Goal: Task Accomplishment & Management: Manage account settings

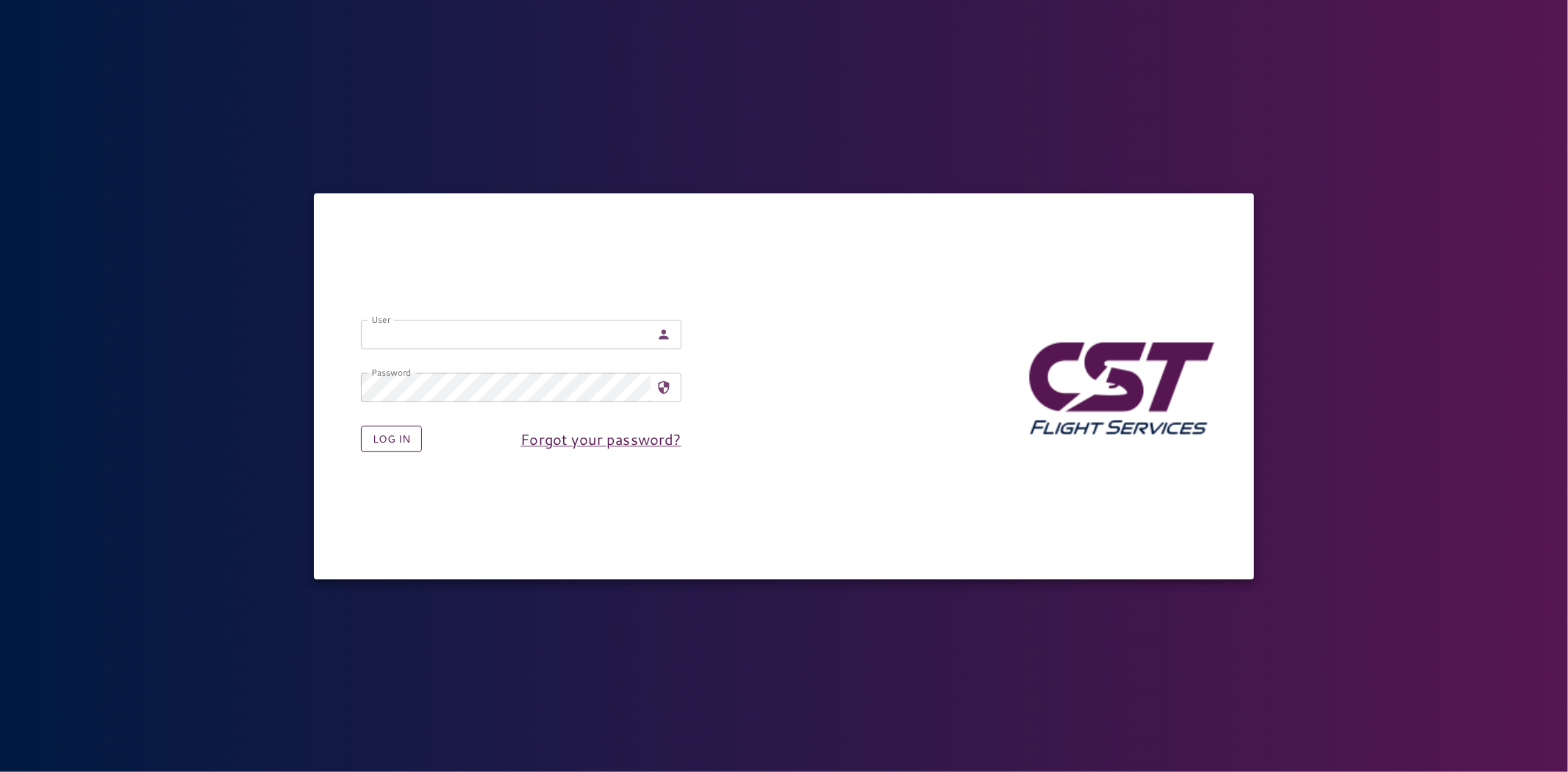
type input "**********"
click at [378, 435] on button "Log in" at bounding box center [391, 439] width 61 height 27
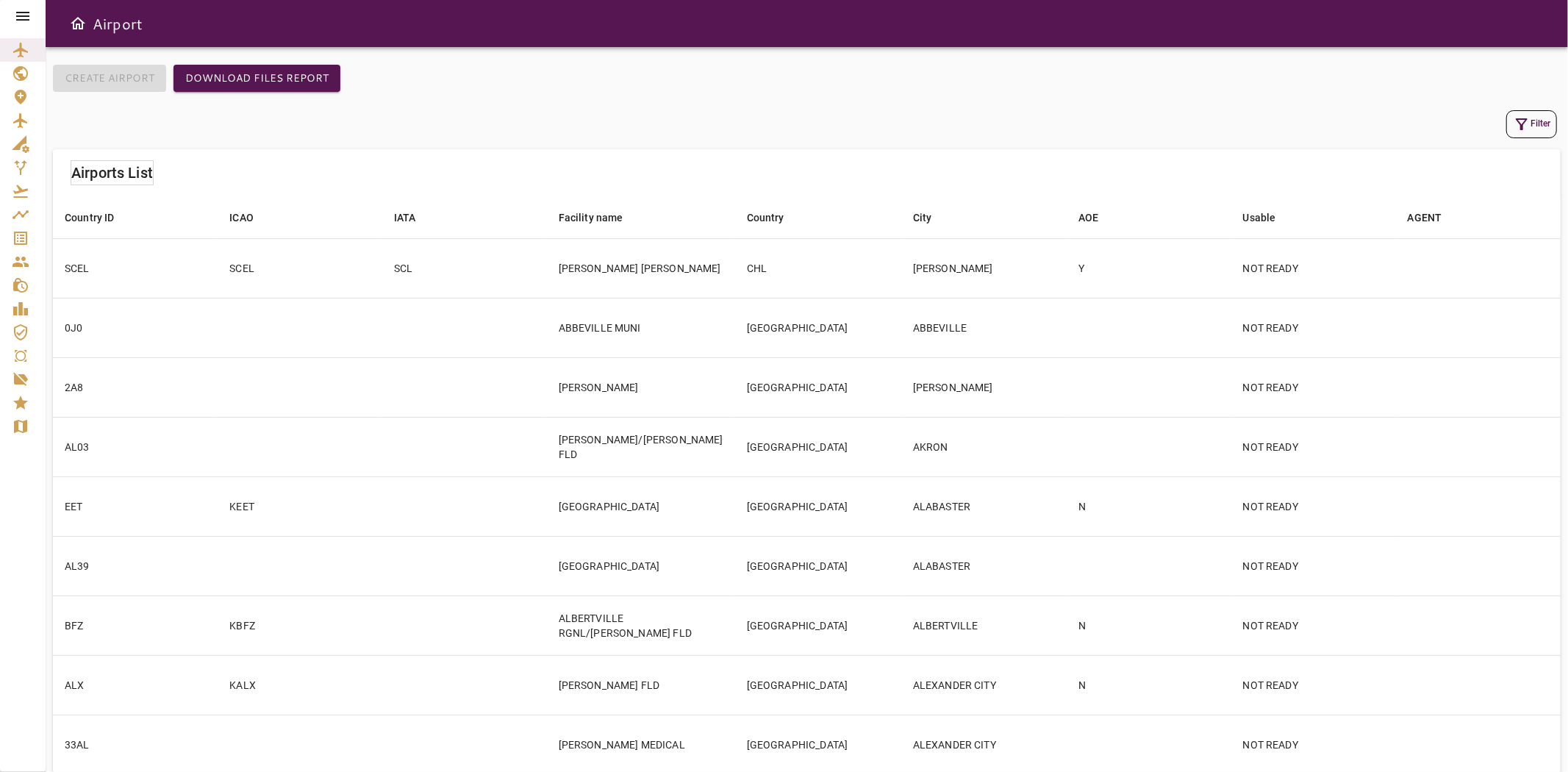
click at [20, 11] on icon at bounding box center [23, 16] width 18 height 18
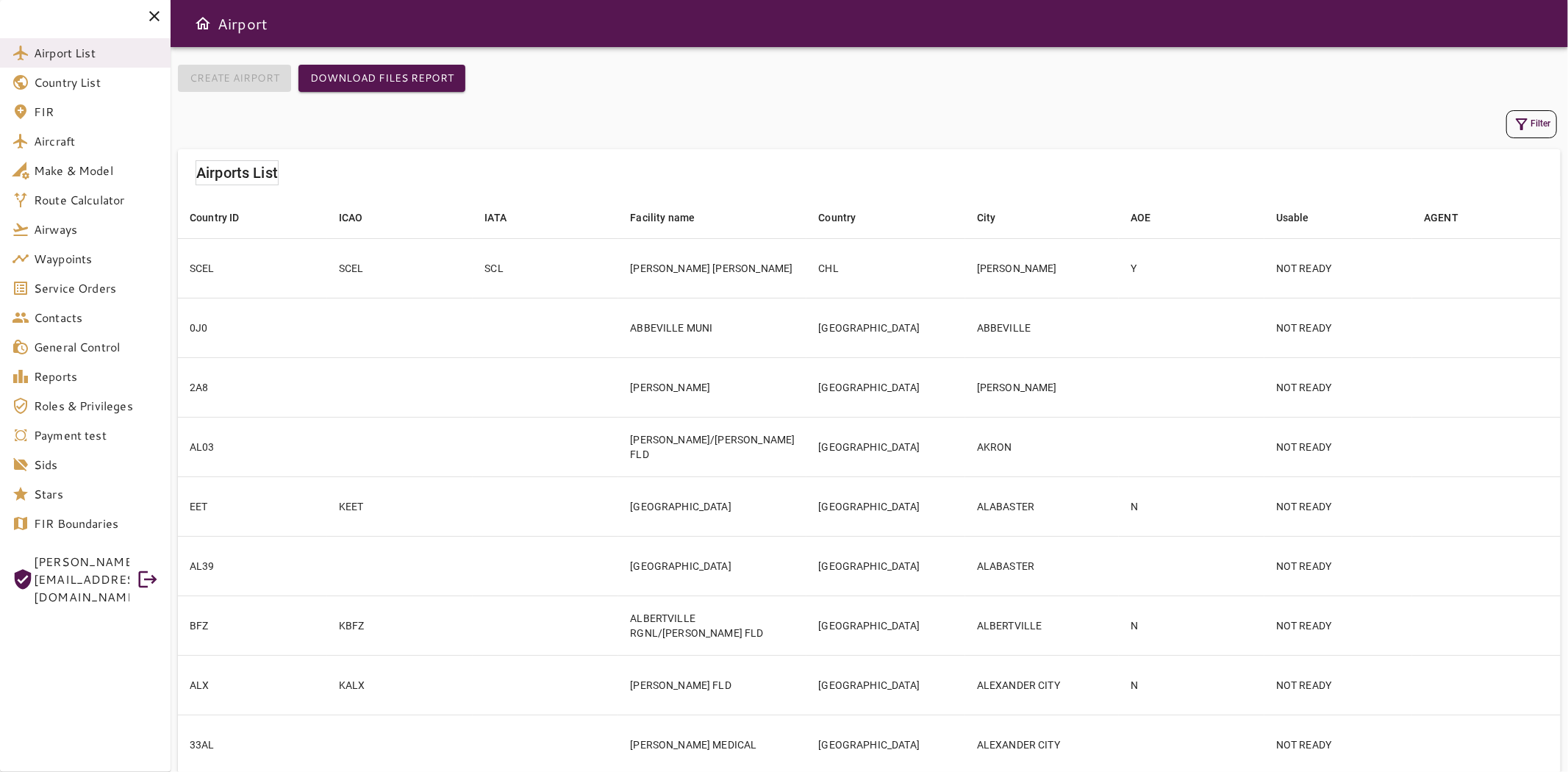
click at [61, 560] on span "ADRIANA@CSTFLIGHTSERVICES.COM" at bounding box center [81, 579] width 95 height 53
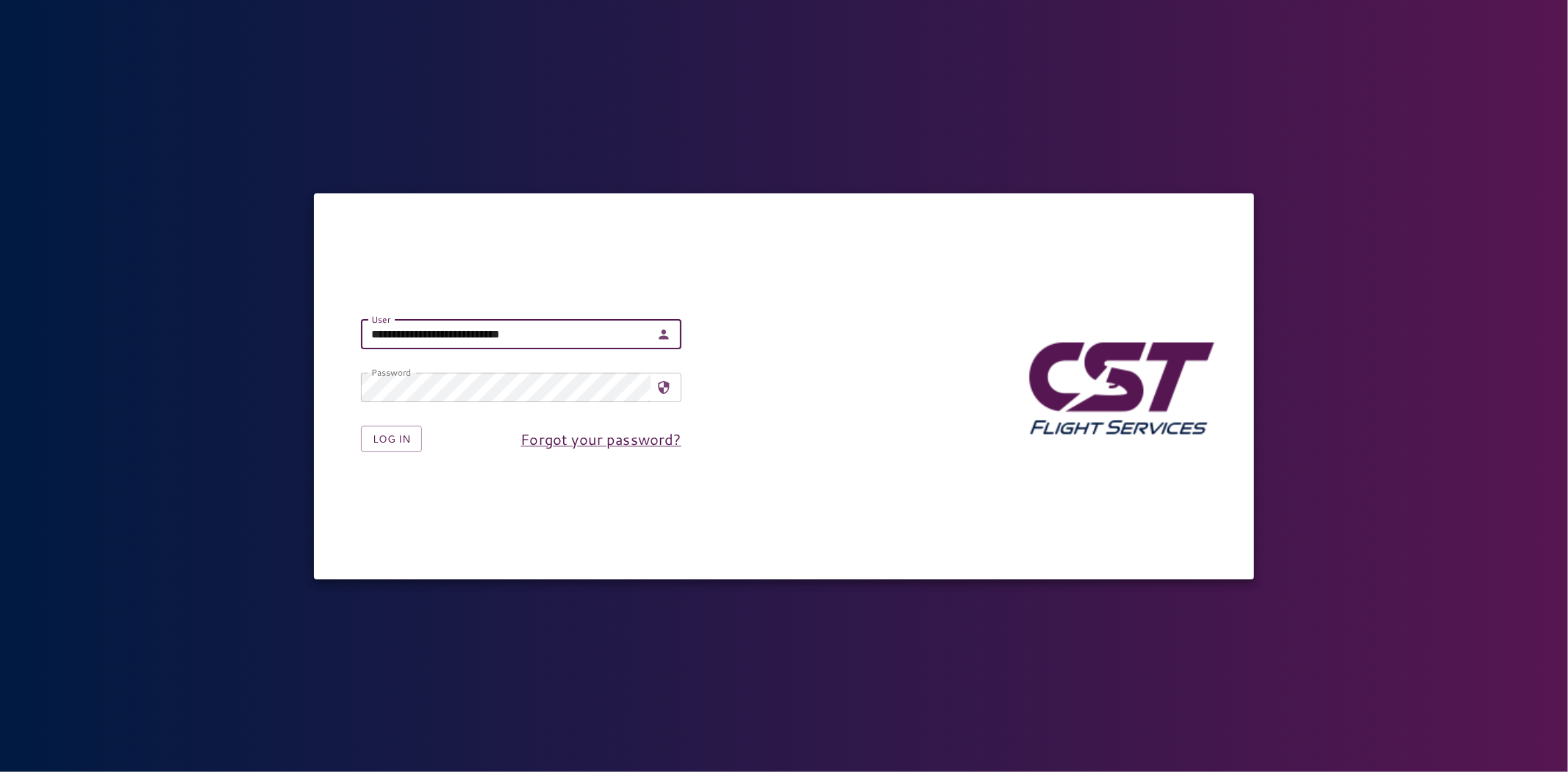
click at [487, 324] on input "**********" at bounding box center [505, 334] width 289 height 29
type input "**********"
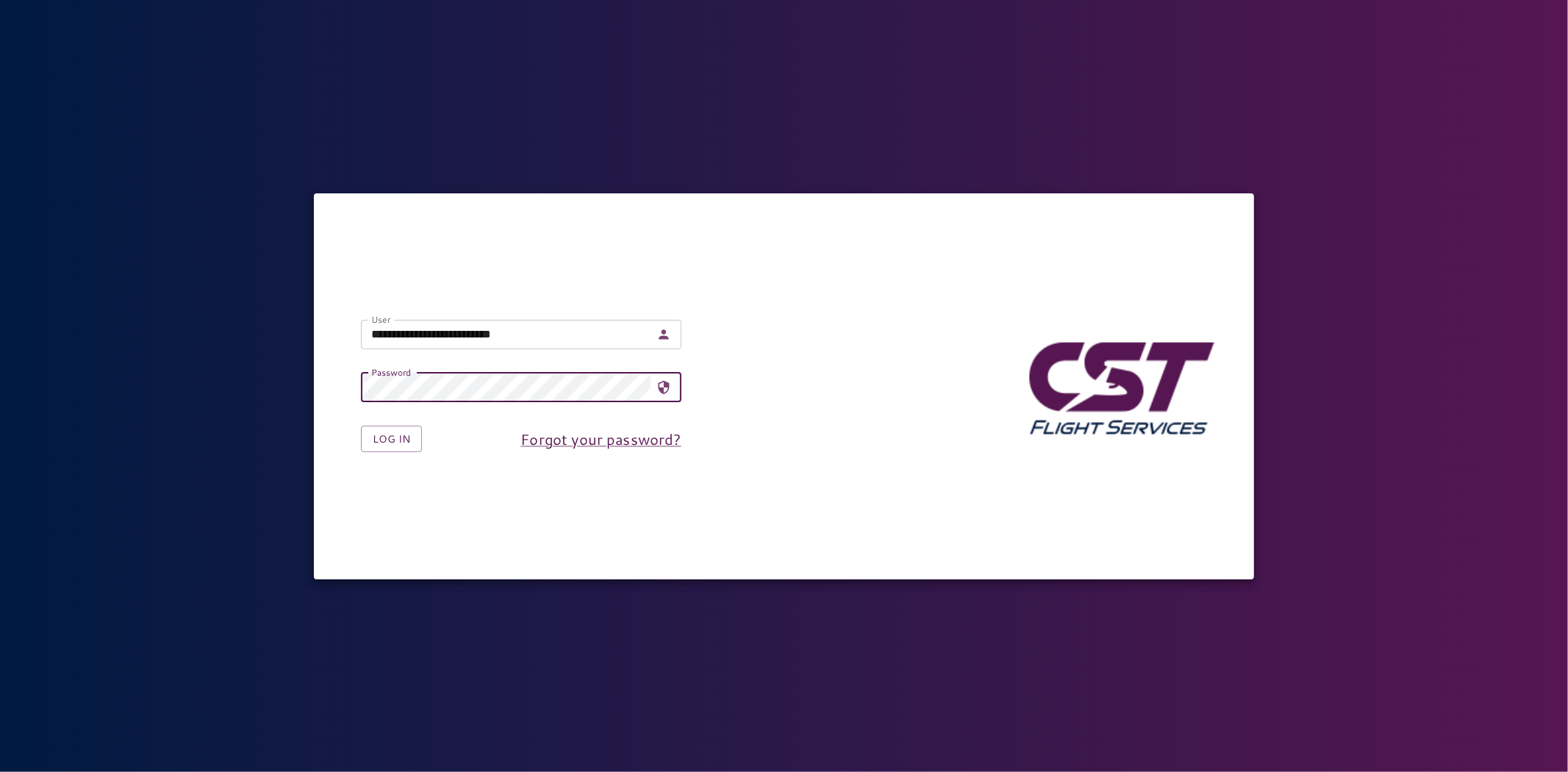
click at [397, 456] on form "**********" at bounding box center [521, 386] width 368 height 179
click at [393, 445] on button "Log in" at bounding box center [391, 439] width 61 height 27
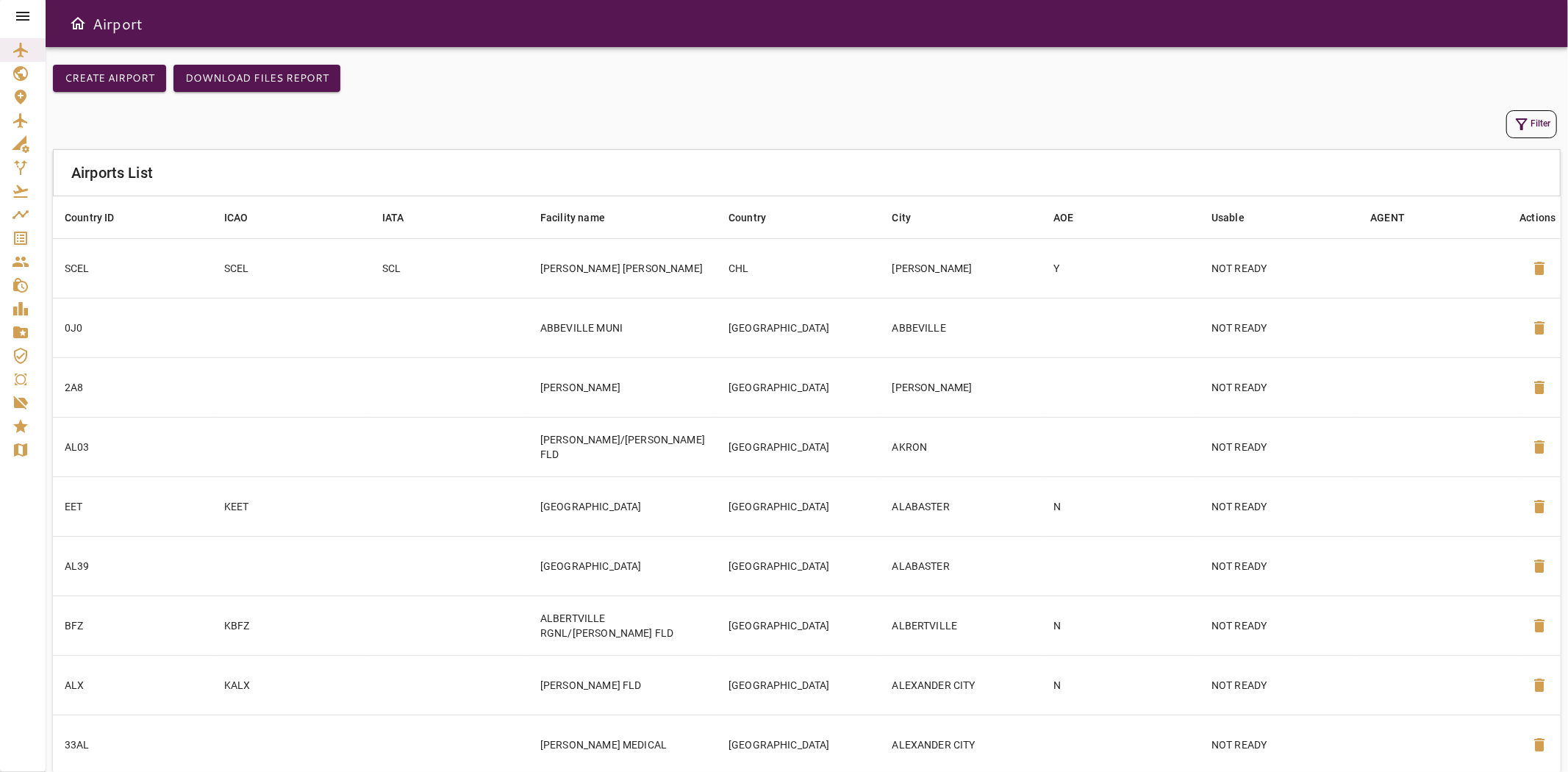
click at [26, 11] on icon at bounding box center [23, 16] width 18 height 18
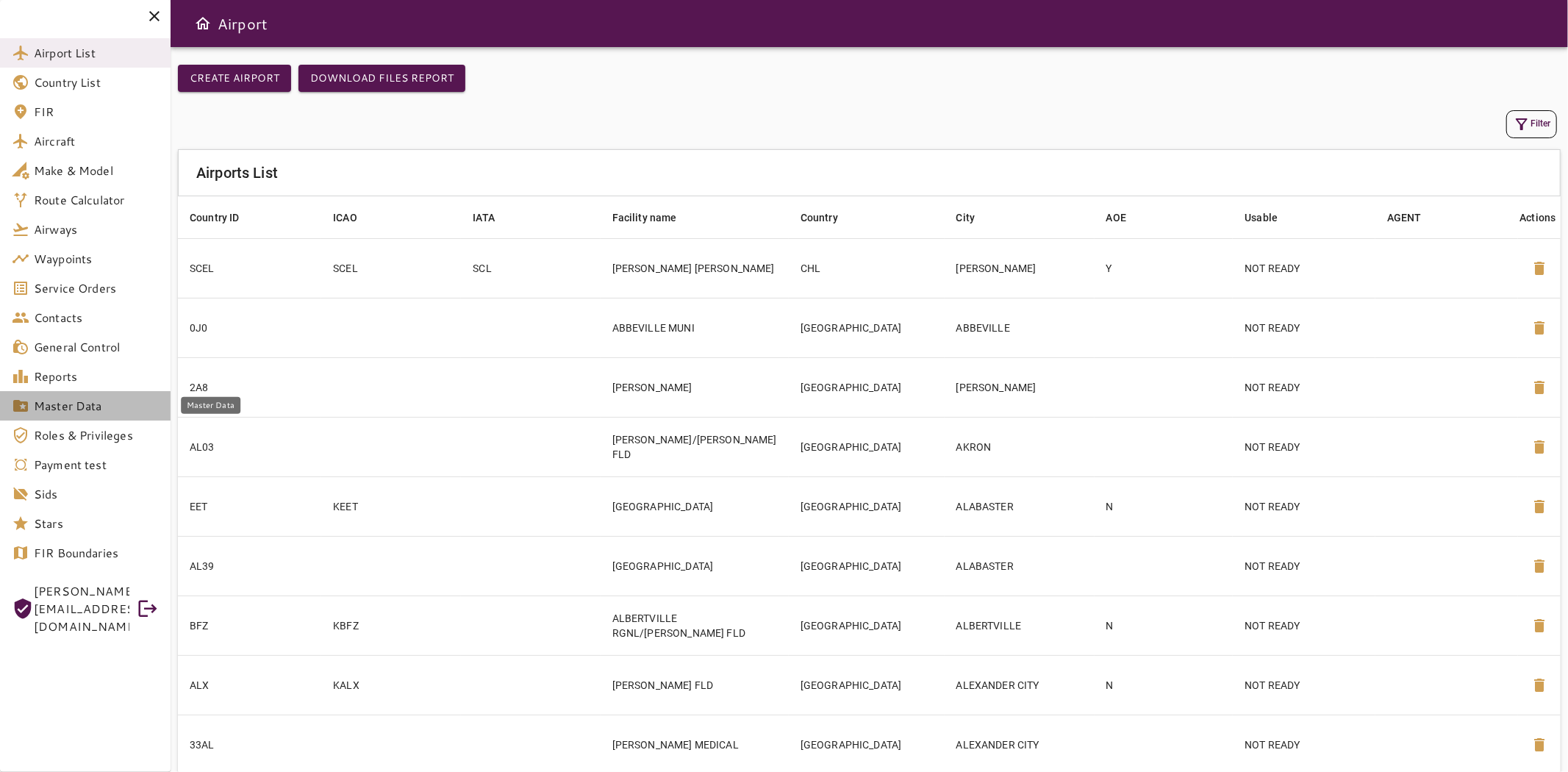
click at [72, 399] on span "Master Data" at bounding box center [95, 406] width 125 height 18
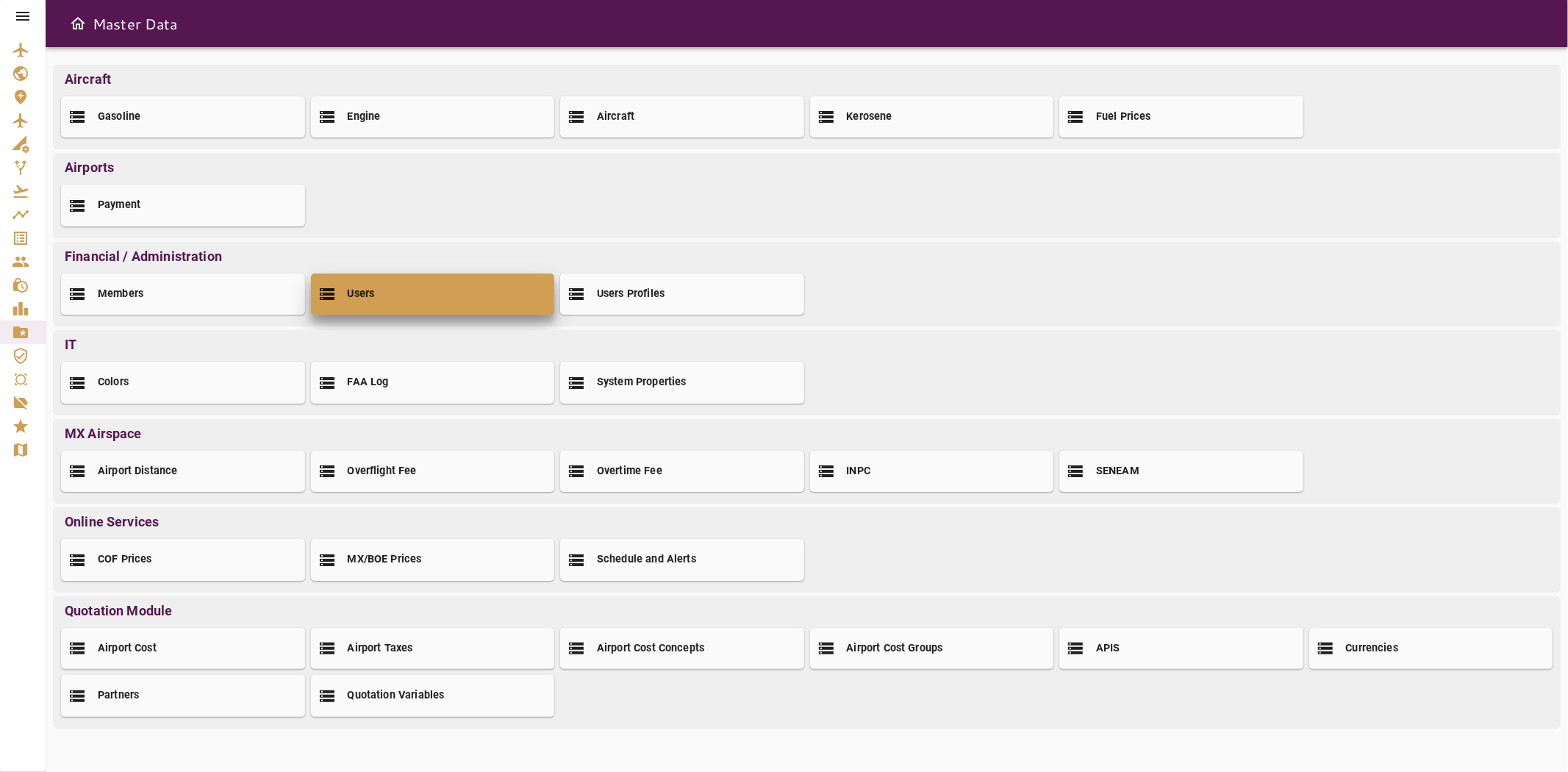
click at [398, 297] on div "Users" at bounding box center [434, 294] width 244 height 42
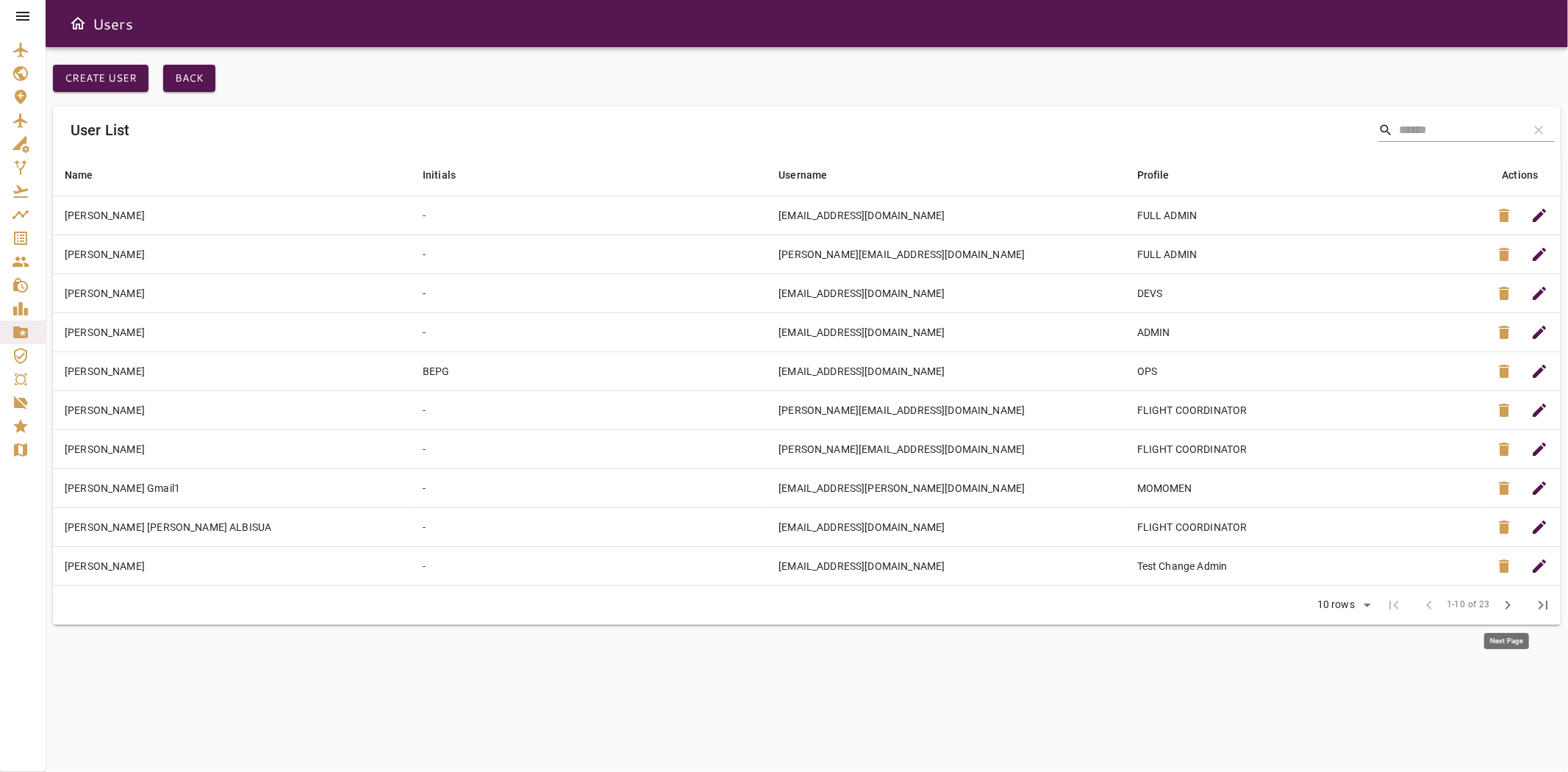
click at [1507, 598] on span "chevron_right" at bounding box center [1509, 606] width 18 height 18
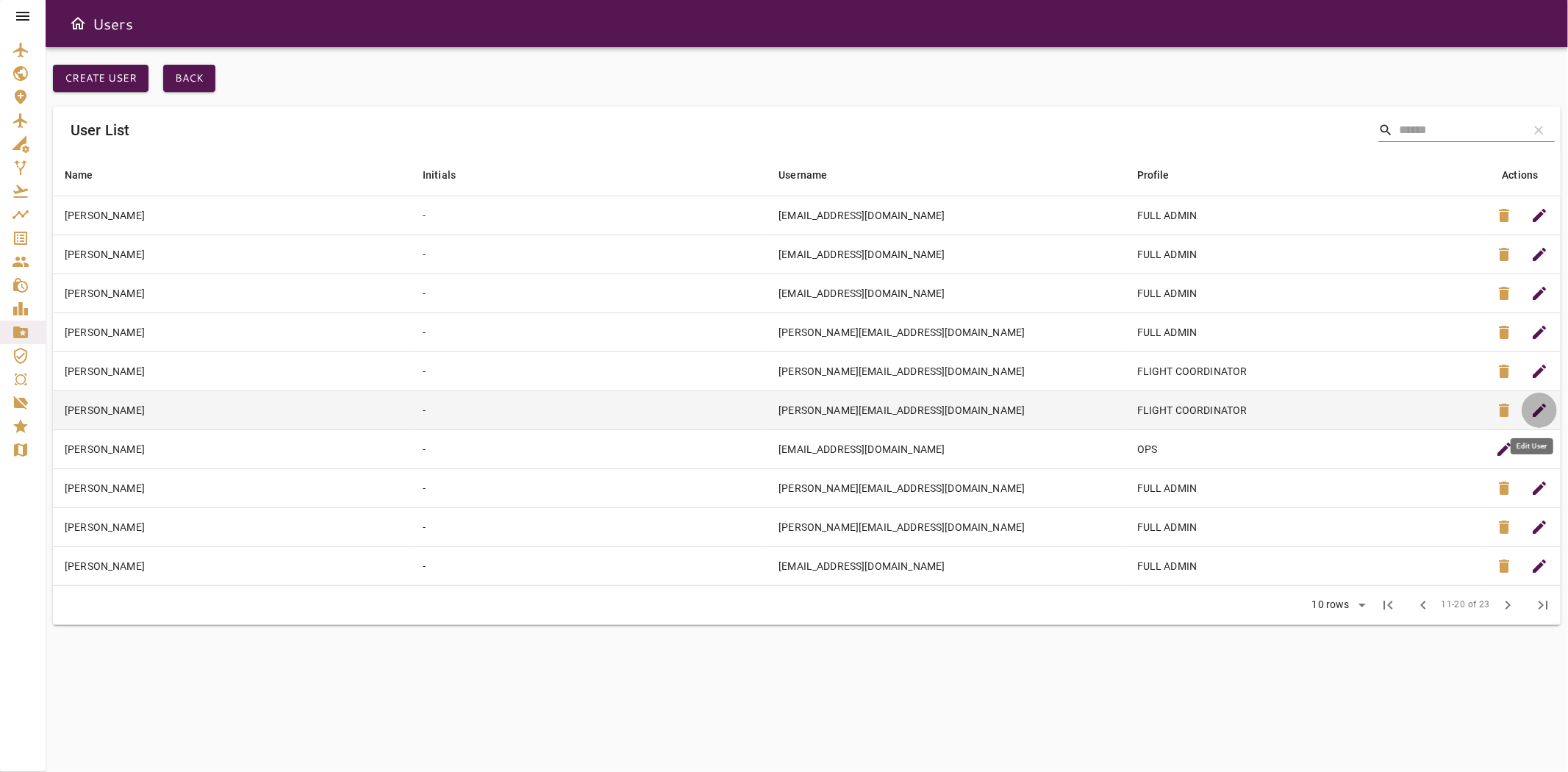
click at [1530, 412] on button "edit" at bounding box center [1539, 410] width 35 height 35
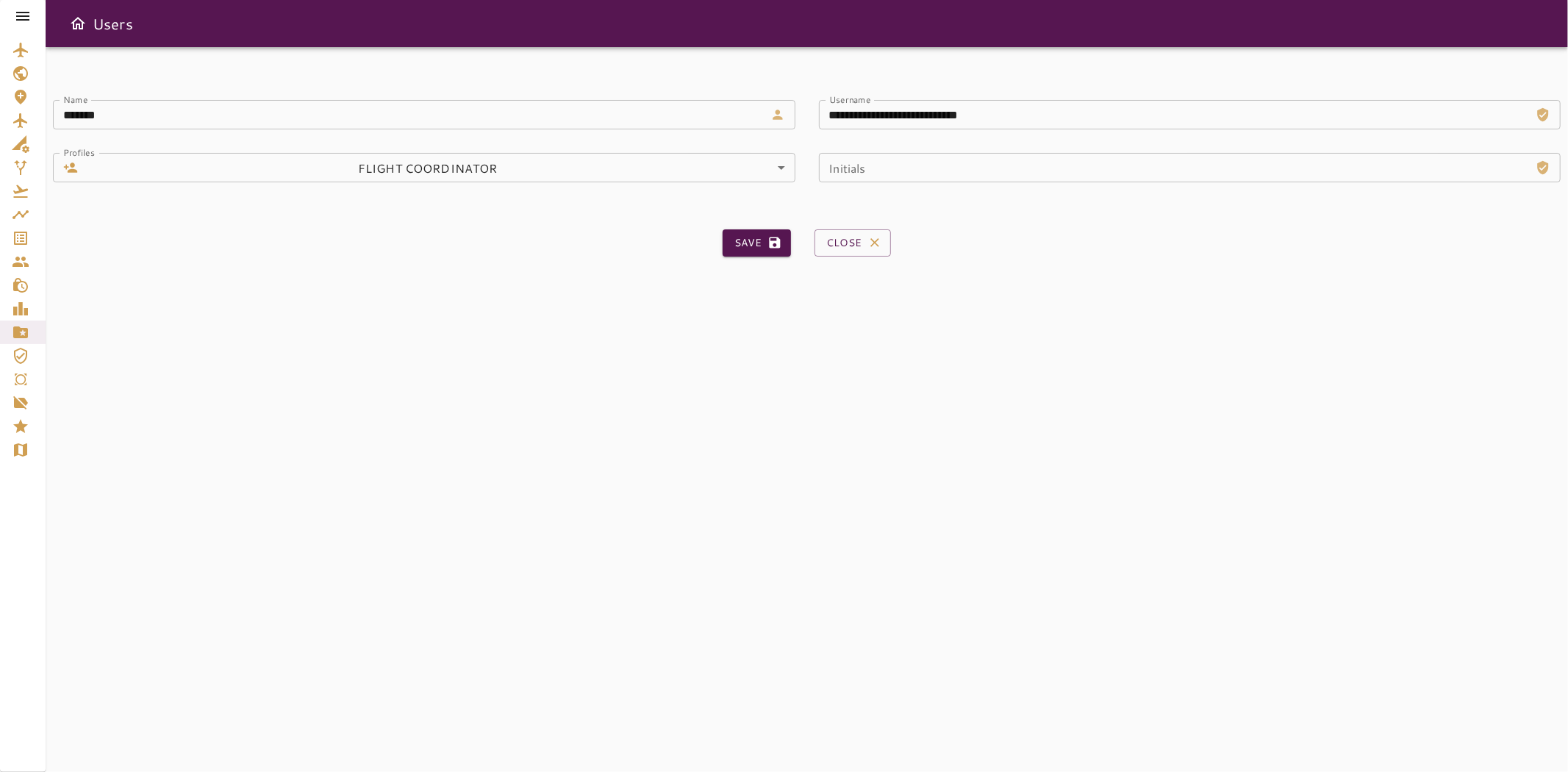
click at [545, 189] on div at bounding box center [795, 194] width 766 height 24
click at [545, 177] on body "**********" at bounding box center [784, 386] width 1568 height 772
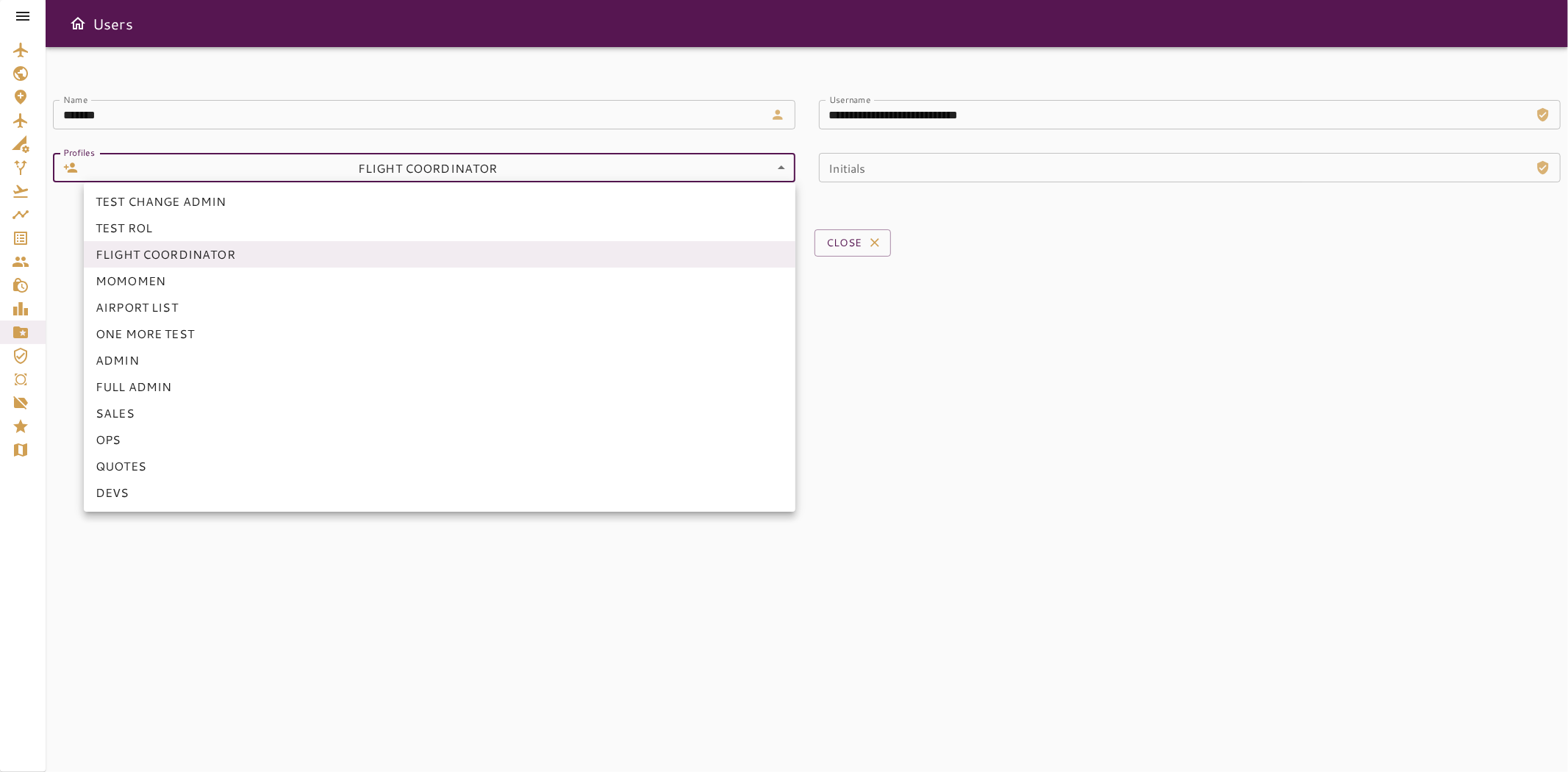
click at [1028, 326] on div at bounding box center [784, 386] width 1568 height 772
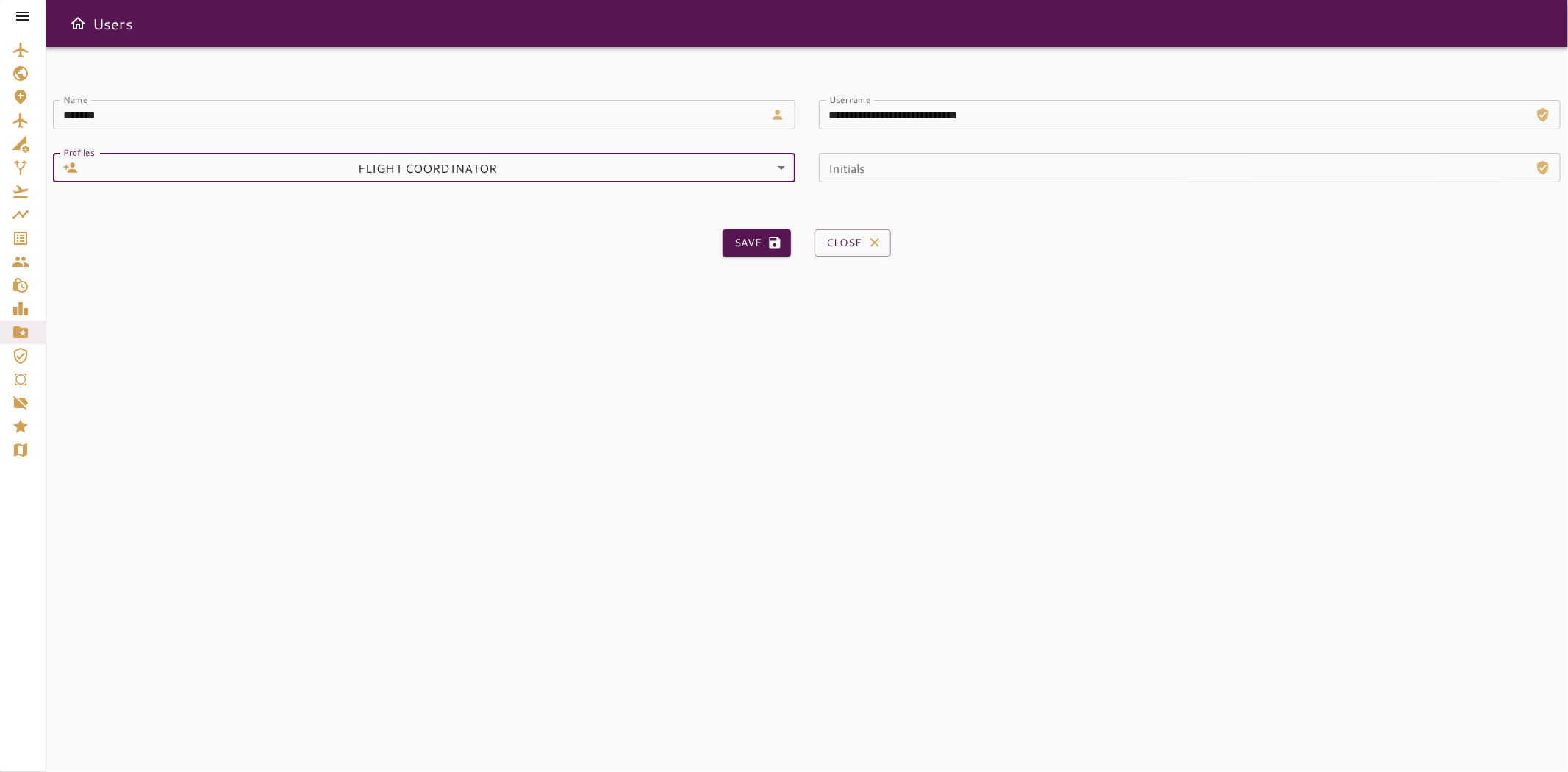
click at [15, 20] on icon at bounding box center [23, 16] width 18 height 18
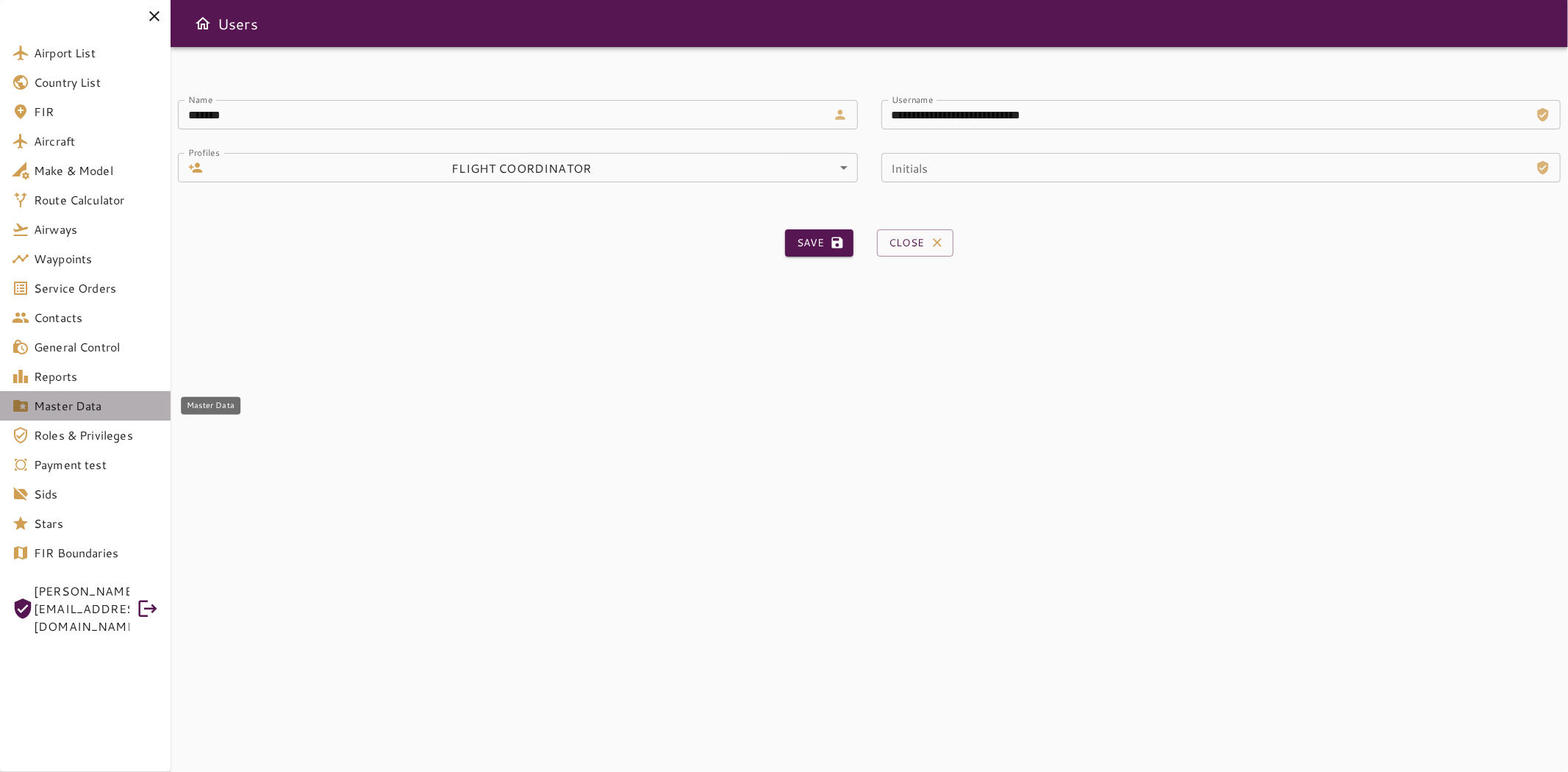
click at [90, 413] on span "Master Data" at bounding box center [95, 406] width 125 height 18
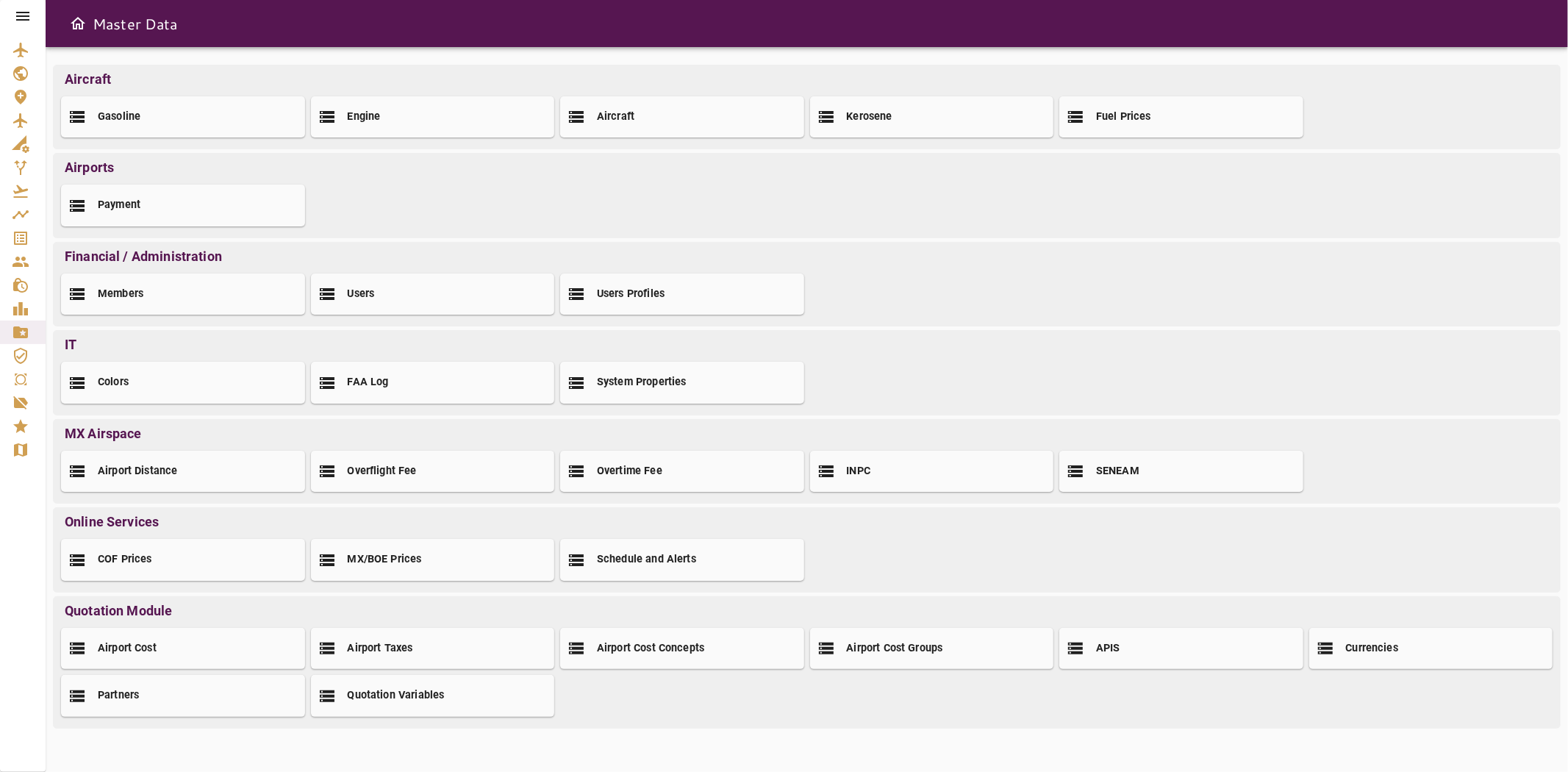
click at [15, 17] on icon at bounding box center [23, 16] width 18 height 18
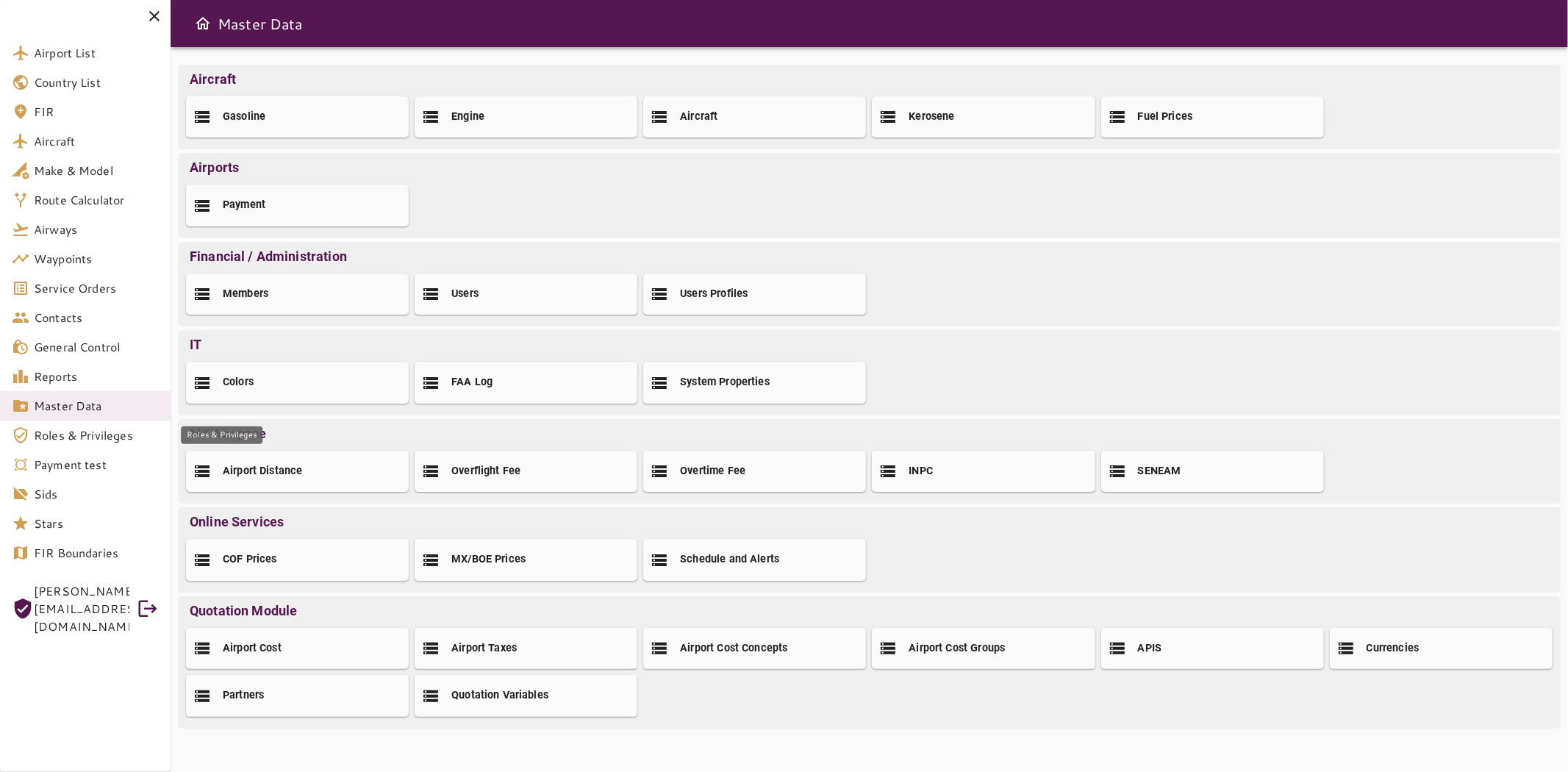
click at [60, 434] on span "Roles & Privileges" at bounding box center [95, 435] width 125 height 18
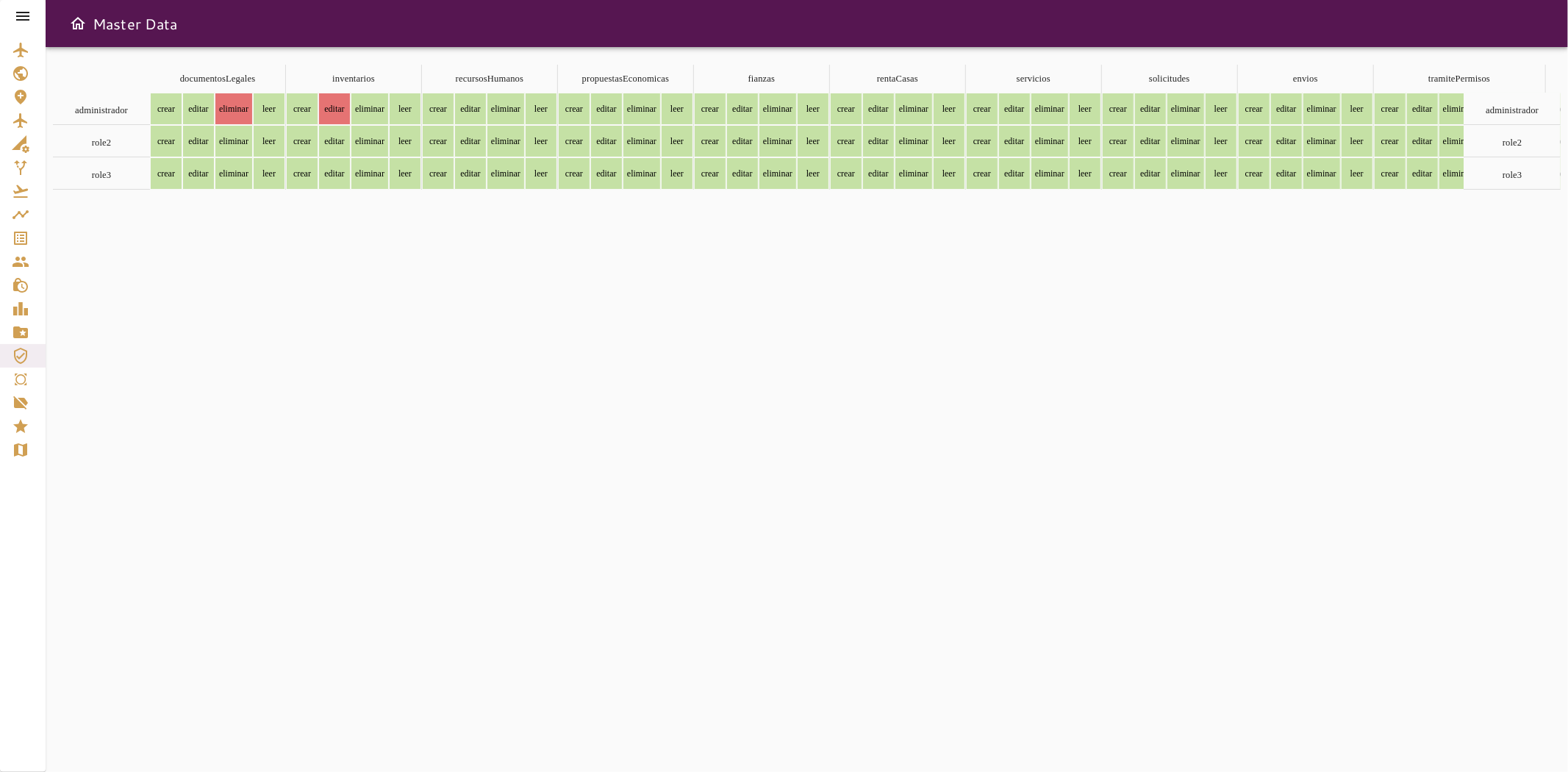
click at [23, 16] on icon at bounding box center [23, 15] width 13 height 9
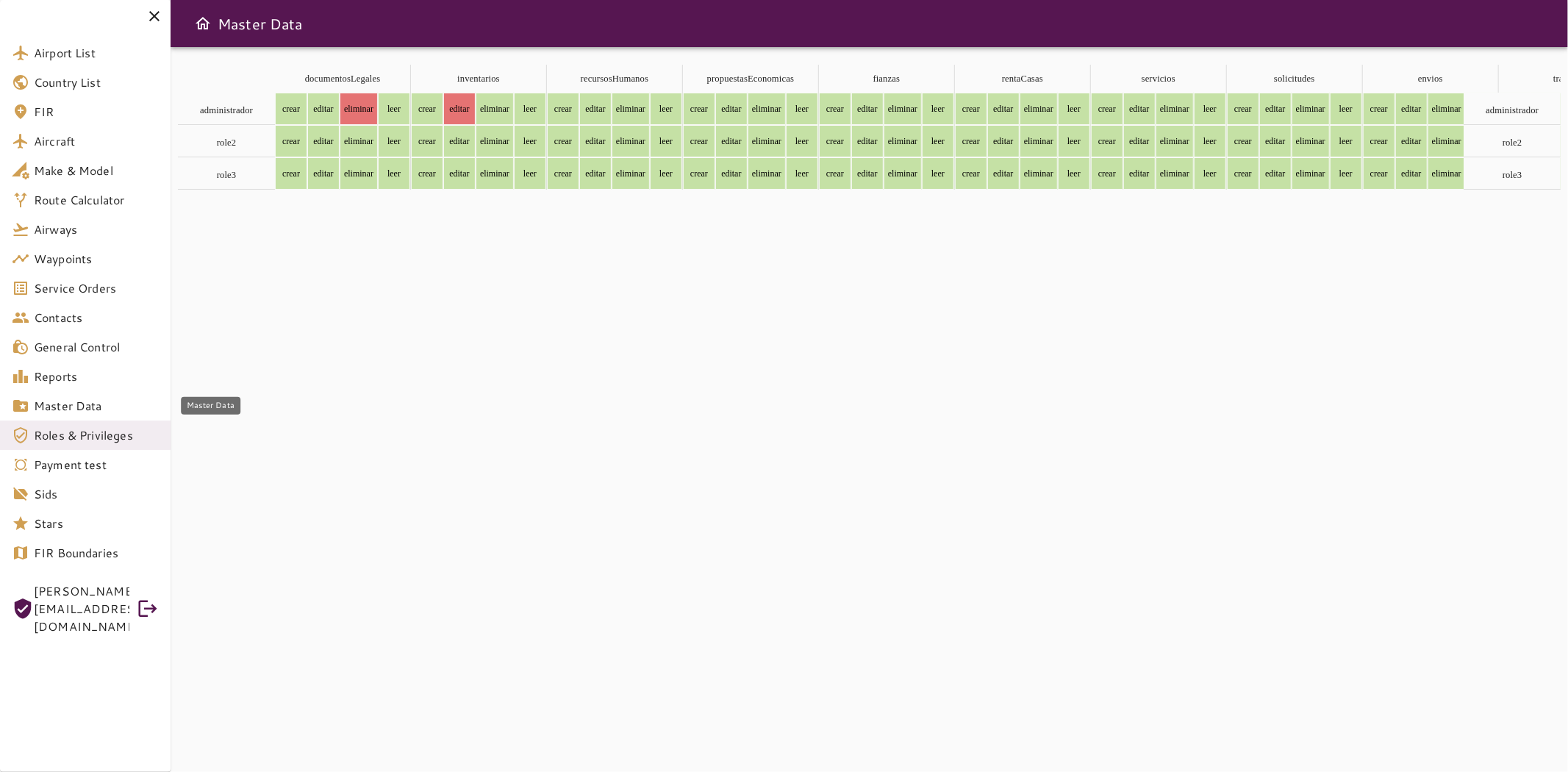
click at [57, 408] on span "Master Data" at bounding box center [95, 406] width 125 height 18
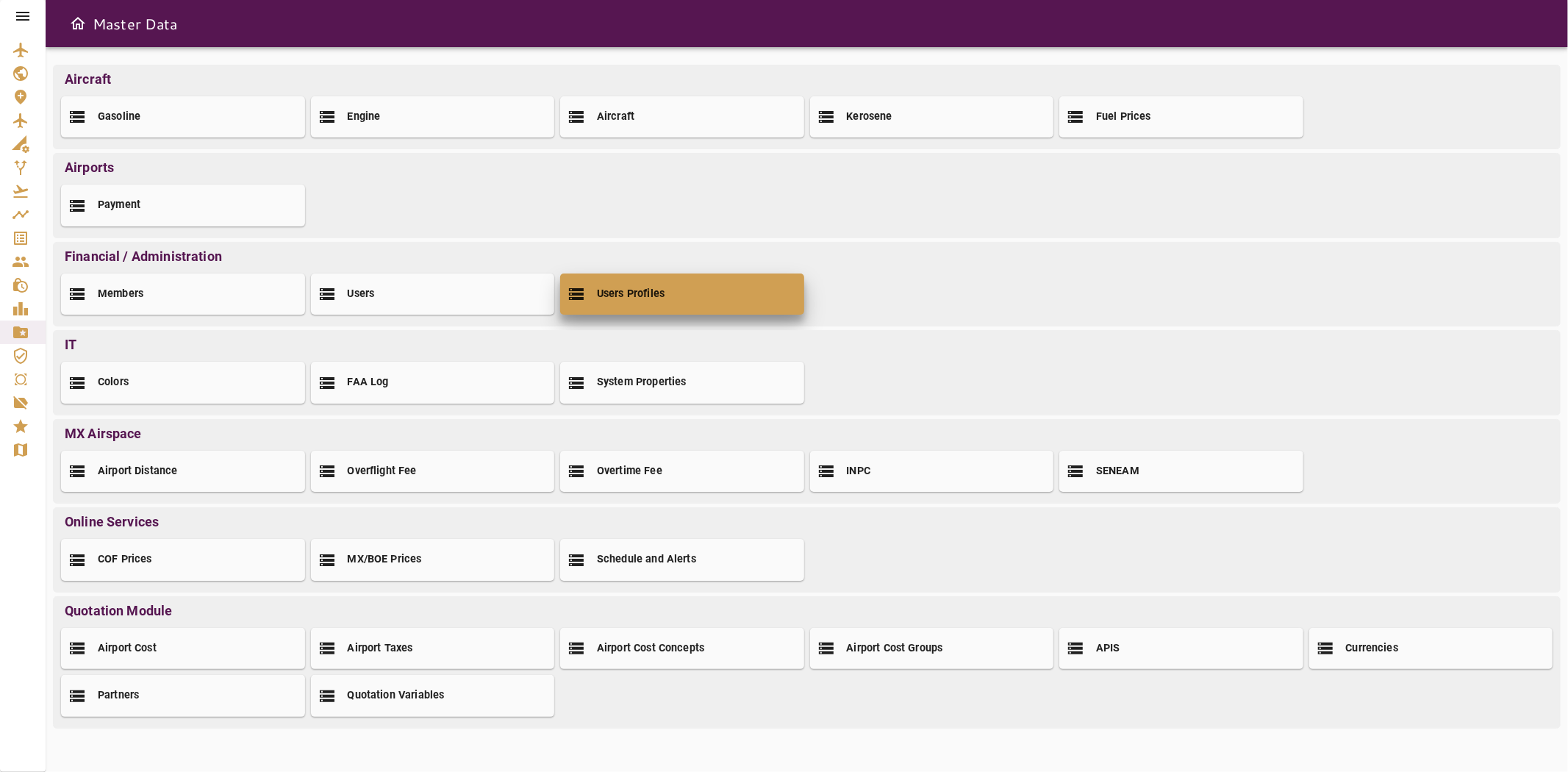
click at [635, 296] on h2 "Users Profiles" at bounding box center [631, 294] width 68 height 15
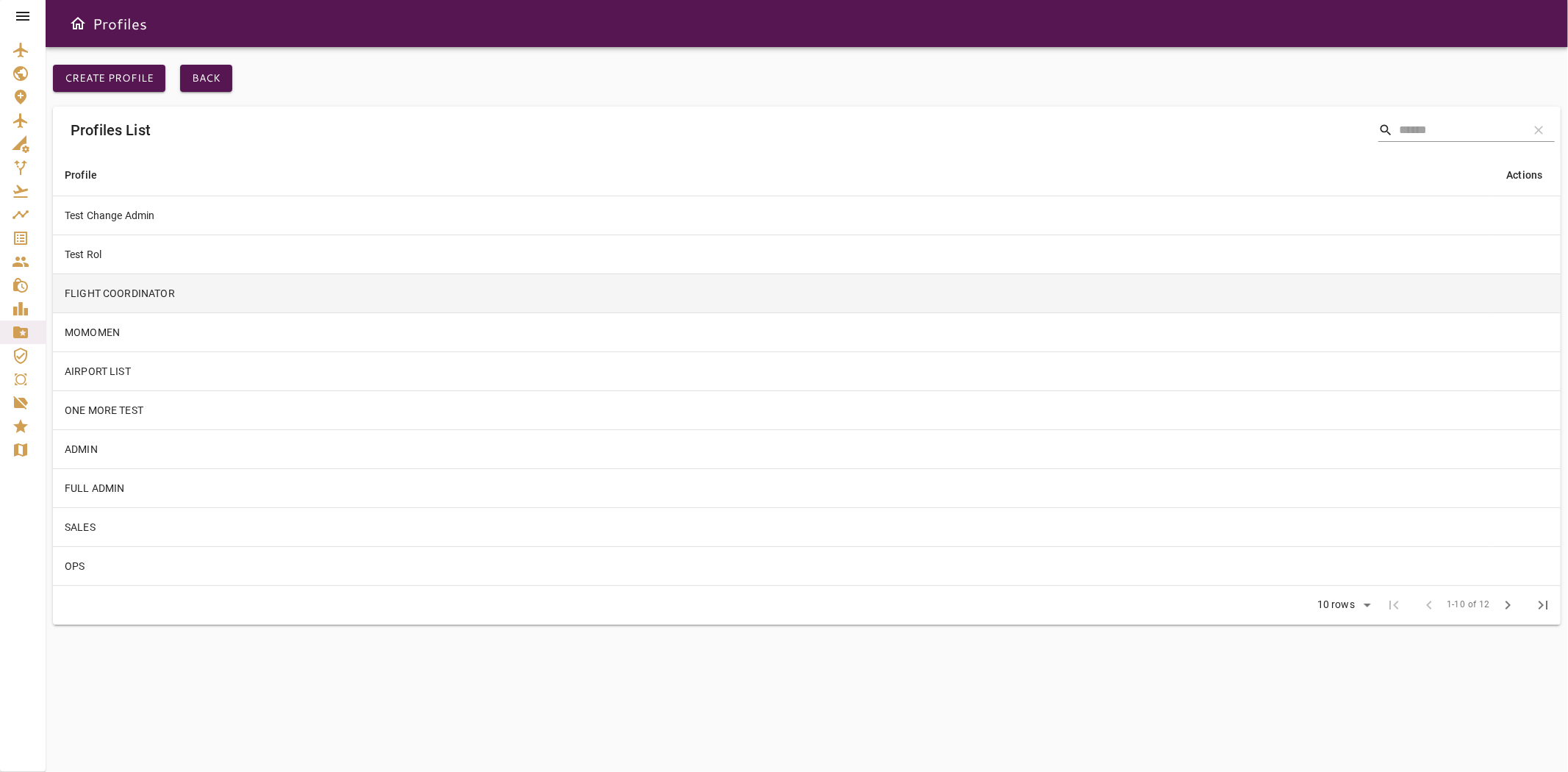
click at [156, 289] on td "FLIGHT COORDINATOR" at bounding box center [773, 293] width 1439 height 39
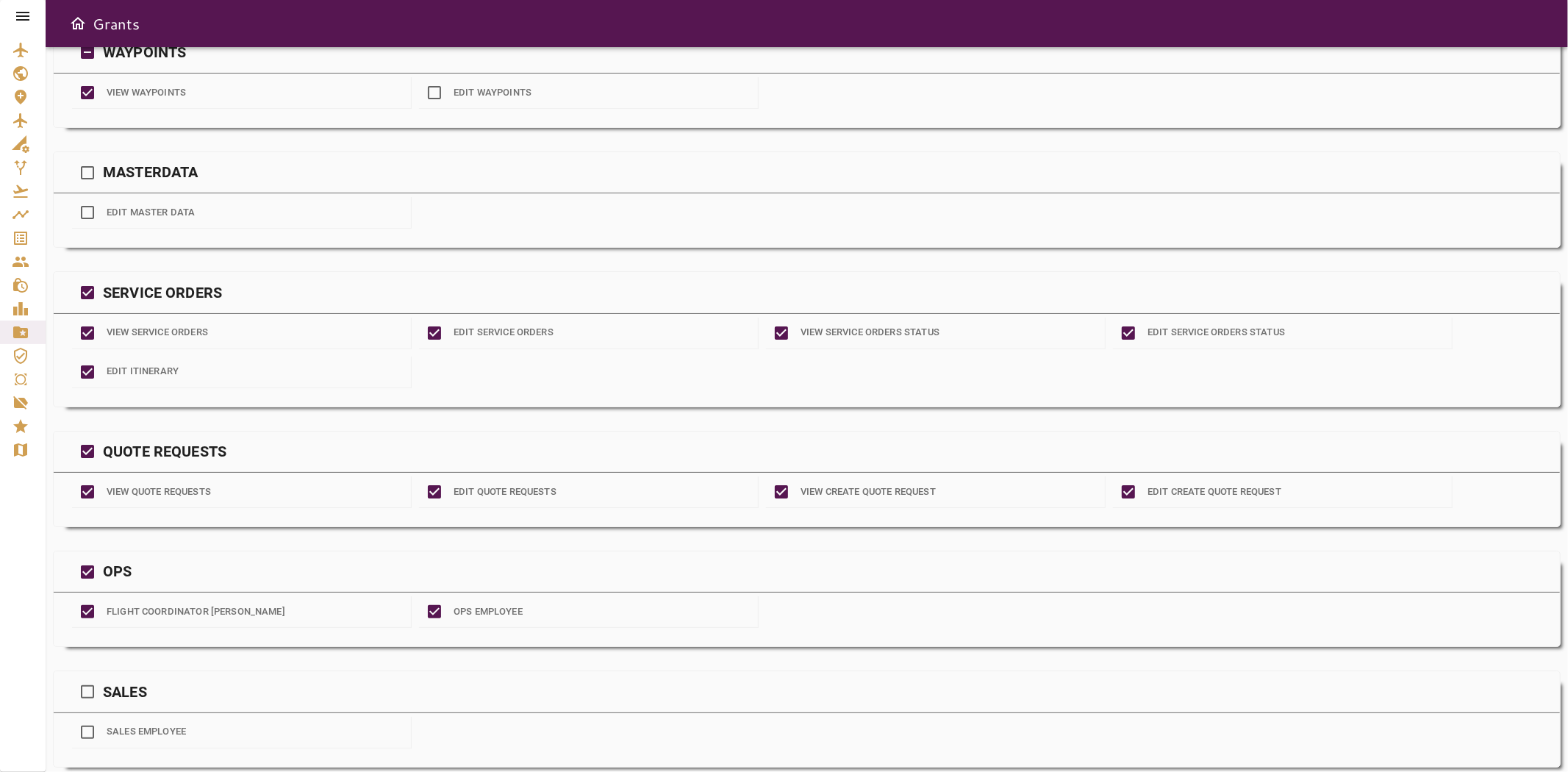
scroll to position [2037, 0]
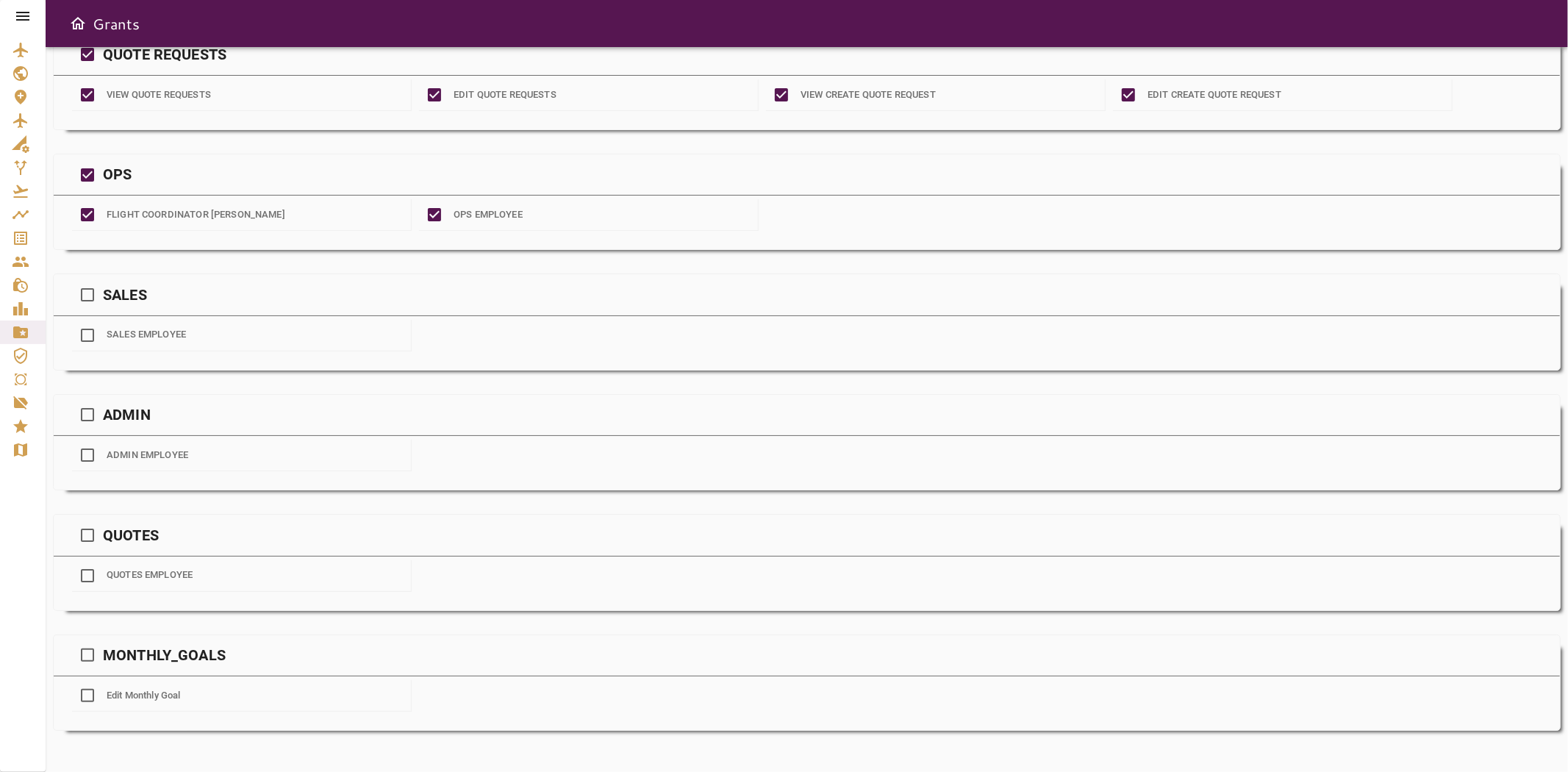
click at [18, 15] on icon at bounding box center [23, 16] width 18 height 18
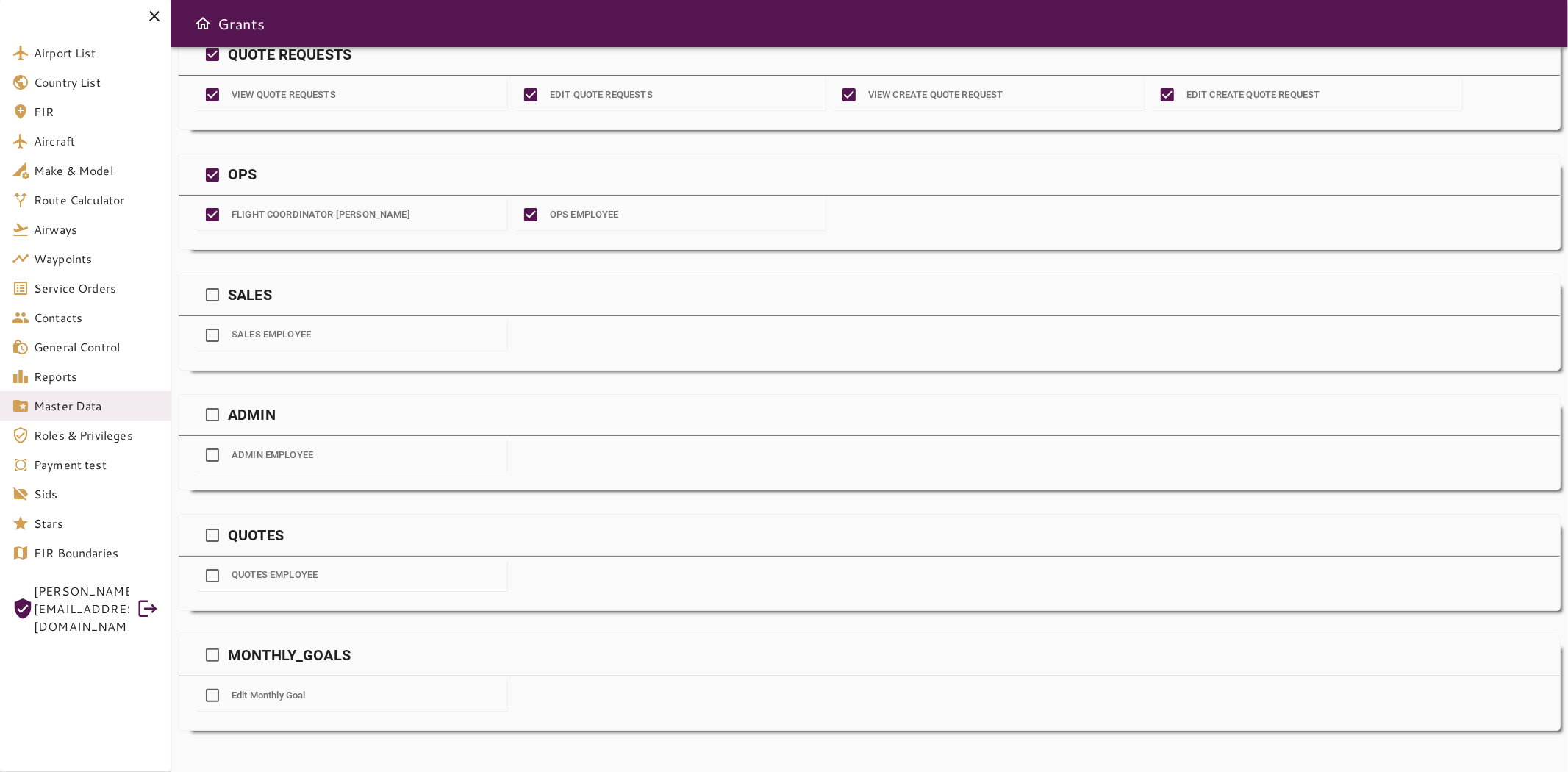
click at [75, 590] on span "[PERSON_NAME][EMAIL_ADDRESS][DOMAIN_NAME]" at bounding box center [81, 609] width 95 height 53
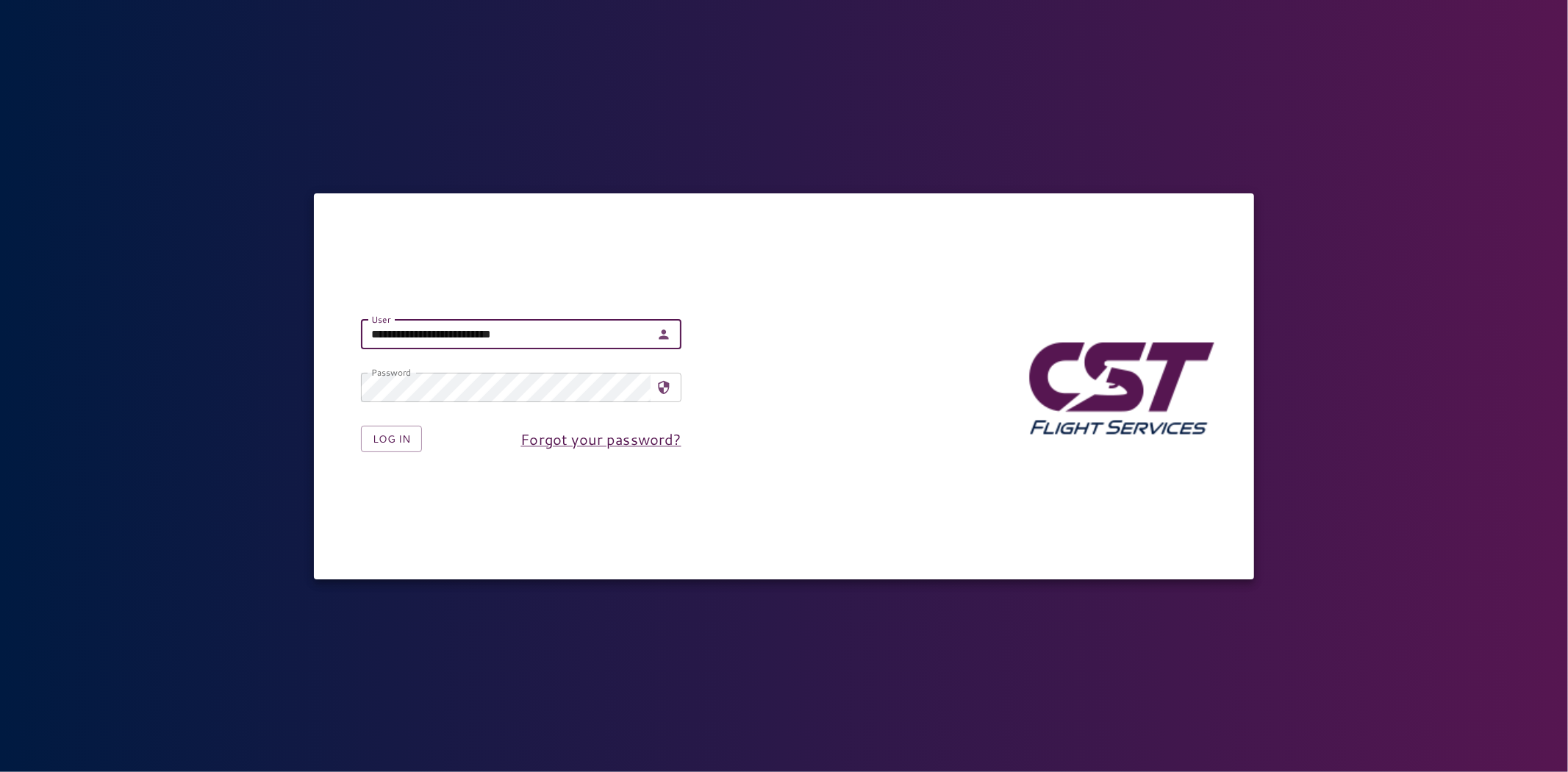
click at [390, 349] on input "**********" at bounding box center [505, 334] width 289 height 29
type input "**********"
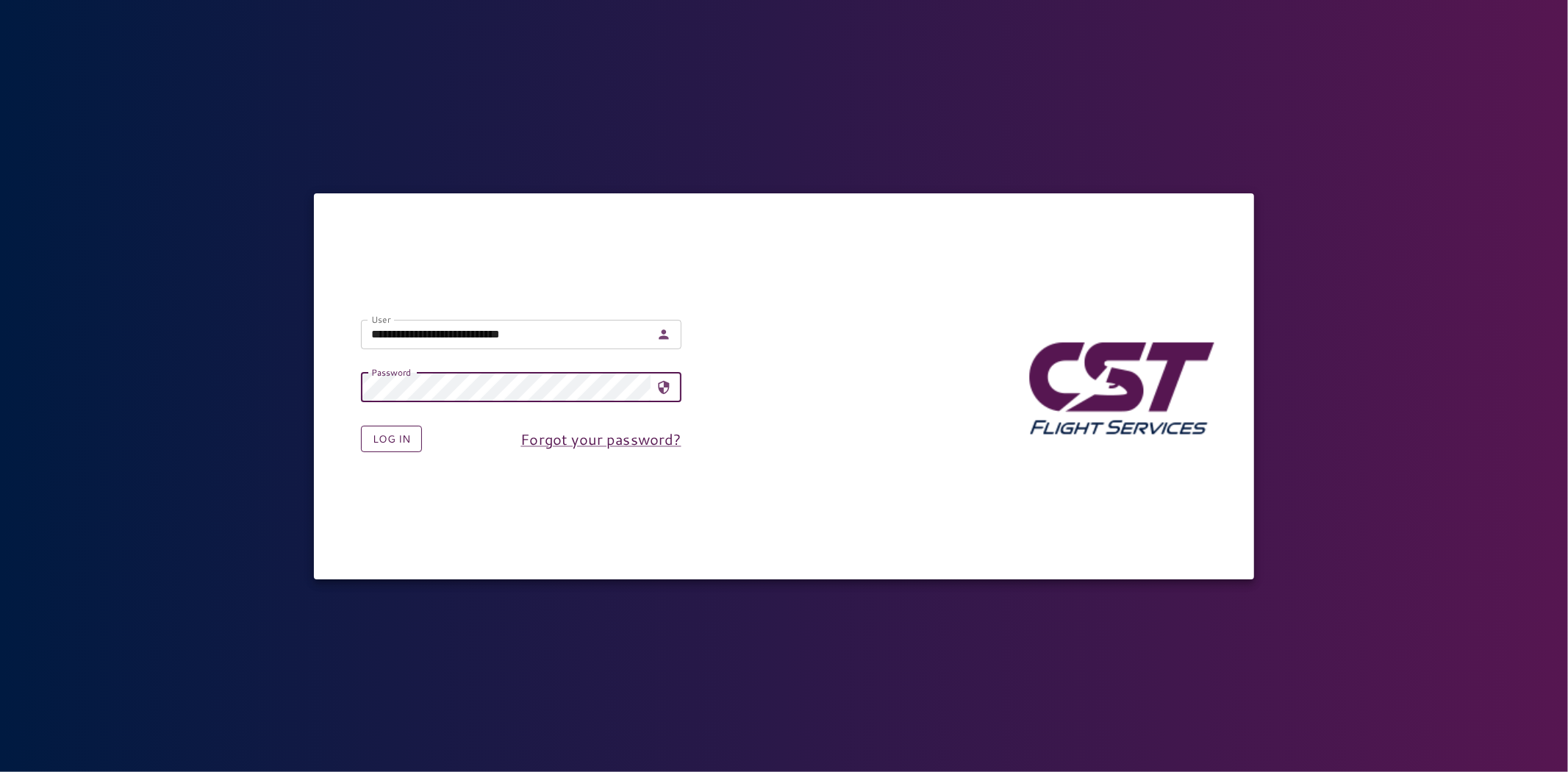
click at [375, 439] on button "Log in" at bounding box center [391, 439] width 61 height 27
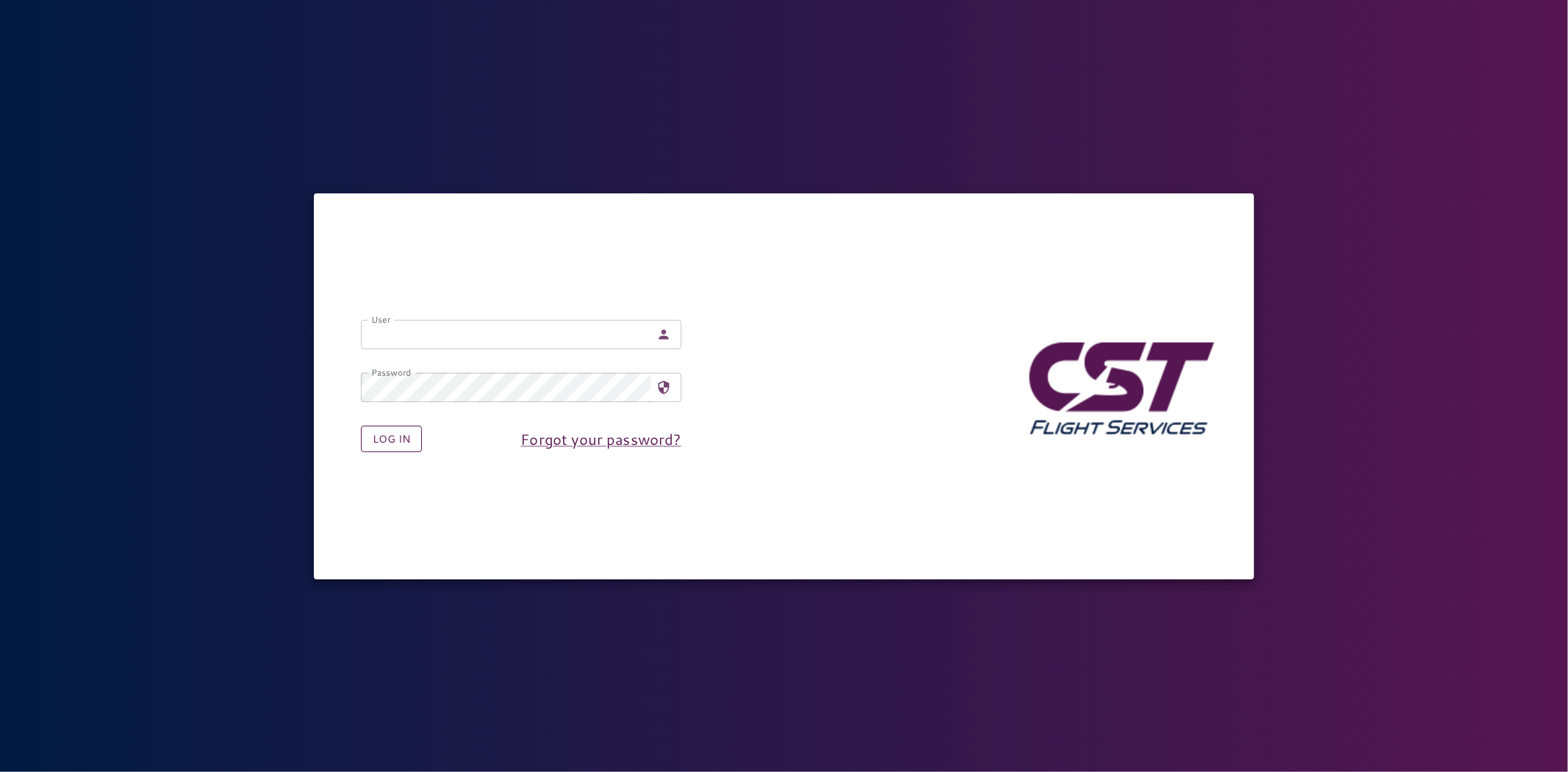
type input "**********"
click at [390, 439] on button "Log in" at bounding box center [391, 439] width 61 height 27
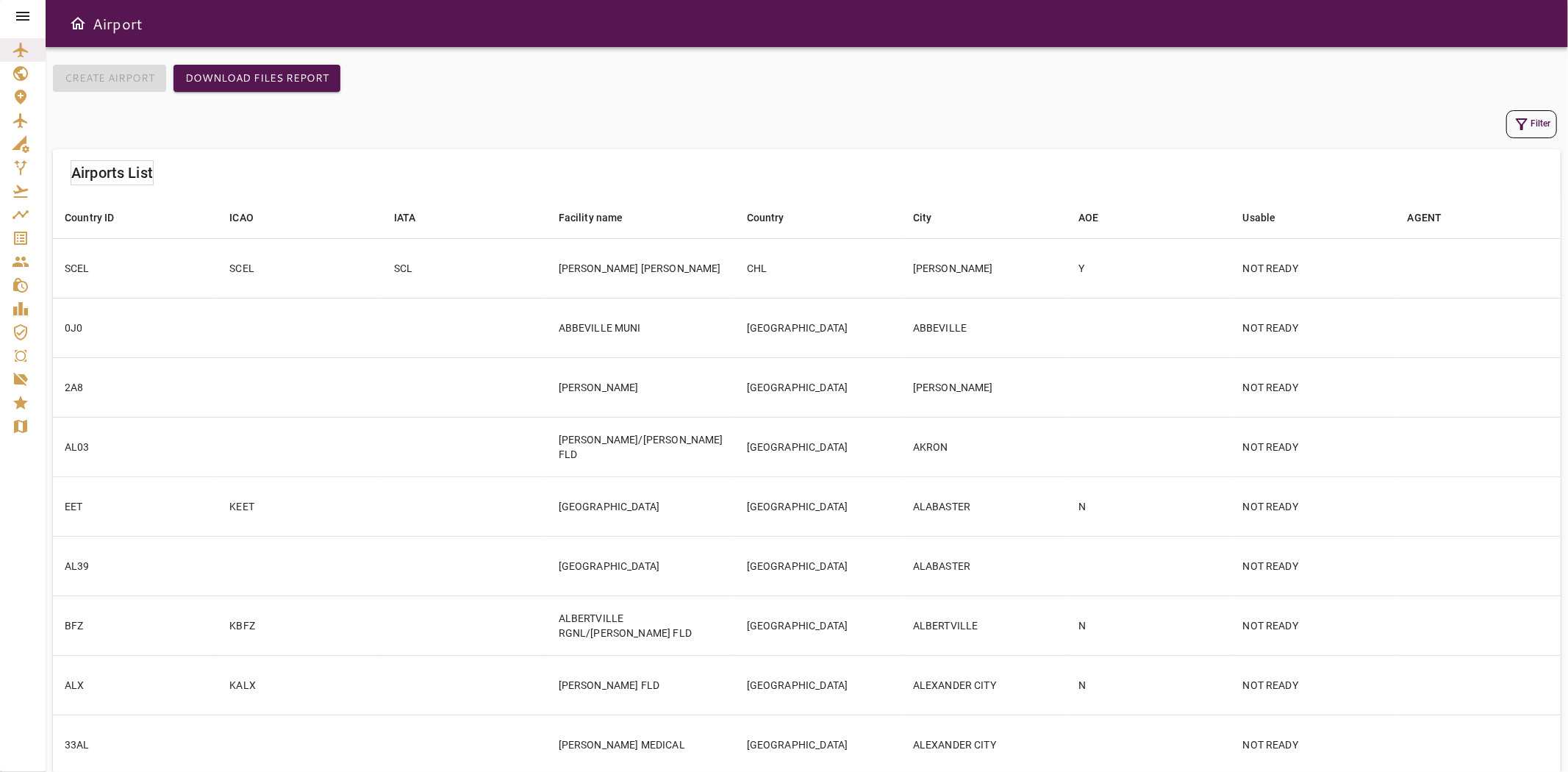
click at [23, 12] on icon at bounding box center [23, 15] width 13 height 9
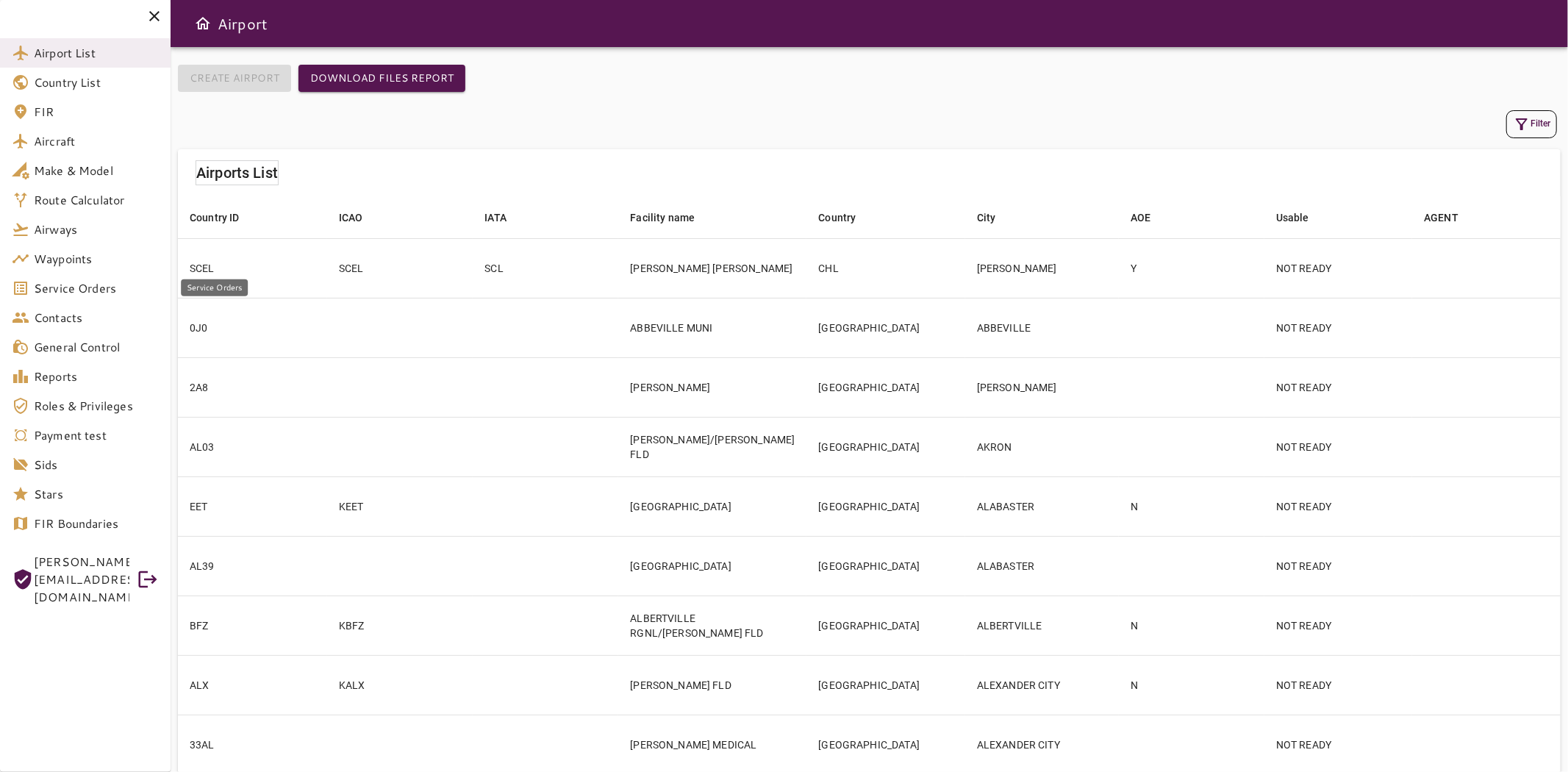
click at [53, 289] on span "Service Orders" at bounding box center [95, 289] width 125 height 18
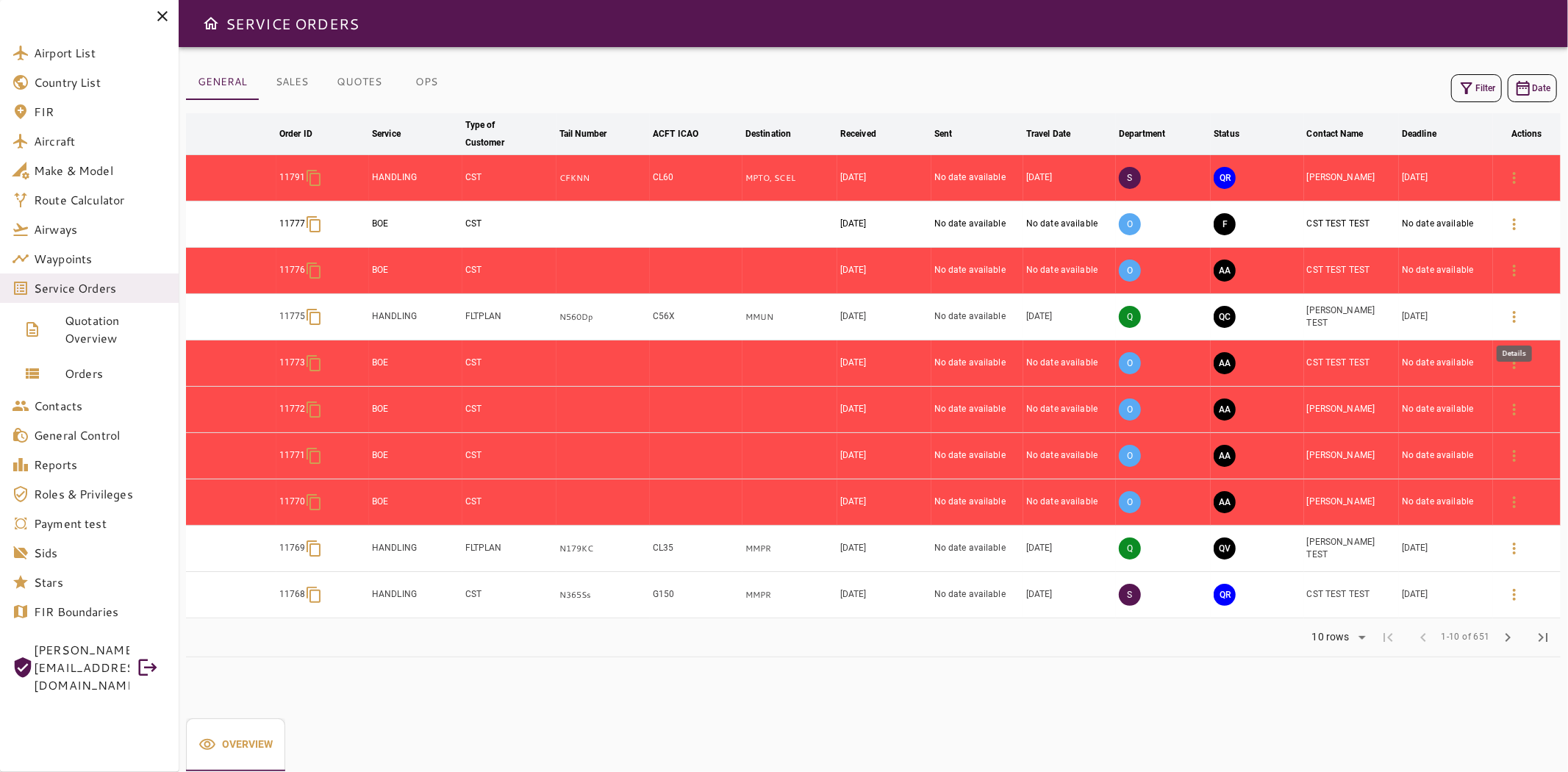
click at [1504, 313] on button "button" at bounding box center [1514, 316] width 35 height 35
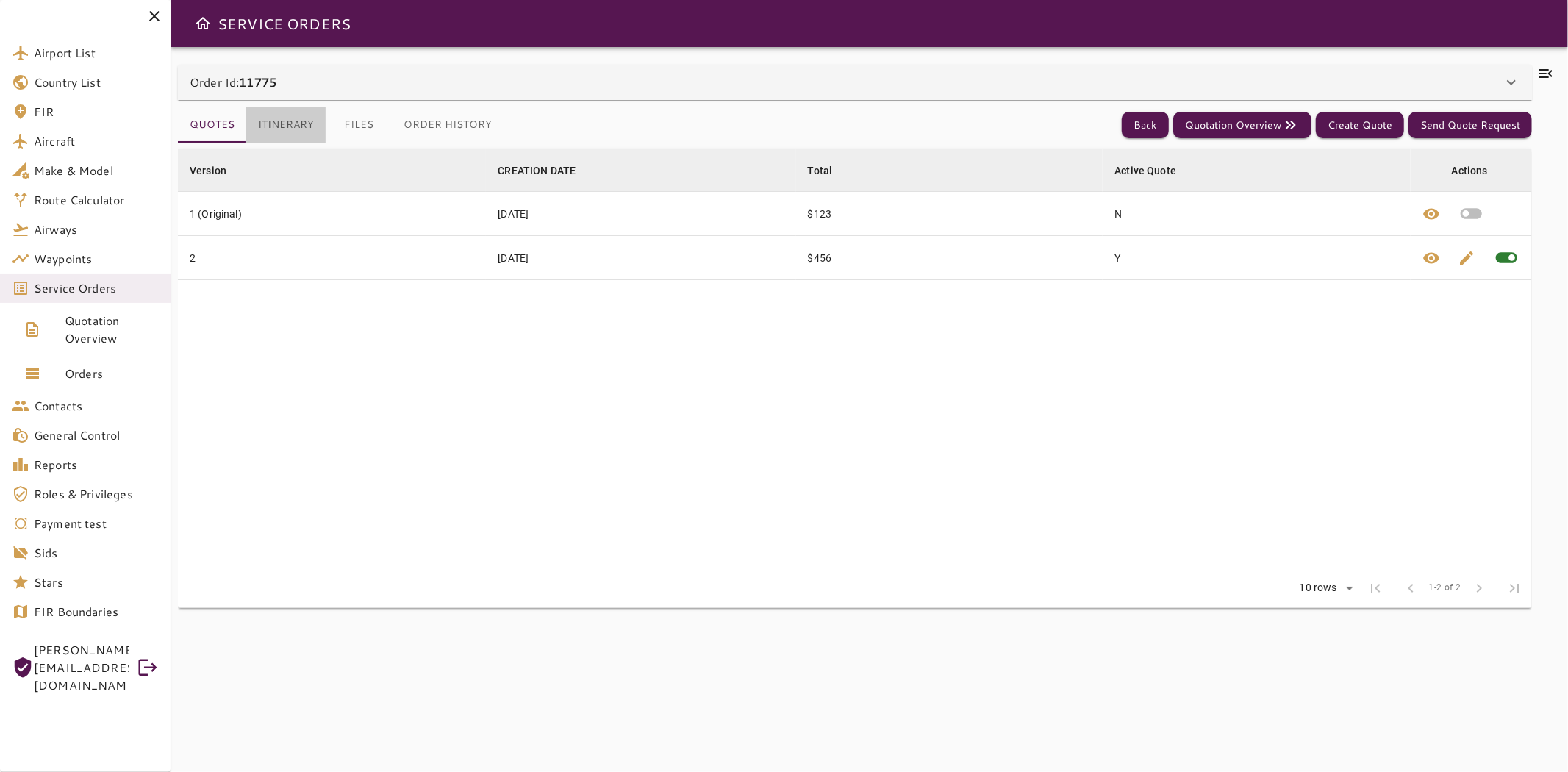
click at [281, 114] on button "Itinerary" at bounding box center [285, 125] width 79 height 35
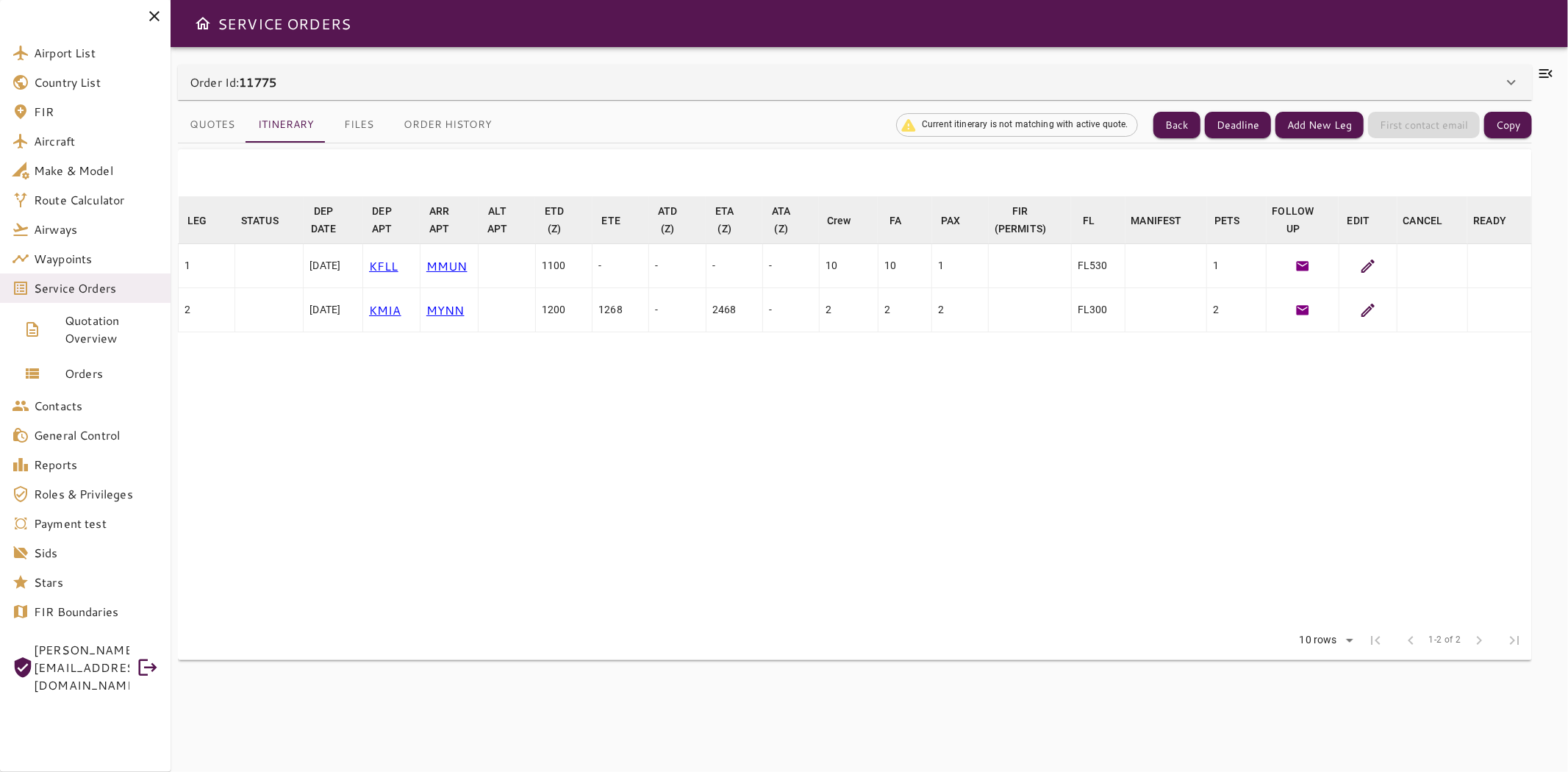
click at [1372, 267] on icon at bounding box center [1368, 267] width 18 height 18
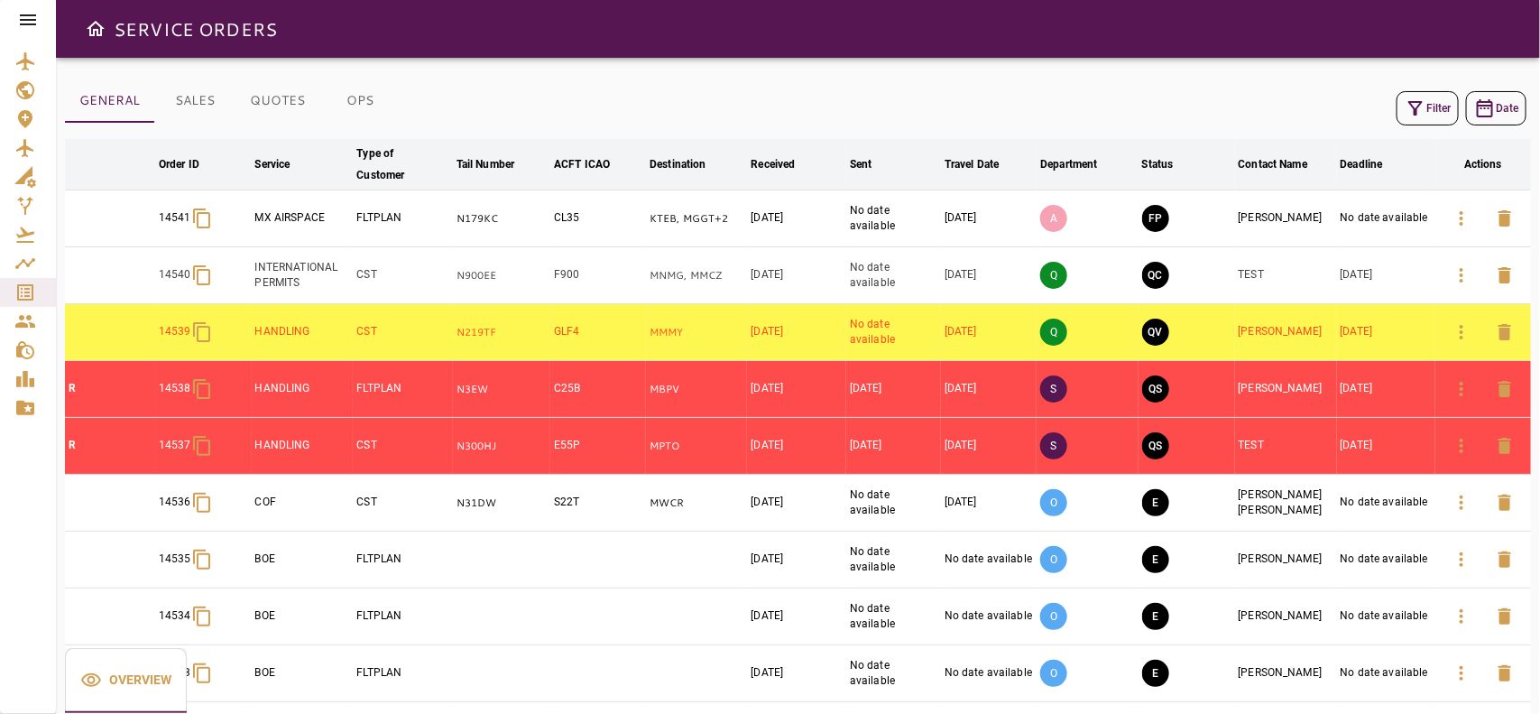
click at [33, 12] on icon at bounding box center [28, 20] width 22 height 22
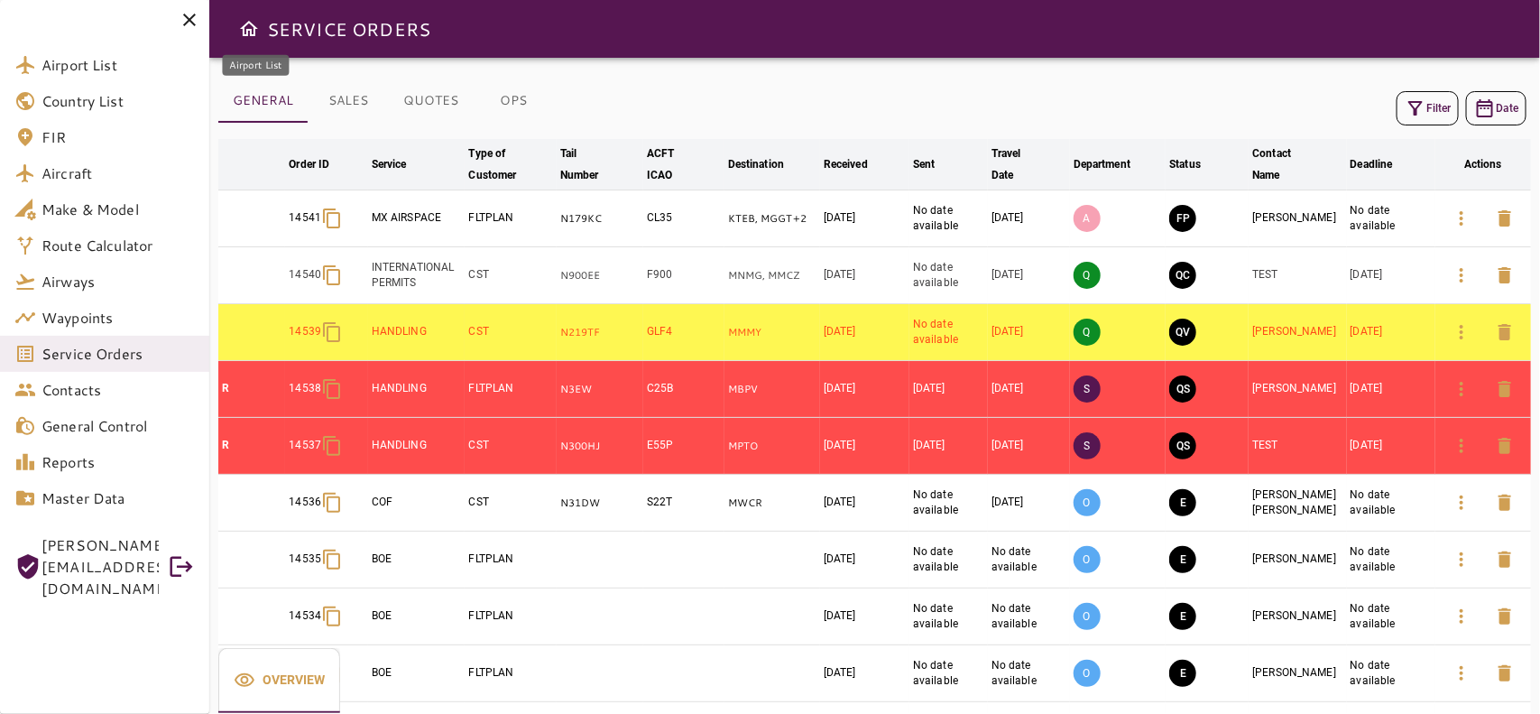
click at [42, 72] on span "Airport List" at bounding box center [117, 65] width 153 height 22
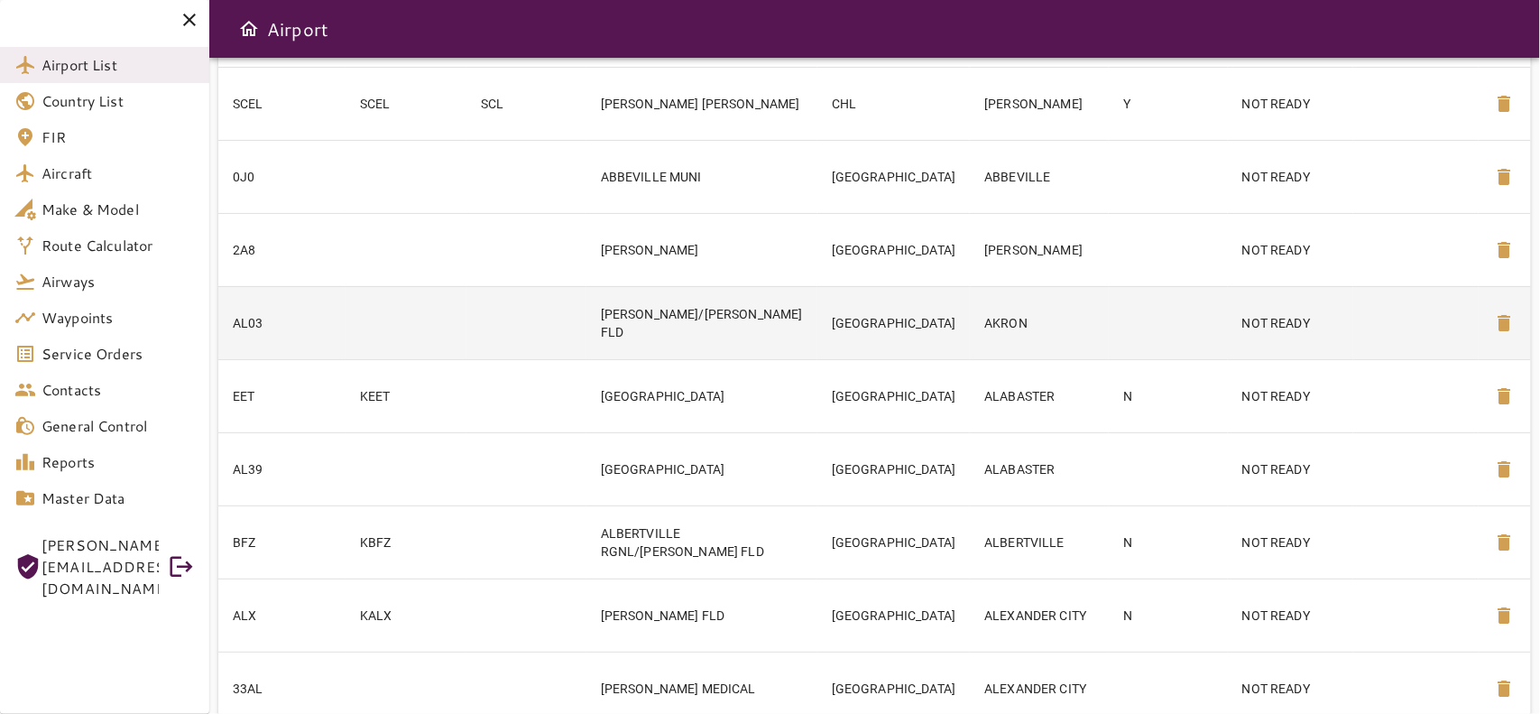
scroll to position [392, 0]
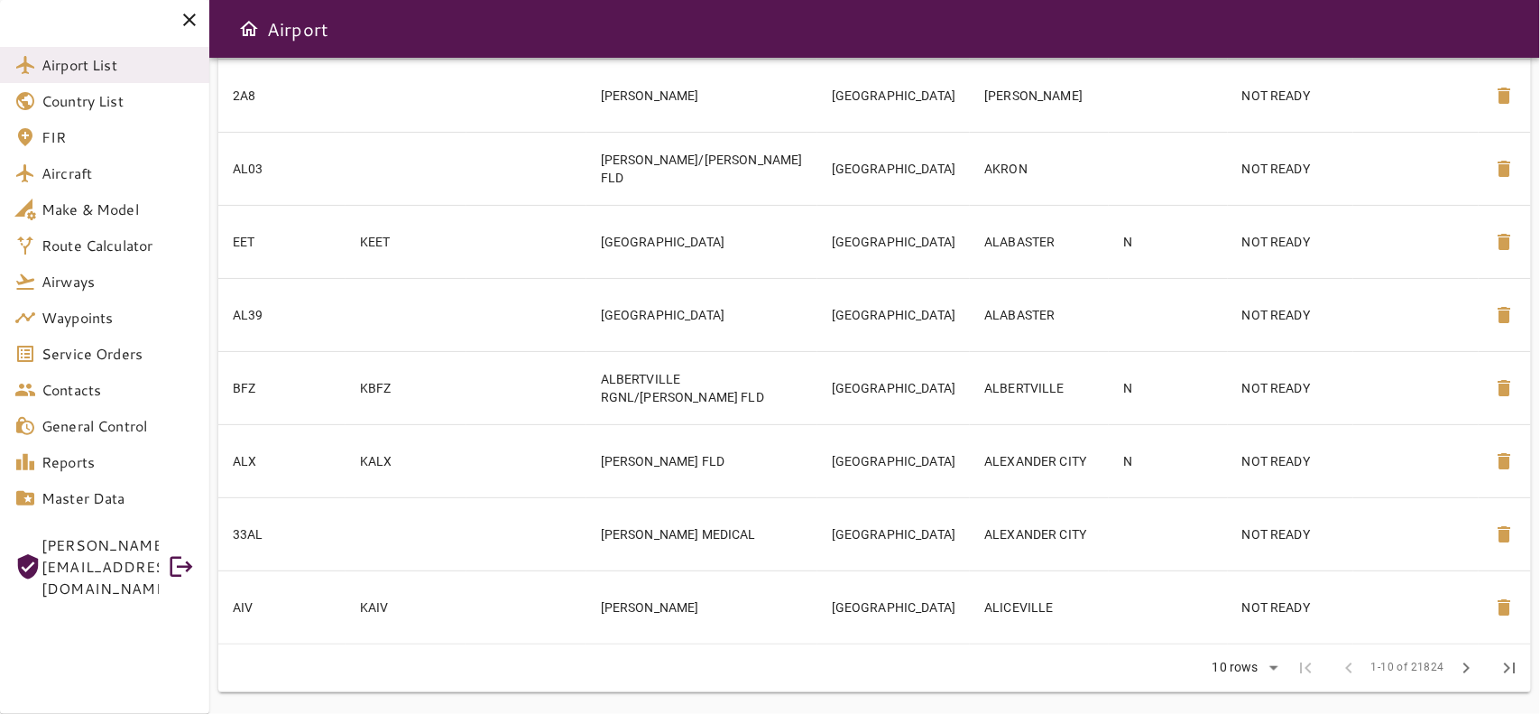
click at [1231, 663] on body "Airport List Country List FIR Aircraft Make & Model Route Calculator Airways Wa…" at bounding box center [770, 357] width 1540 height 714
click at [1227, 674] on li "40" at bounding box center [1244, 675] width 83 height 32
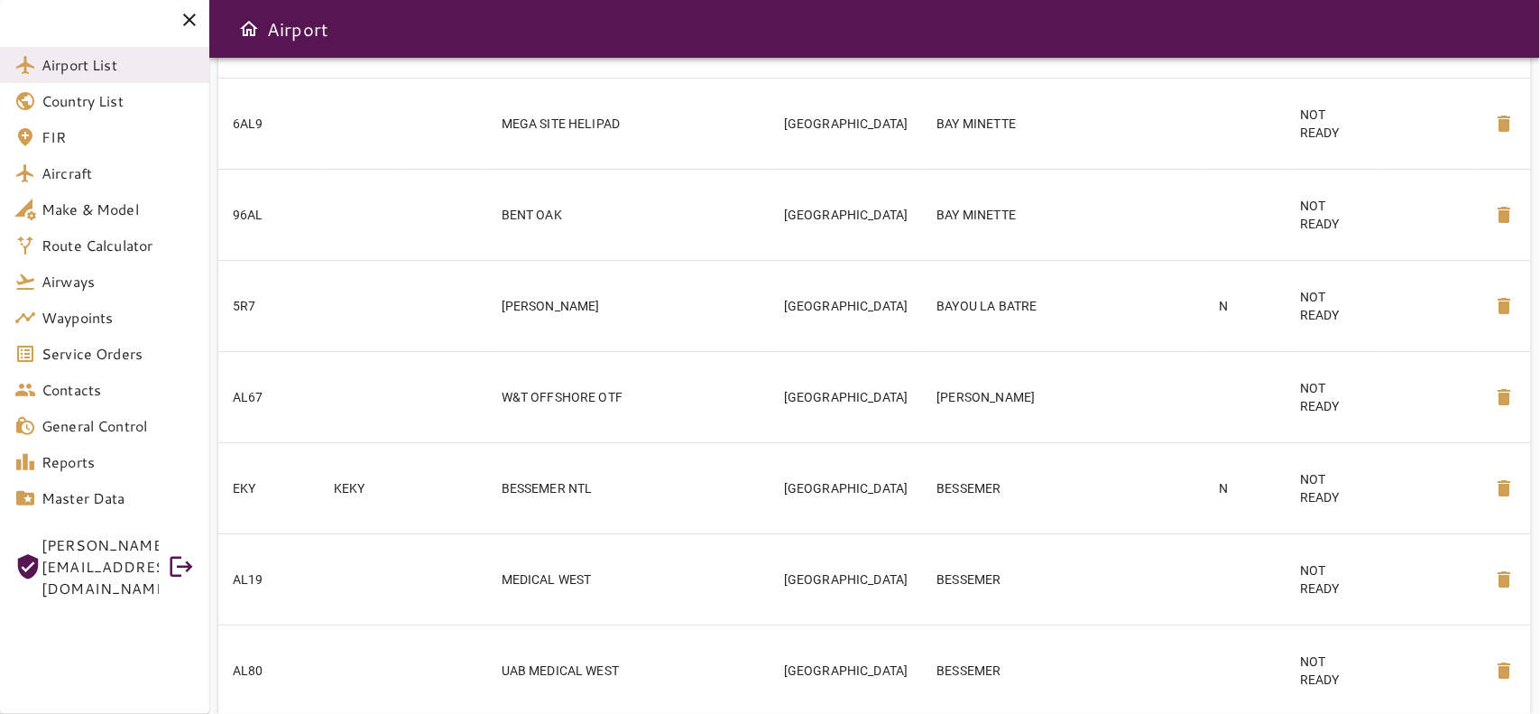
scroll to position [2601, 0]
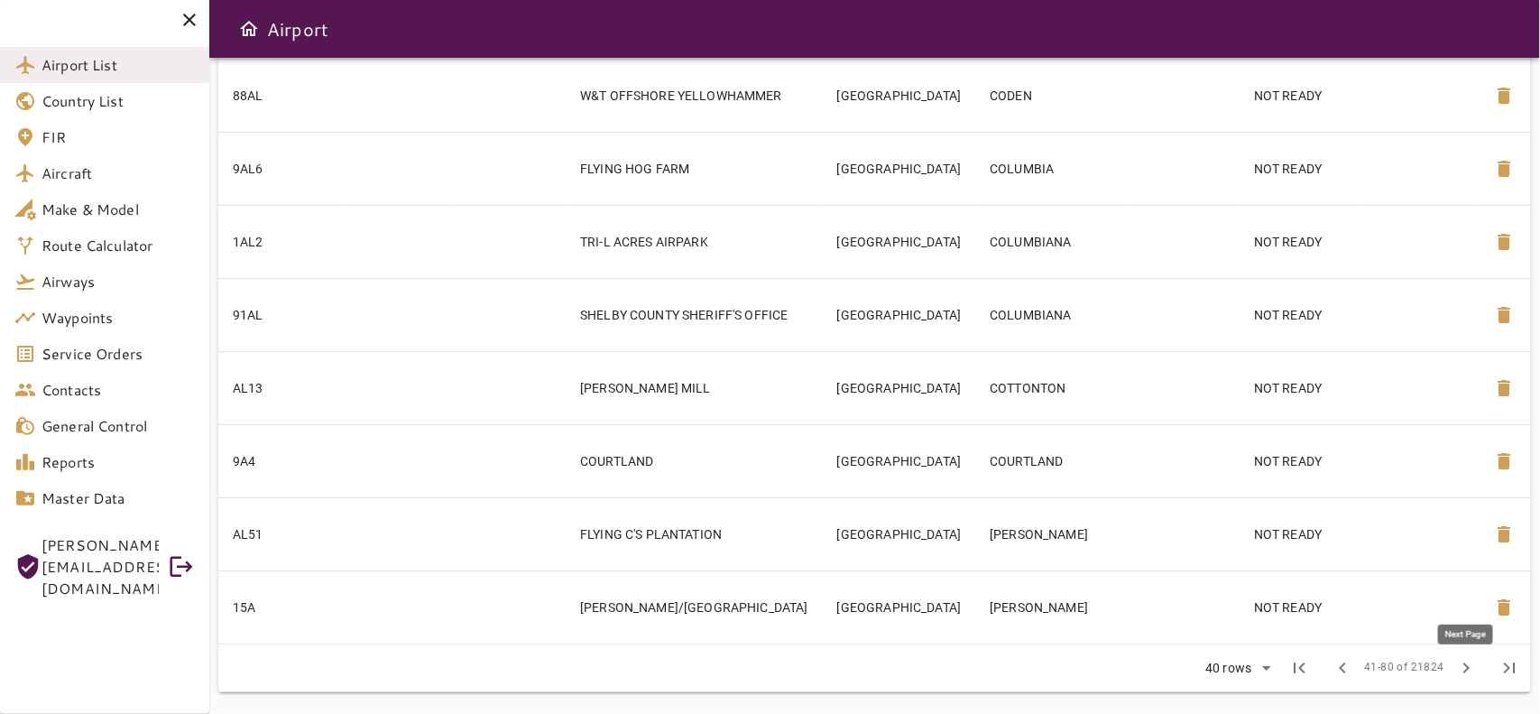
click at [1459, 663] on button "chevron_right" at bounding box center [1465, 667] width 43 height 43
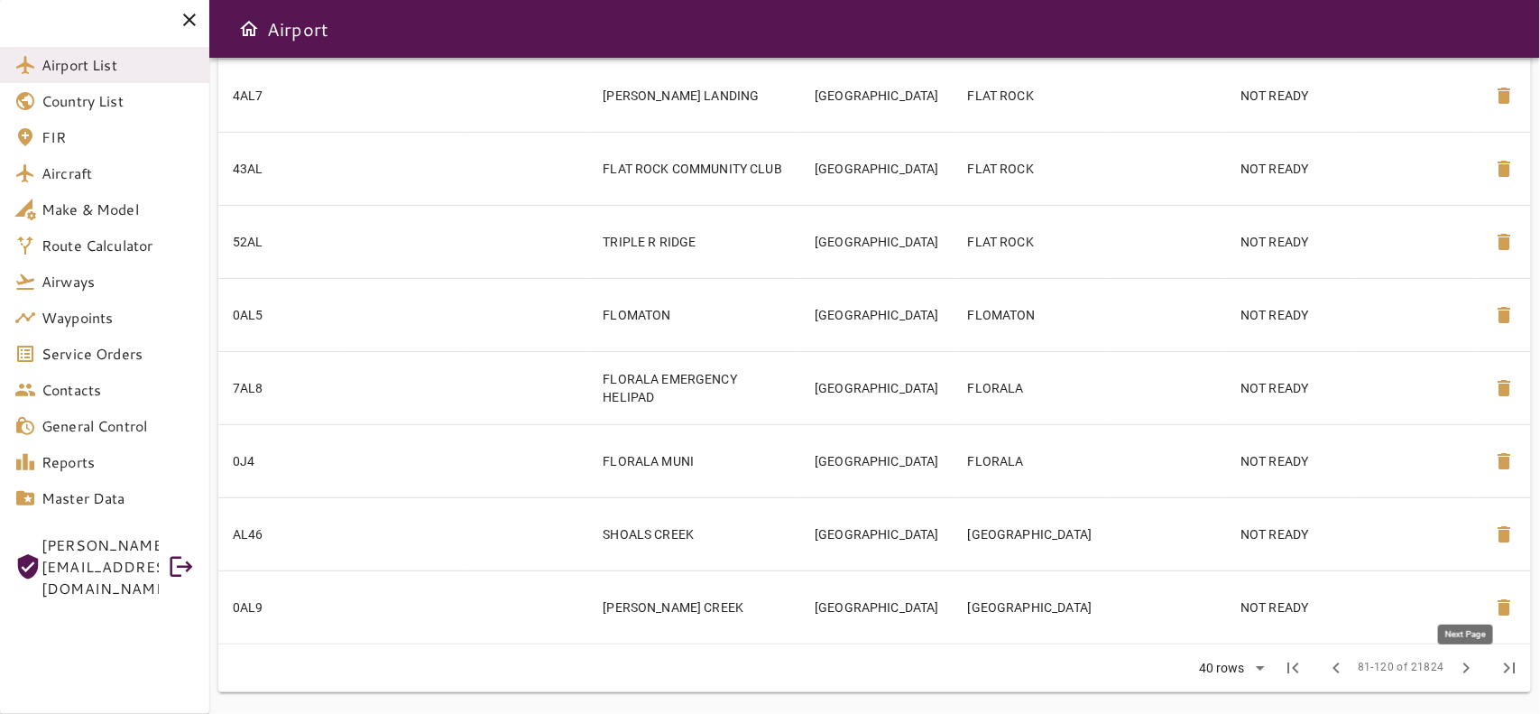
click at [1459, 663] on button "chevron_right" at bounding box center [1465, 667] width 43 height 43
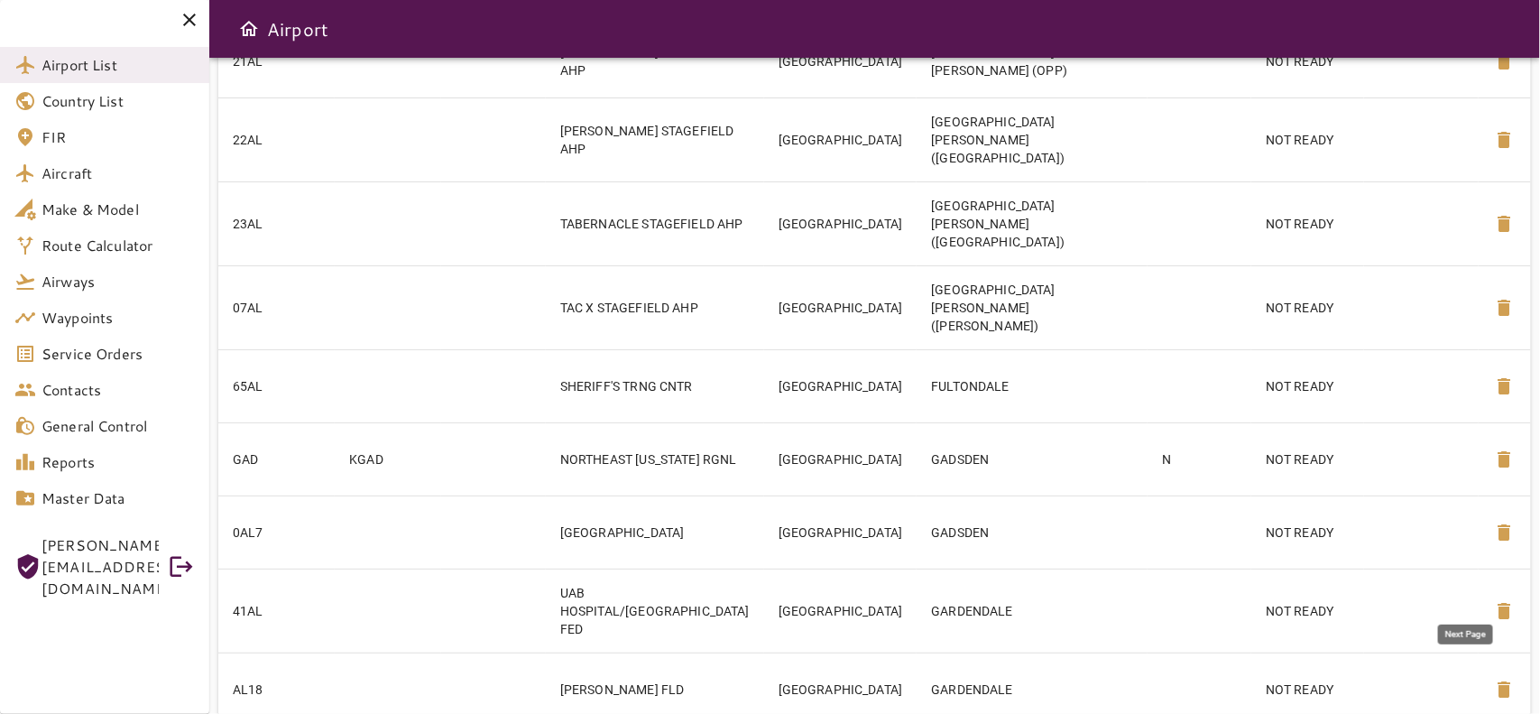
scroll to position [2591, 0]
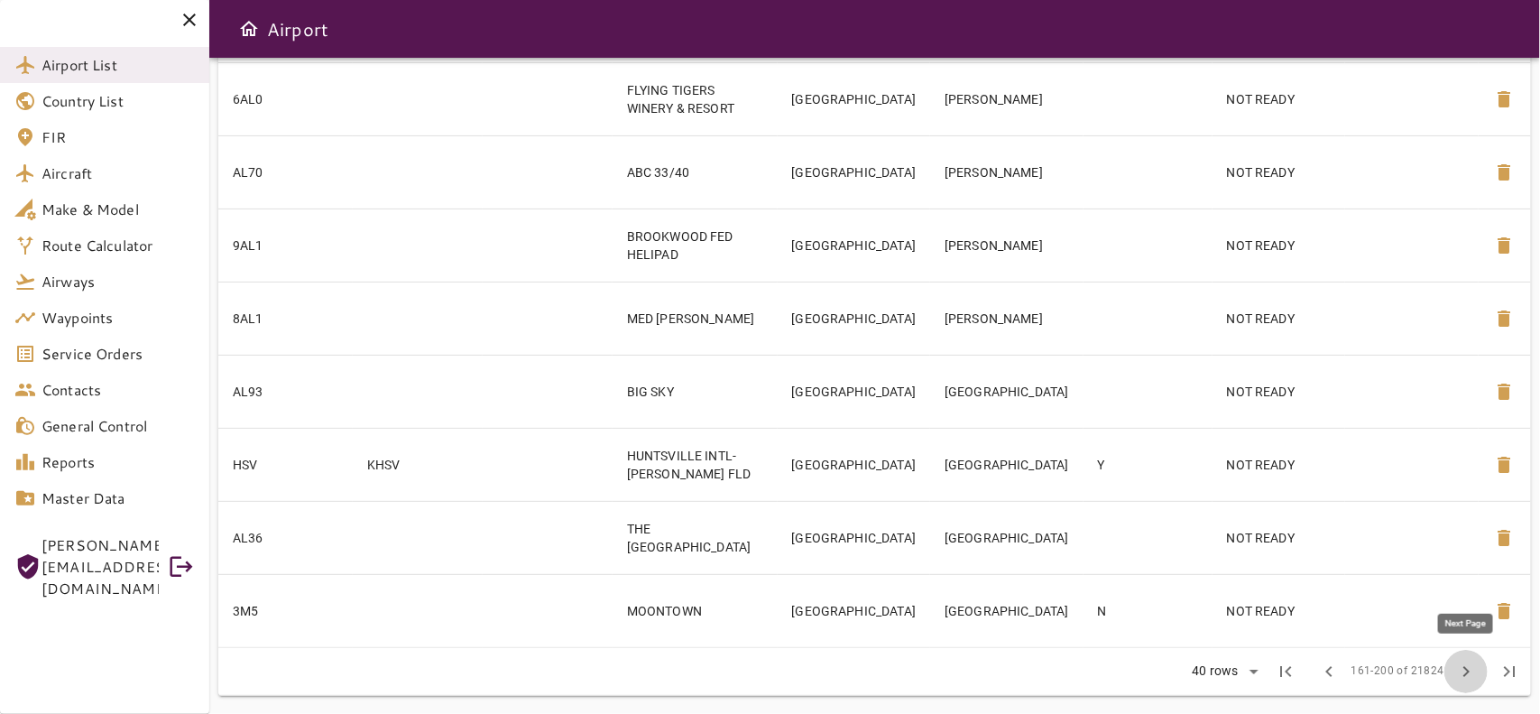
click at [1459, 668] on span "chevron_right" at bounding box center [1466, 671] width 22 height 22
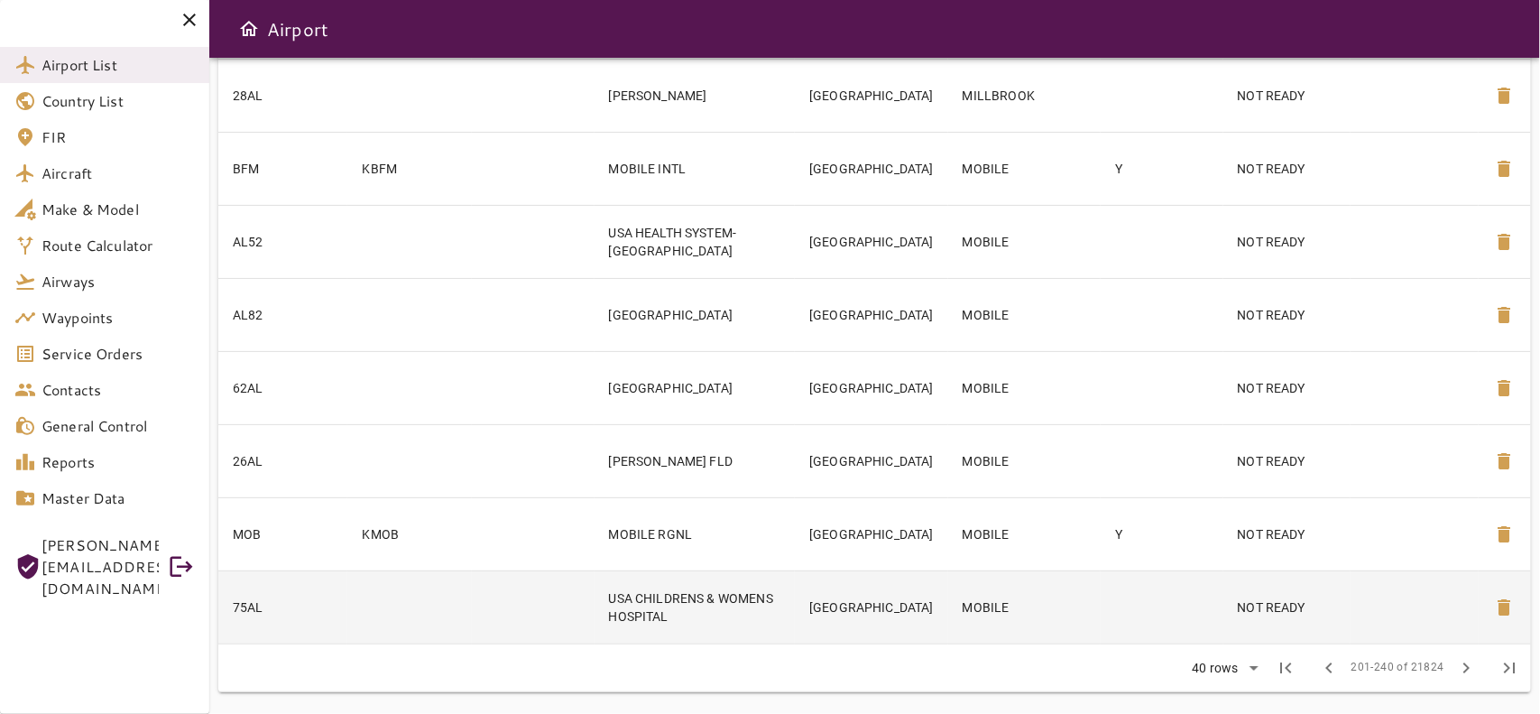
scroll to position [2663, 0]
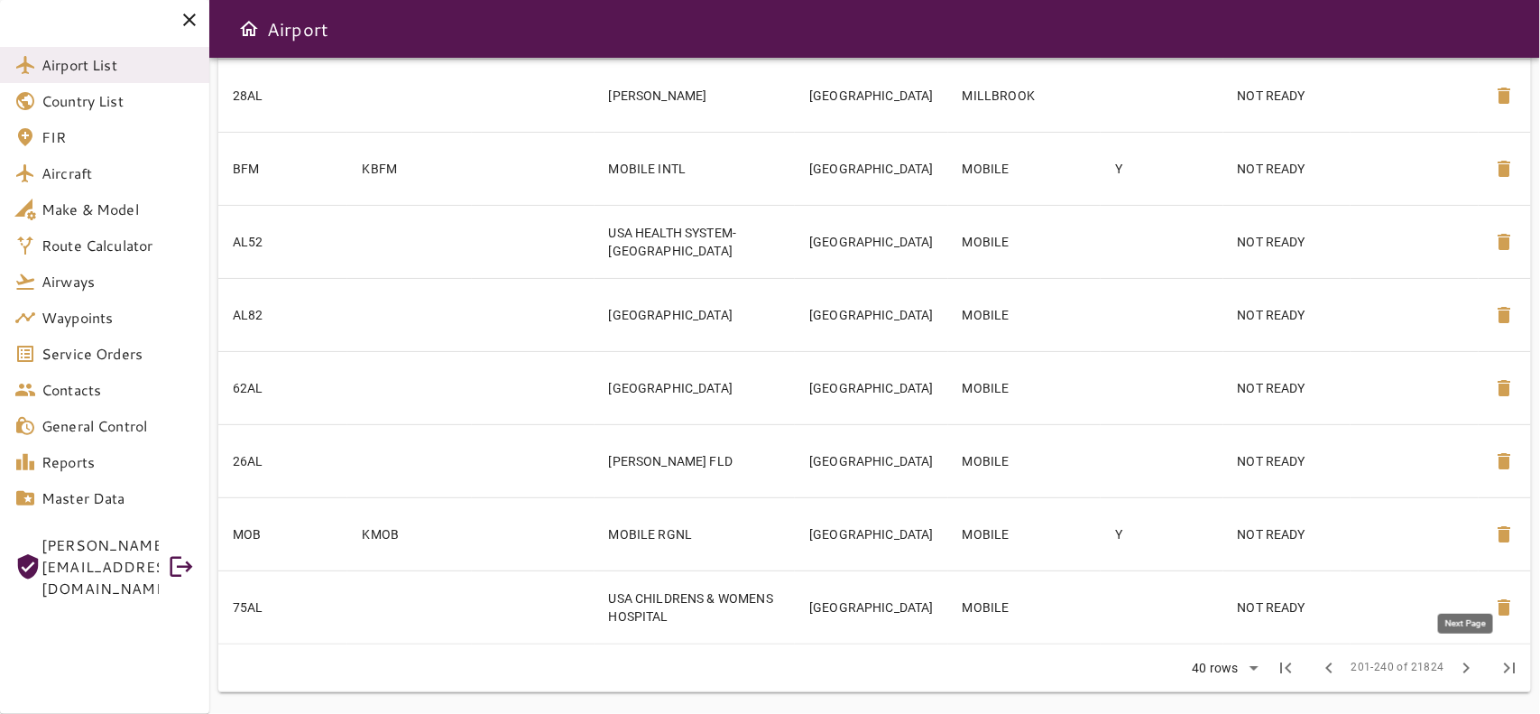
click at [1464, 661] on span "chevron_right" at bounding box center [1466, 668] width 22 height 22
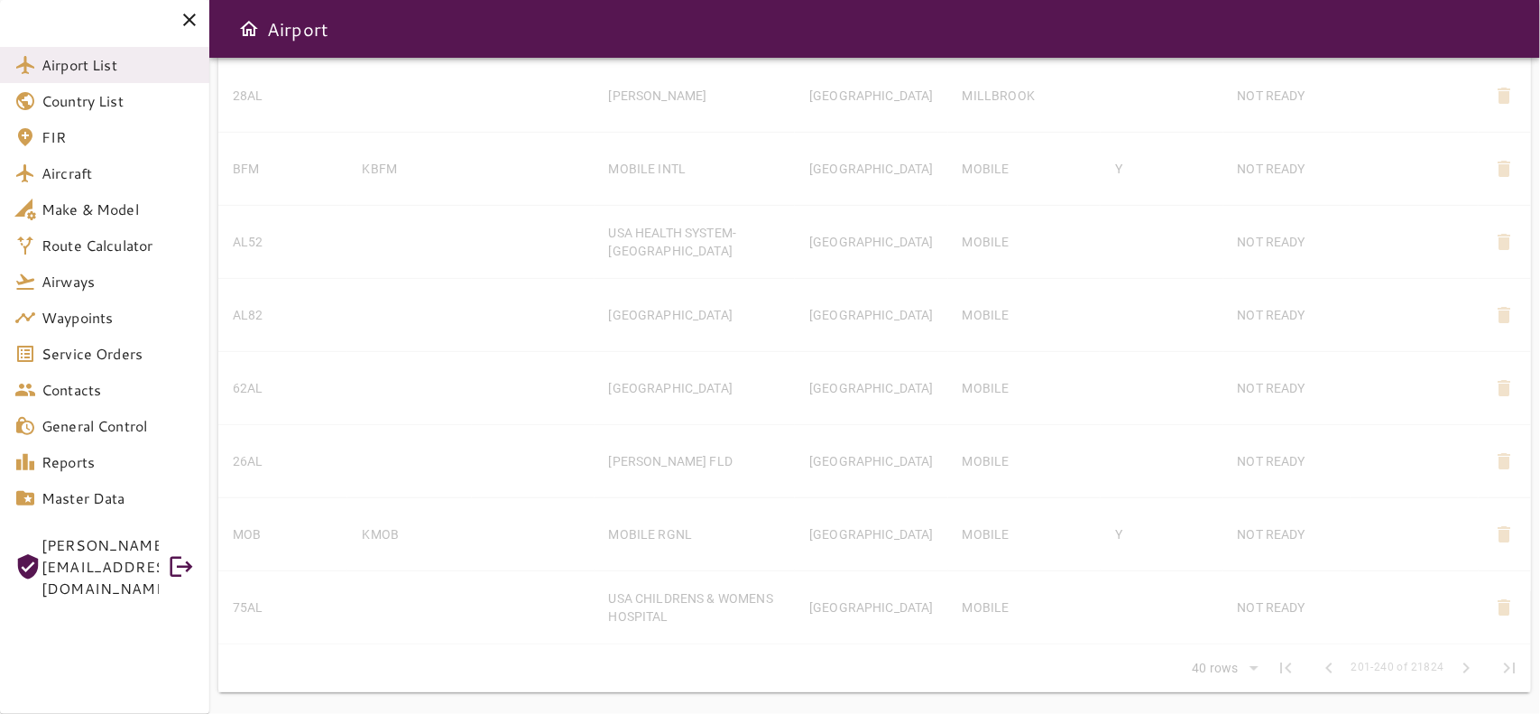
scroll to position [2623, 0]
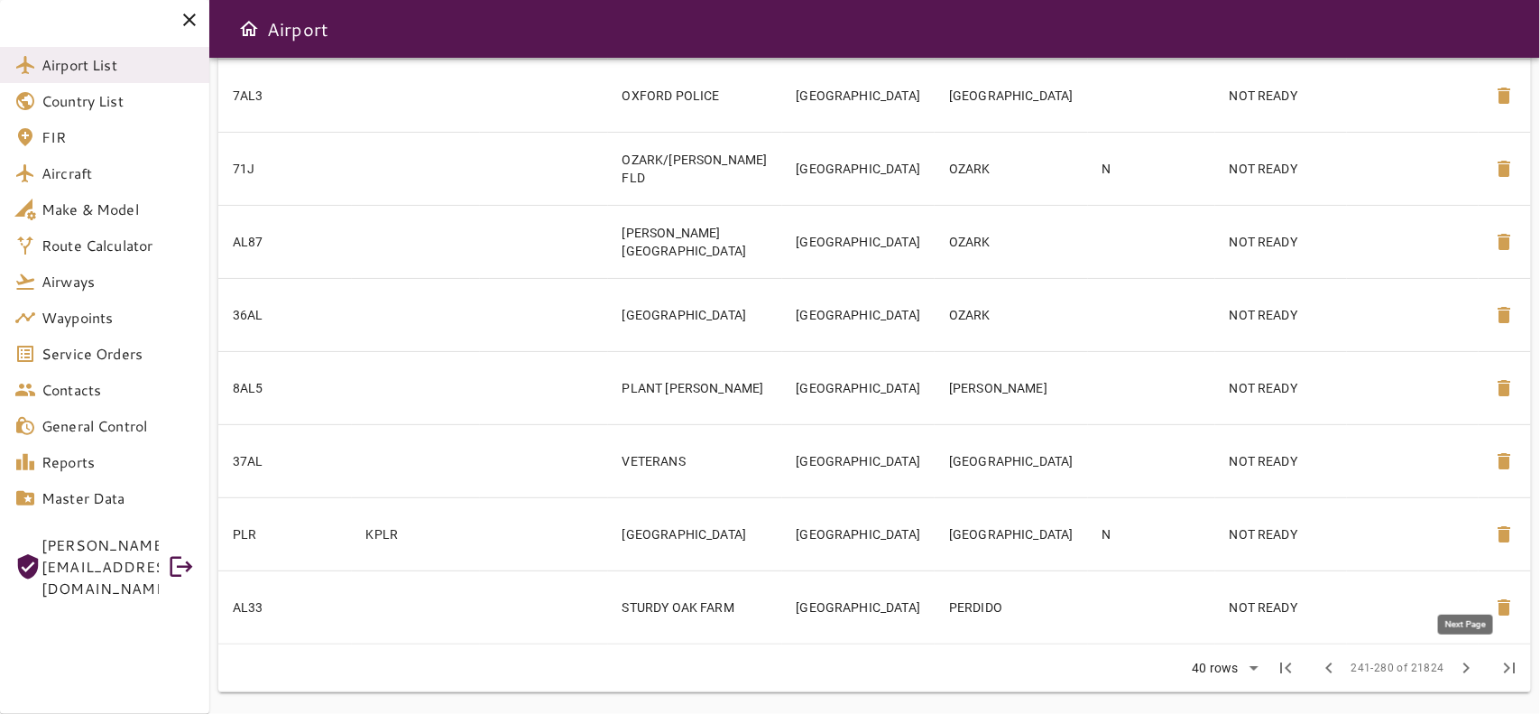
click at [1464, 659] on span "chevron_right" at bounding box center [1466, 668] width 22 height 22
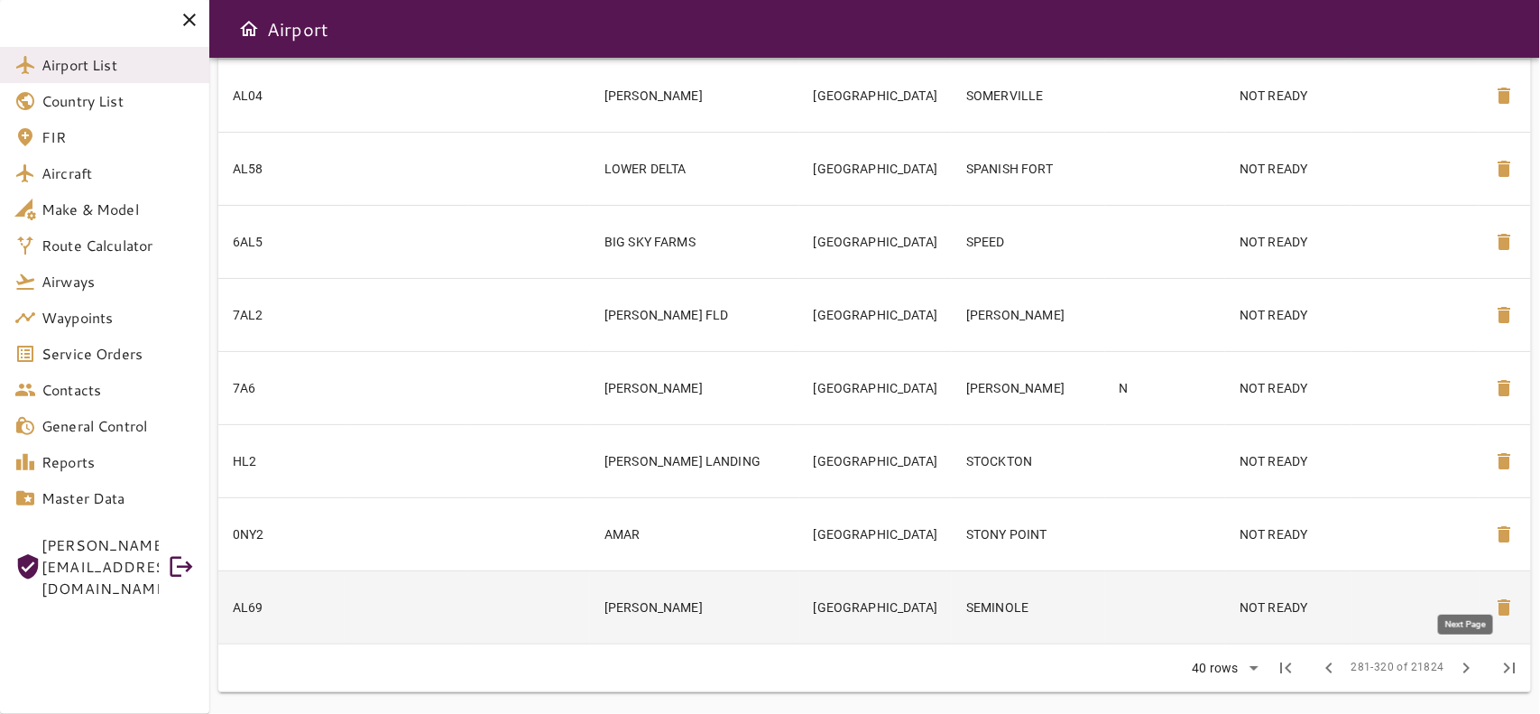
scroll to position [2590, 0]
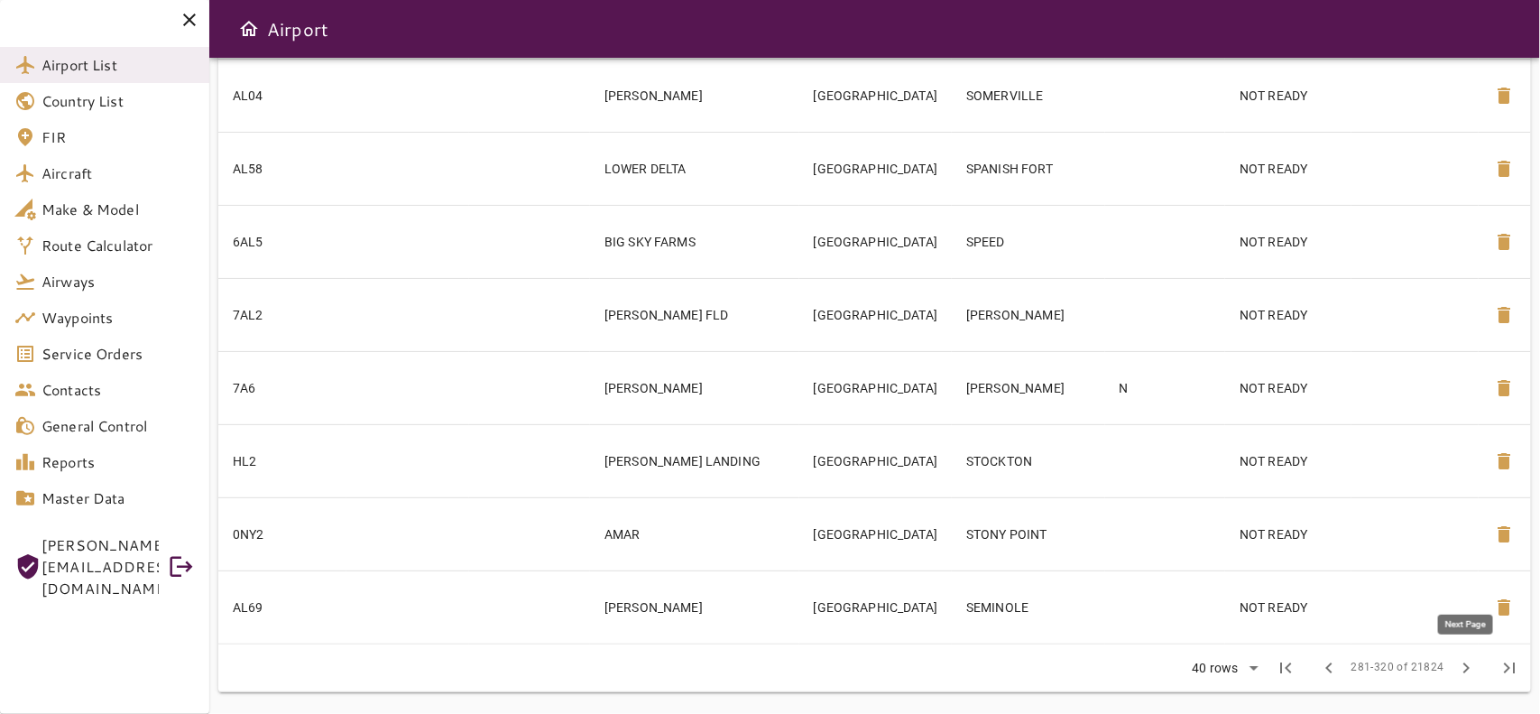
click at [1473, 668] on span "chevron_right" at bounding box center [1466, 668] width 22 height 22
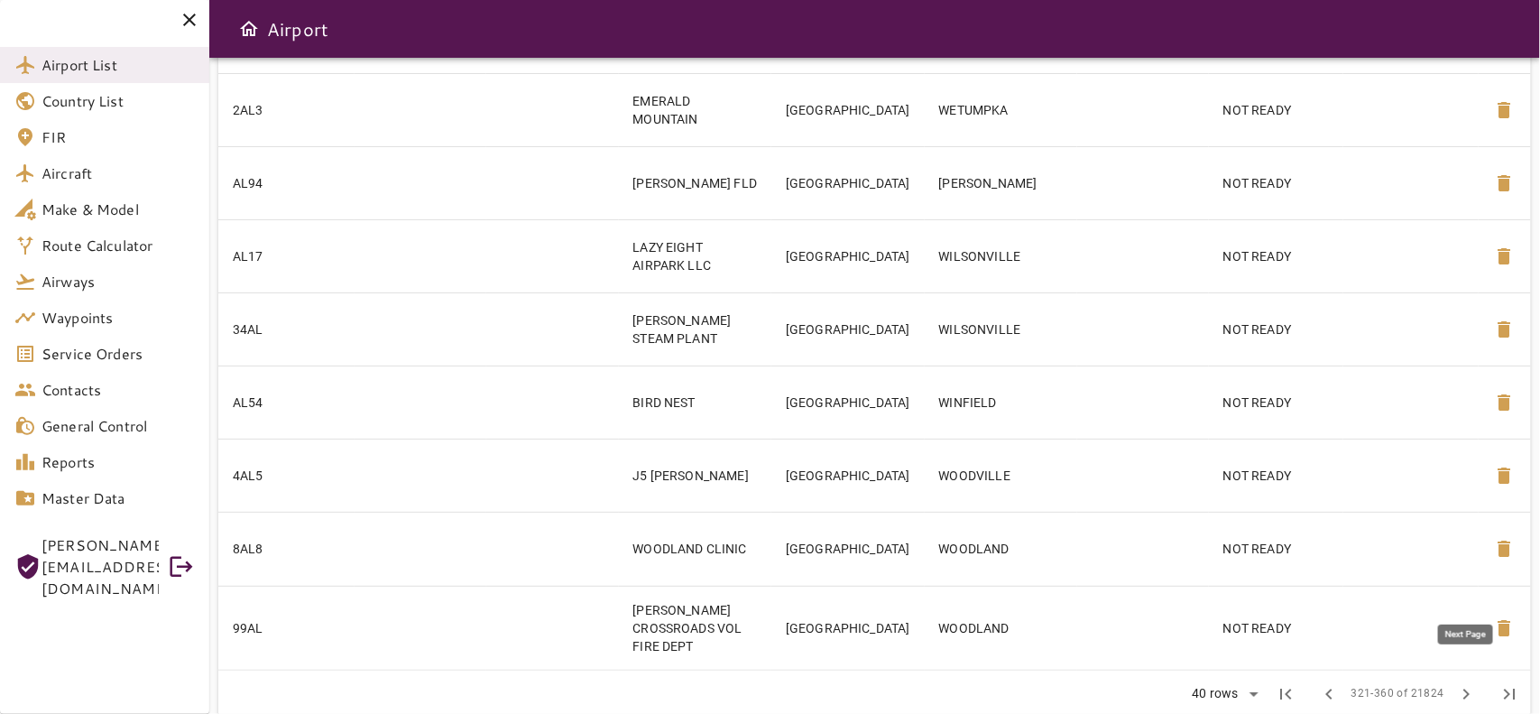
scroll to position [2645, 0]
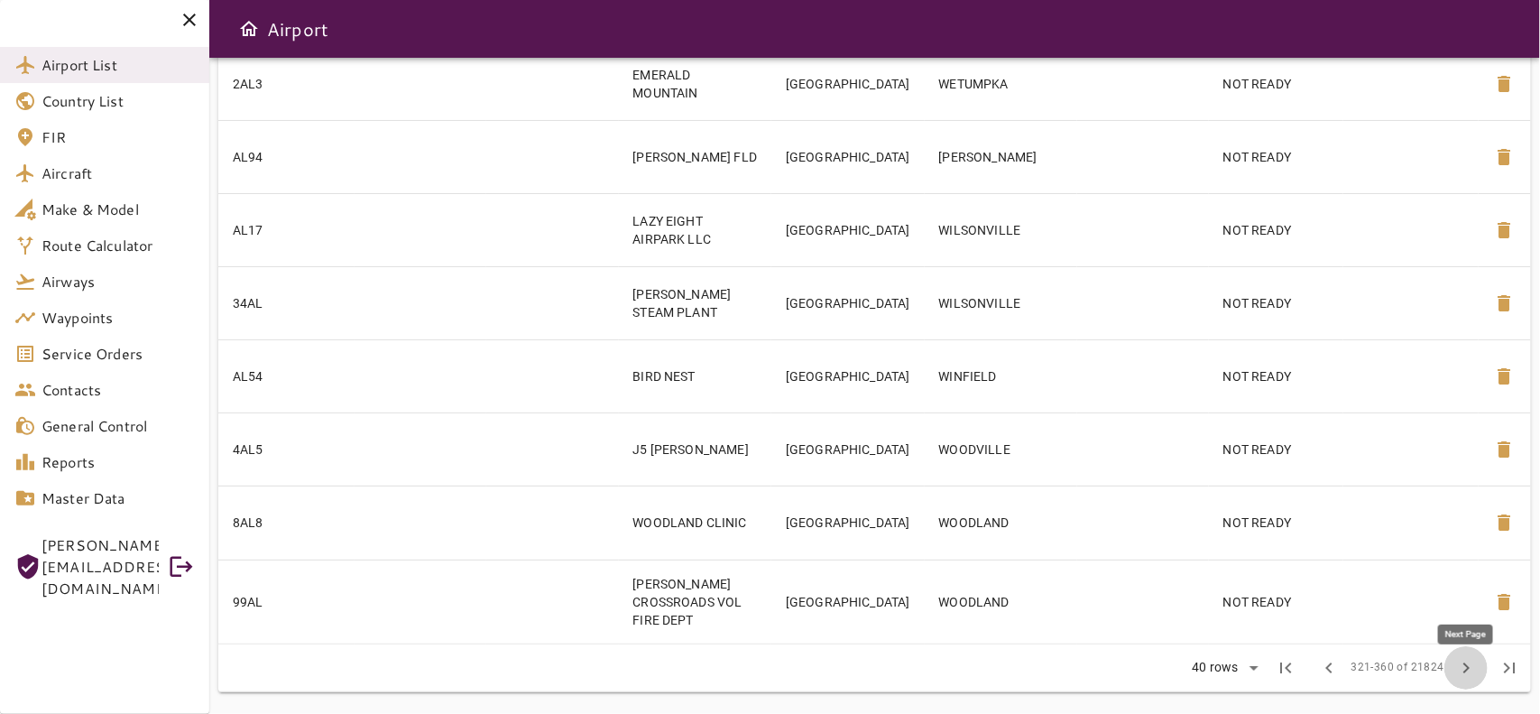
click at [1471, 670] on span "chevron_right" at bounding box center [1466, 668] width 22 height 22
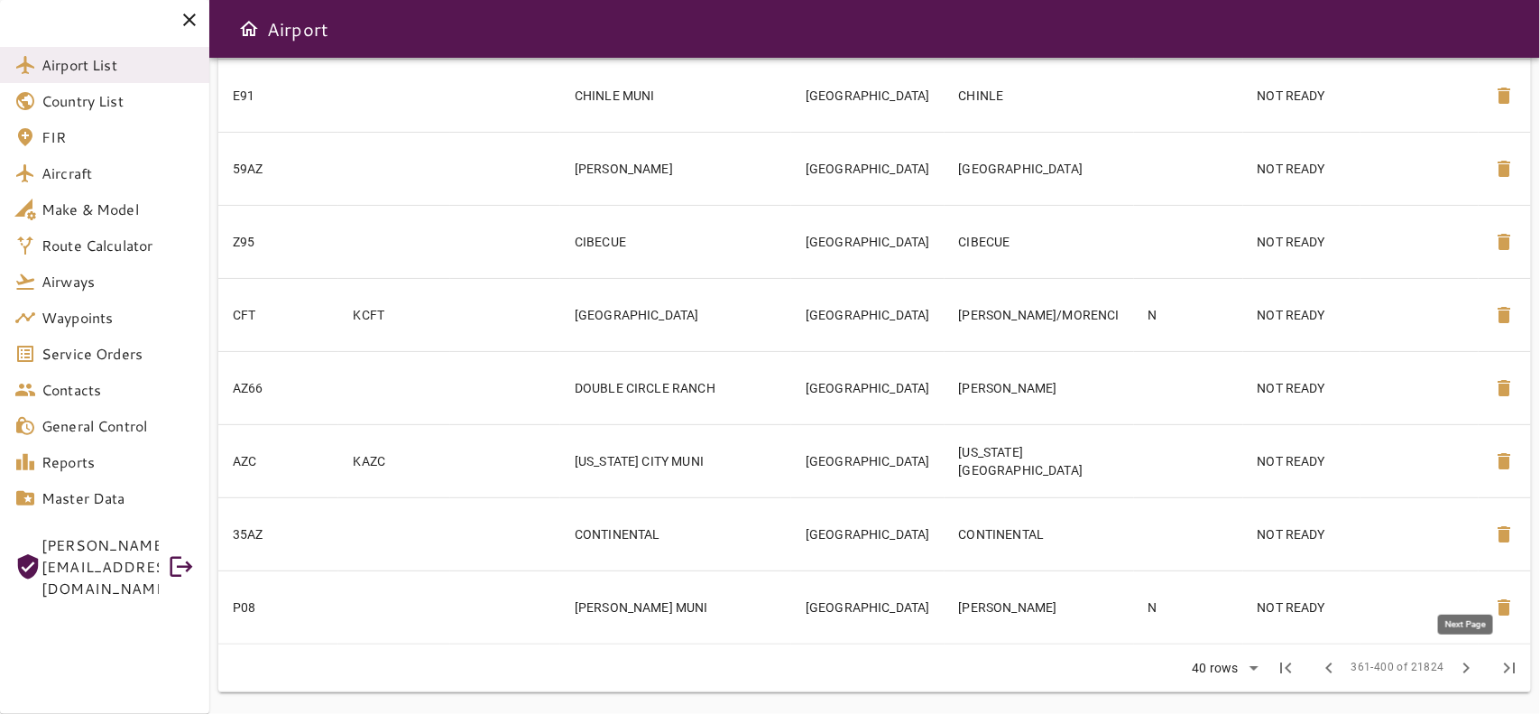
click at [1468, 672] on span "chevron_right" at bounding box center [1466, 668] width 22 height 22
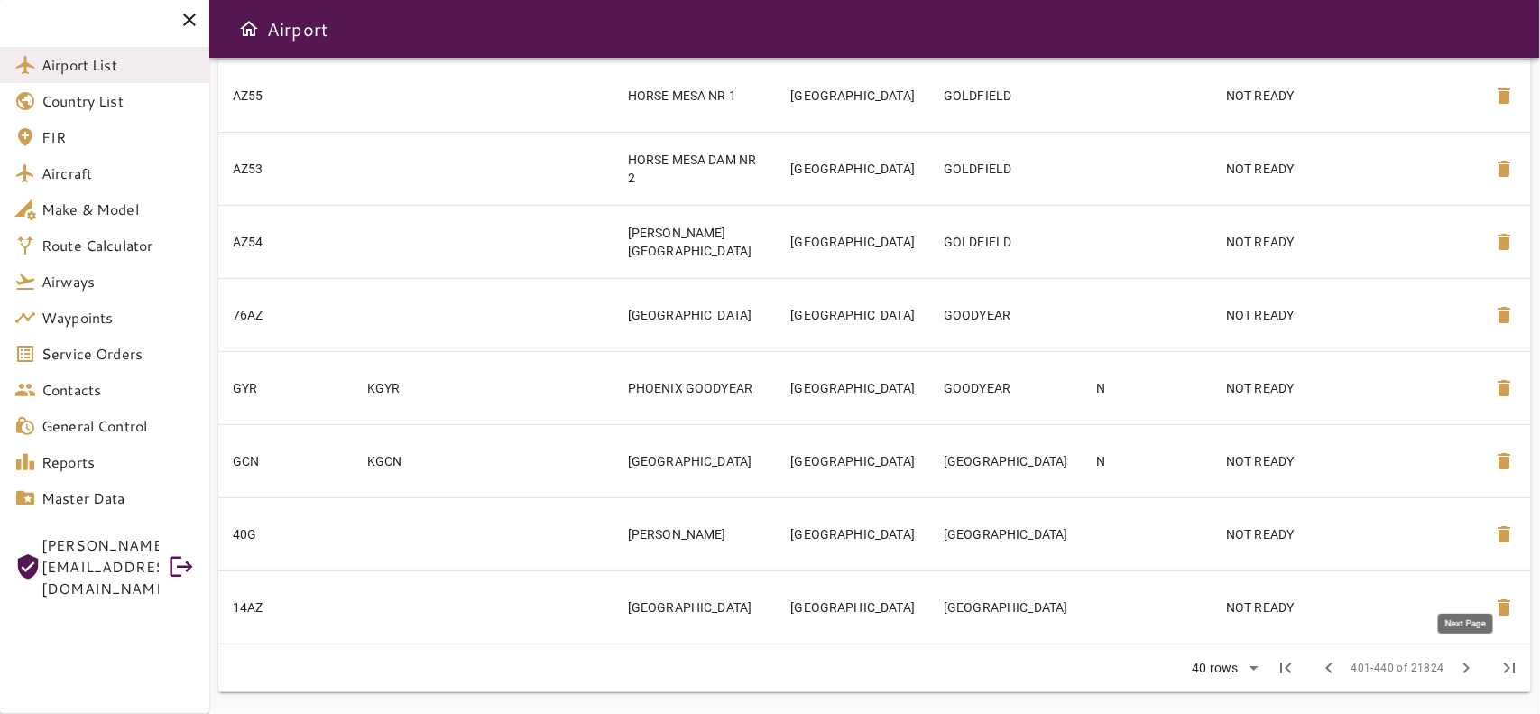
click at [1468, 672] on span "chevron_right" at bounding box center [1466, 668] width 22 height 22
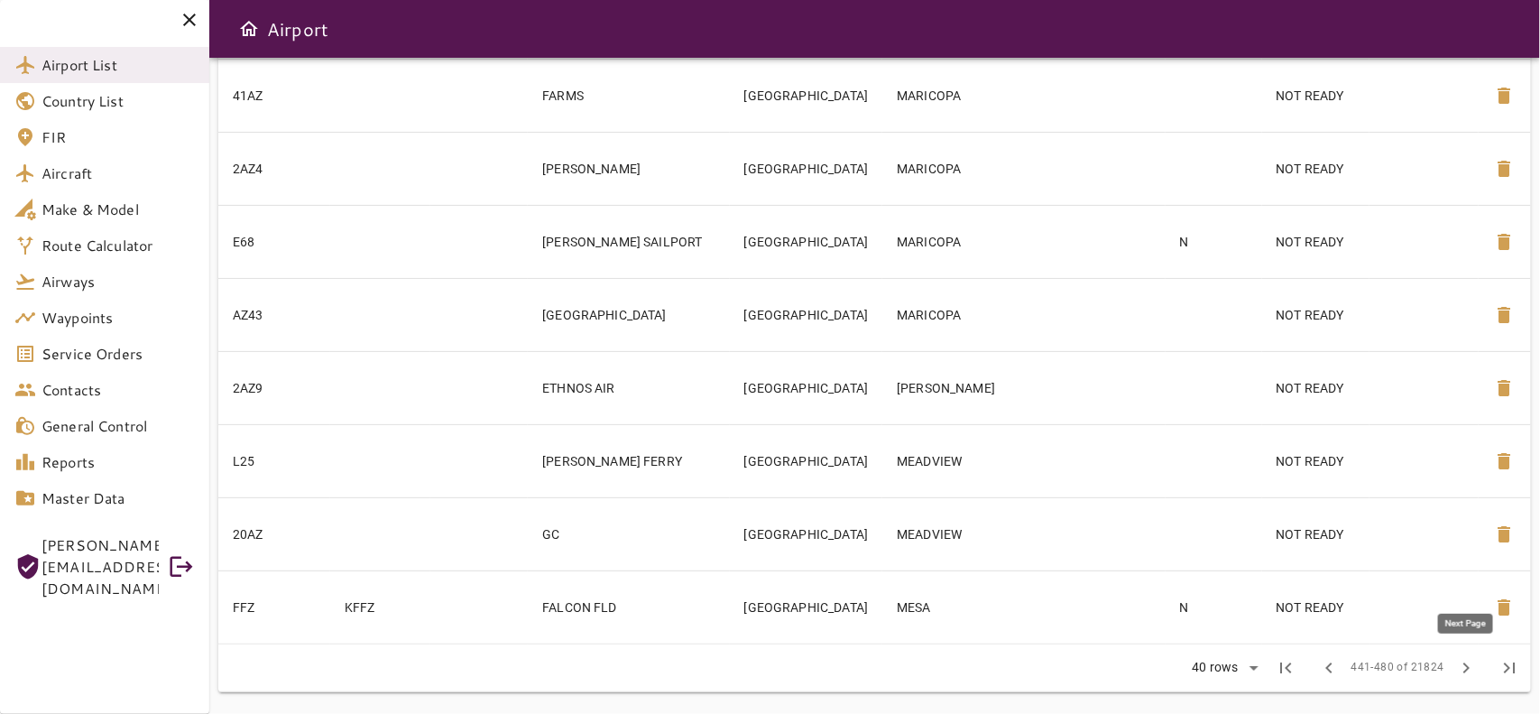
scroll to position [2601, 0]
click at [1468, 672] on span "chevron_right" at bounding box center [1466, 668] width 22 height 22
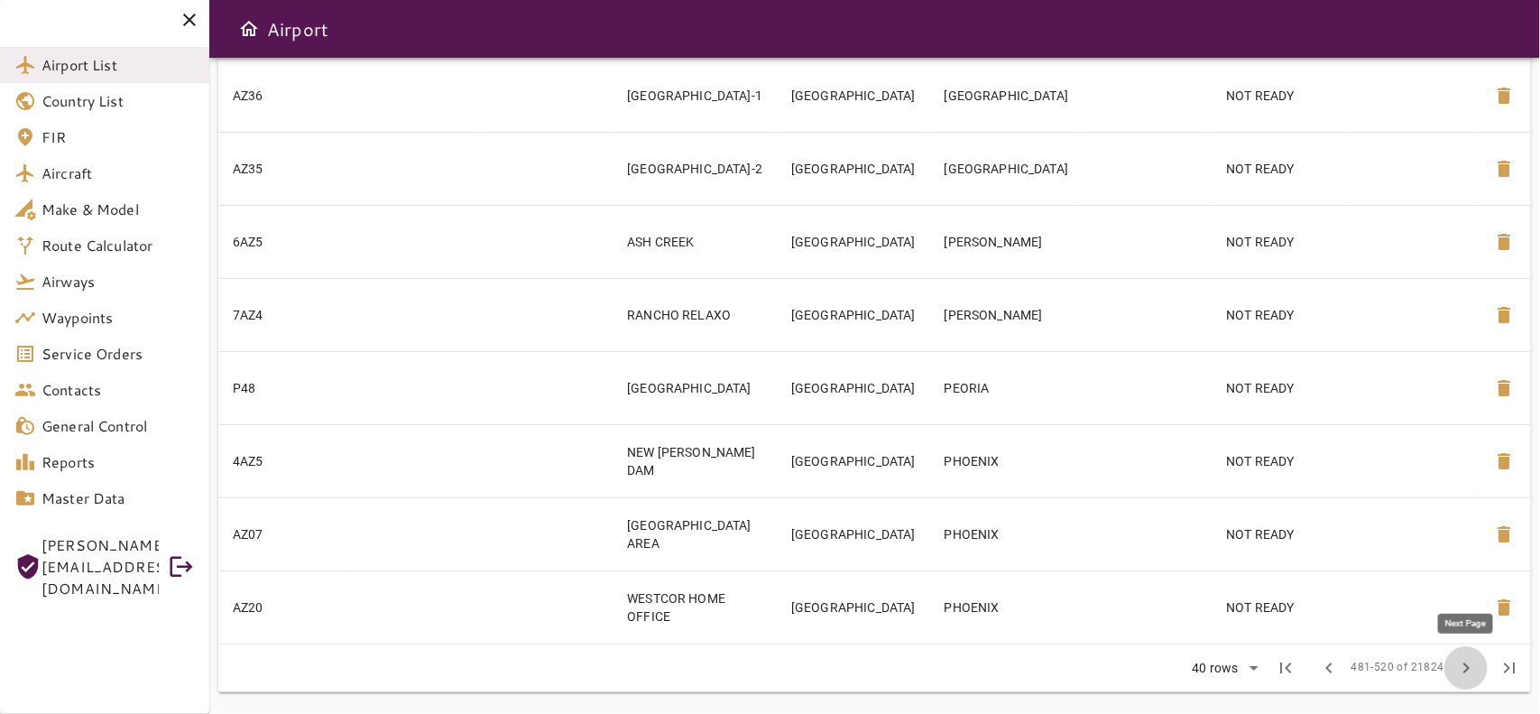
click at [1468, 672] on span "chevron_right" at bounding box center [1466, 668] width 22 height 22
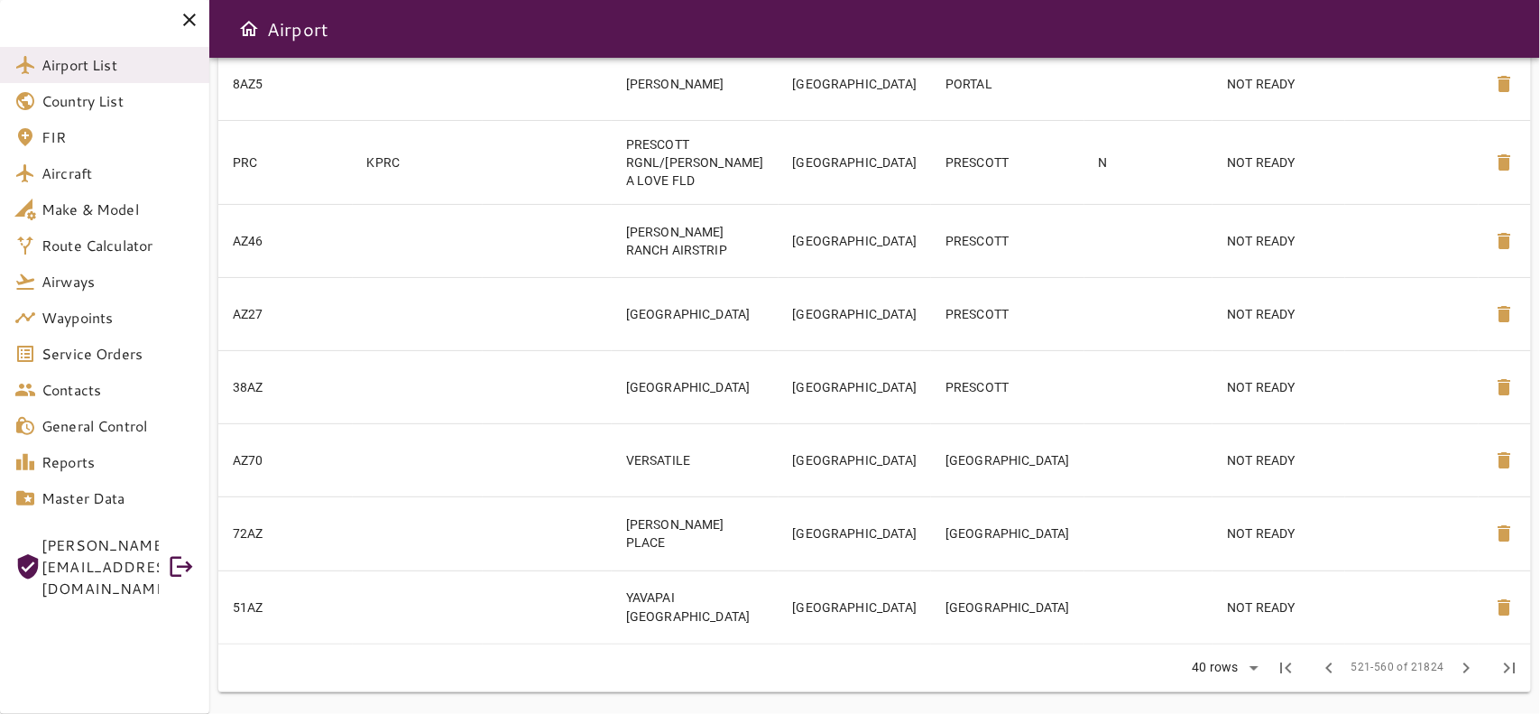
click at [1468, 643] on td at bounding box center [1412, 606] width 134 height 73
type input "**"
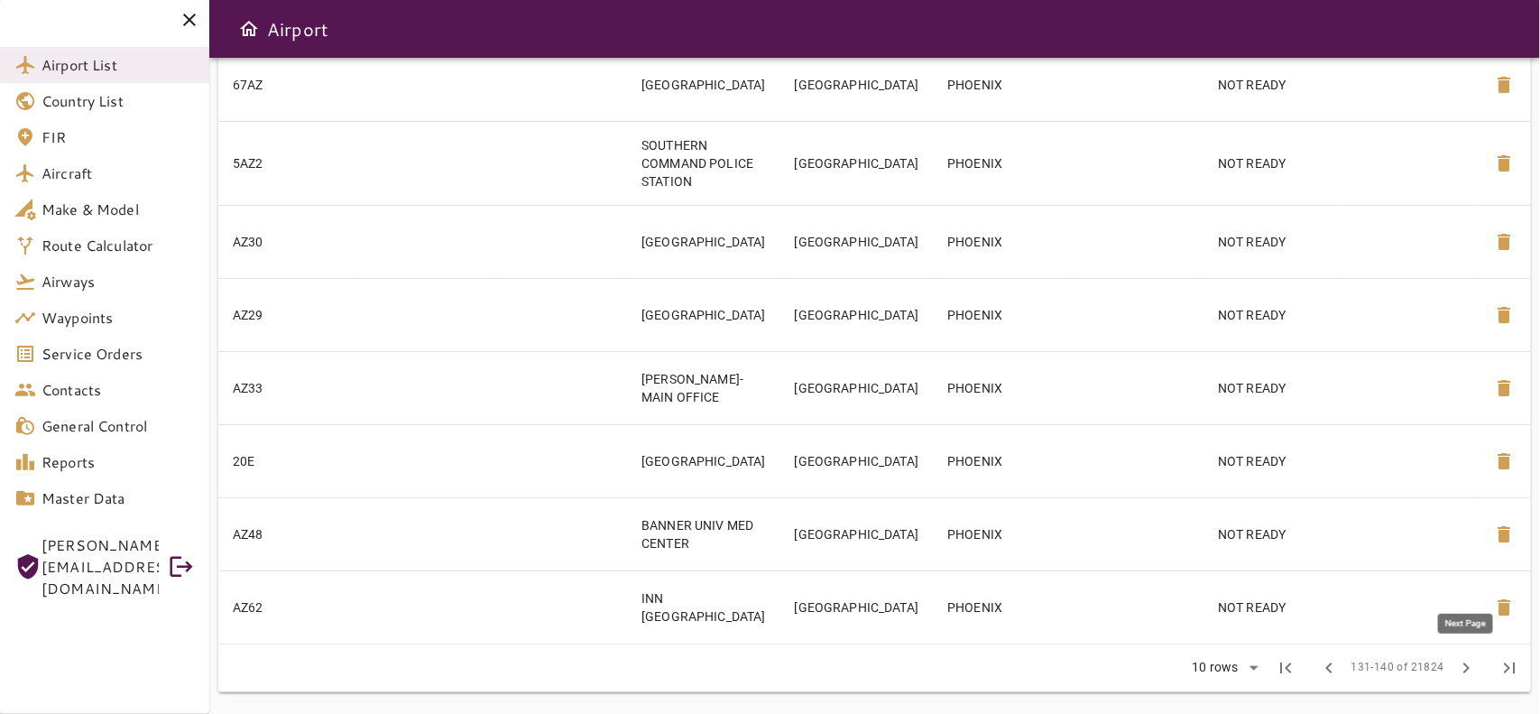
scroll to position [392, 0]
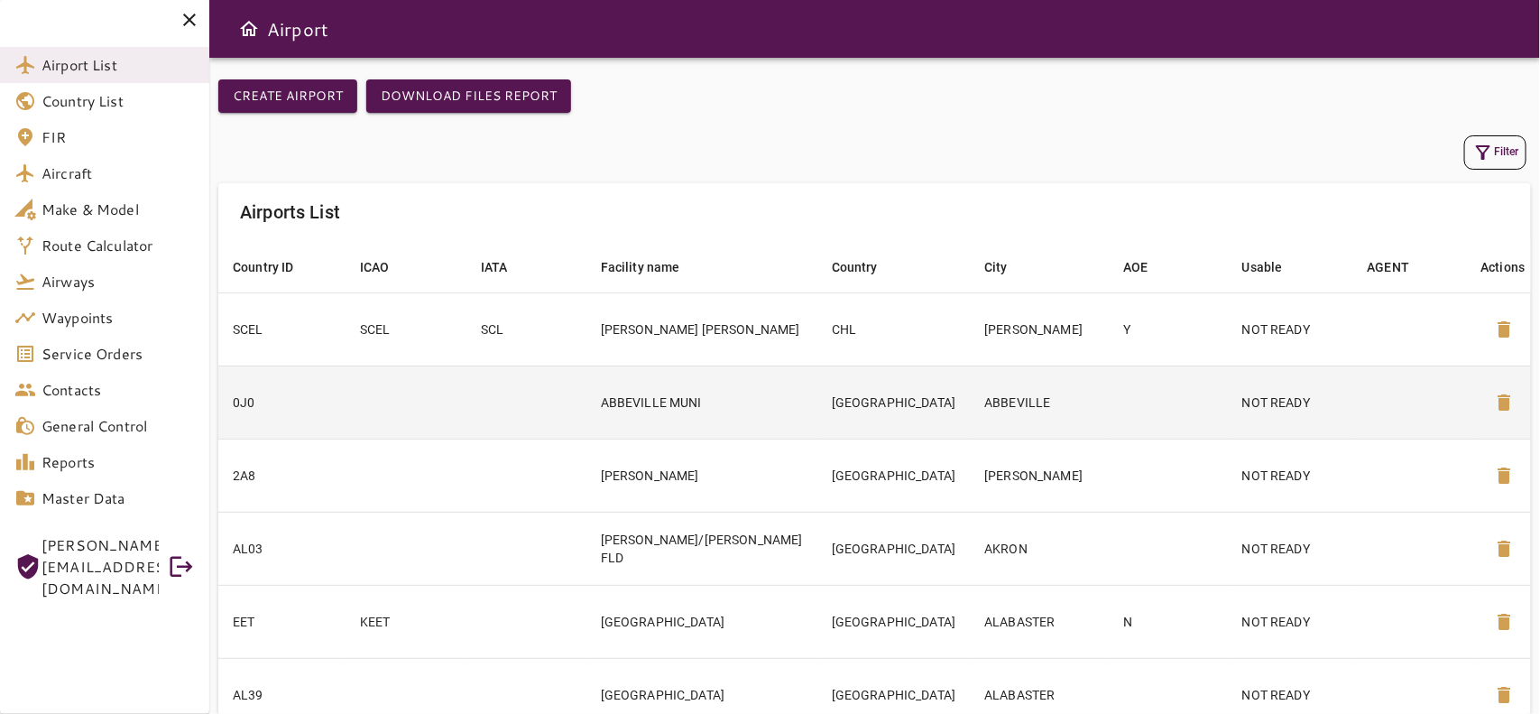
scroll to position [392, 0]
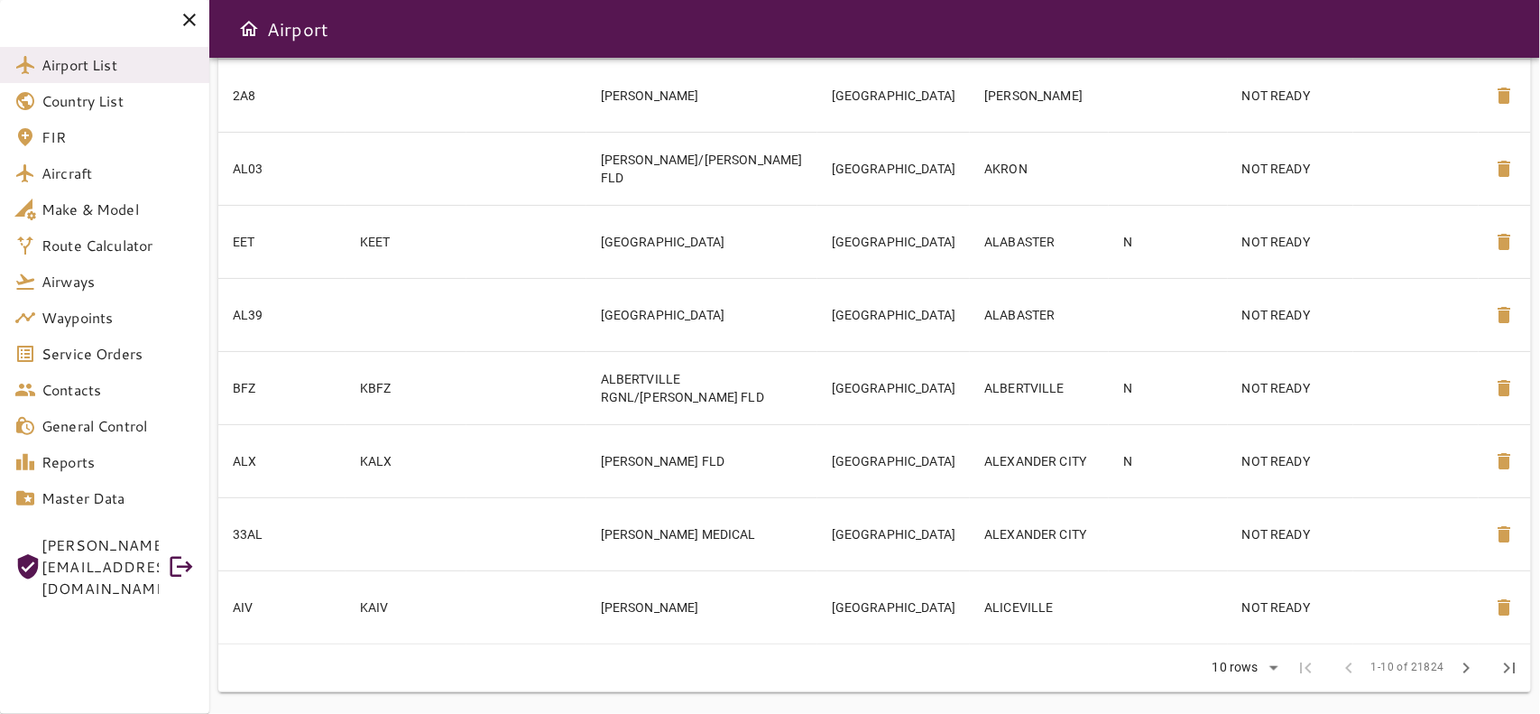
click at [1243, 647] on div "Rows per page: 10 rows ** 1-10 of 21824 first_page chevron_left 1-10 of 21824 c…" at bounding box center [874, 667] width 1313 height 47
click at [1243, 661] on body "Airport List Country List FIR Aircraft Make & Model Route Calculator Airways Wa…" at bounding box center [770, 357] width 1540 height 714
click at [1216, 670] on li "40" at bounding box center [1244, 675] width 83 height 32
type input "**"
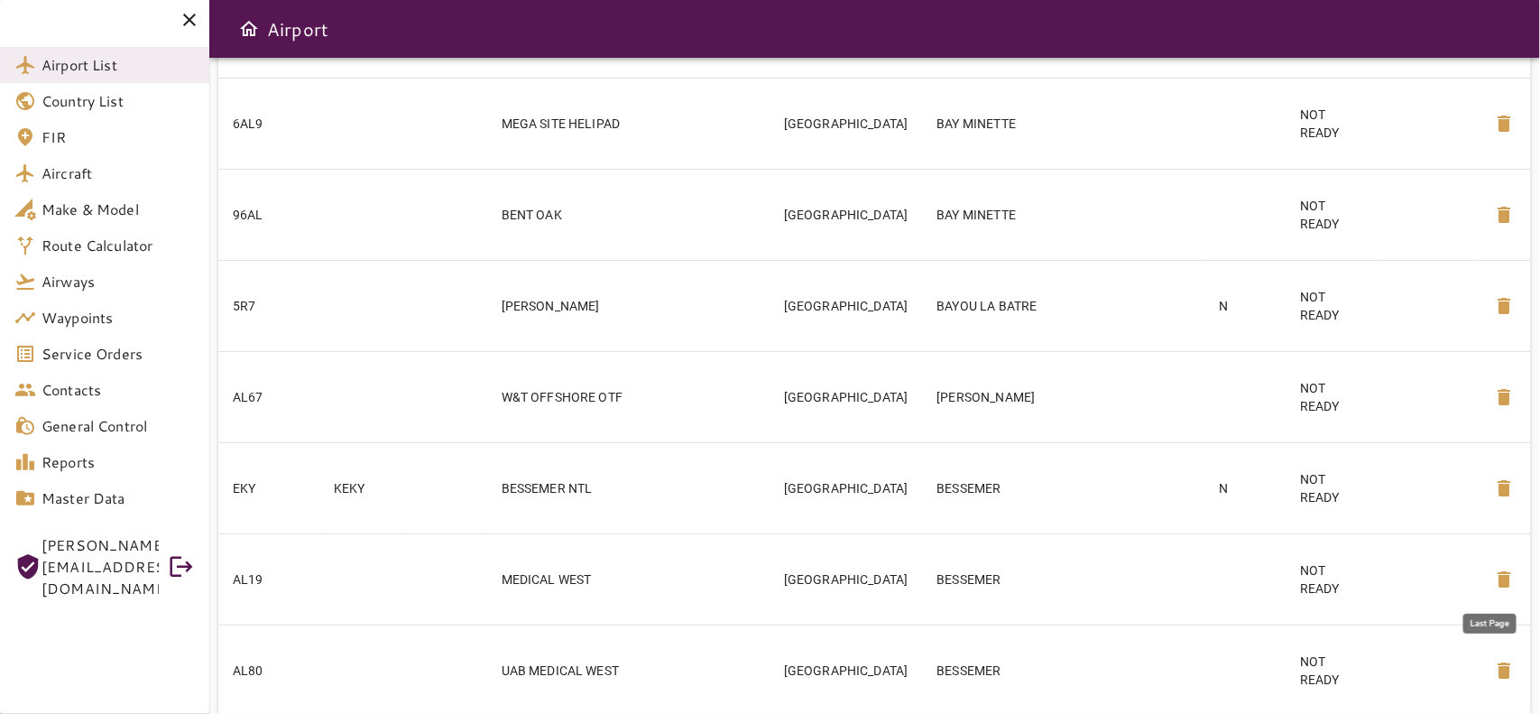
scroll to position [2601, 0]
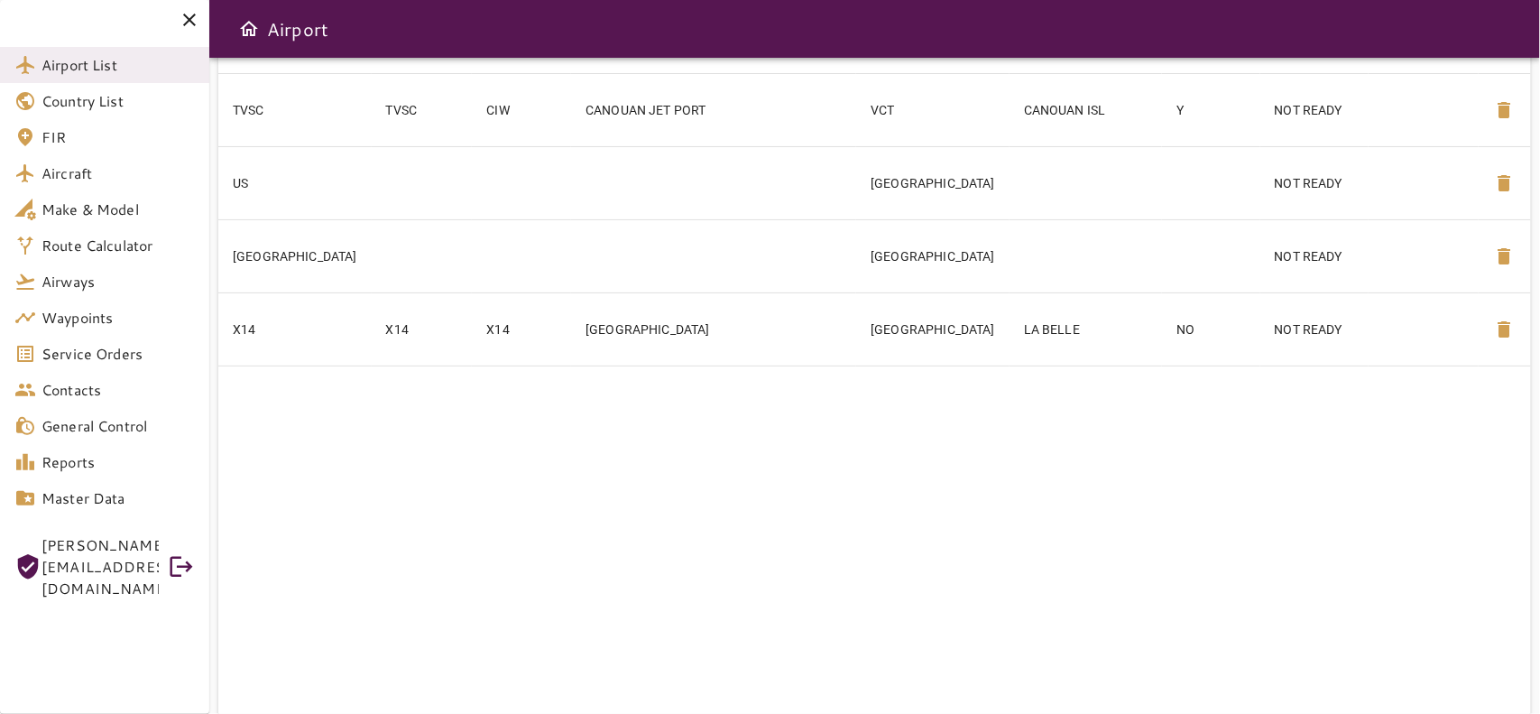
scroll to position [2190, 0]
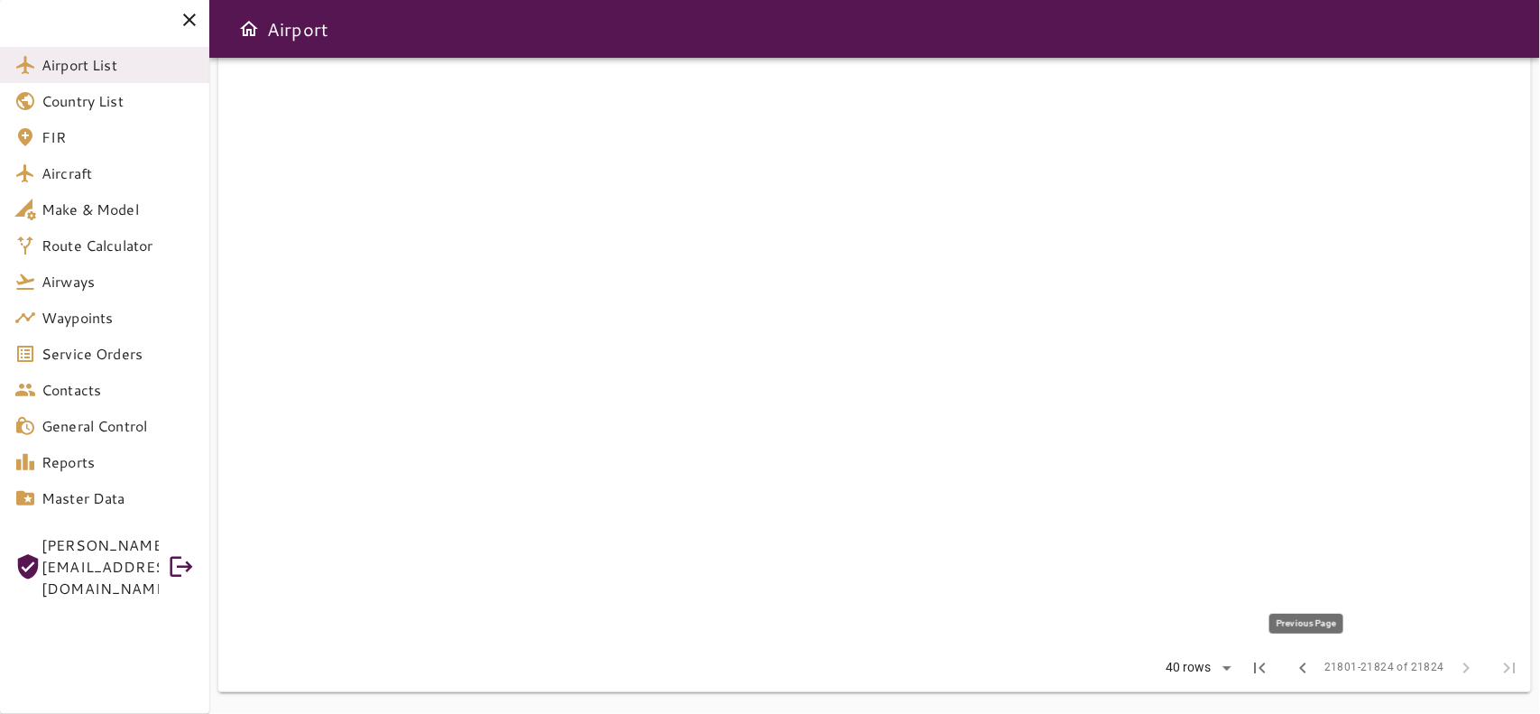
click at [1309, 674] on span "chevron_left" at bounding box center [1303, 668] width 22 height 22
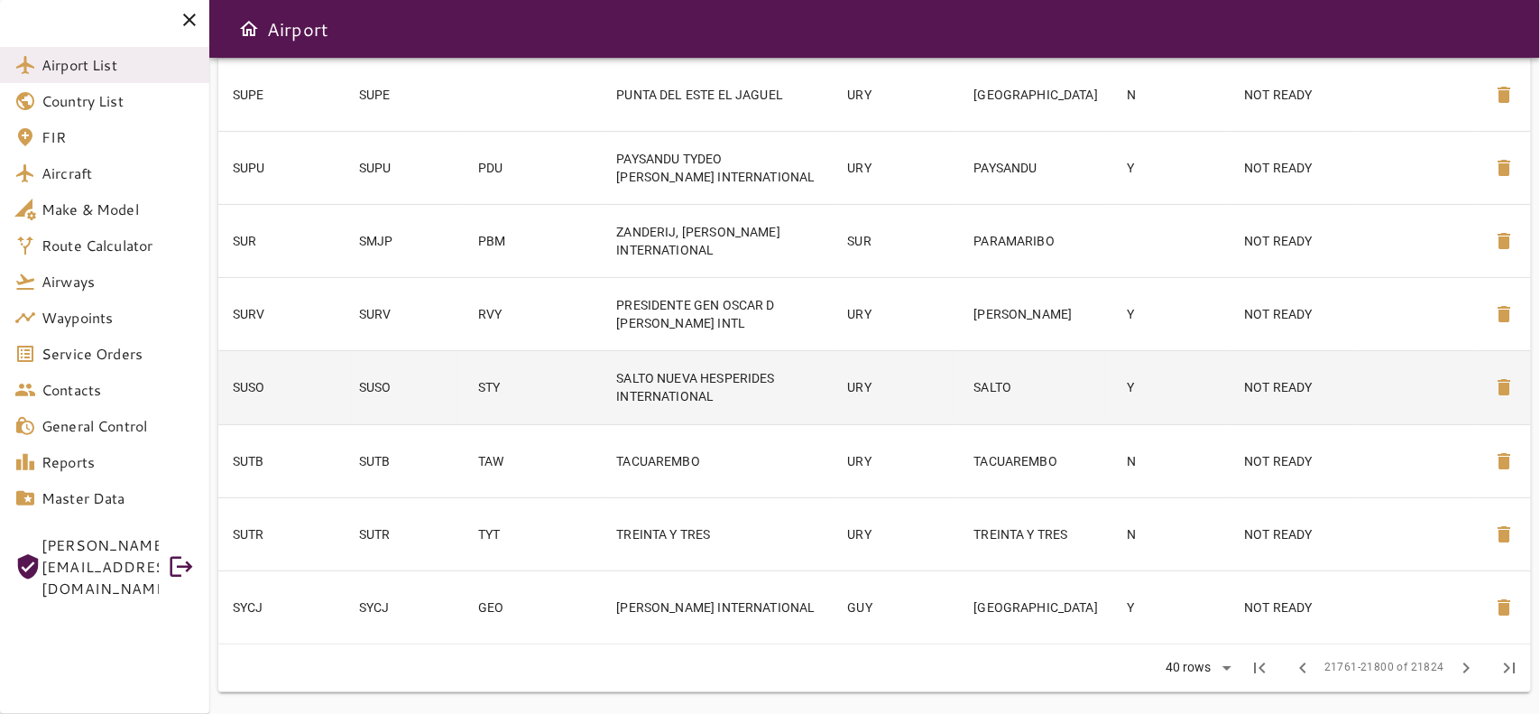
scroll to position [2965, 0]
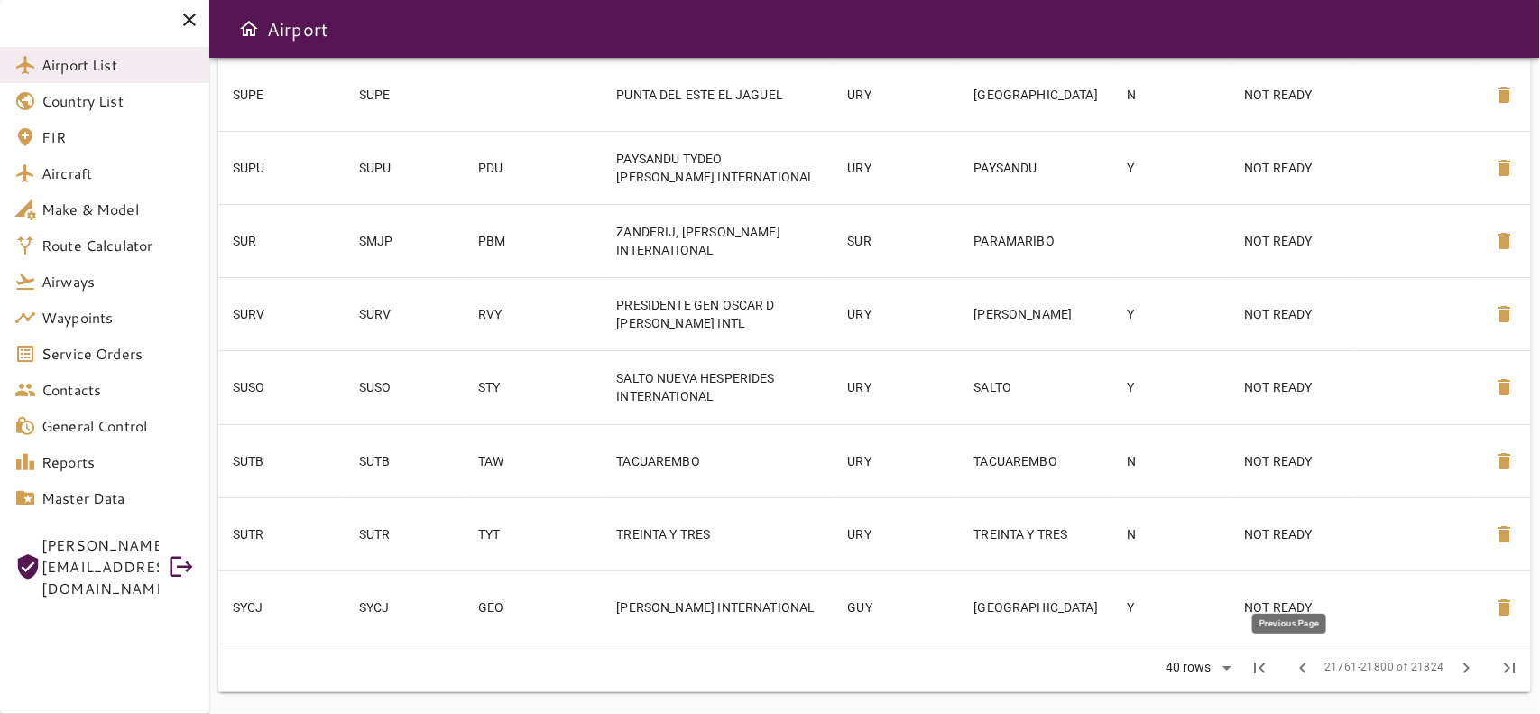
click at [1305, 668] on span "chevron_left" at bounding box center [1303, 668] width 22 height 22
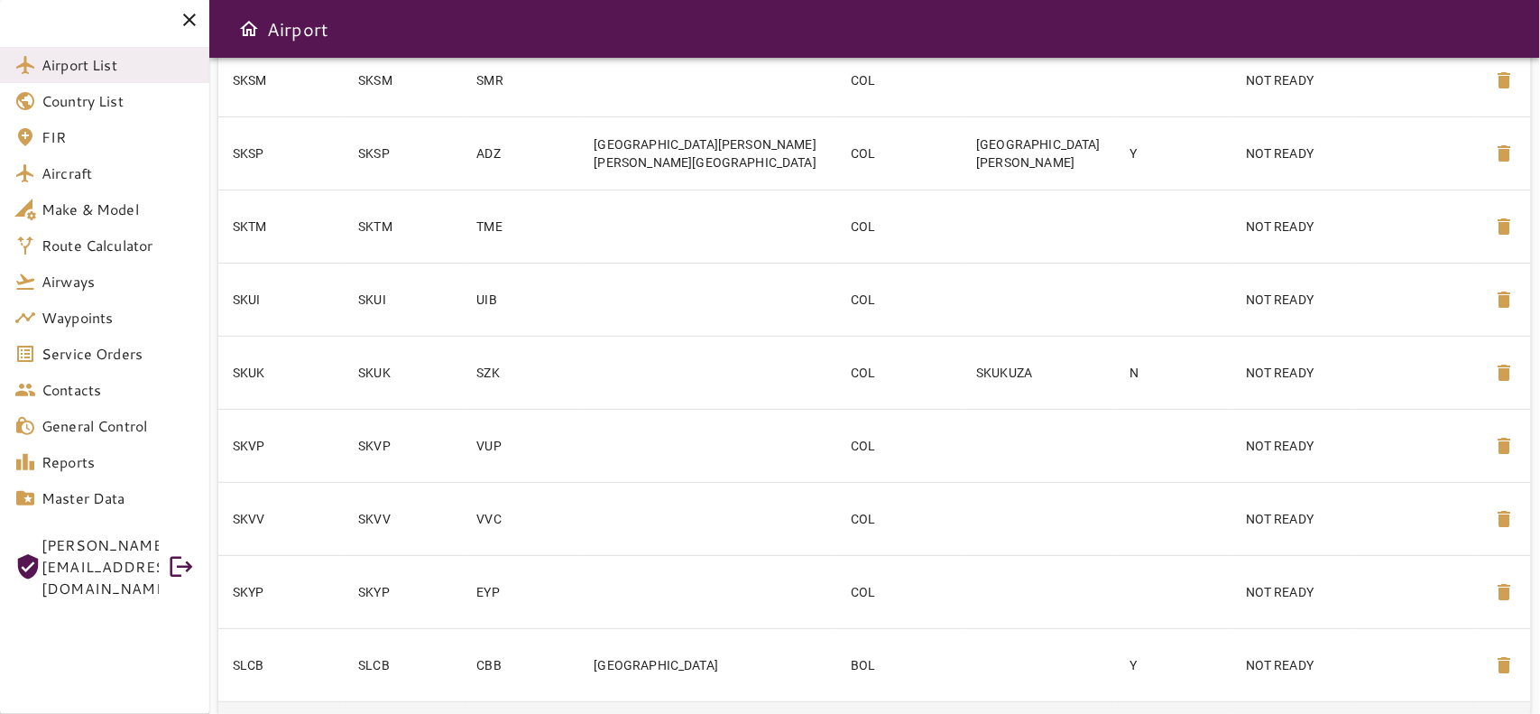
scroll to position [2659, 0]
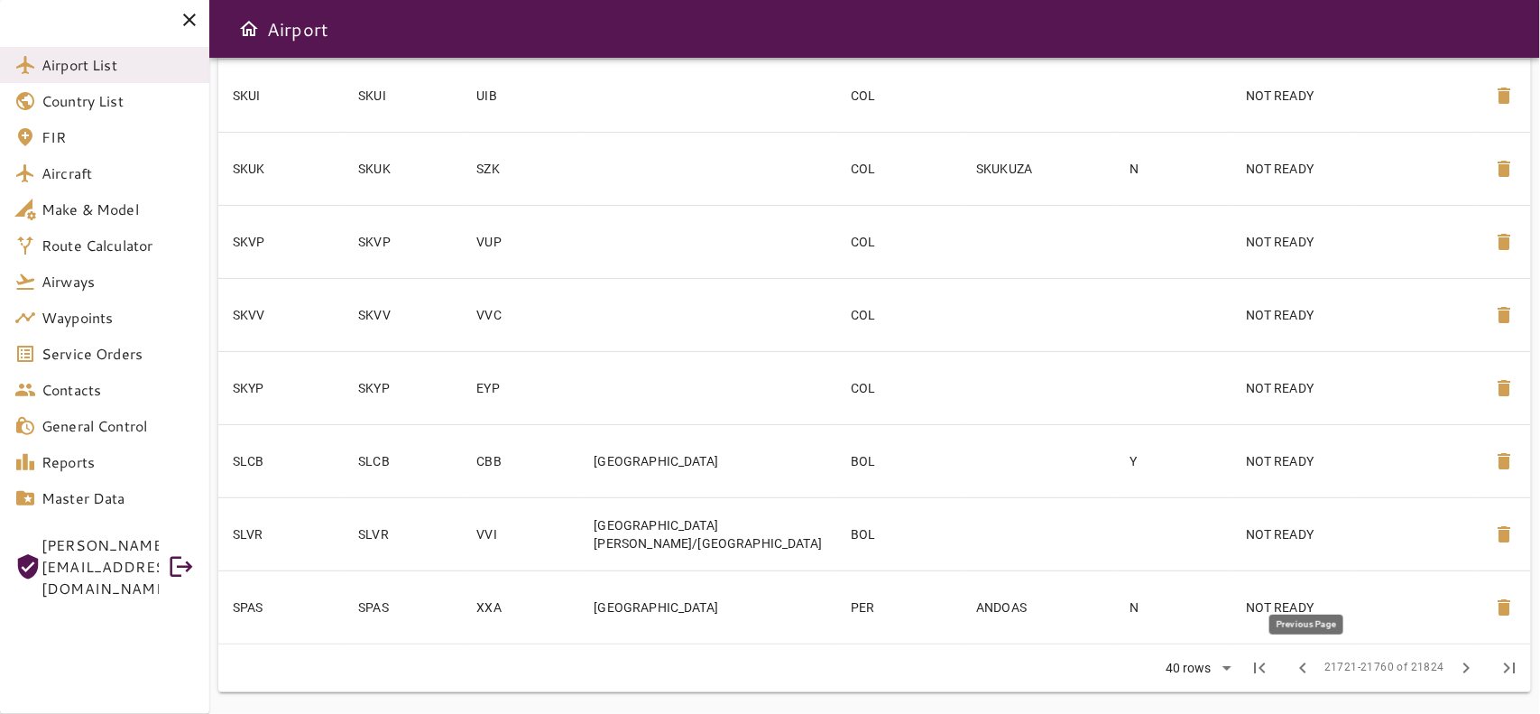
click at [1311, 657] on span "chevron_left" at bounding box center [1303, 668] width 22 height 22
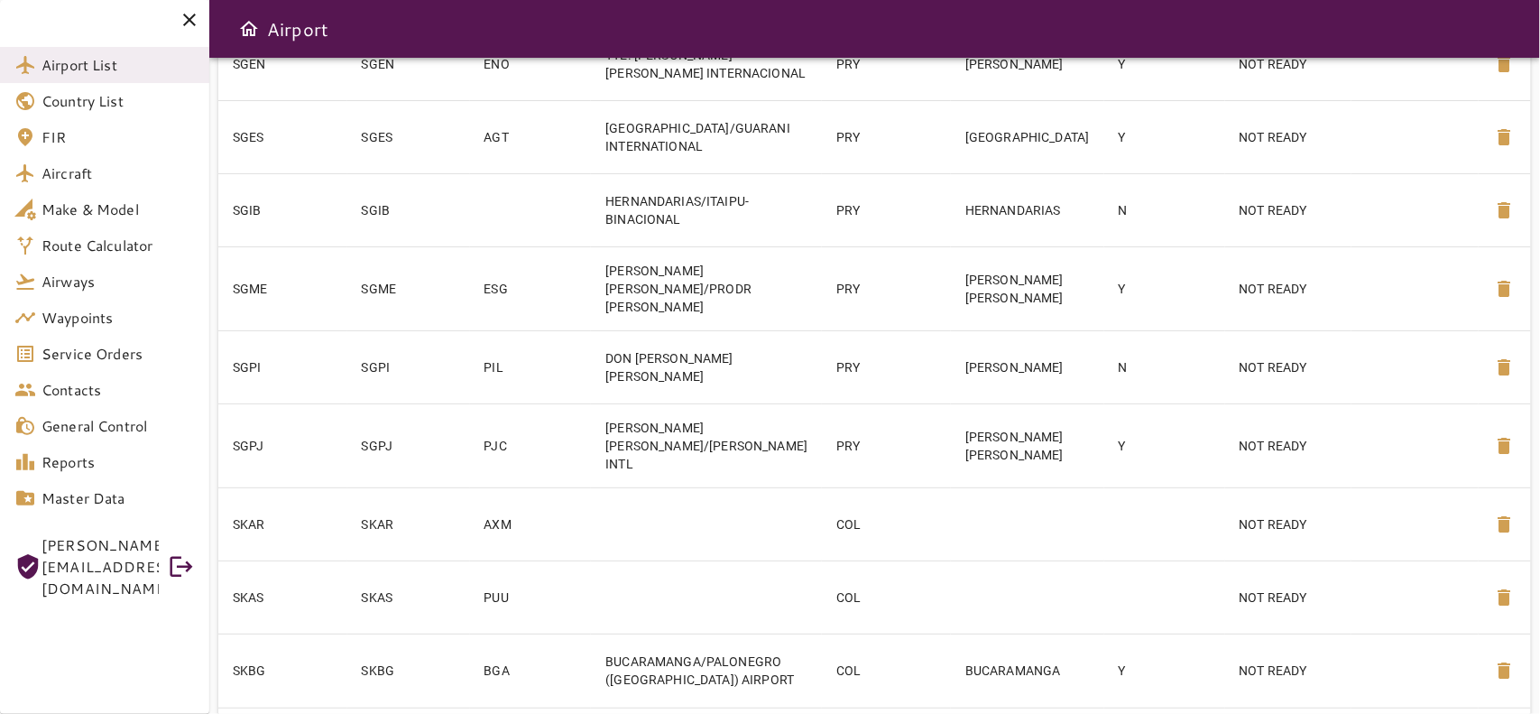
scroll to position [2623, 0]
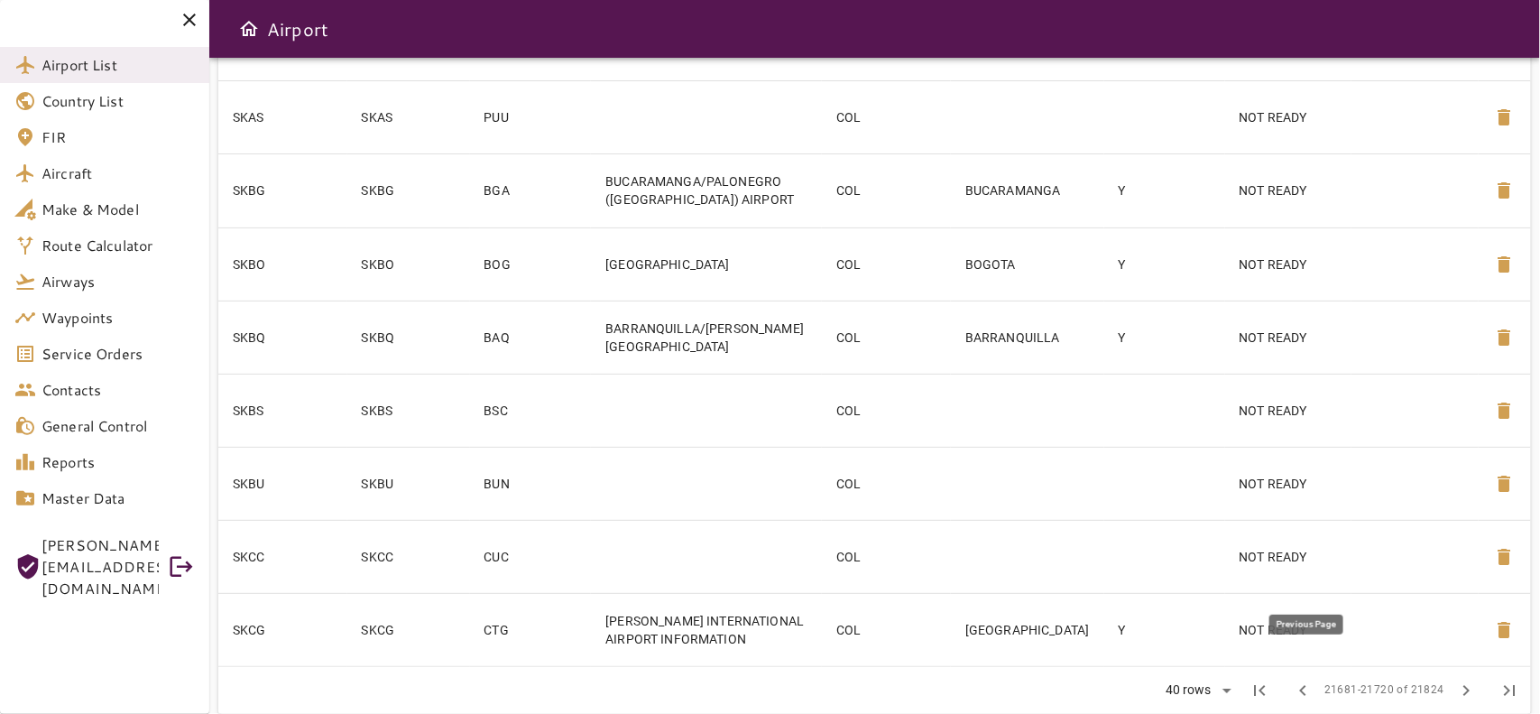
click at [1314, 674] on span "chevron_left" at bounding box center [1303, 690] width 22 height 22
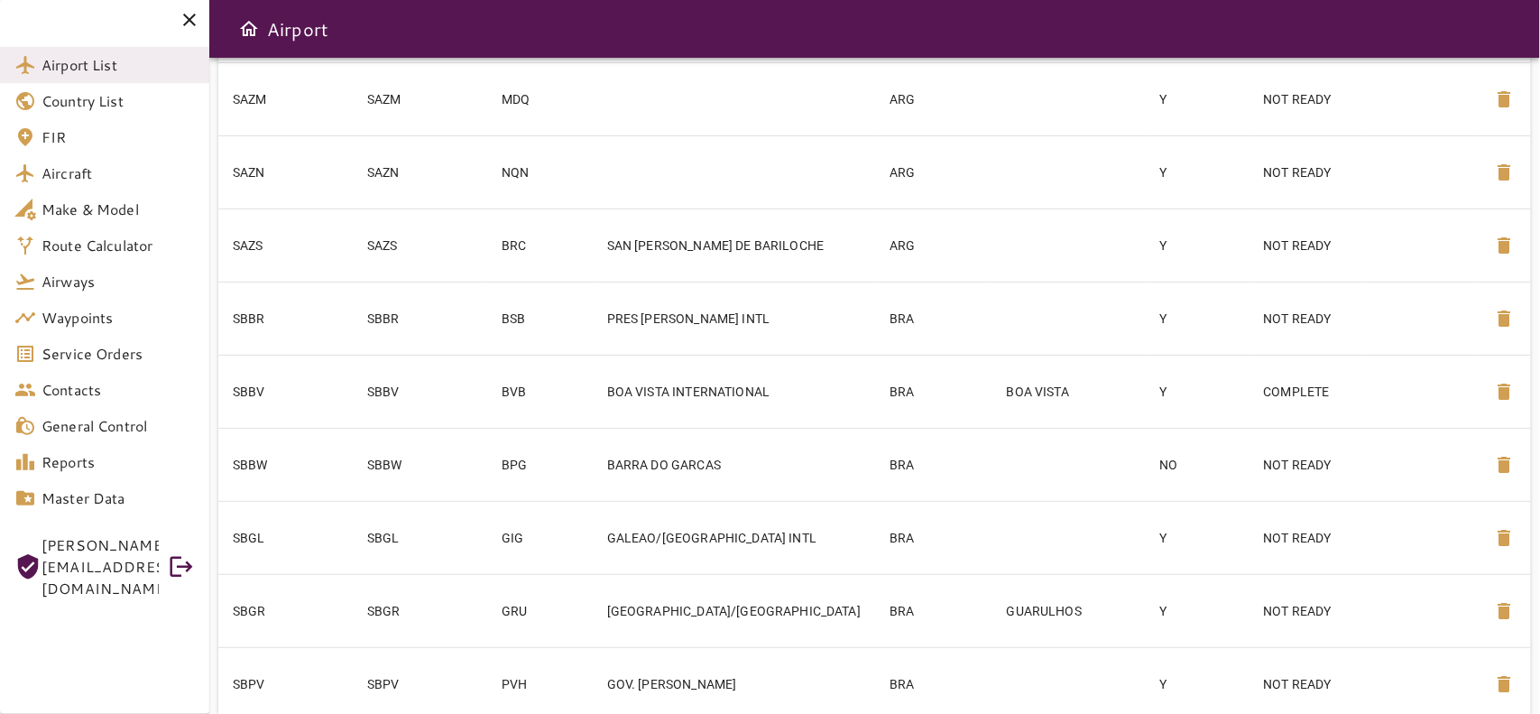
scroll to position [2631, 0]
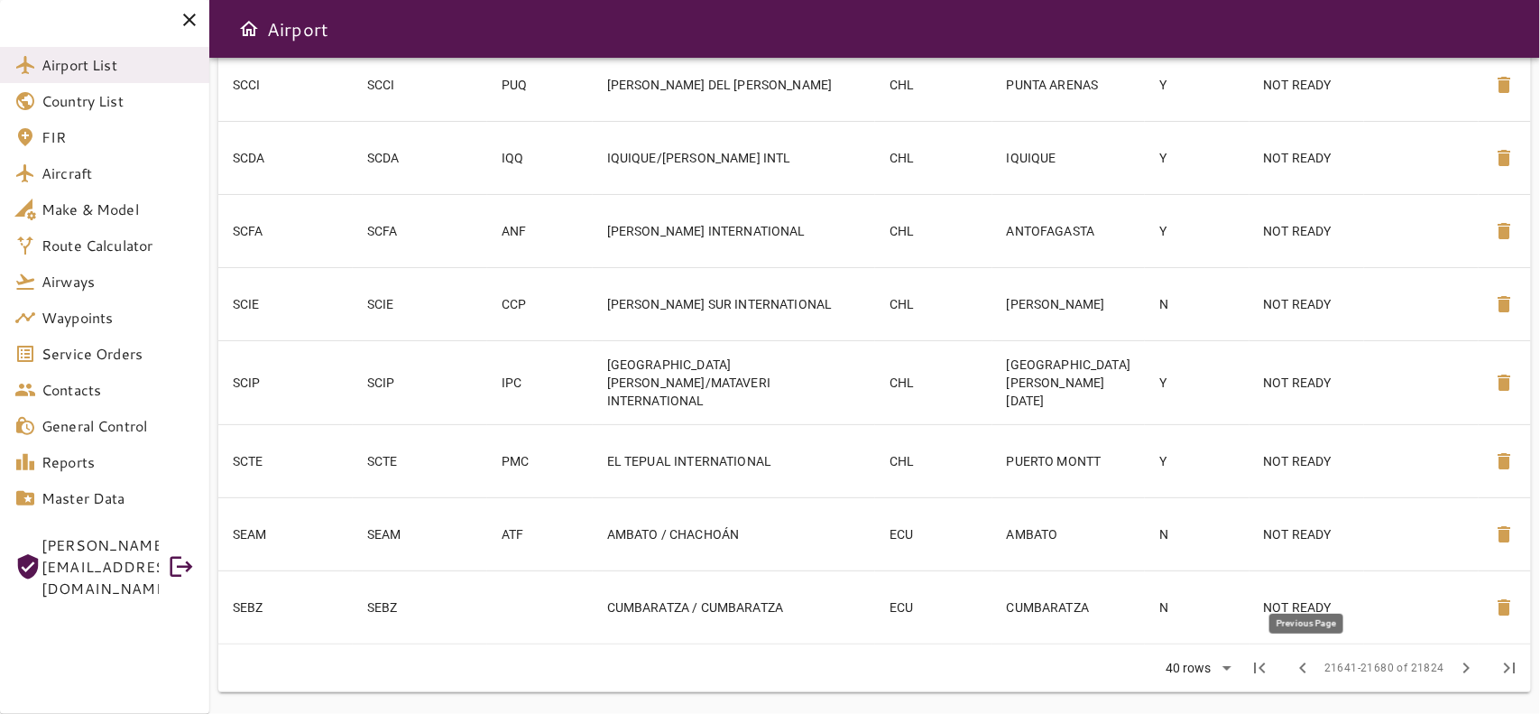
click at [1297, 654] on button "chevron_left" at bounding box center [1302, 667] width 43 height 43
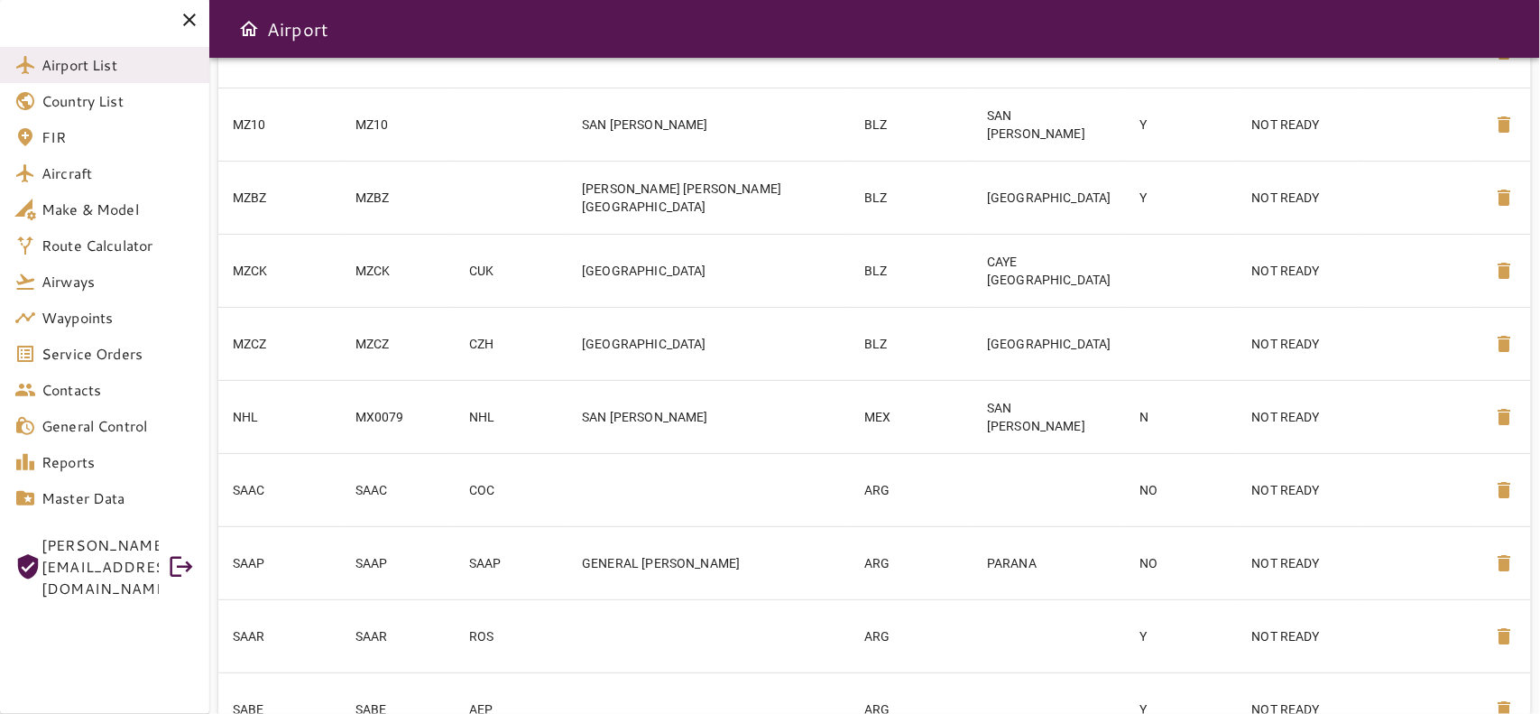
scroll to position [2743, 0]
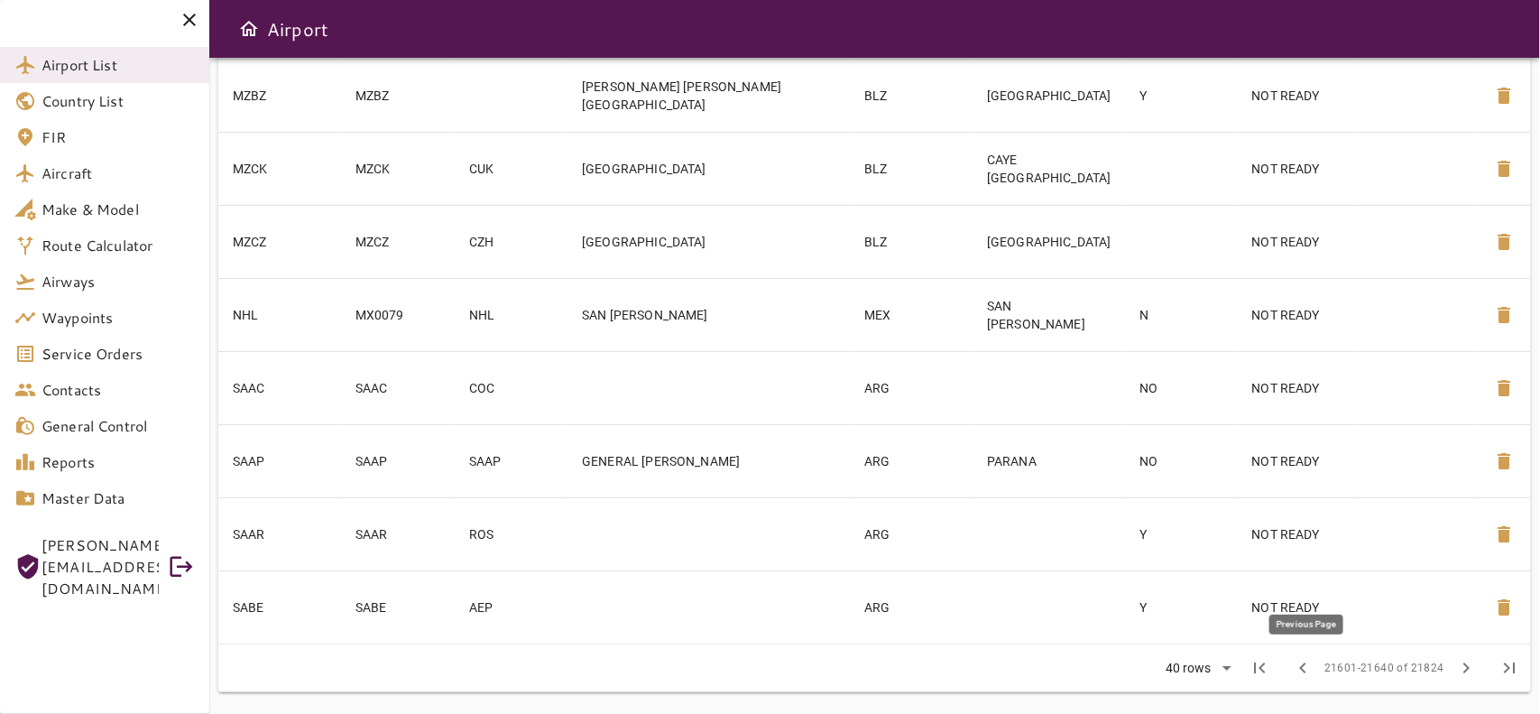
click at [1314, 672] on span "chevron_left" at bounding box center [1303, 668] width 22 height 22
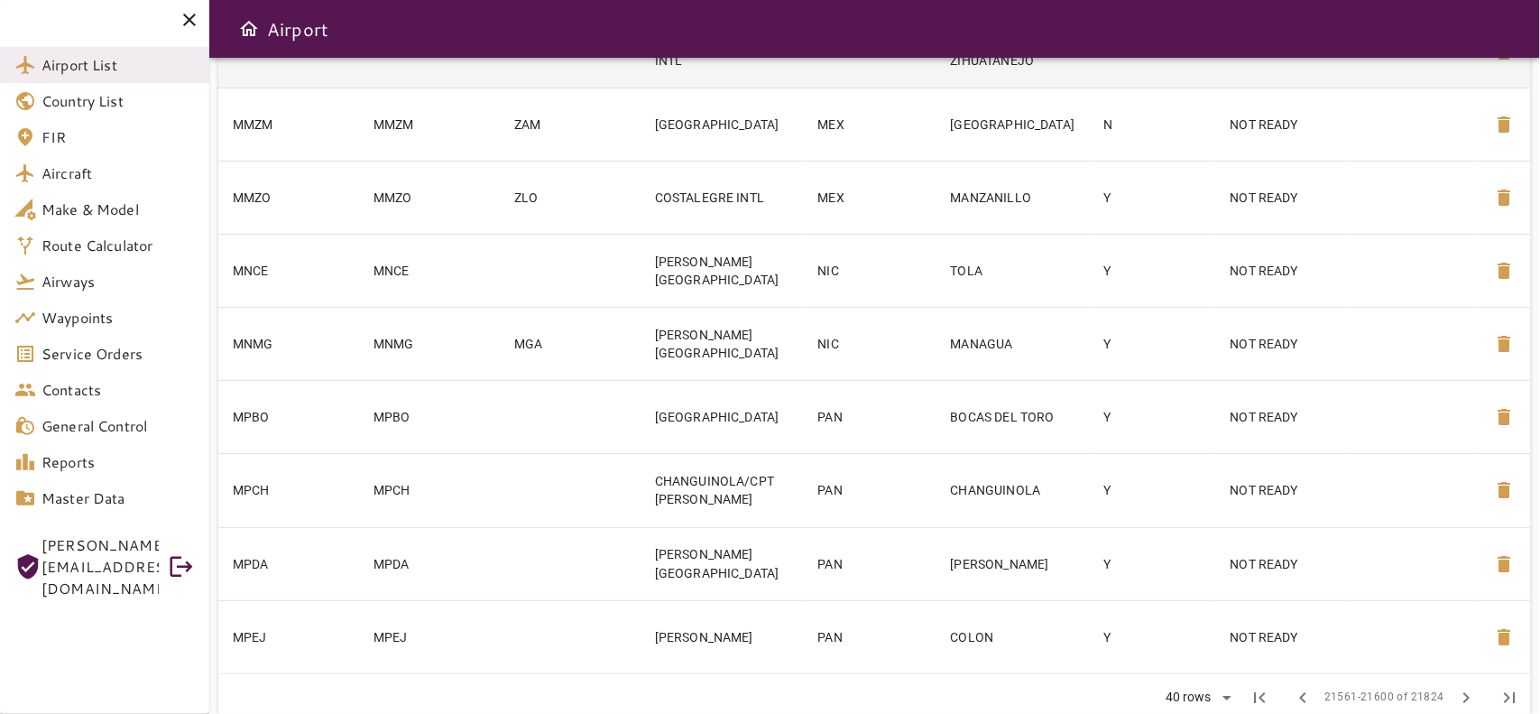
scroll to position [2753, 0]
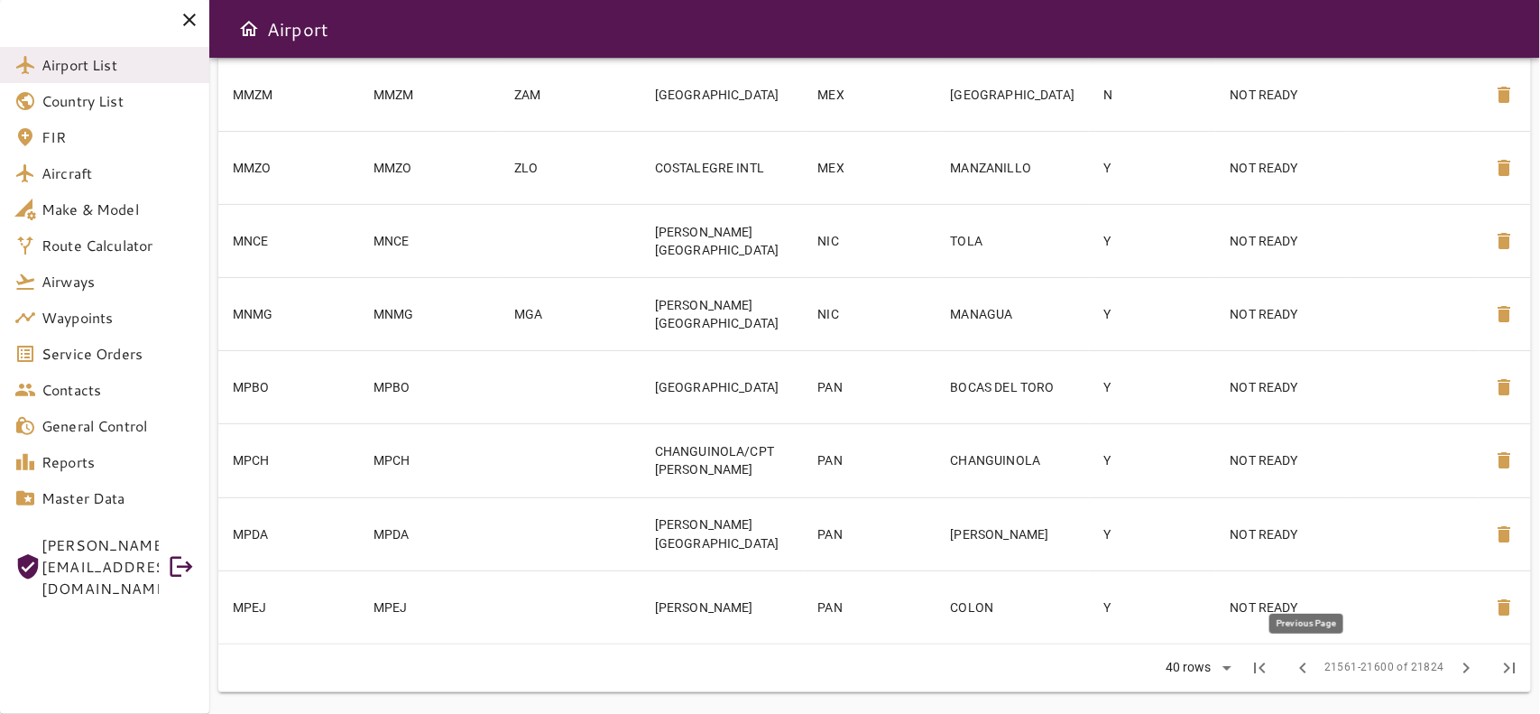
click at [1299, 670] on span "chevron_left" at bounding box center [1303, 668] width 22 height 22
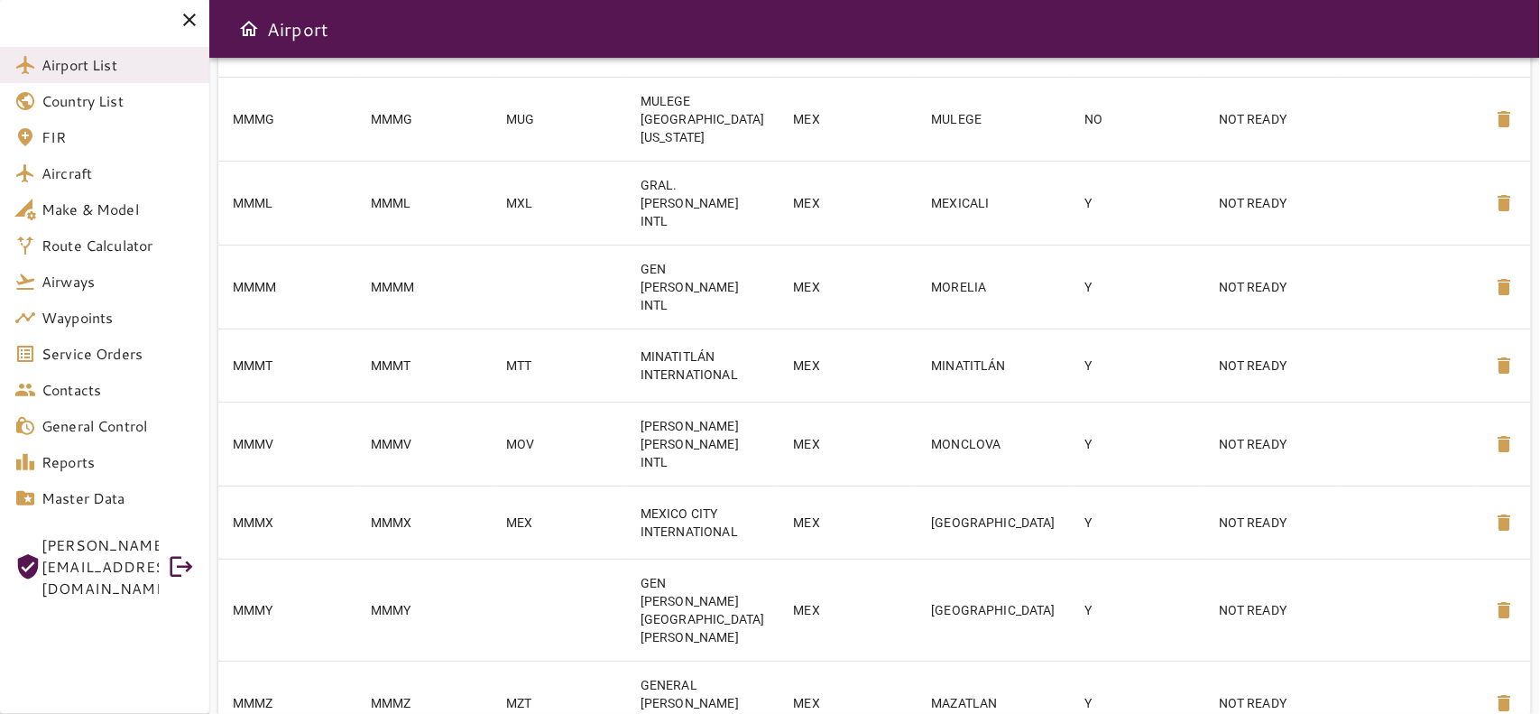
scroll to position [2747, 0]
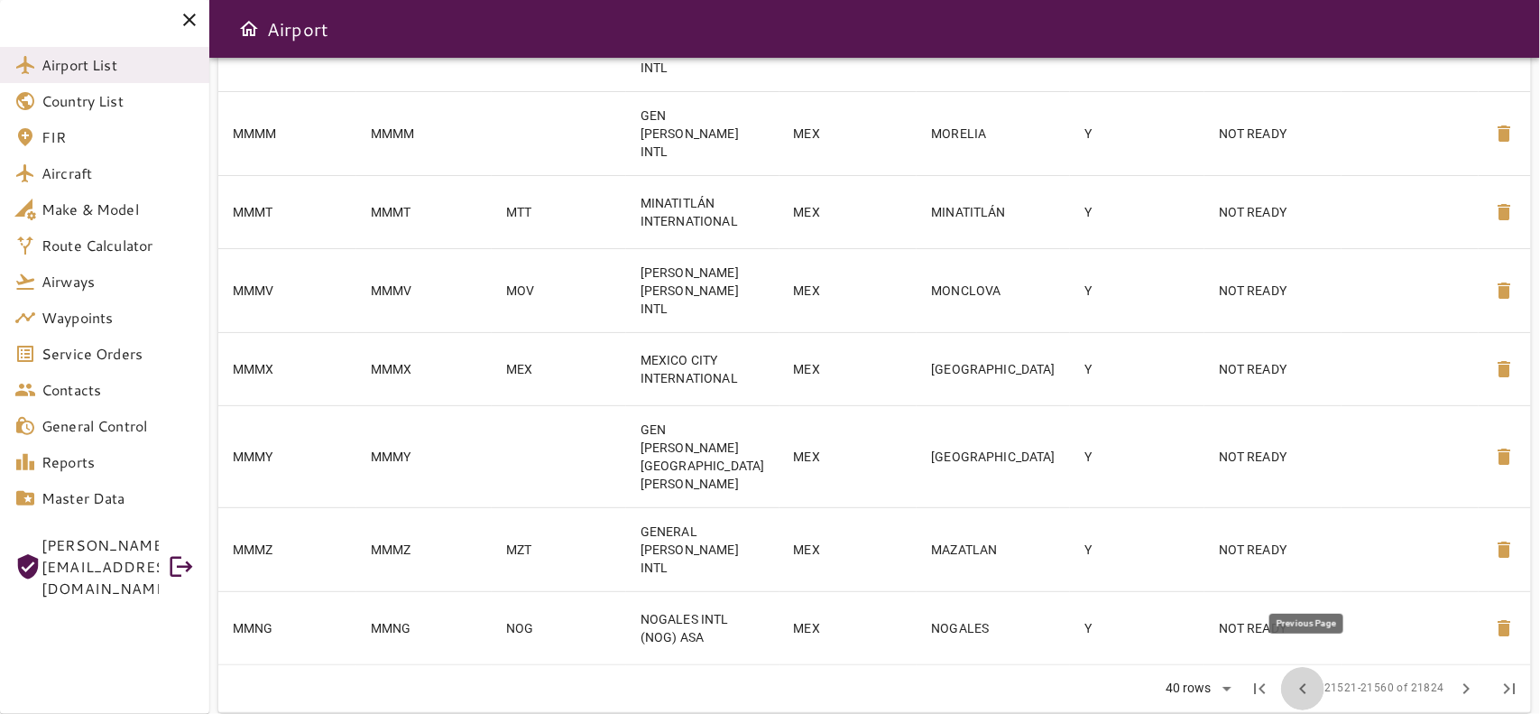
click at [1314, 674] on span "chevron_left" at bounding box center [1303, 689] width 22 height 22
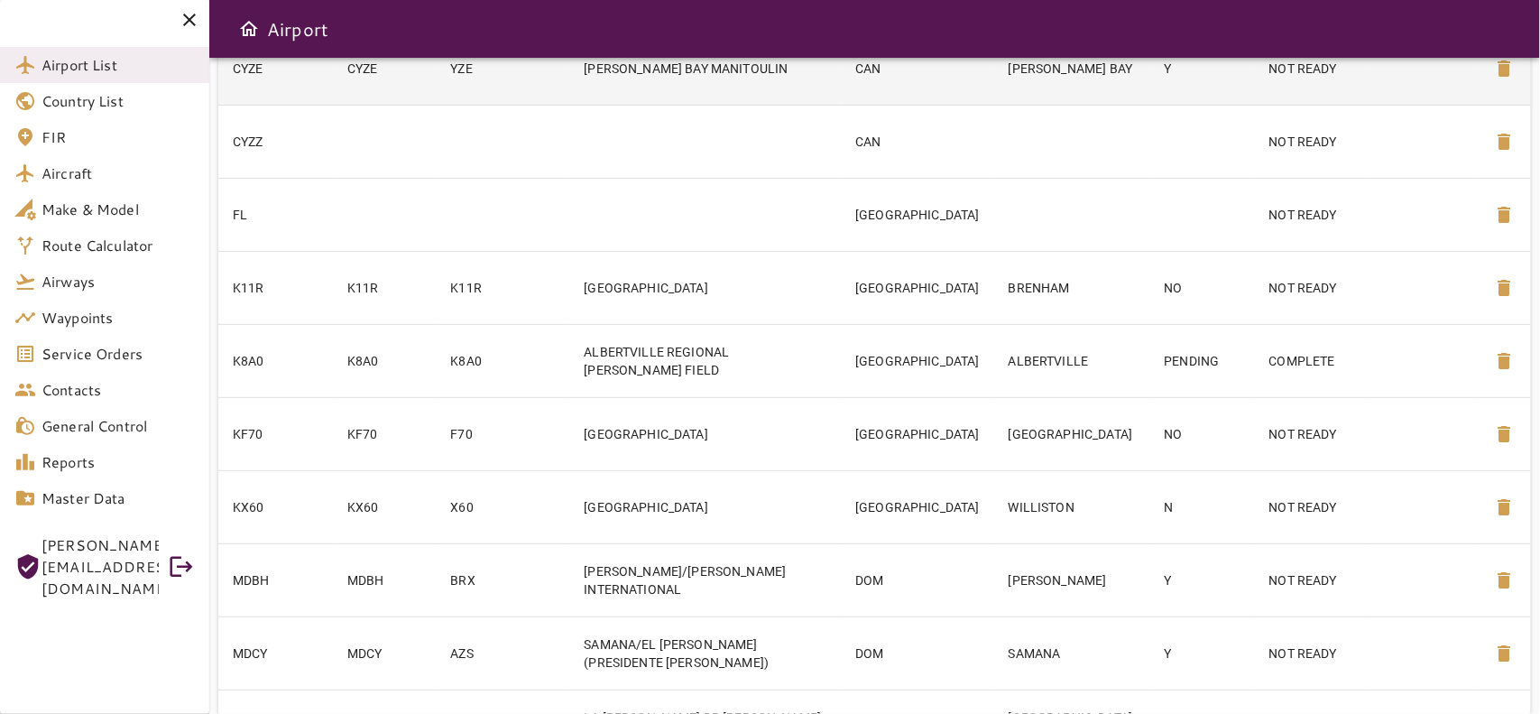
scroll to position [451, 0]
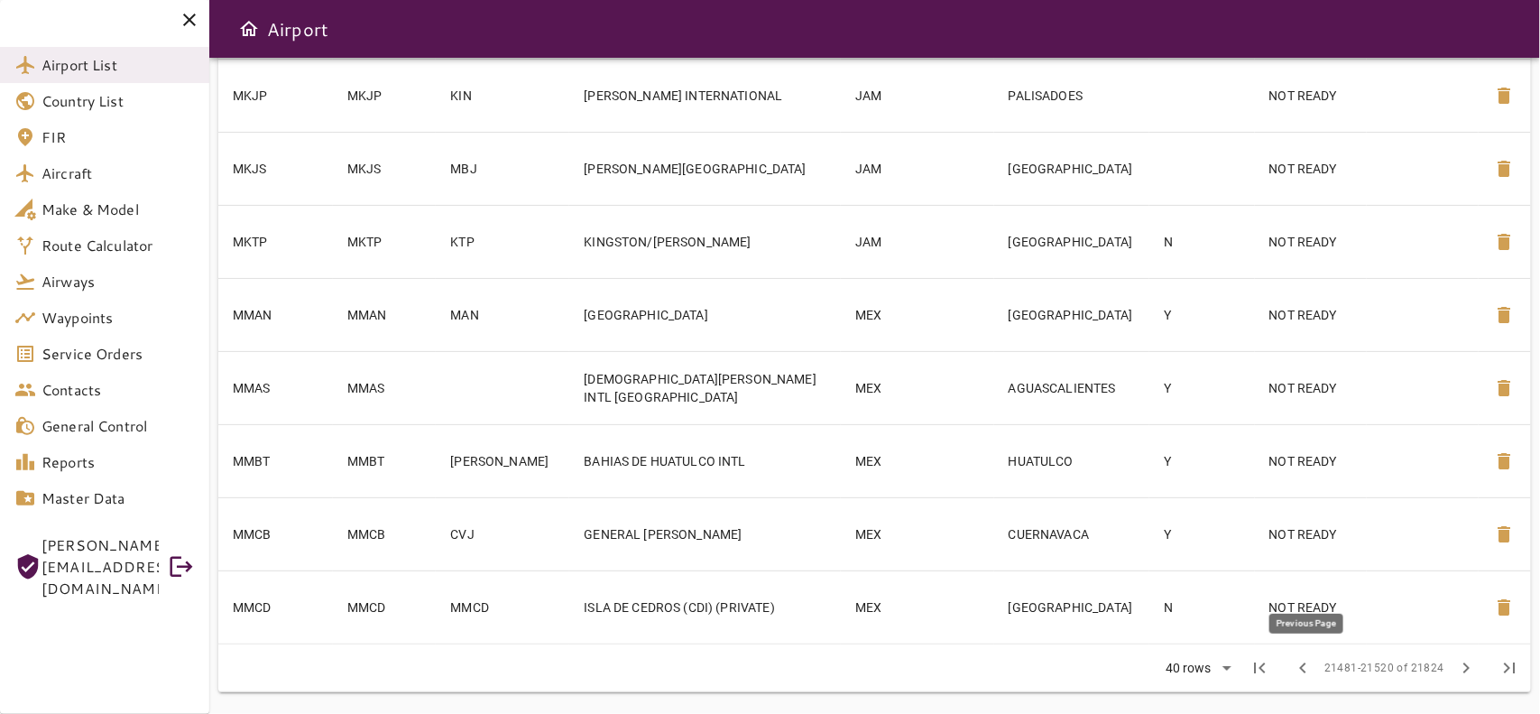
click at [1308, 654] on button "chevron_left" at bounding box center [1302, 667] width 43 height 43
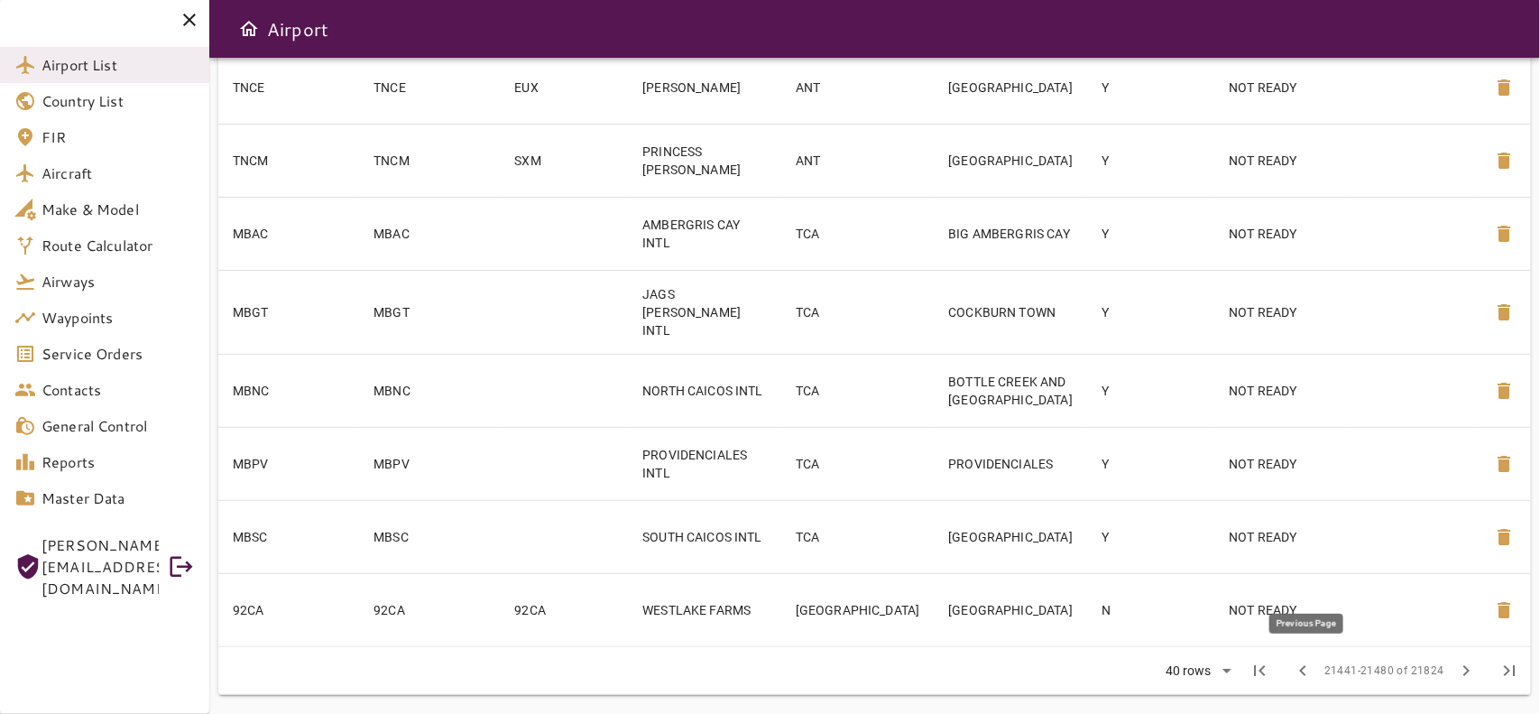
click at [1313, 669] on span "chevron_left" at bounding box center [1303, 670] width 22 height 22
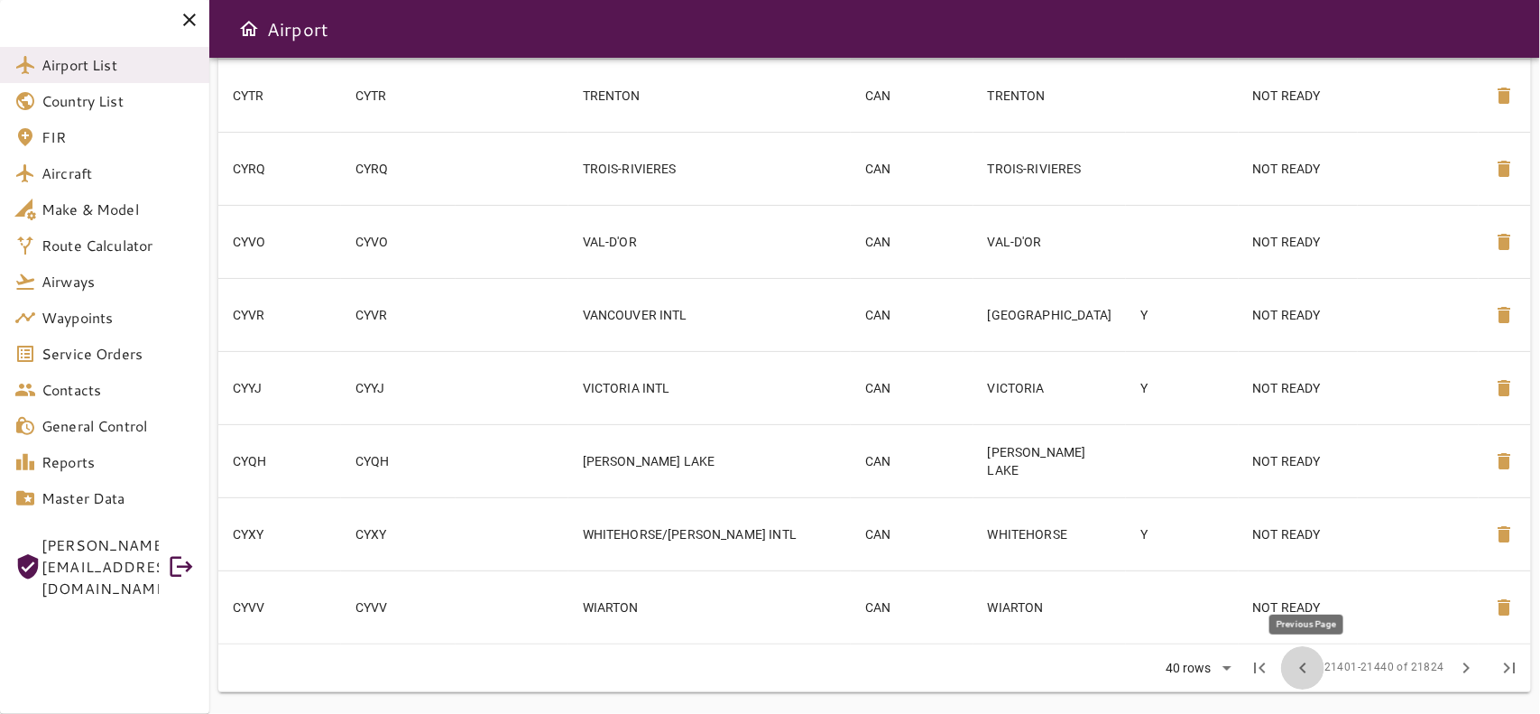
click at [1314, 661] on span "chevron_left" at bounding box center [1303, 668] width 22 height 22
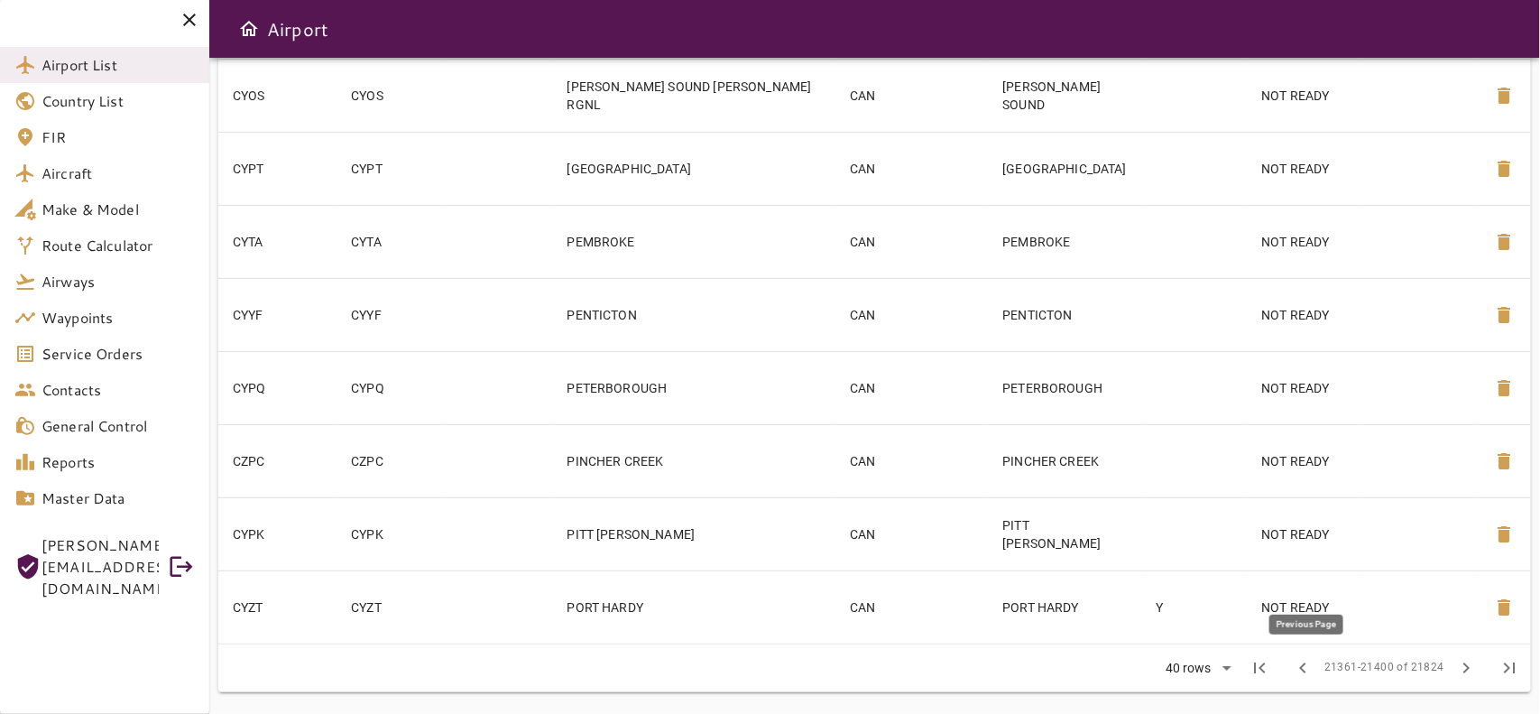
click at [1319, 673] on button "chevron_left" at bounding box center [1302, 667] width 43 height 43
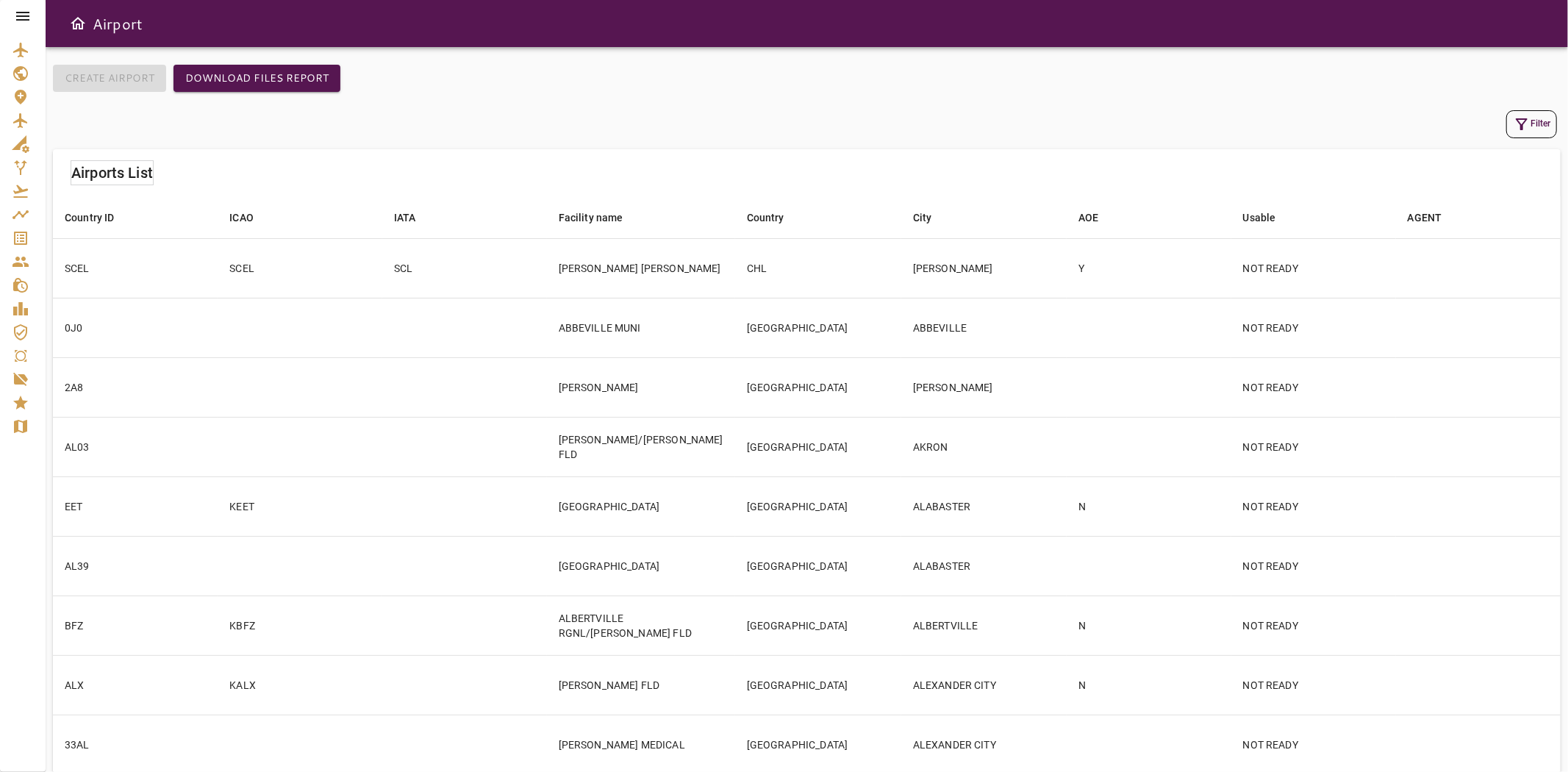
click at [1533, 117] on button "Filter" at bounding box center [1532, 124] width 51 height 28
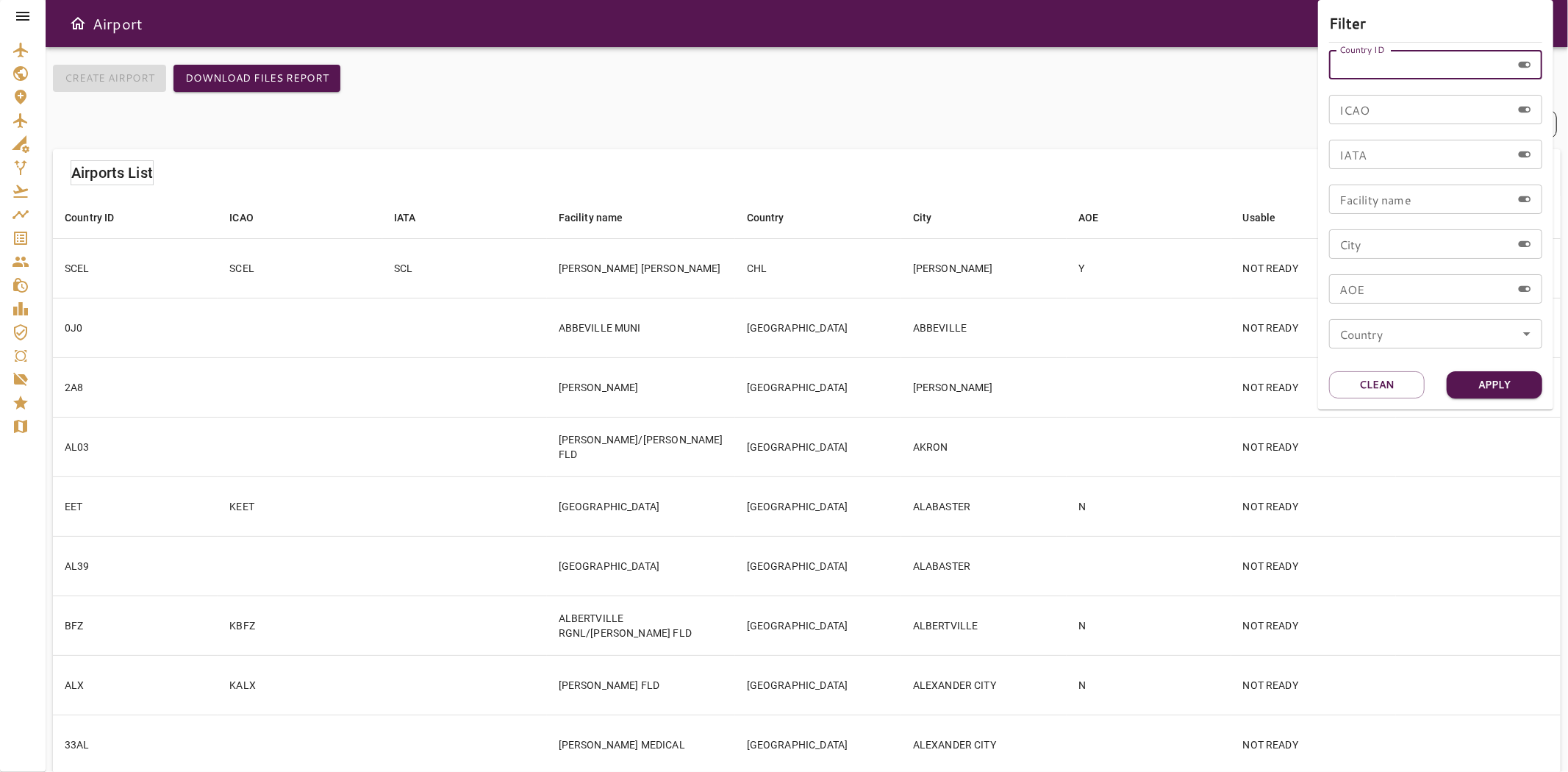
click at [1426, 69] on input "Country ID" at bounding box center [1420, 64] width 183 height 29
type input "****"
click at [1524, 384] on button "Apply" at bounding box center [1494, 385] width 95 height 27
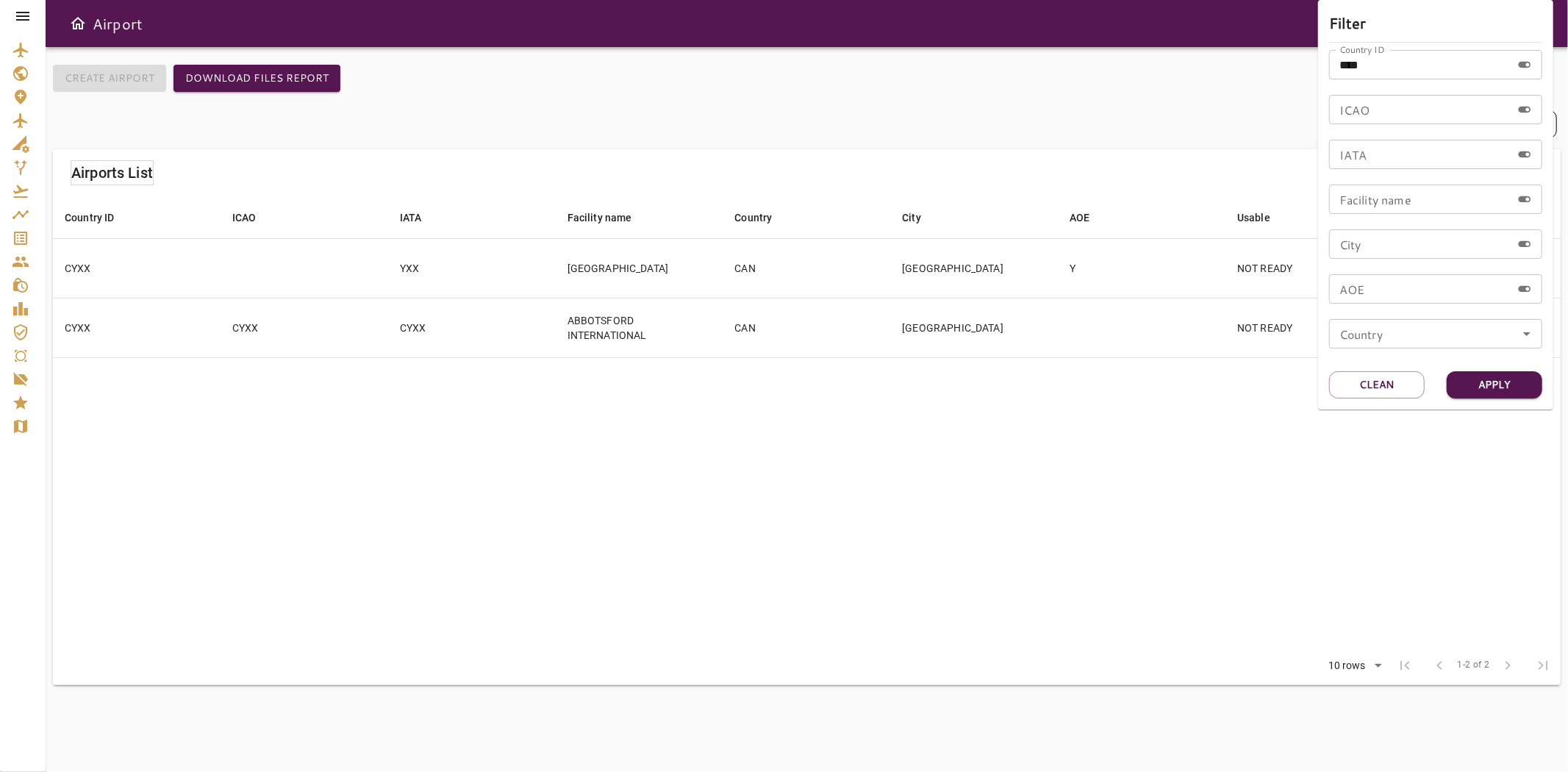
click at [326, 425] on div at bounding box center [784, 386] width 1568 height 772
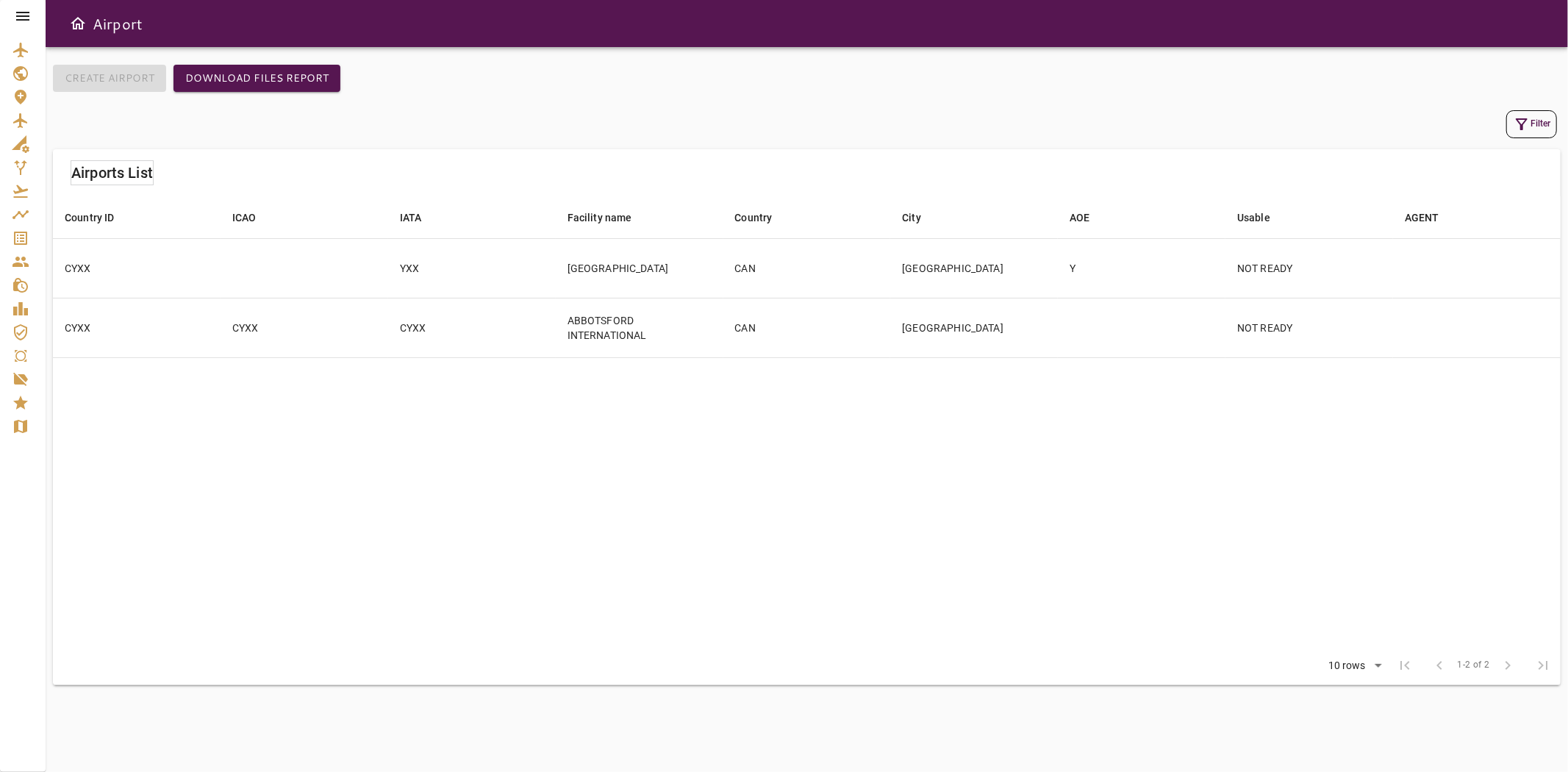
click at [30, 11] on icon at bounding box center [23, 16] width 18 height 18
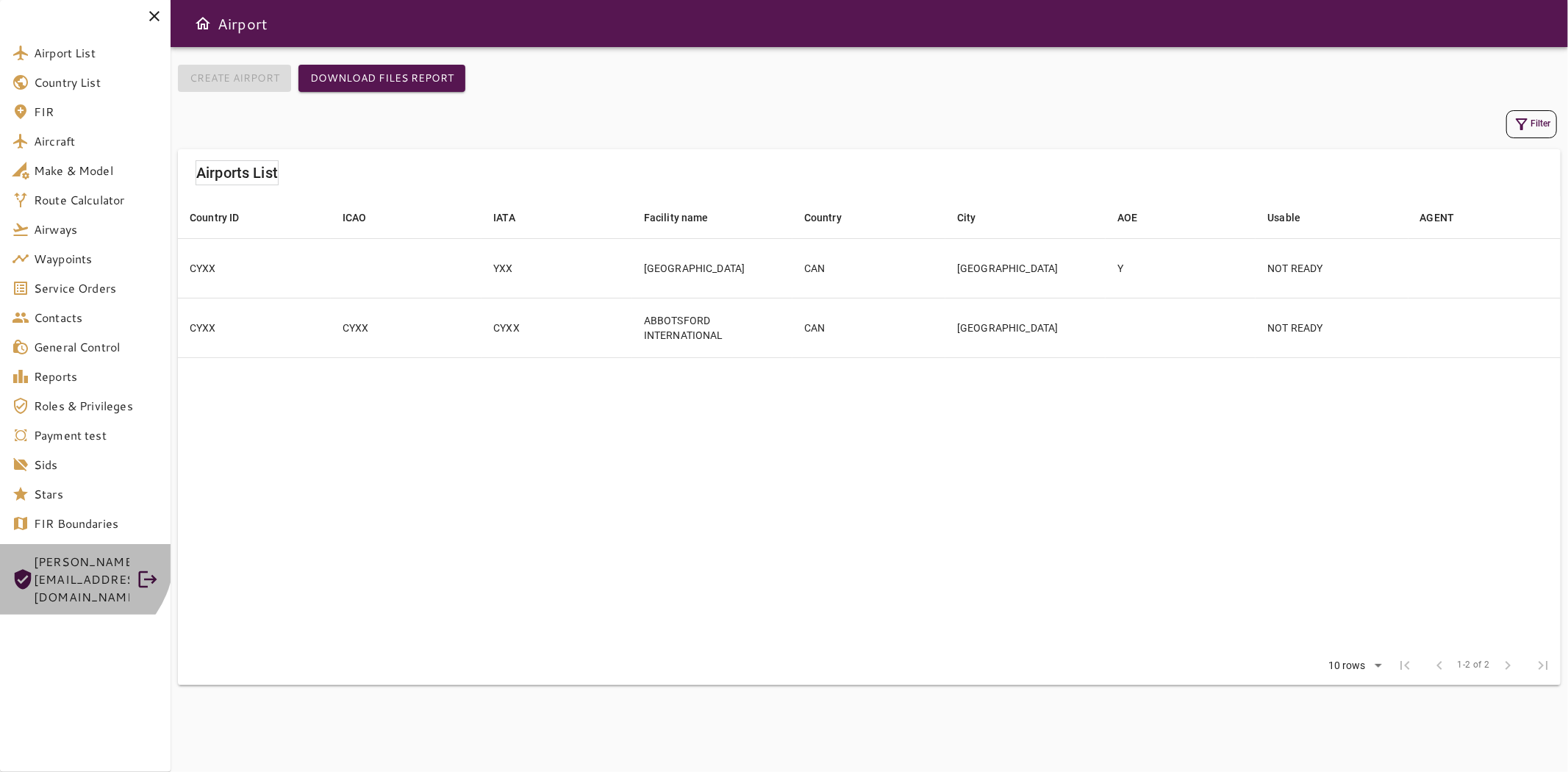
click at [71, 556] on span "ADRIANA@CSTFLIGHTSERVICES.COM" at bounding box center [81, 579] width 95 height 53
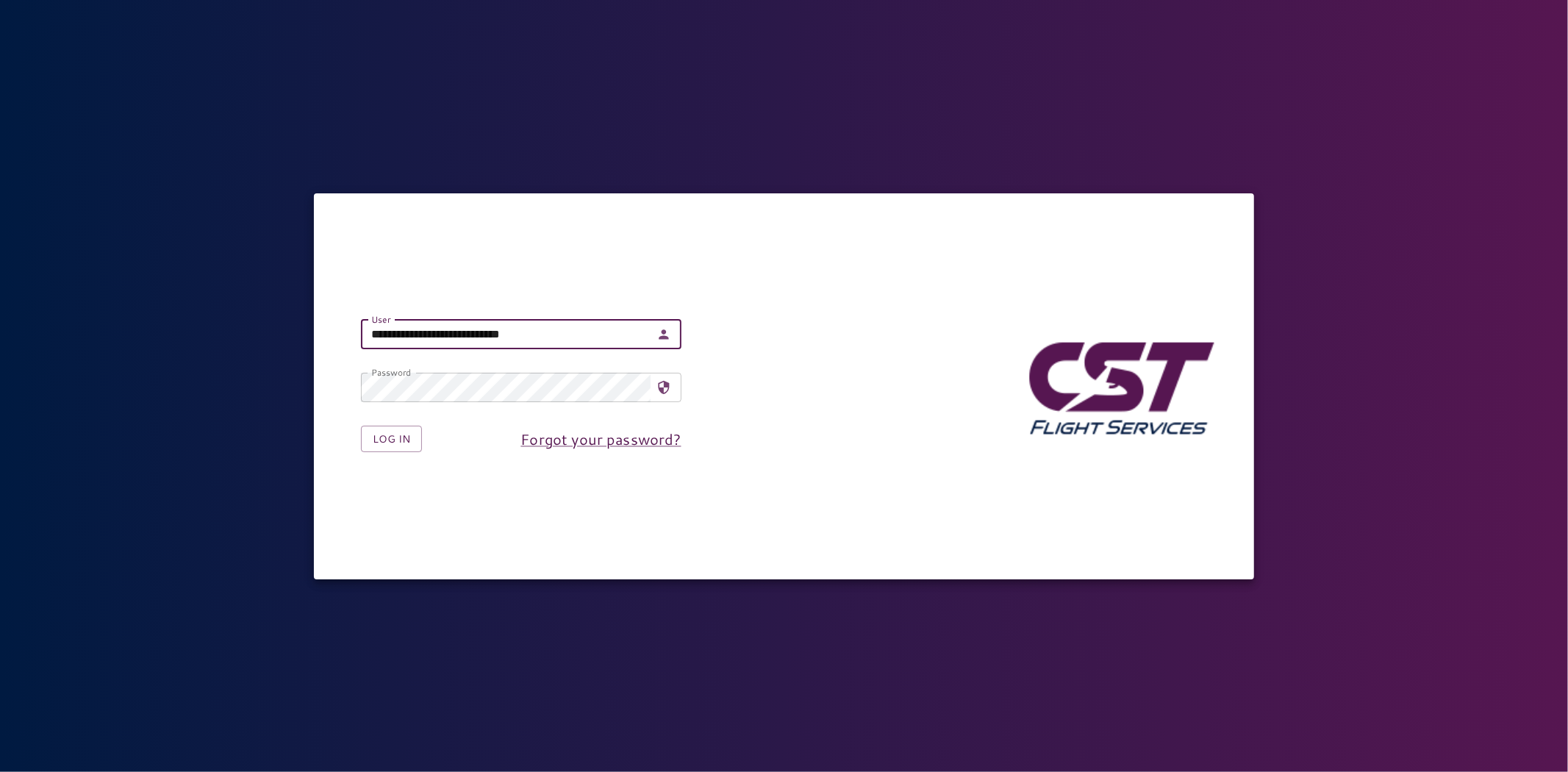
click at [417, 348] on input "**********" at bounding box center [505, 334] width 289 height 29
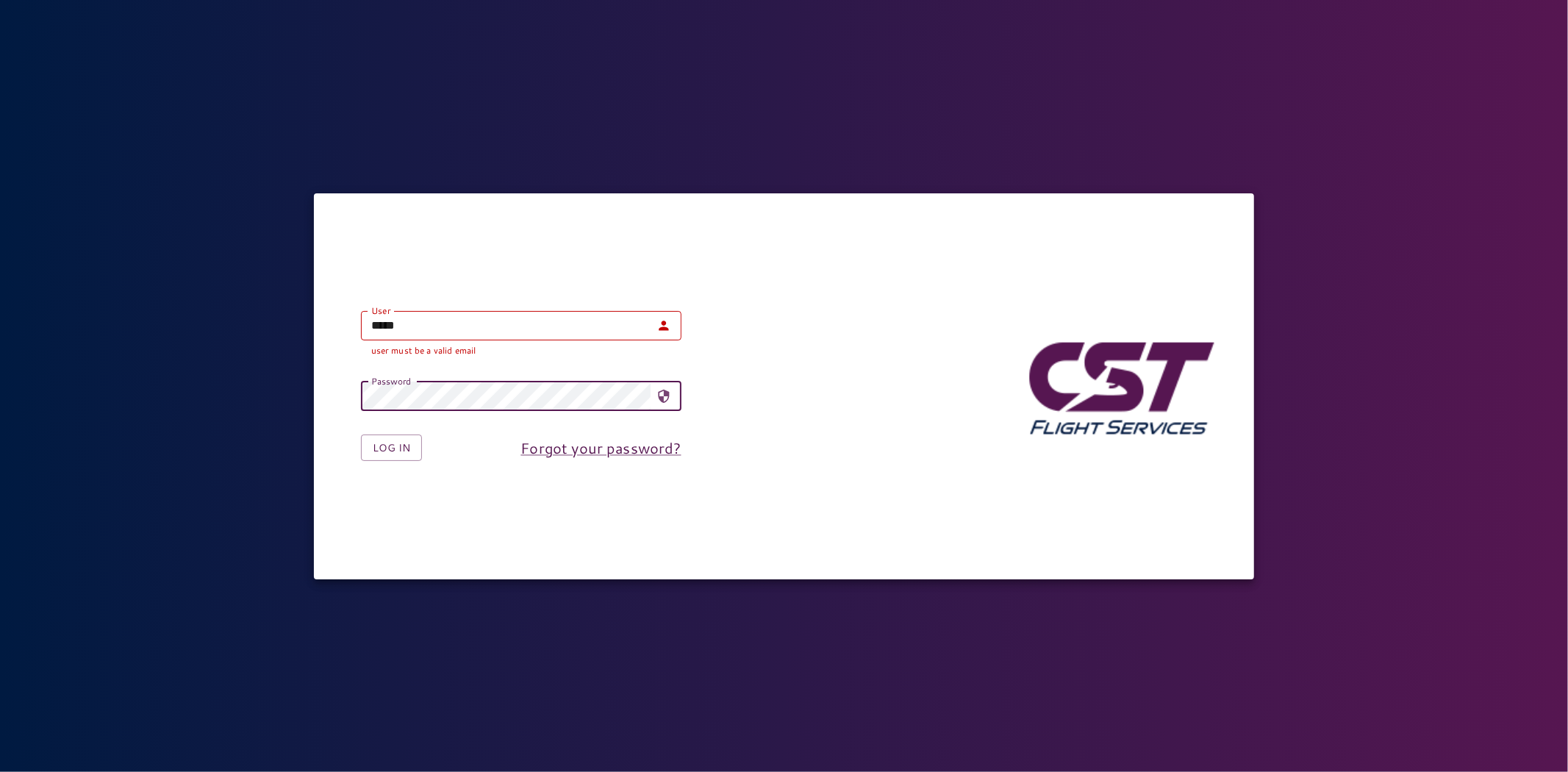
click at [443, 322] on input "*****" at bounding box center [505, 326] width 289 height 29
type input "**********"
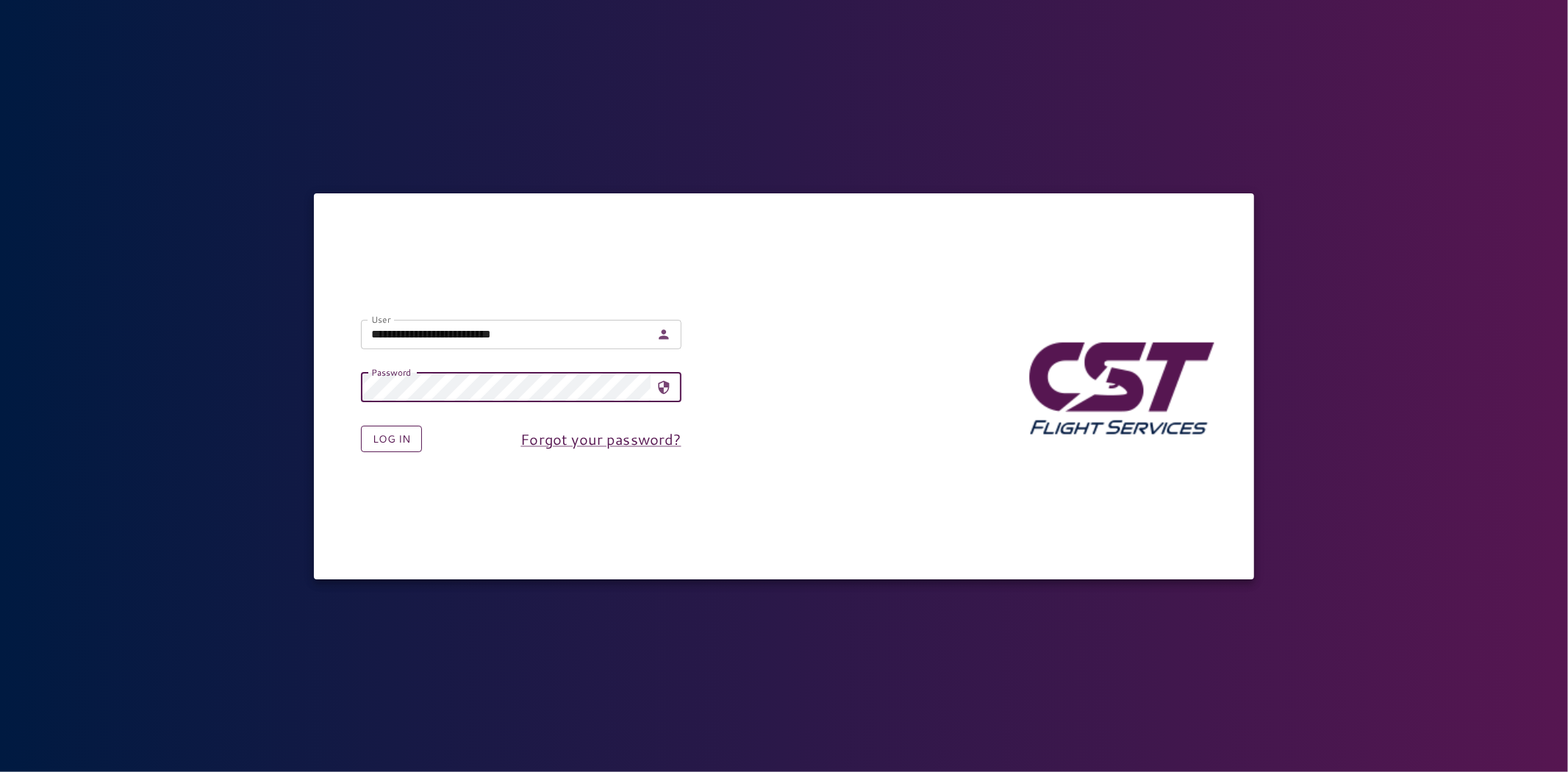
click at [384, 452] on button "Log in" at bounding box center [391, 439] width 61 height 27
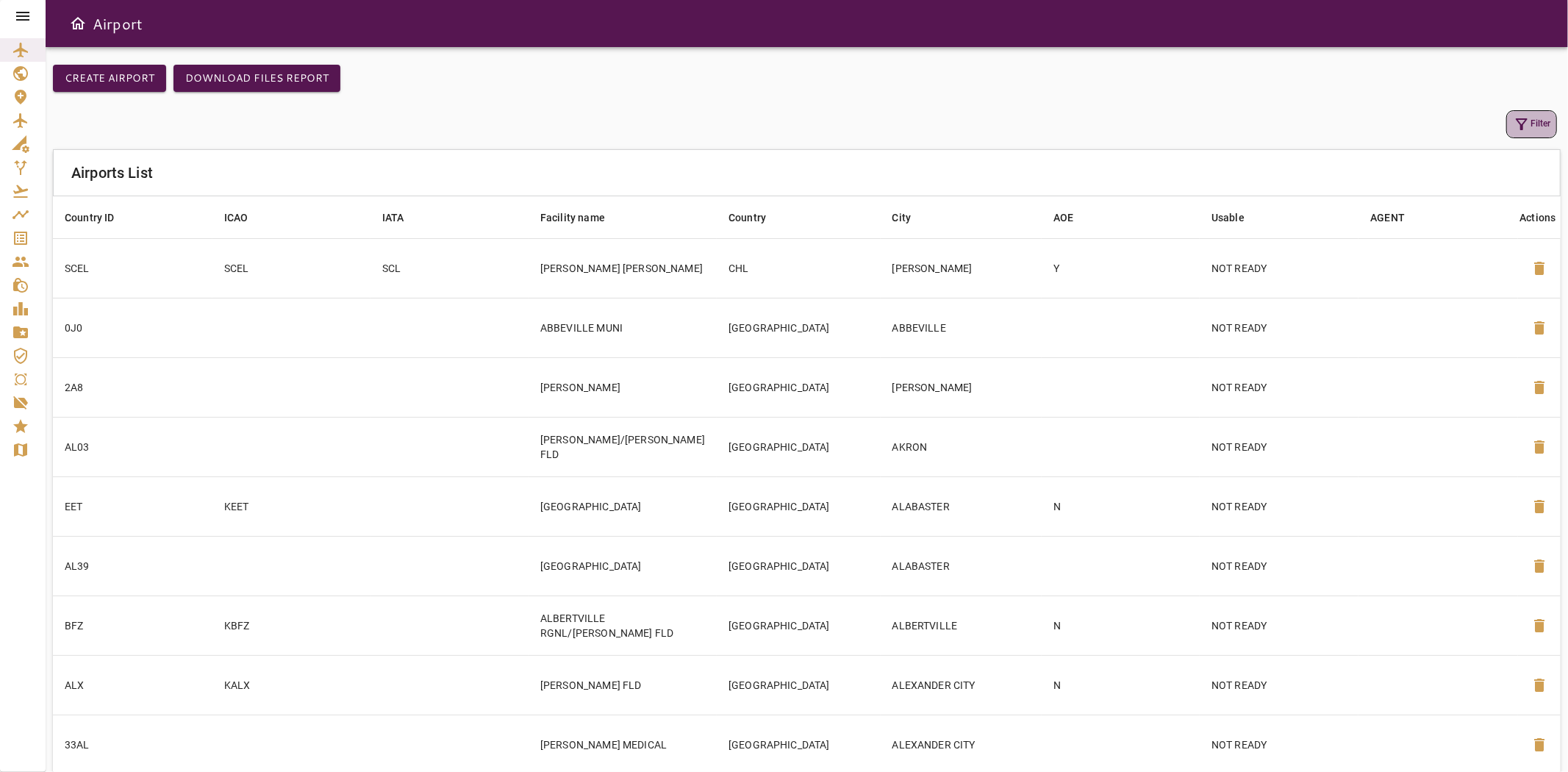
click at [1512, 124] on button "Filter" at bounding box center [1532, 124] width 51 height 28
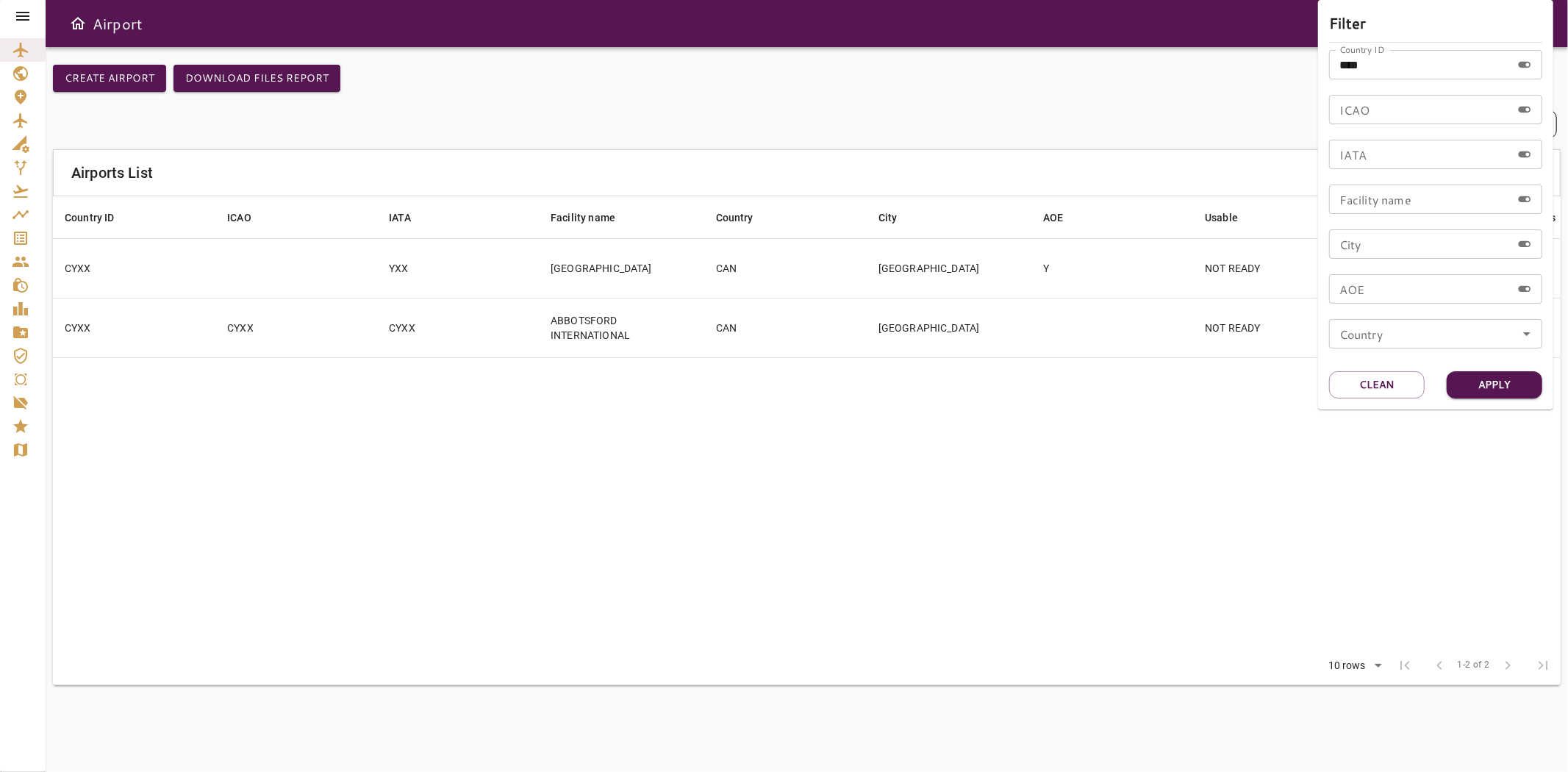
click at [934, 424] on div at bounding box center [784, 386] width 1568 height 772
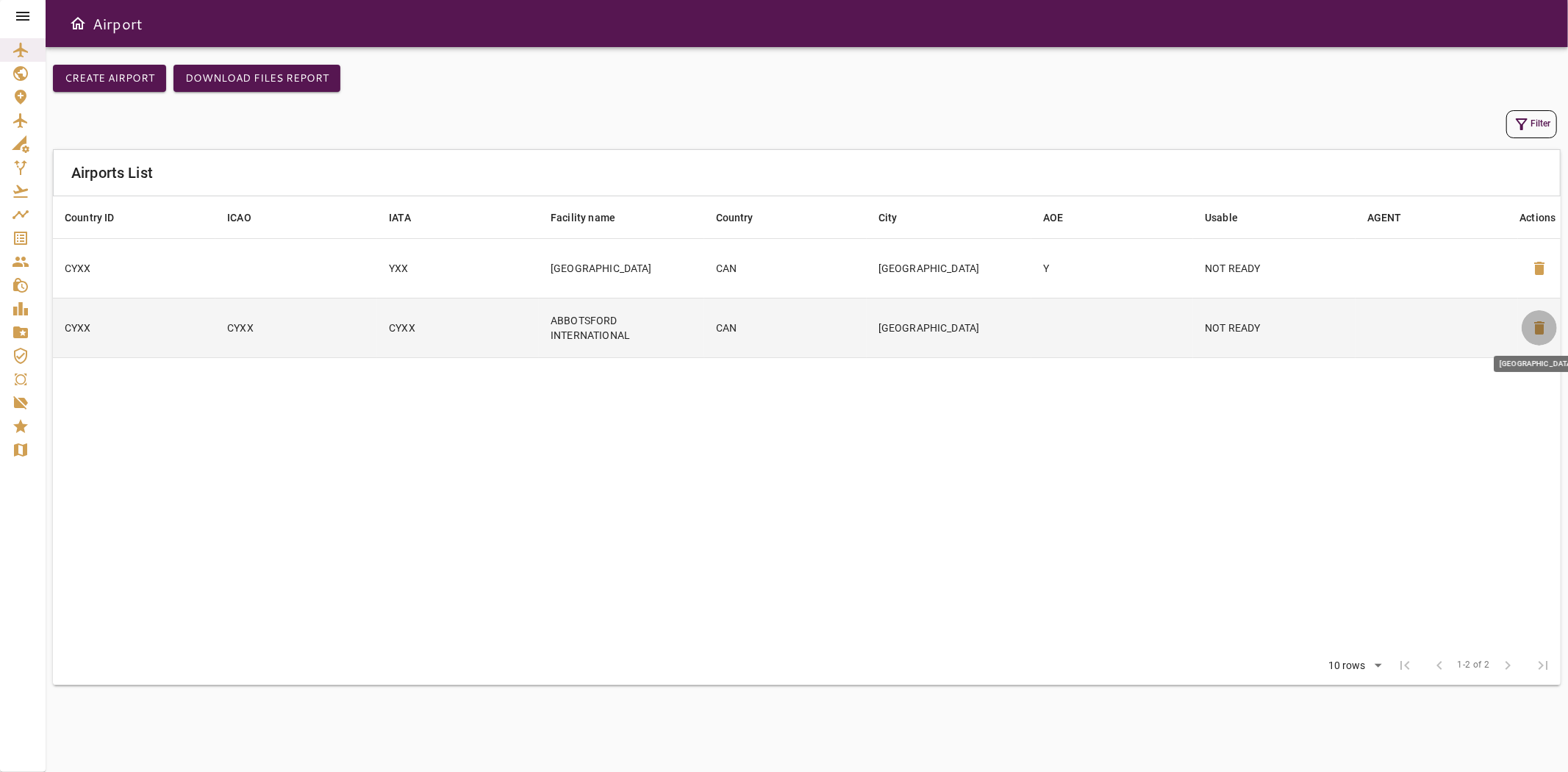
click at [1544, 329] on span "delete" at bounding box center [1539, 329] width 18 height 18
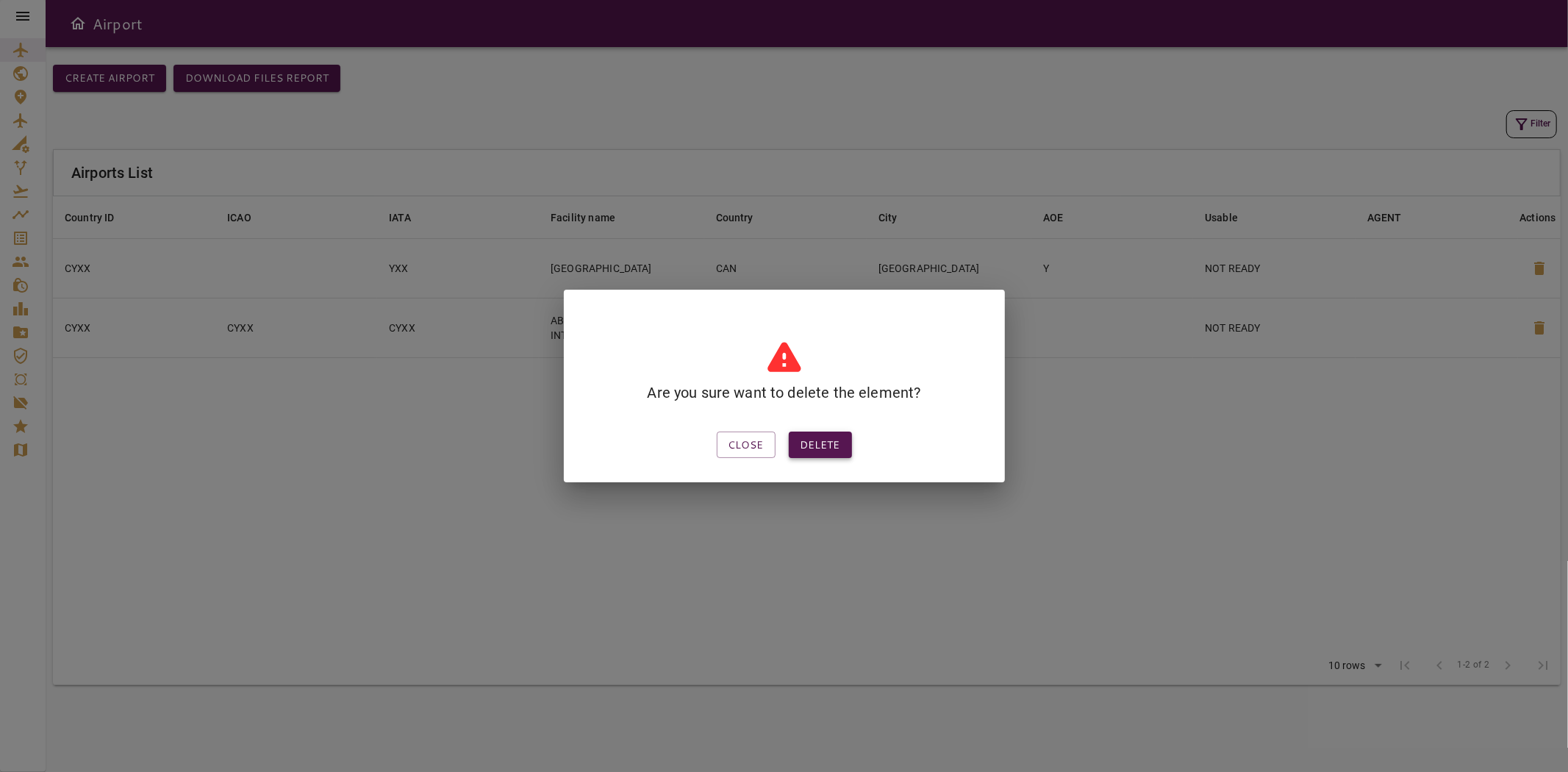
click at [835, 439] on button "Delete" at bounding box center [821, 445] width 64 height 27
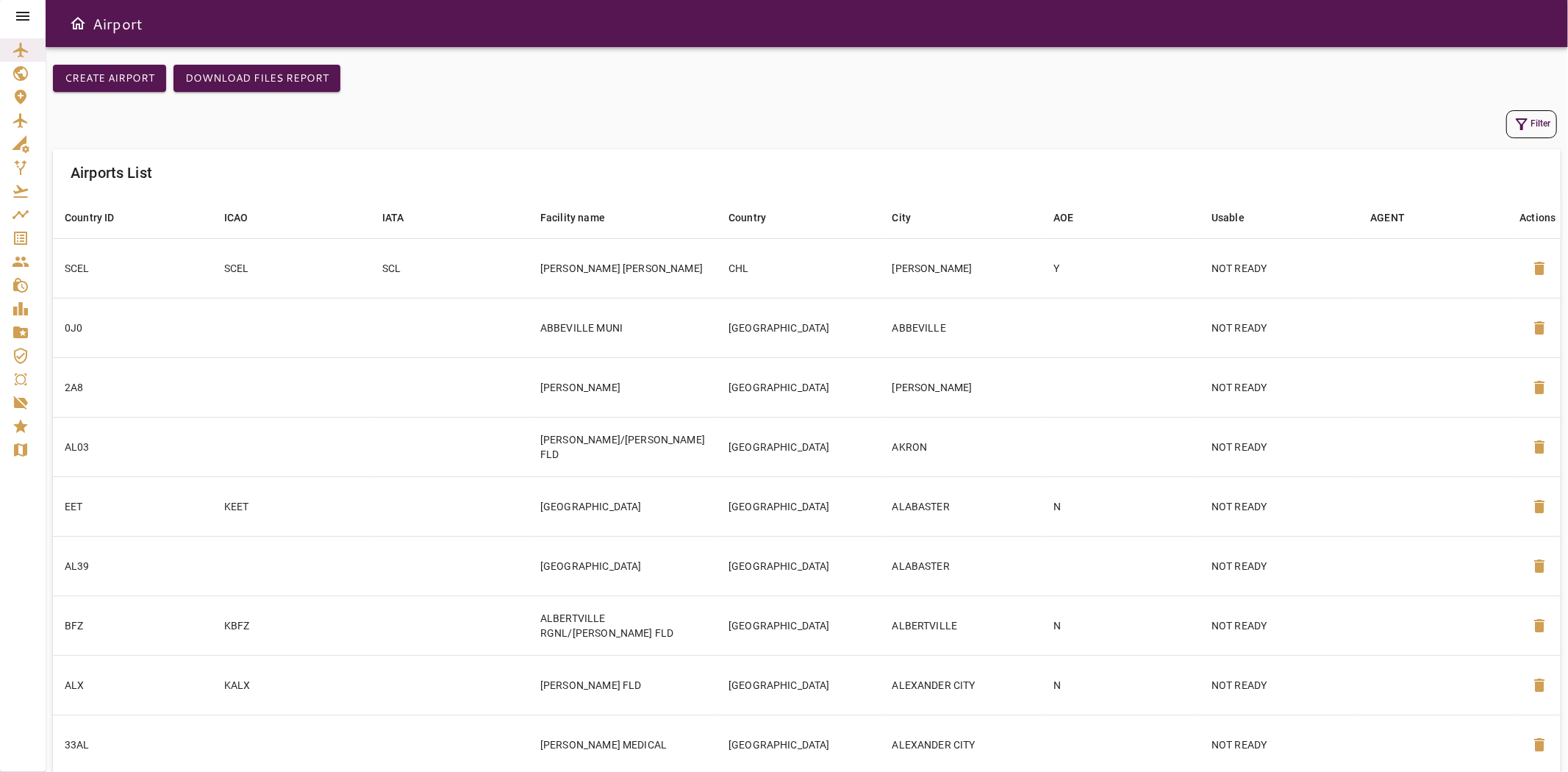
click at [1522, 117] on icon "button" at bounding box center [1522, 125] width 18 height 18
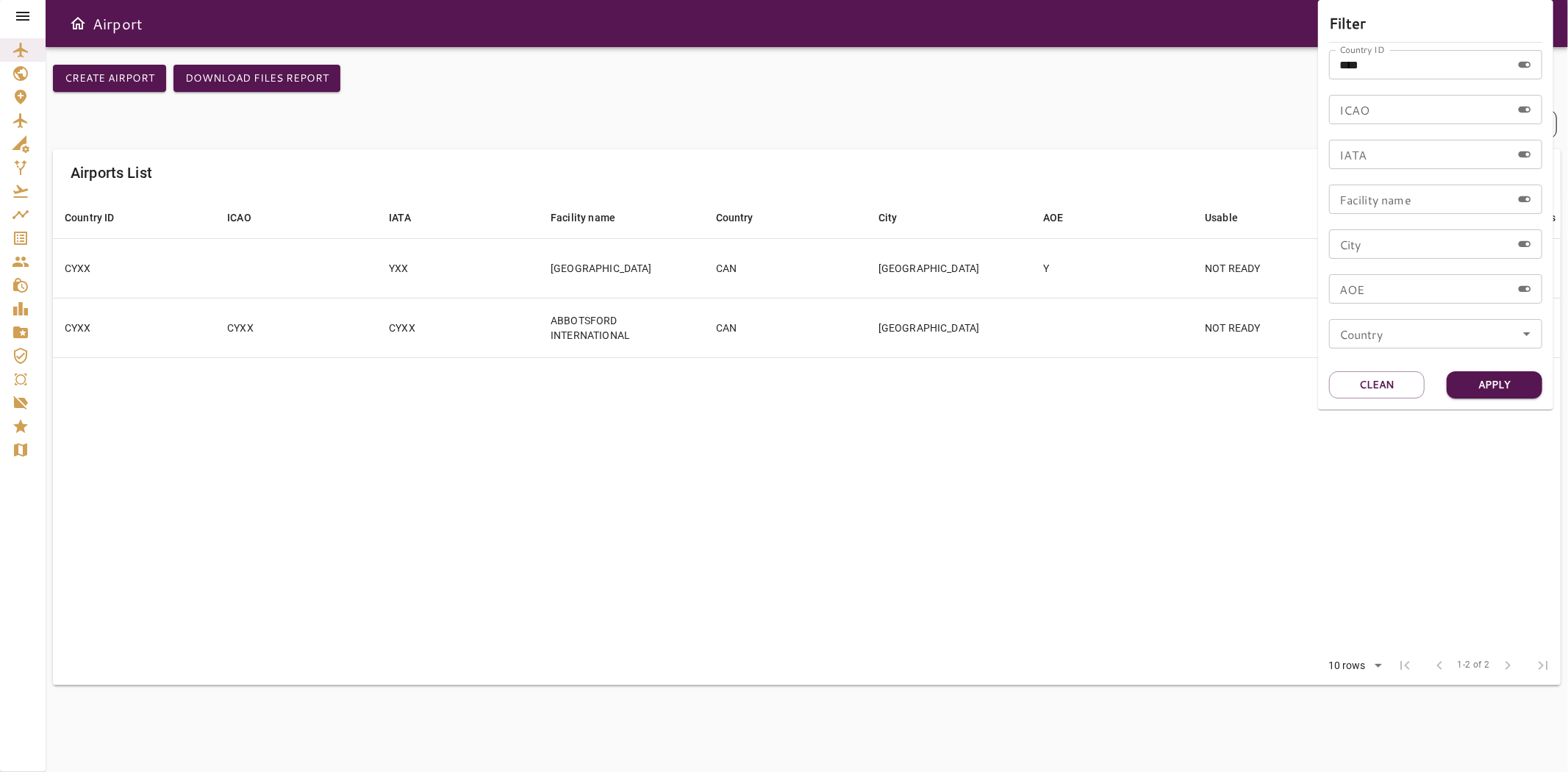
drag, startPoint x: 967, startPoint y: 504, endPoint x: 1006, endPoint y: 497, distance: 39.6
click at [973, 507] on div at bounding box center [784, 386] width 1568 height 772
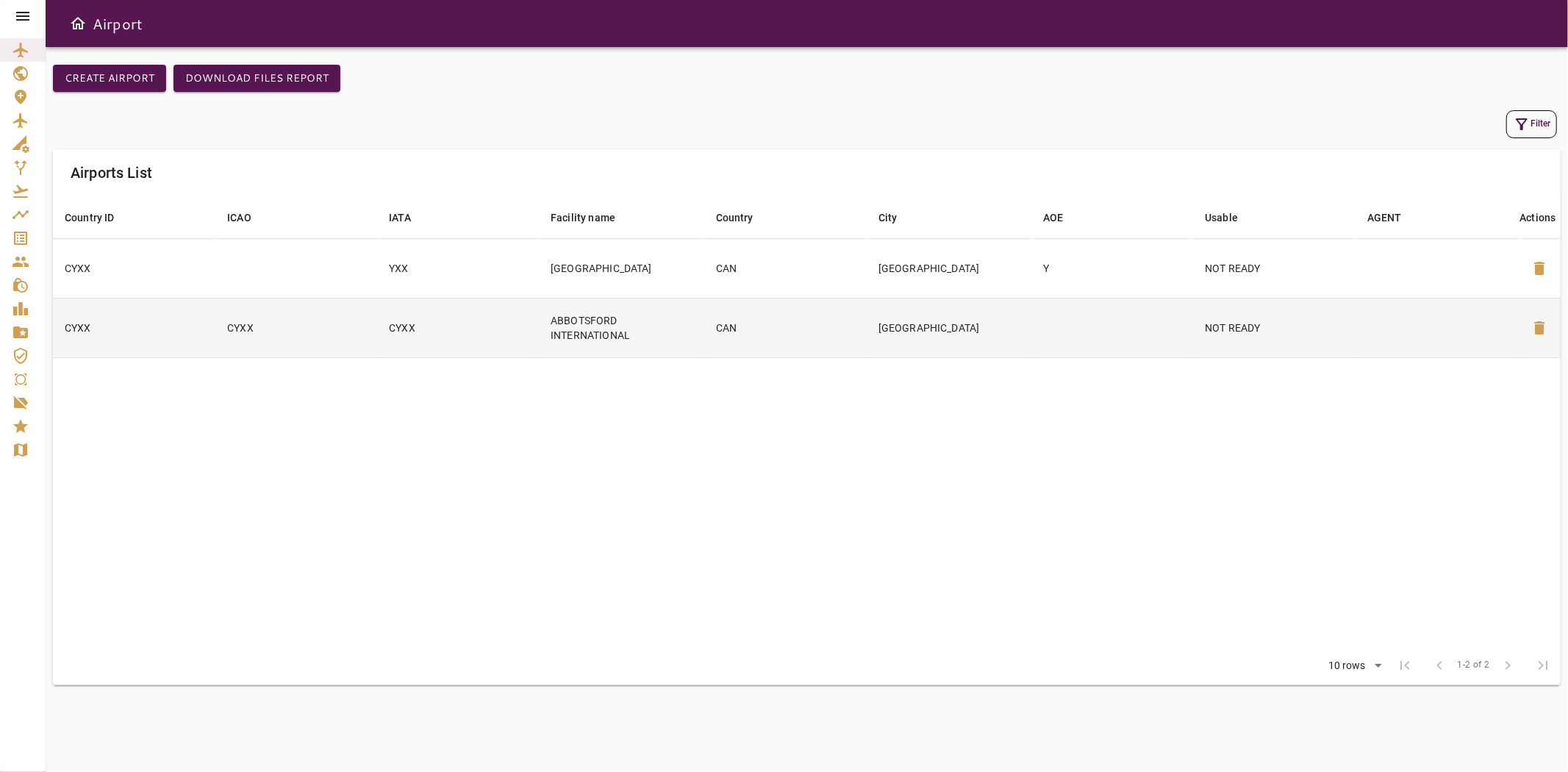
click at [1538, 329] on span "delete" at bounding box center [1539, 329] width 18 height 18
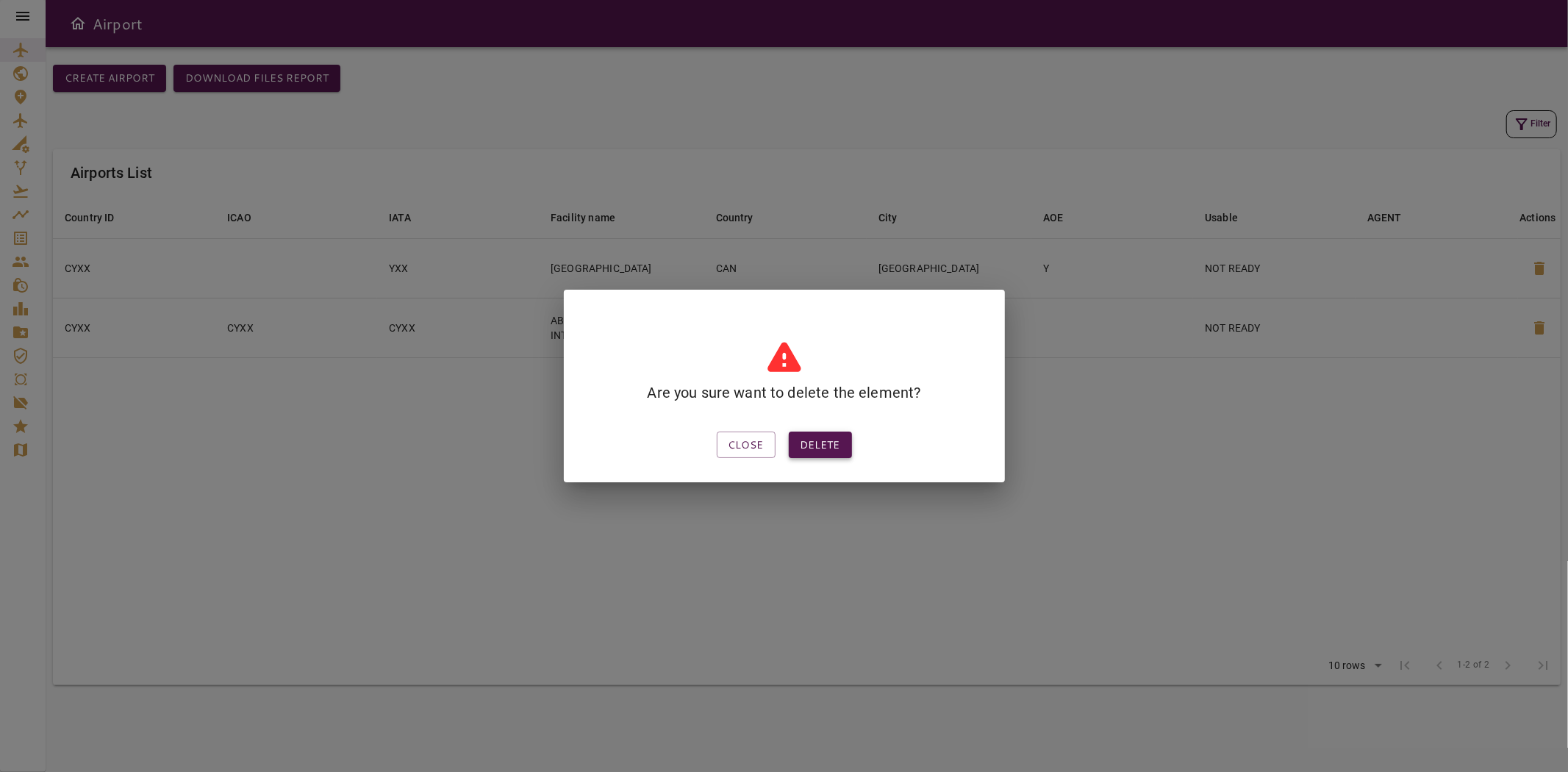
click at [808, 443] on button "Delete" at bounding box center [821, 445] width 64 height 27
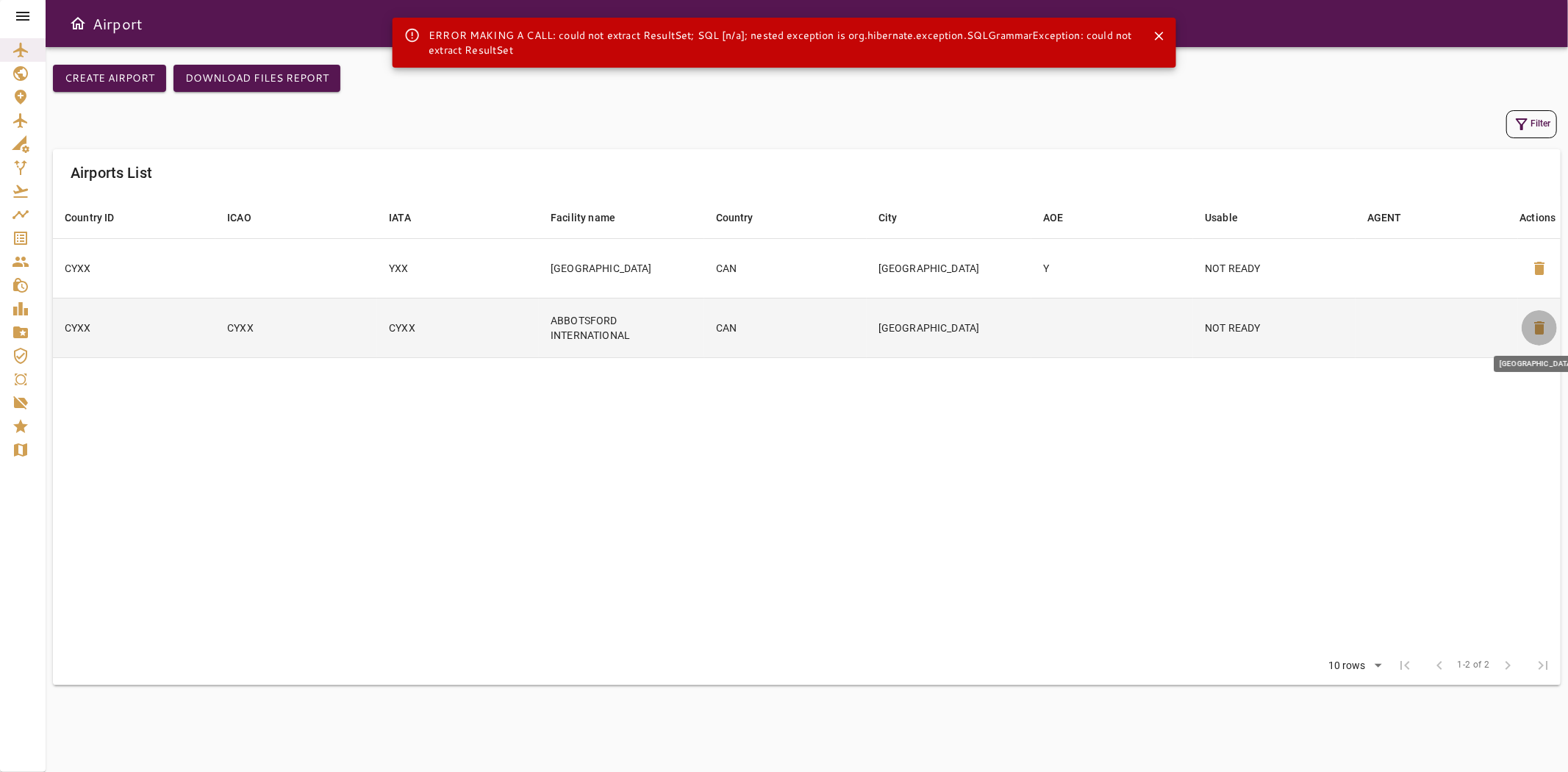
click at [1538, 324] on span "delete" at bounding box center [1539, 329] width 18 height 18
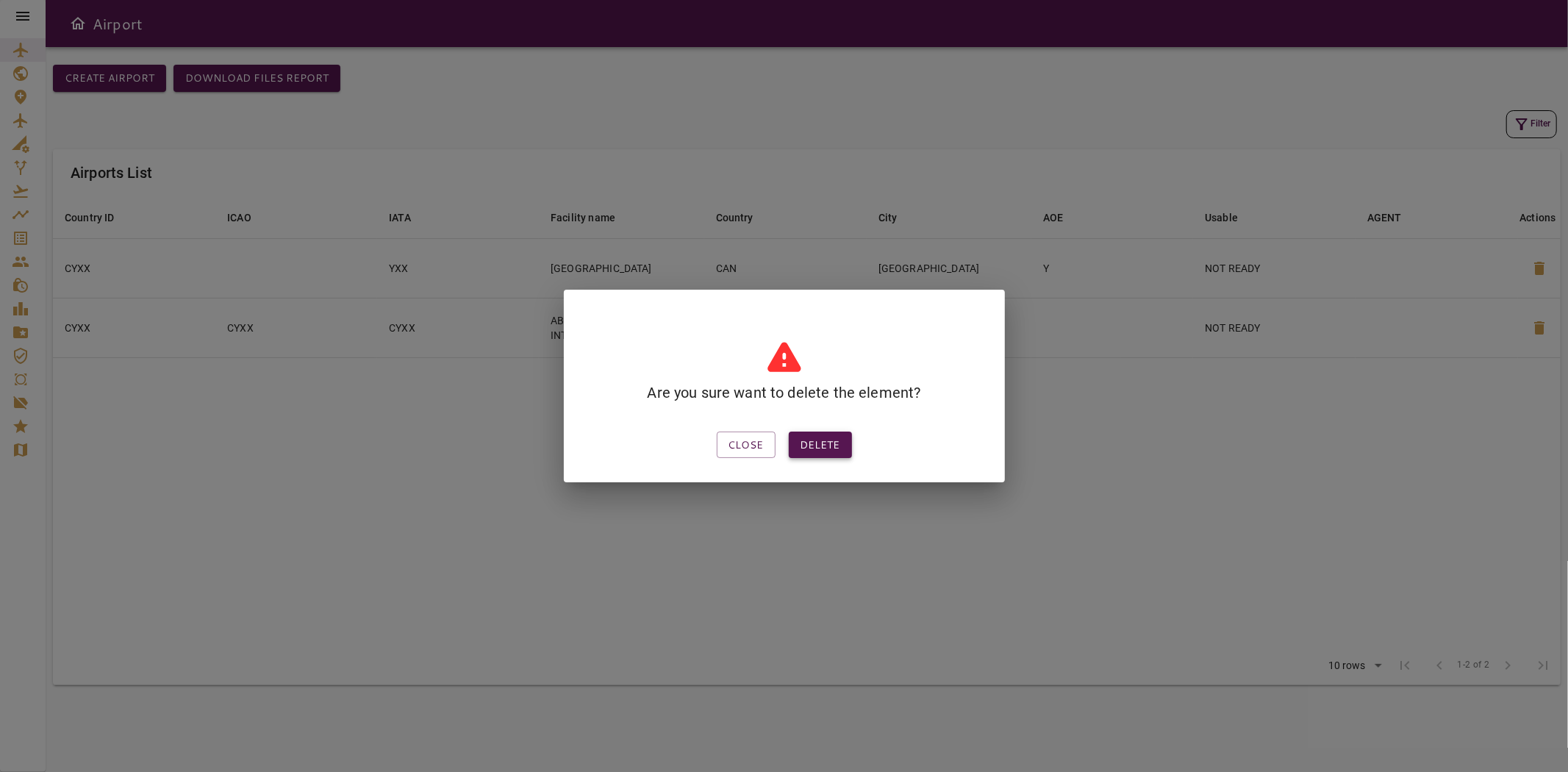
click at [838, 439] on button "Delete" at bounding box center [821, 445] width 64 height 27
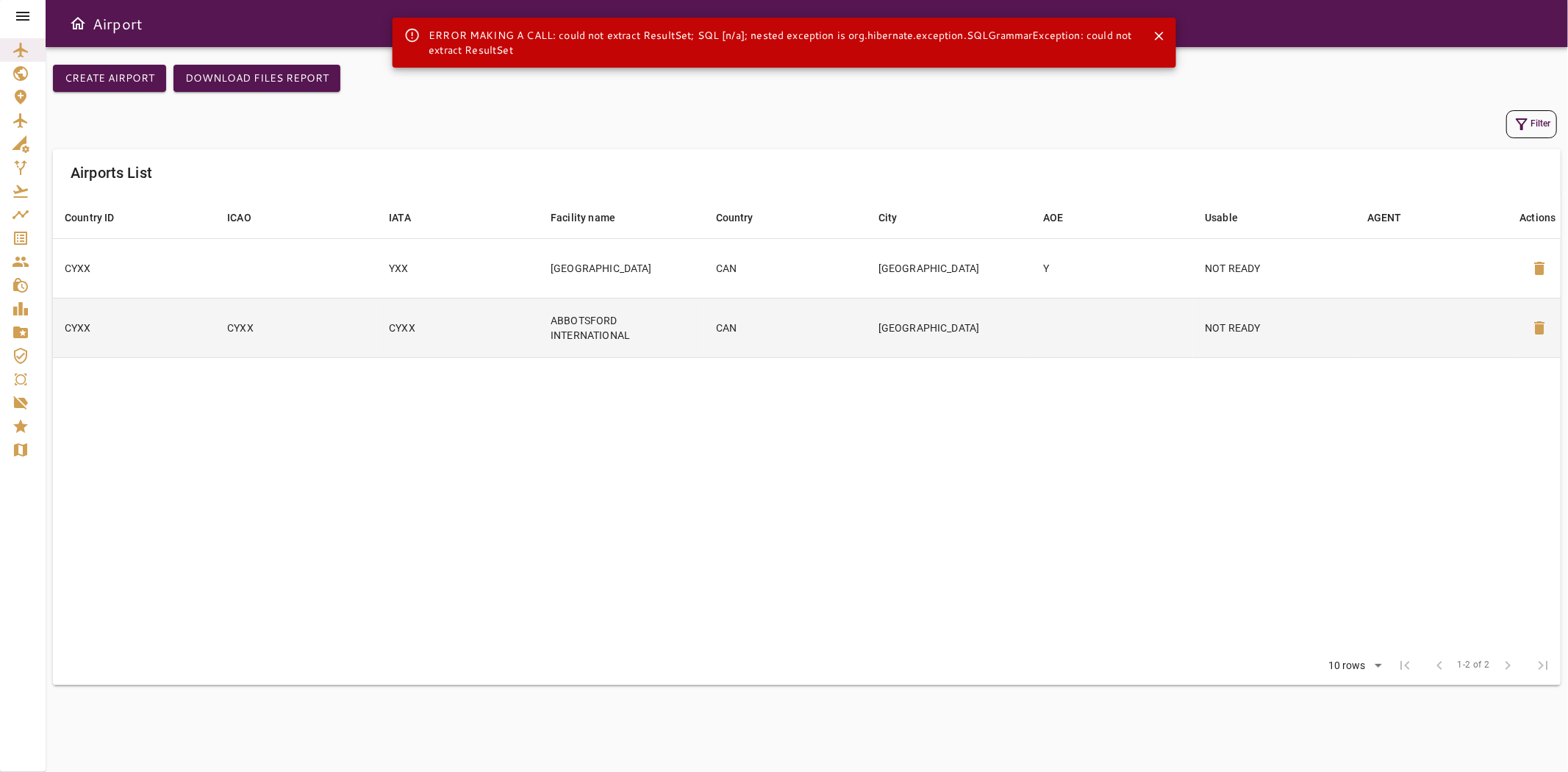
click at [528, 342] on td "CYXX" at bounding box center [458, 327] width 161 height 60
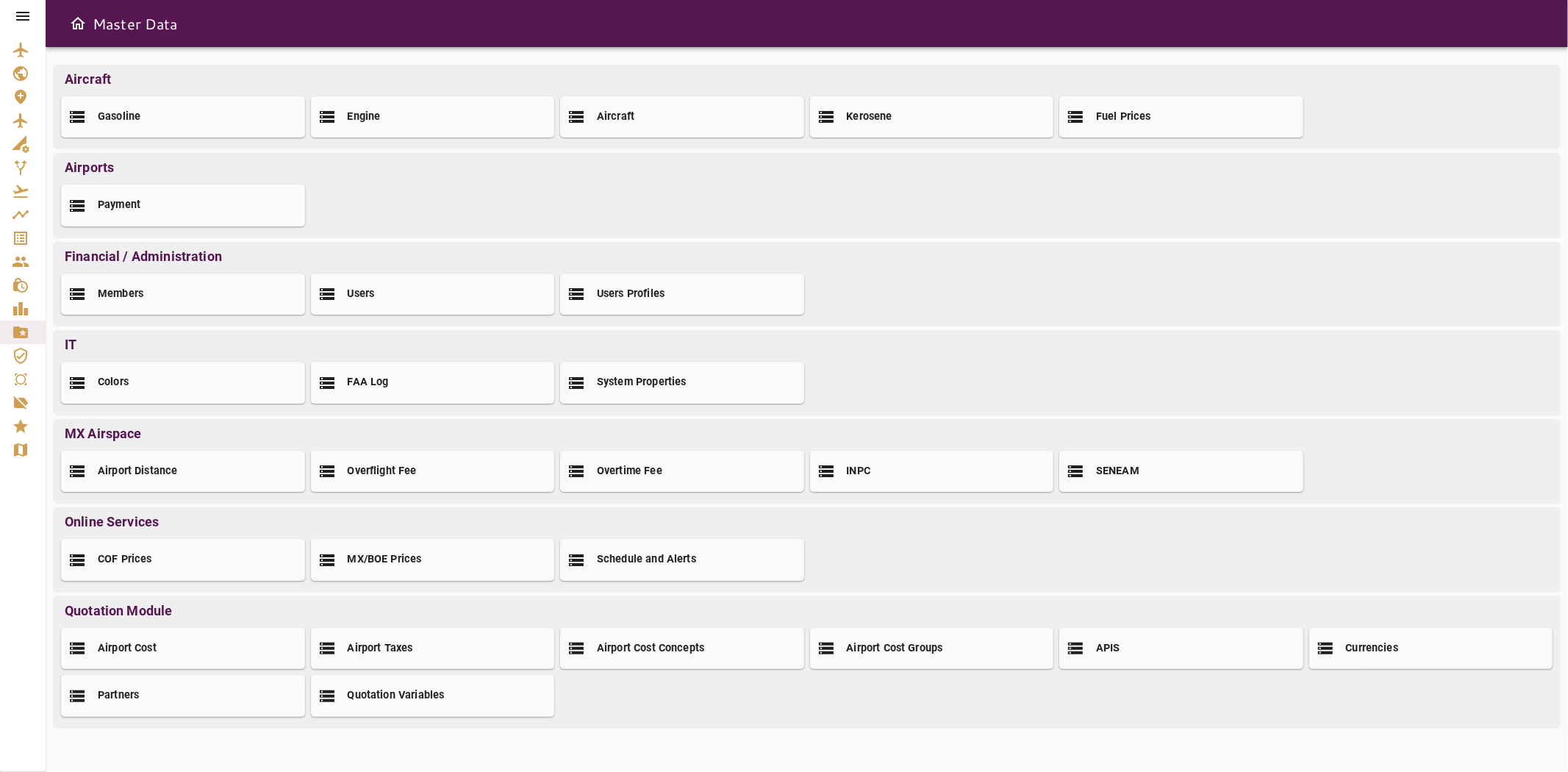
click at [19, 18] on icon at bounding box center [23, 16] width 18 height 18
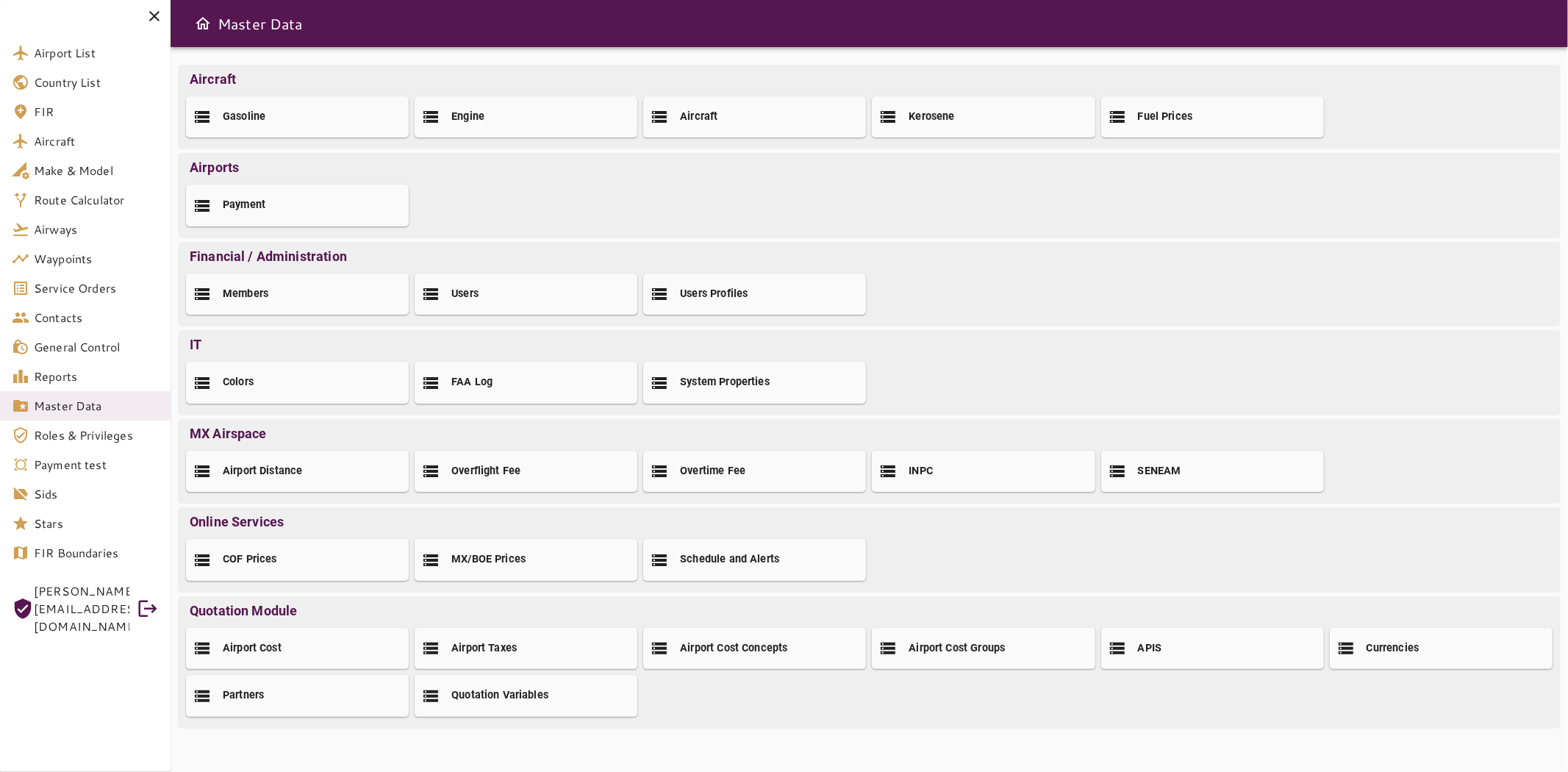
click at [121, 597] on span "[PERSON_NAME][EMAIL_ADDRESS][DOMAIN_NAME]" at bounding box center [81, 609] width 95 height 53
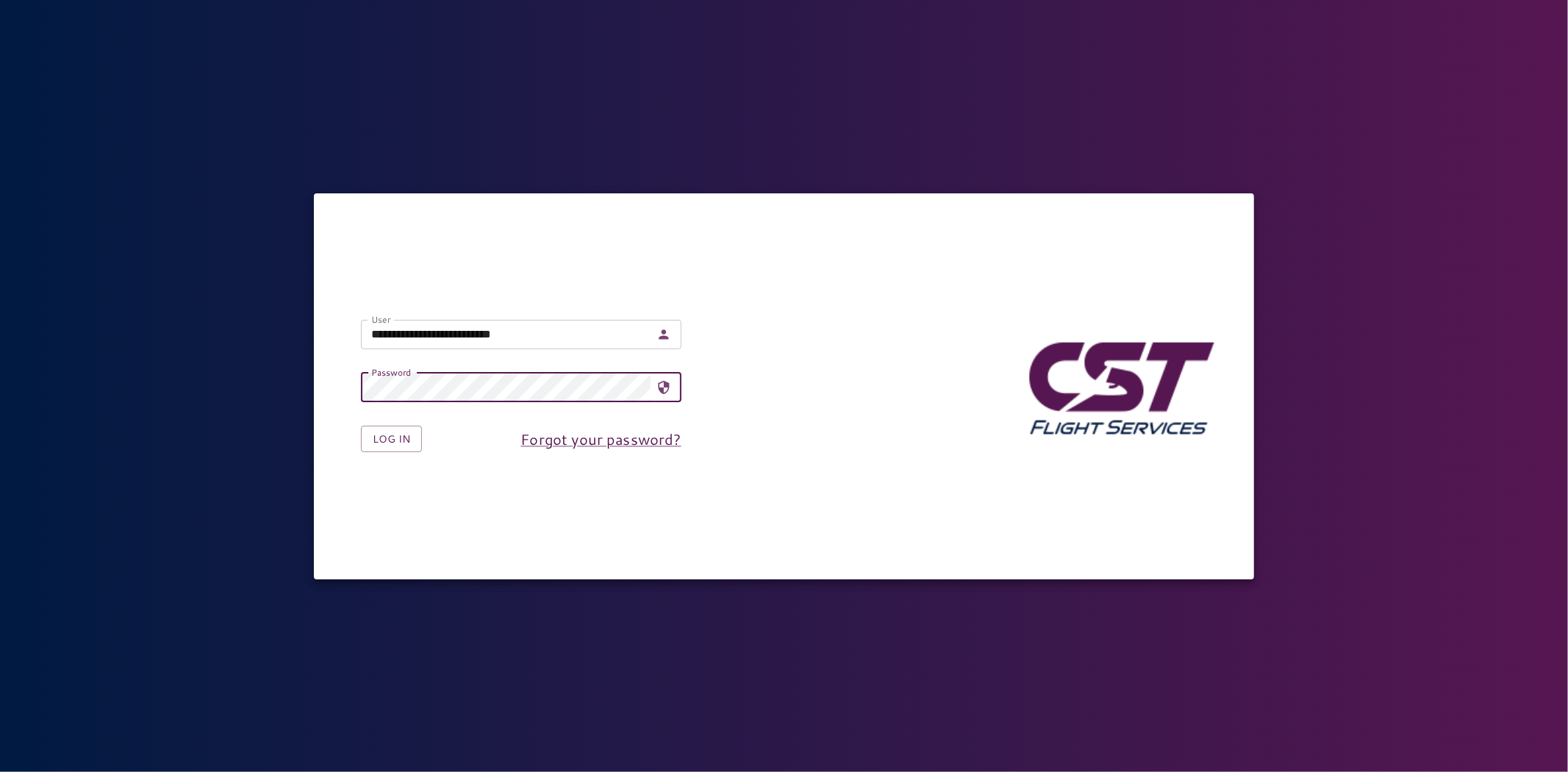
click at [430, 342] on input "**********" at bounding box center [505, 334] width 289 height 29
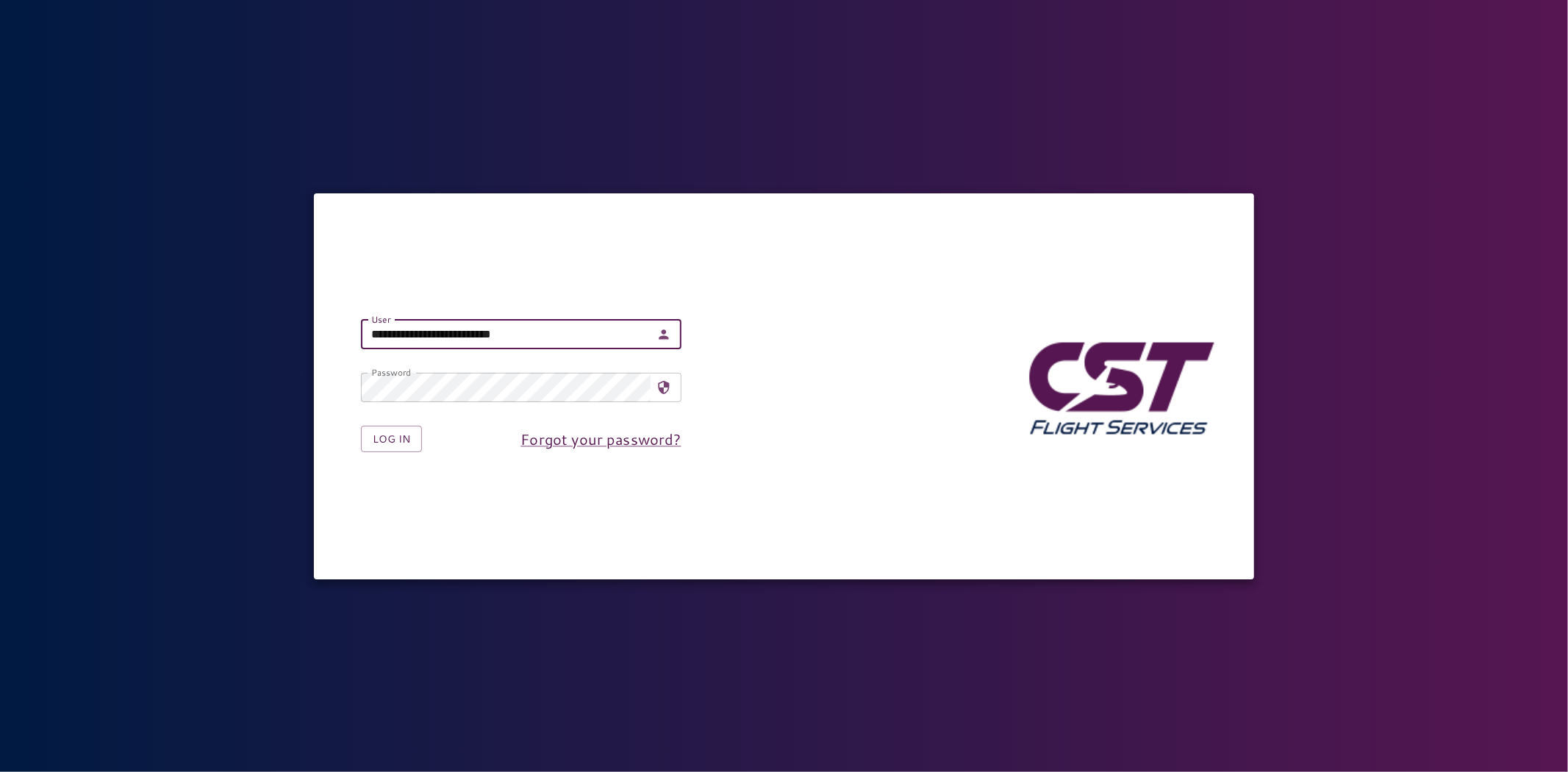
type input "**********"
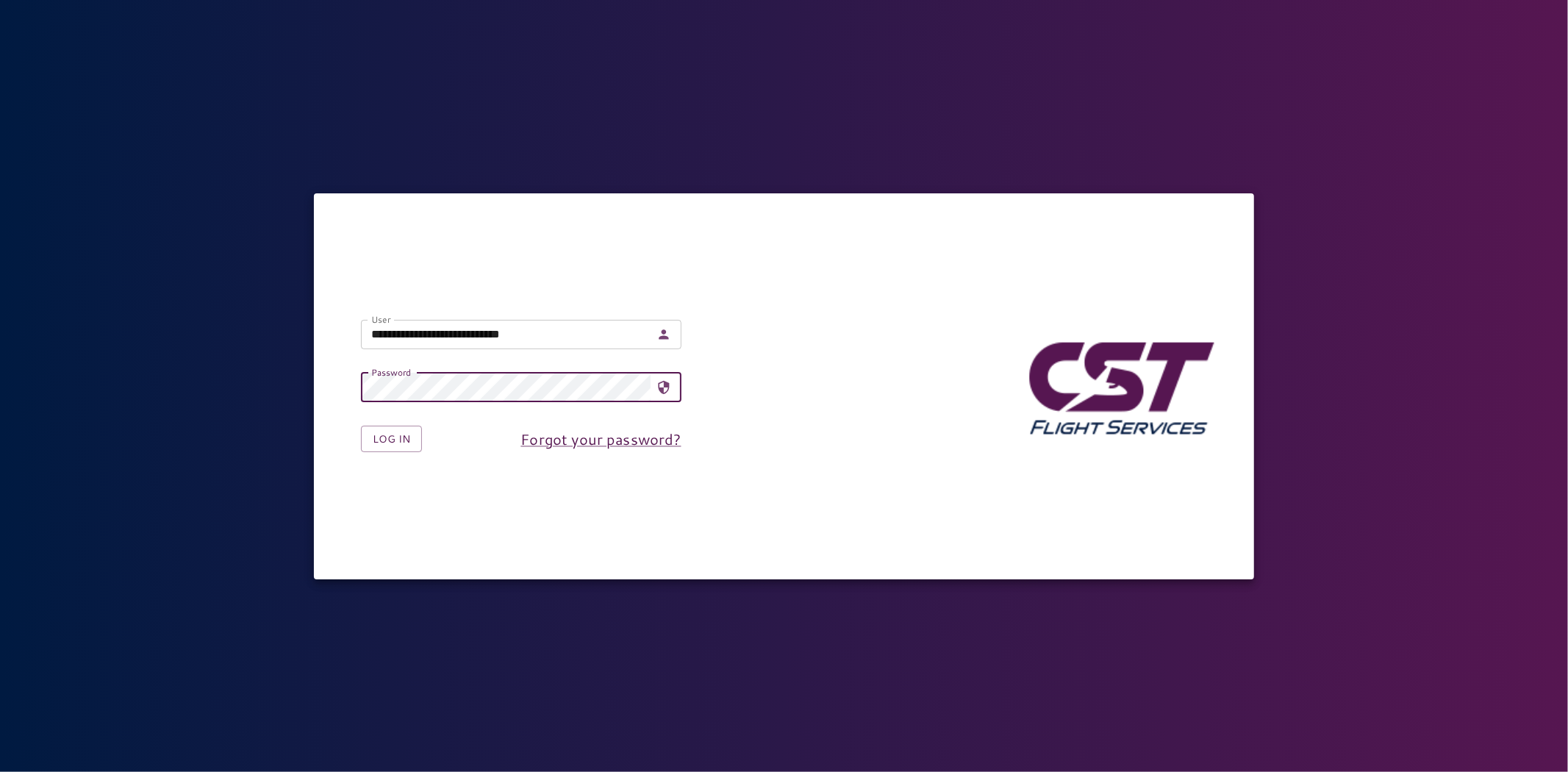
click at [384, 452] on form "**********" at bounding box center [521, 386] width 368 height 179
click at [379, 447] on button "Log in" at bounding box center [391, 439] width 61 height 27
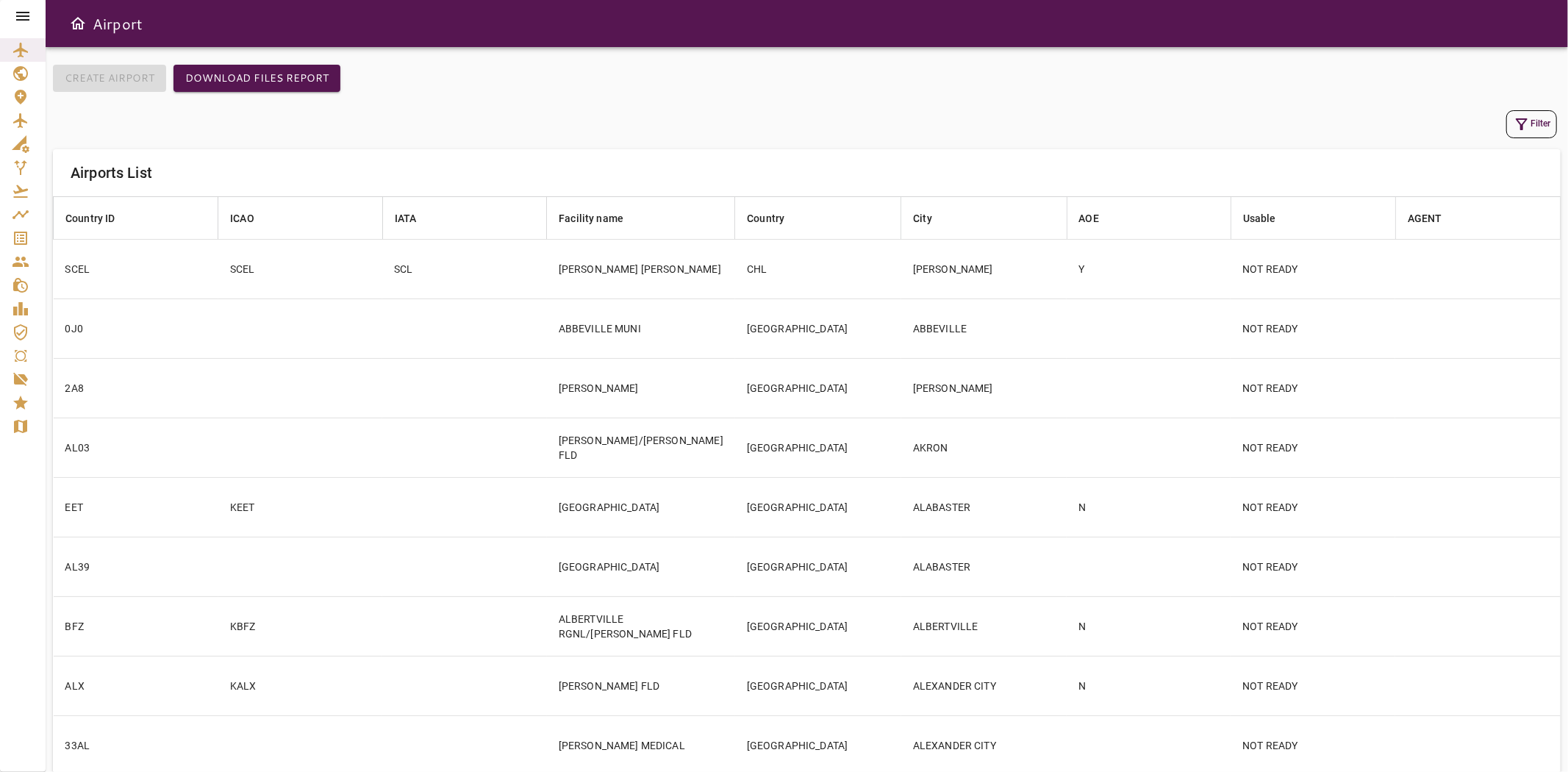
click at [20, 20] on icon at bounding box center [23, 15] width 13 height 9
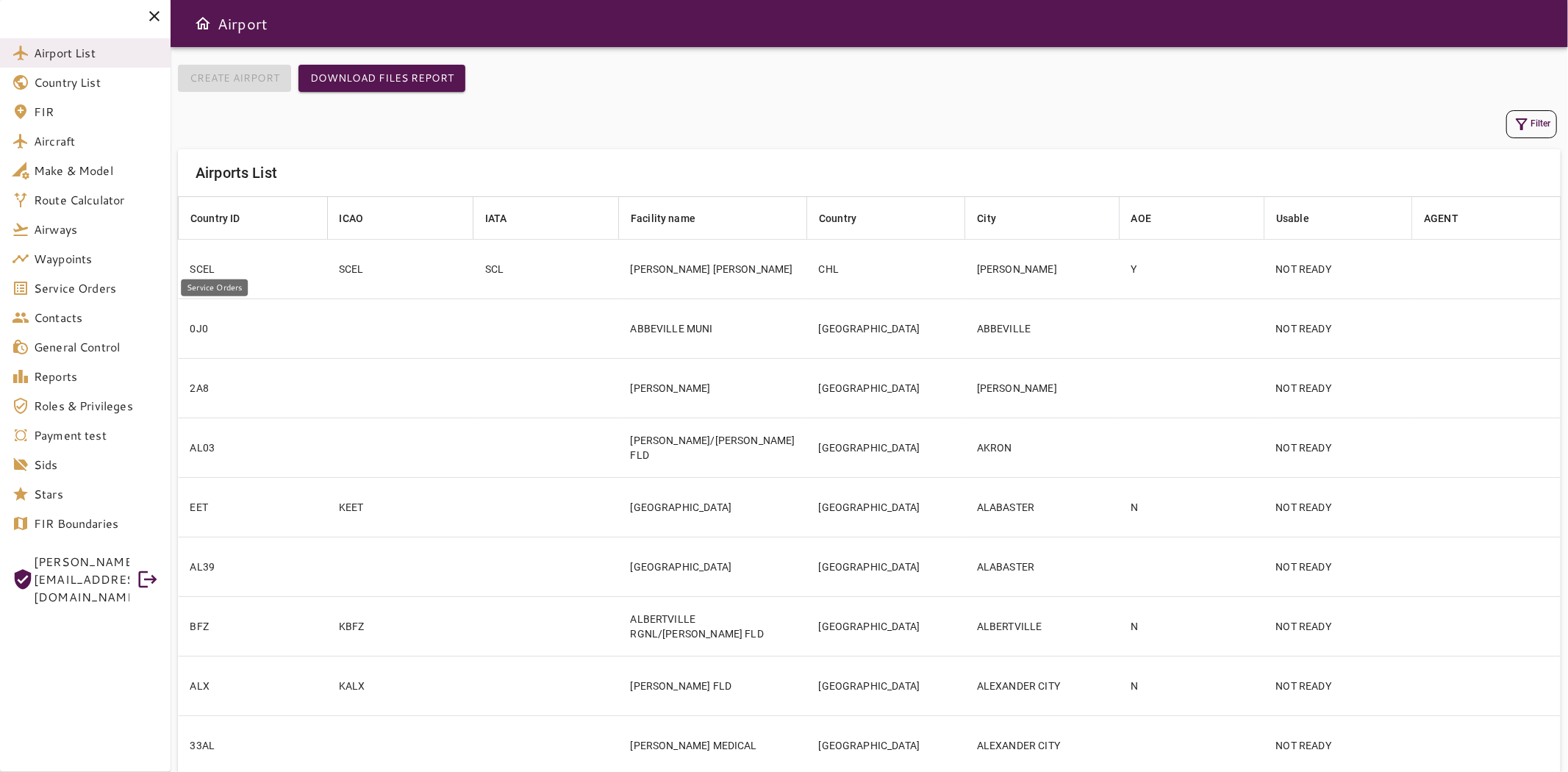
click at [56, 297] on link "Service Orders" at bounding box center [85, 289] width 170 height 29
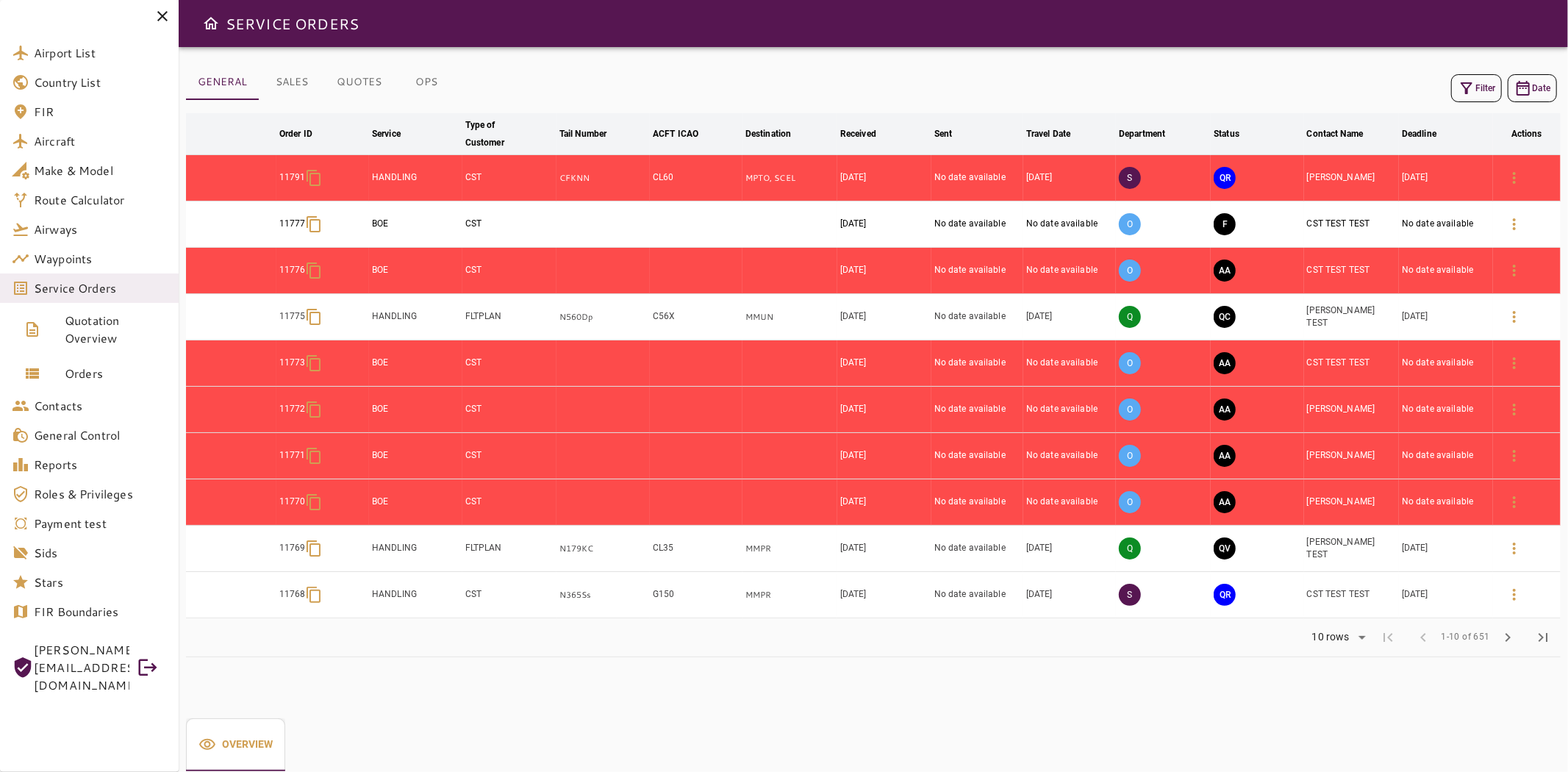
click at [1506, 314] on icon "button" at bounding box center [1515, 317] width 18 height 18
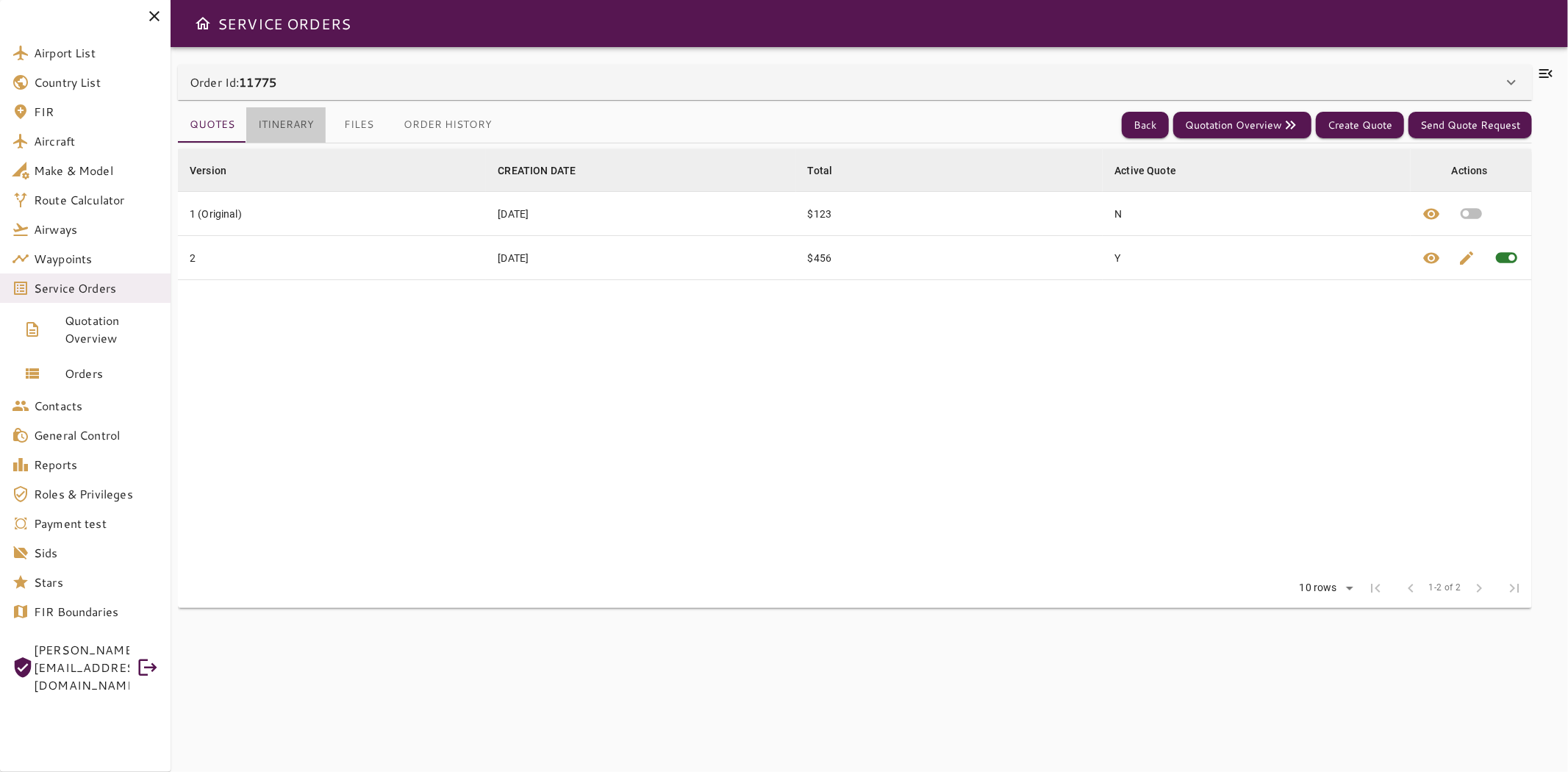
click at [274, 127] on button "Itinerary" at bounding box center [285, 125] width 79 height 35
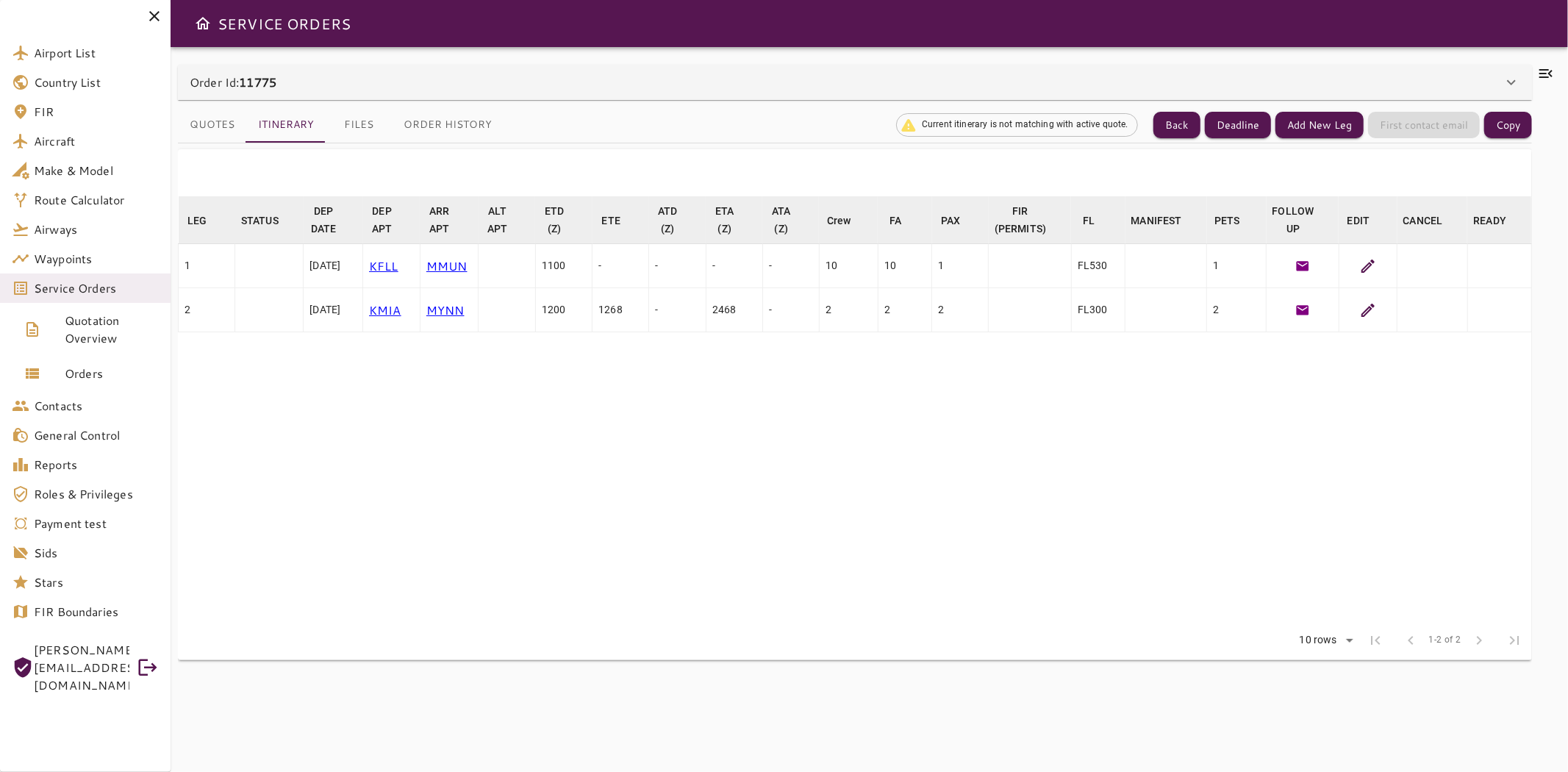
click at [1357, 267] on div at bounding box center [1368, 267] width 46 height 18
click at [1363, 269] on icon at bounding box center [1368, 266] width 13 height 13
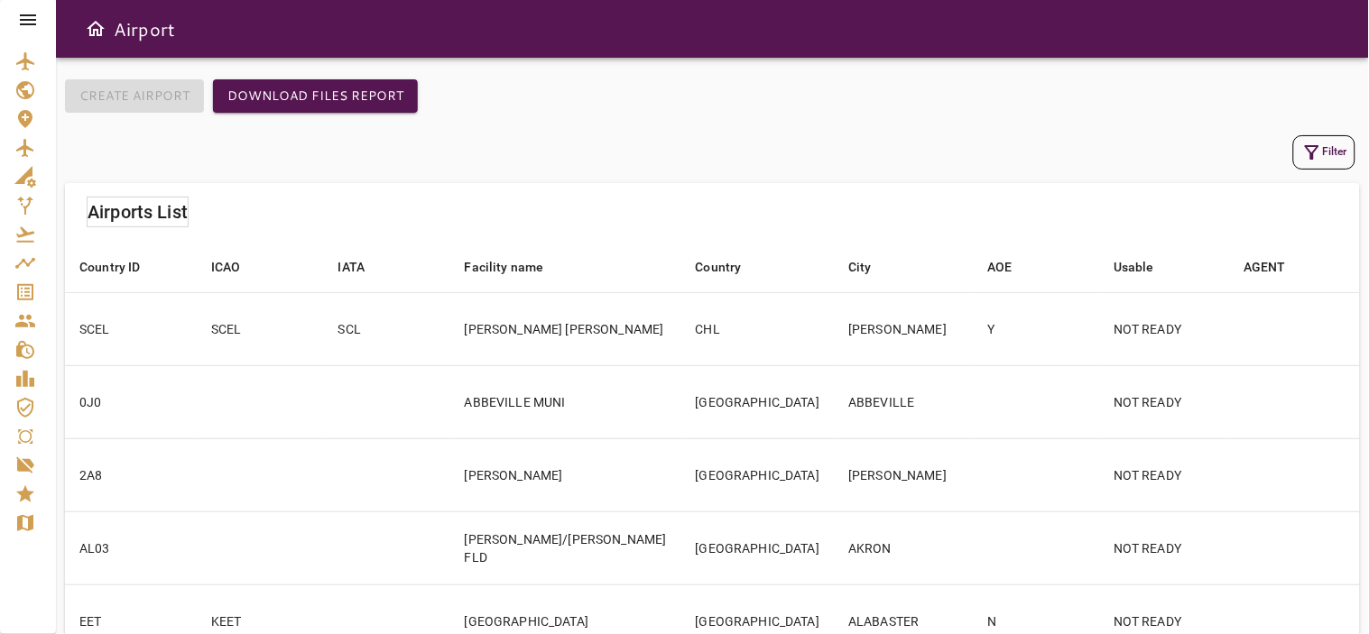
click at [36, 13] on icon at bounding box center [28, 20] width 22 height 22
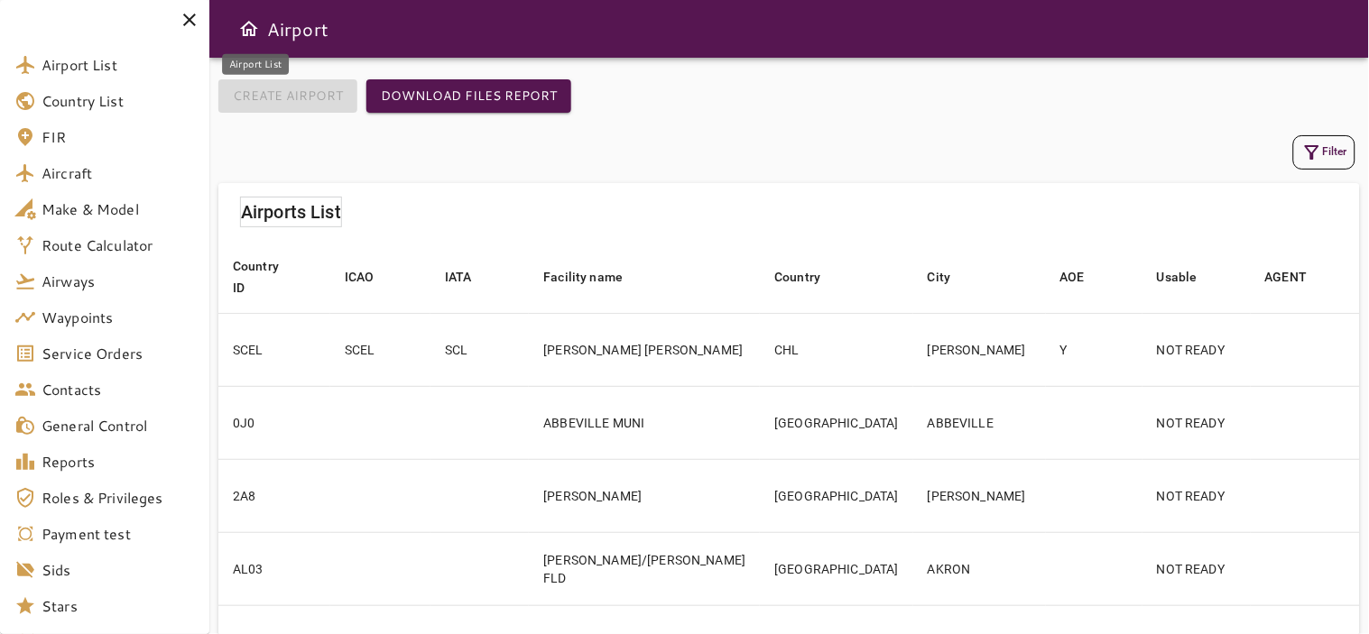
click at [78, 64] on span "Airport List" at bounding box center [117, 65] width 153 height 22
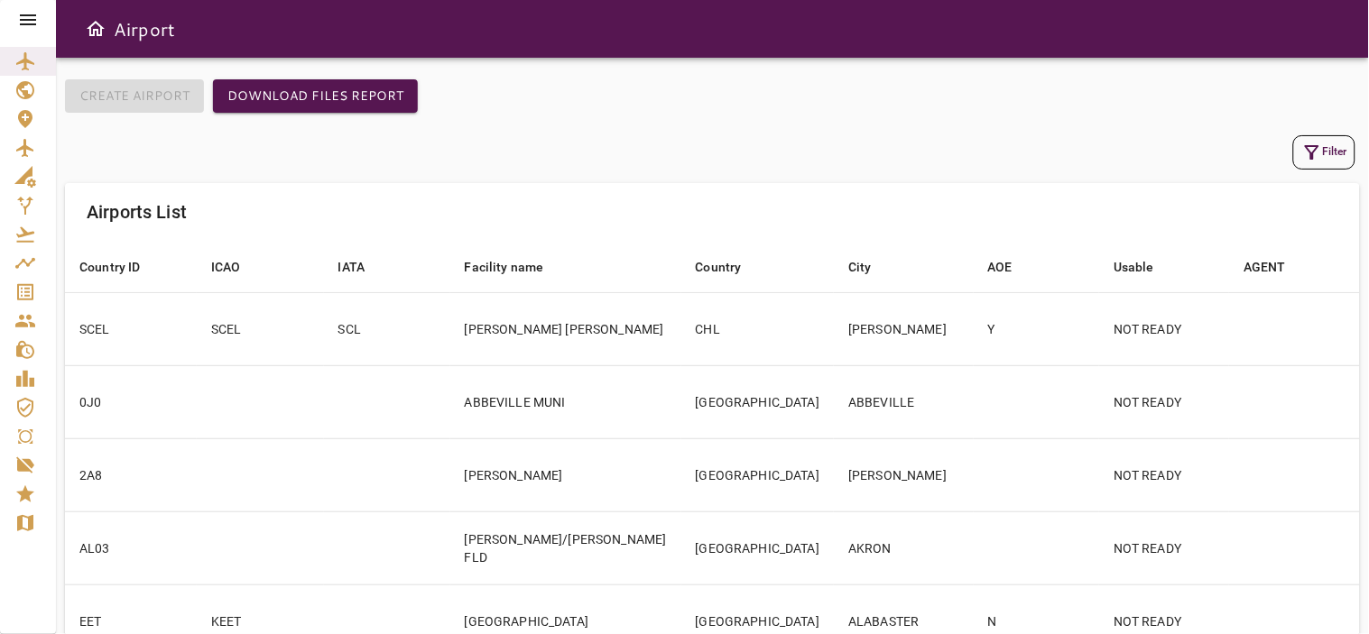
click at [1309, 143] on icon "button" at bounding box center [1312, 153] width 22 height 22
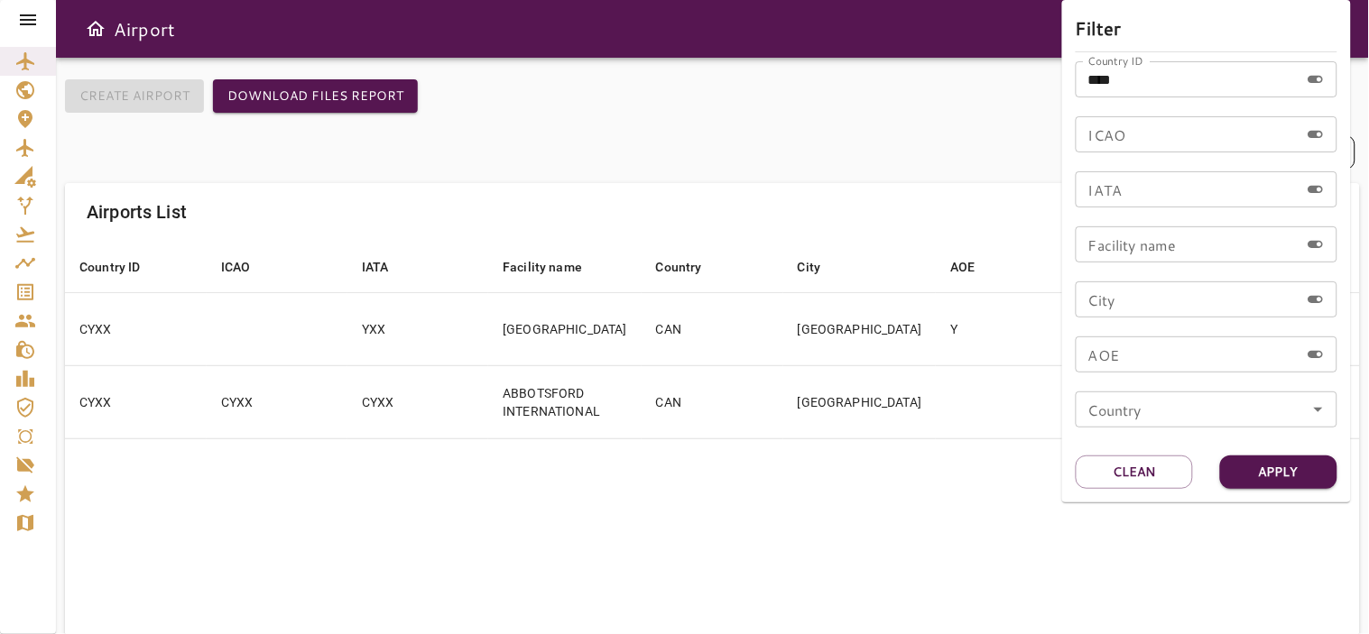
click at [1170, 85] on input "****" at bounding box center [1187, 79] width 224 height 36
click at [1148, 463] on button "Clean" at bounding box center [1133, 472] width 117 height 33
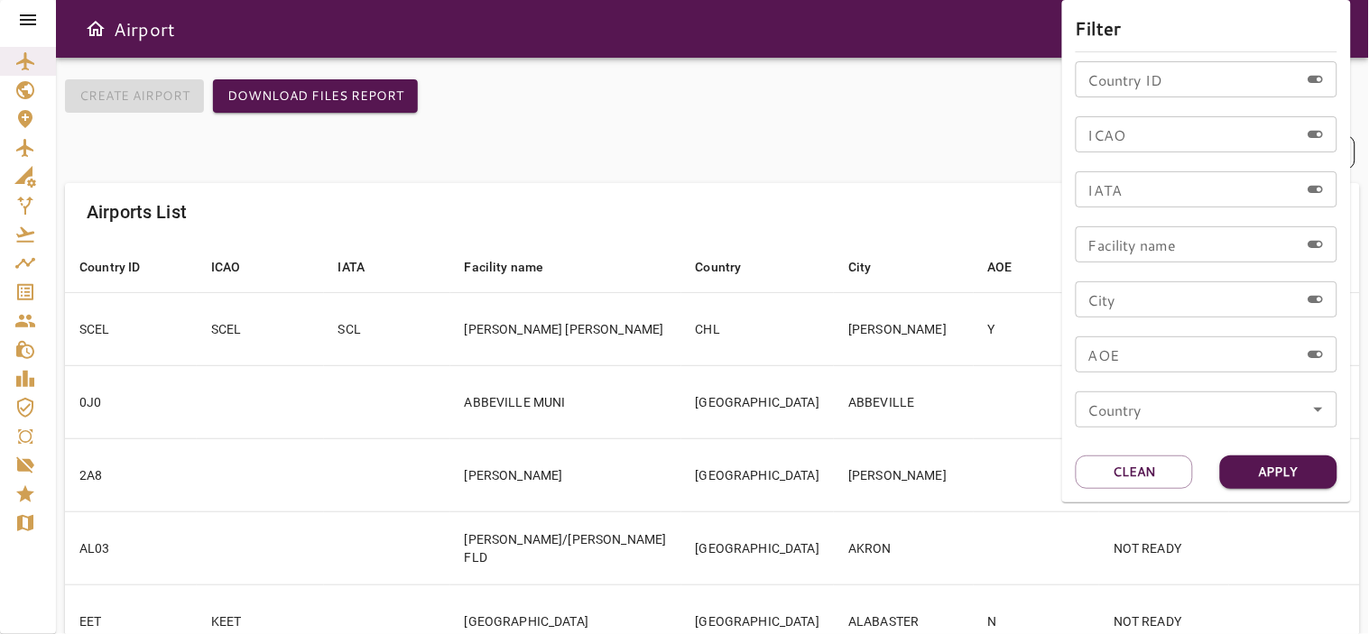
click at [1120, 154] on div "Country ID Country ID ICAO ICAO IATA IATA Facility name Facility name City City…" at bounding box center [1206, 251] width 262 height 381
click at [1119, 147] on input "ICAO" at bounding box center [1187, 134] width 224 height 36
type input "****"
click at [1268, 472] on button "Apply" at bounding box center [1278, 472] width 117 height 33
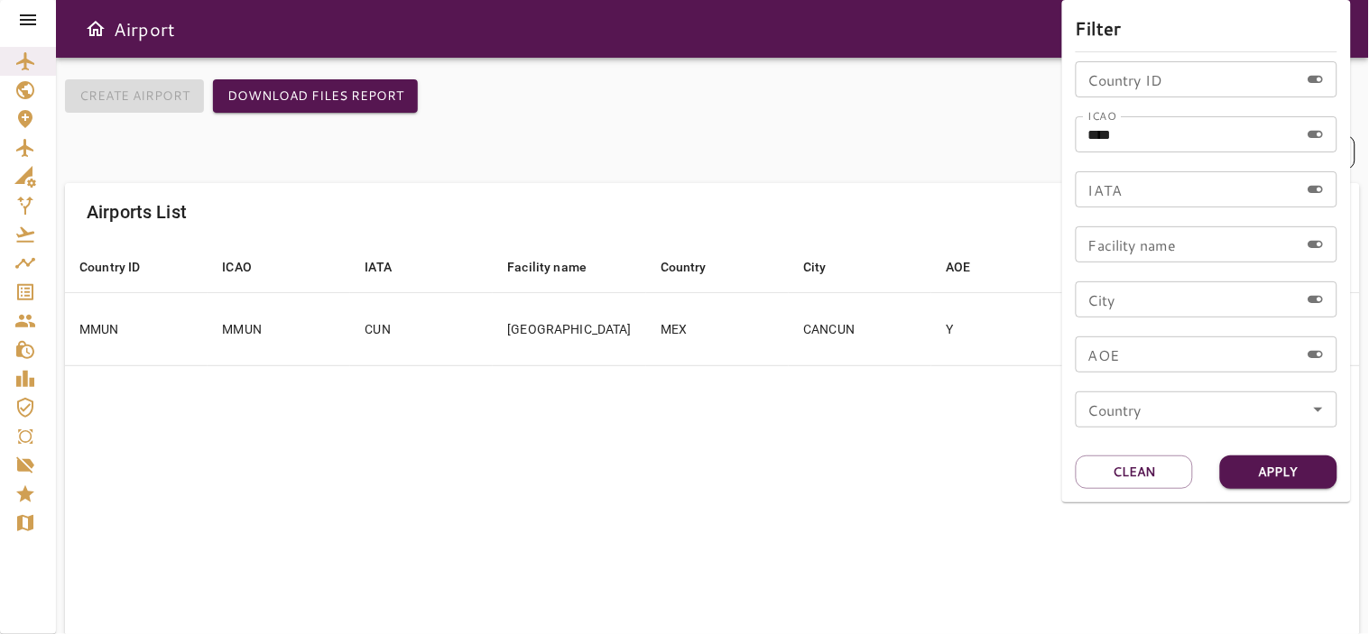
click at [469, 397] on div at bounding box center [684, 317] width 1369 height 634
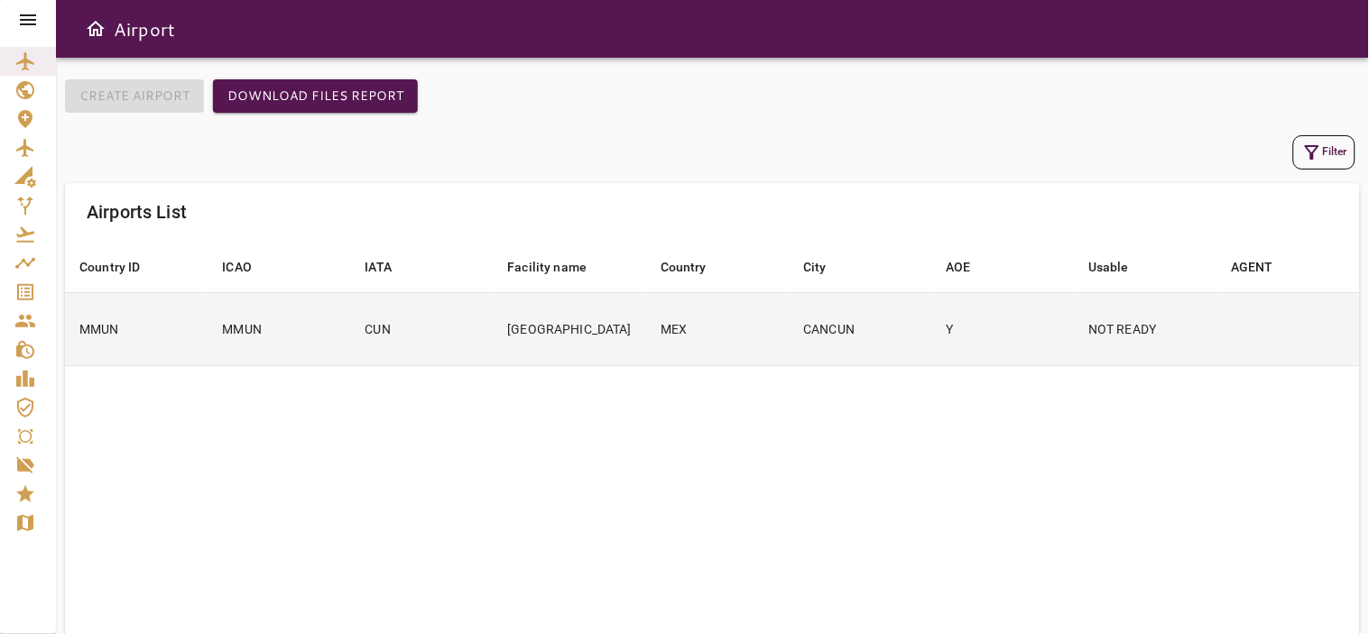
click at [444, 336] on td "CUN" at bounding box center [421, 328] width 143 height 73
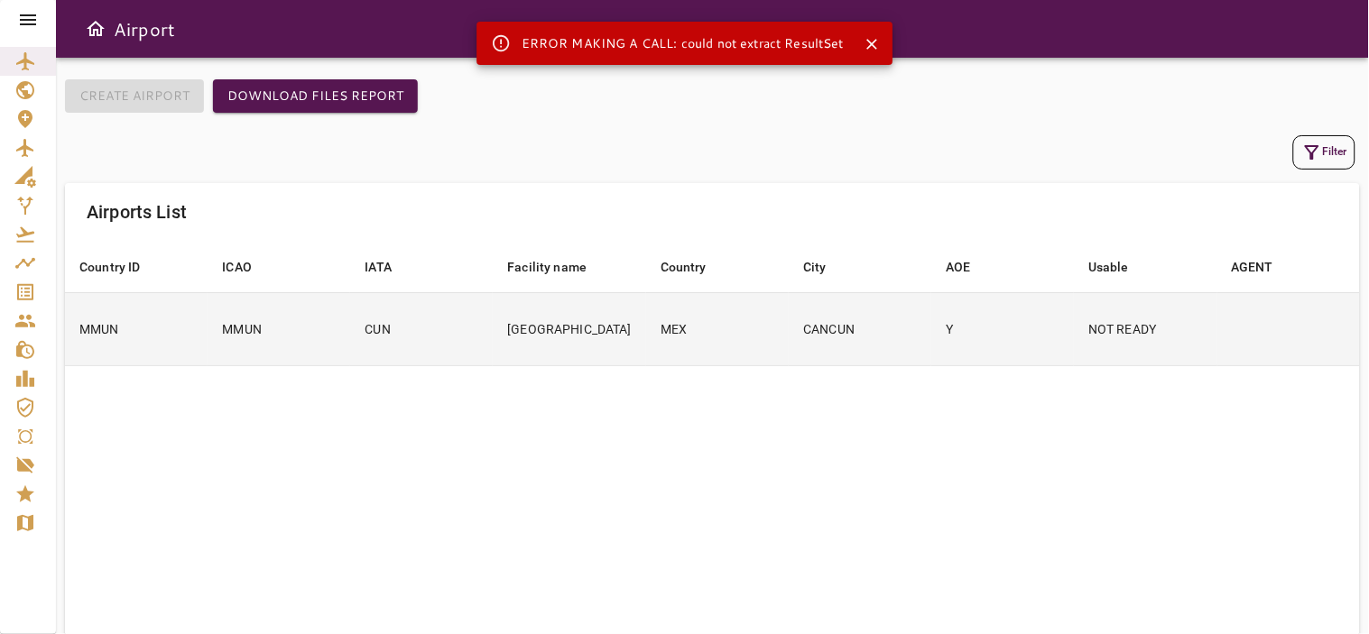
click at [594, 338] on td "CANCUN INTERNATIONAL AIRPORT" at bounding box center [569, 328] width 153 height 73
click at [285, 345] on td "MMUN" at bounding box center [278, 328] width 143 height 73
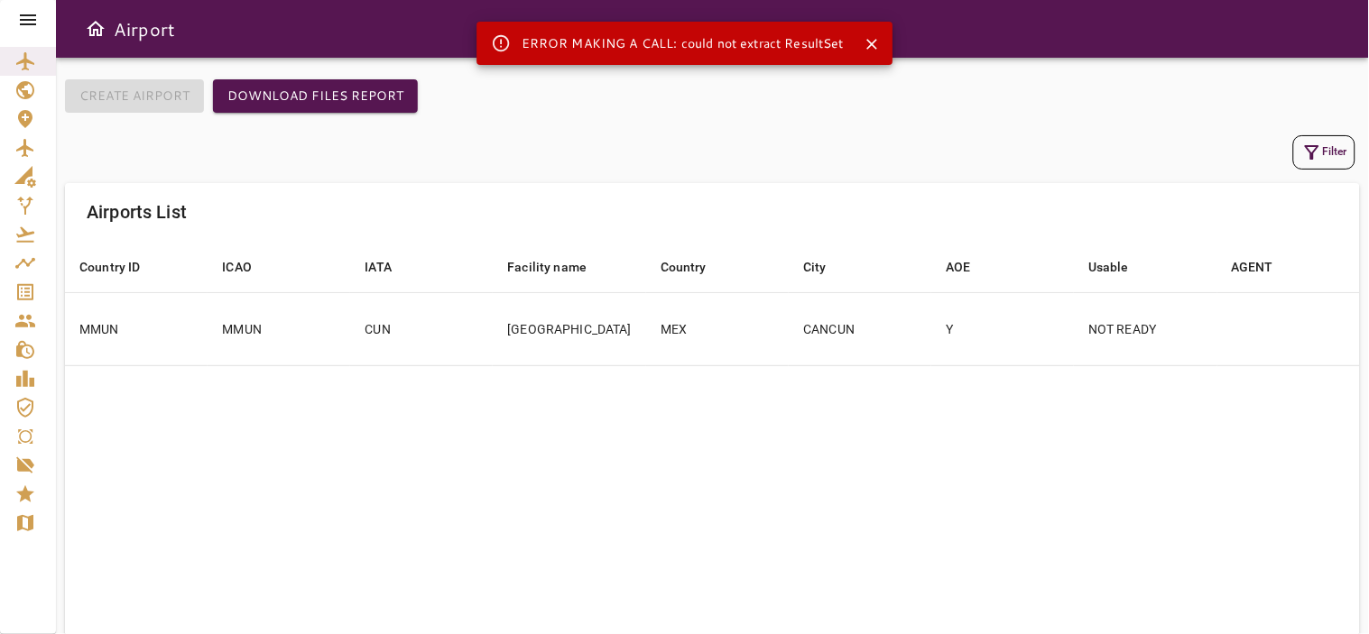
click at [32, 14] on icon at bounding box center [28, 20] width 22 height 22
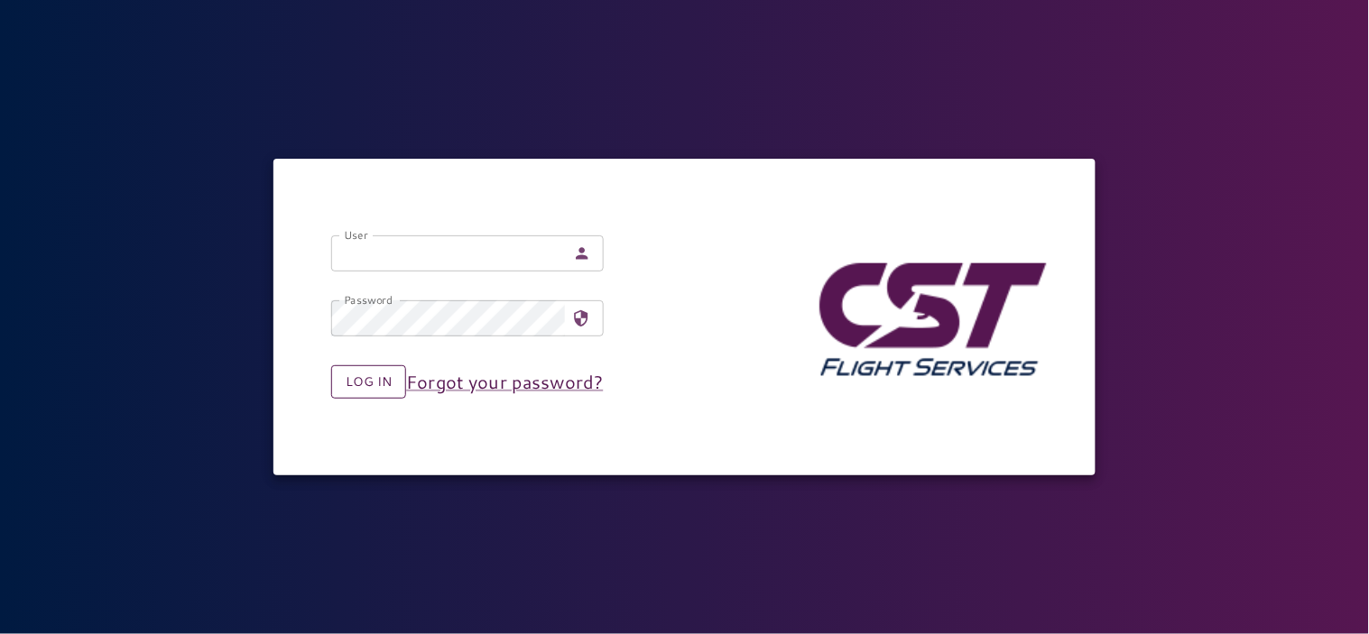
type input "**********"
click at [366, 382] on button "Log in" at bounding box center [368, 381] width 75 height 33
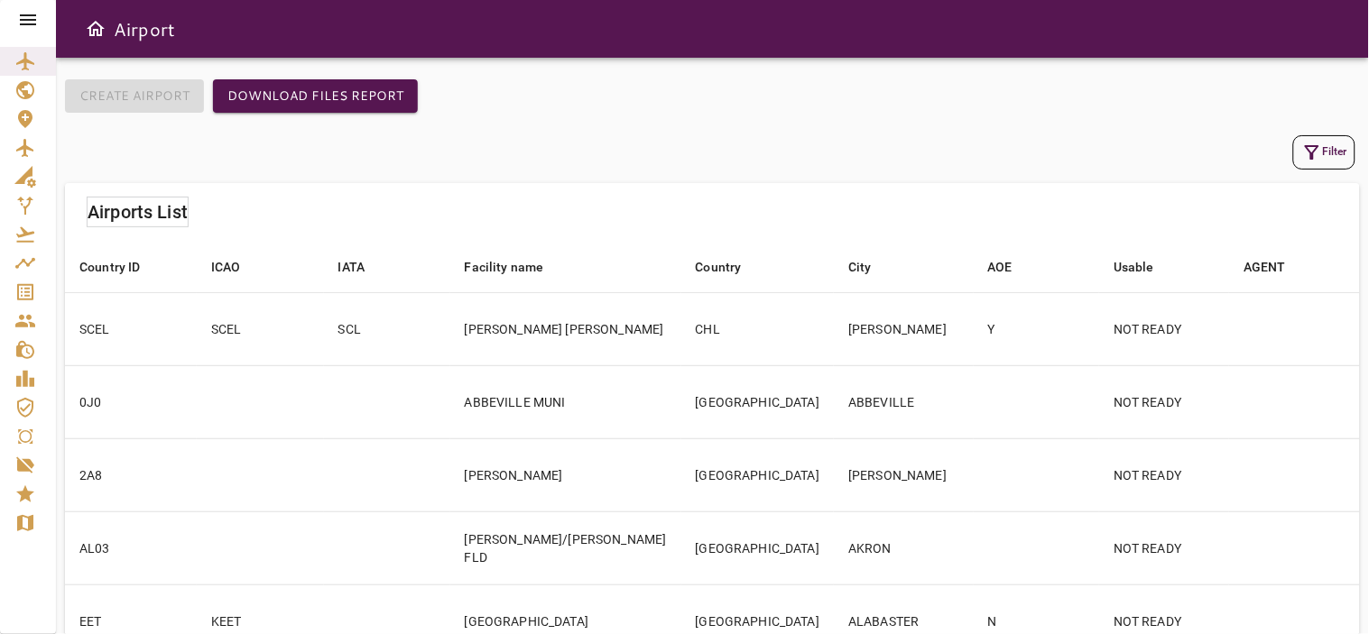
click at [32, 16] on icon at bounding box center [28, 20] width 22 height 22
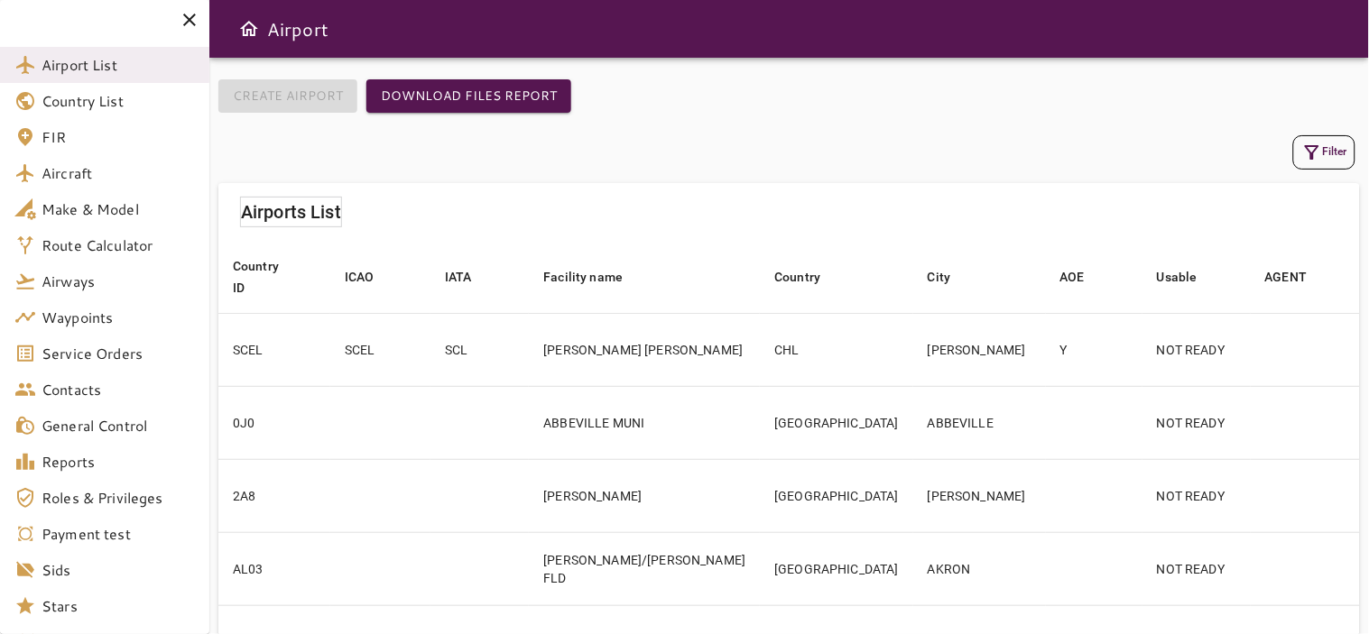
click at [1312, 157] on icon "button" at bounding box center [1312, 152] width 14 height 14
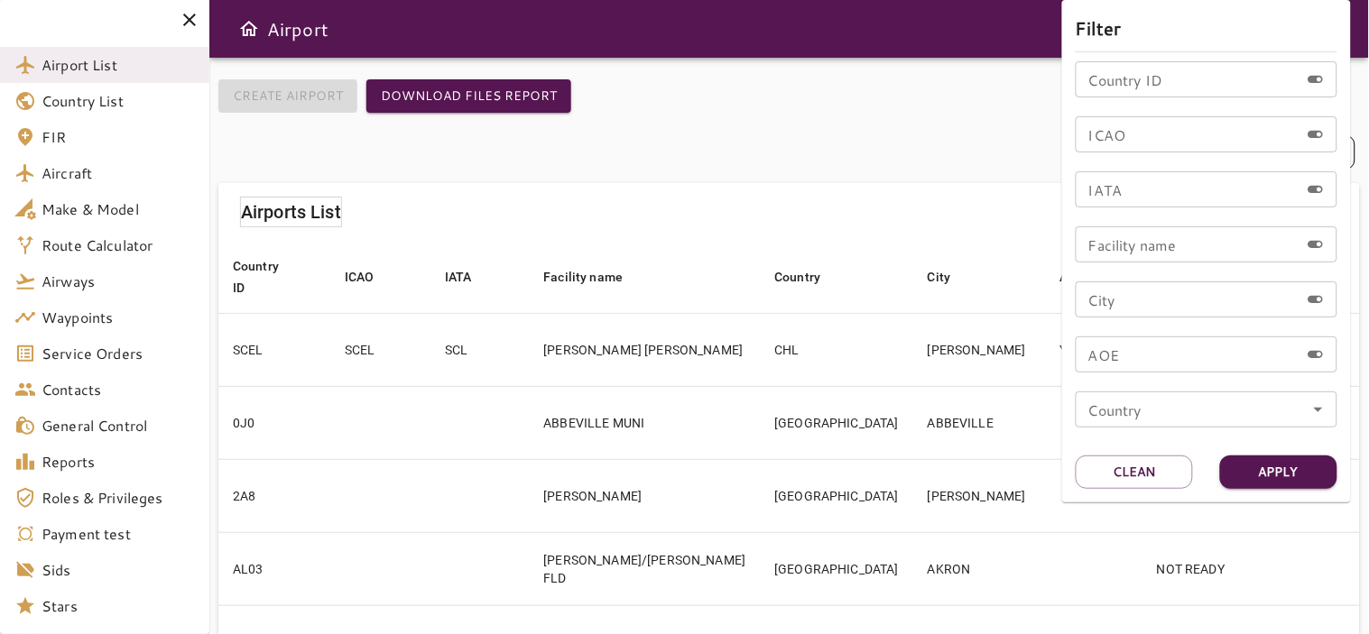
click at [1144, 132] on input "ICAO" at bounding box center [1187, 134] width 224 height 36
type input "****"
click at [1283, 470] on button "Apply" at bounding box center [1278, 472] width 117 height 33
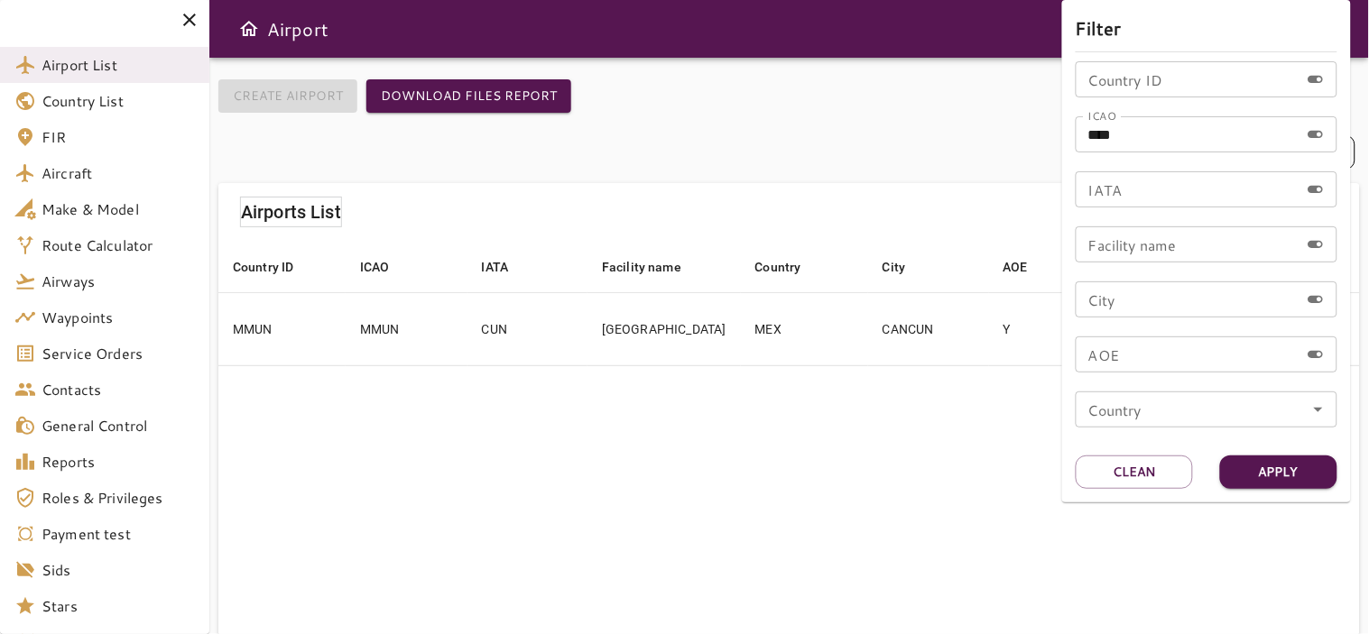
click at [776, 426] on div at bounding box center [684, 317] width 1369 height 634
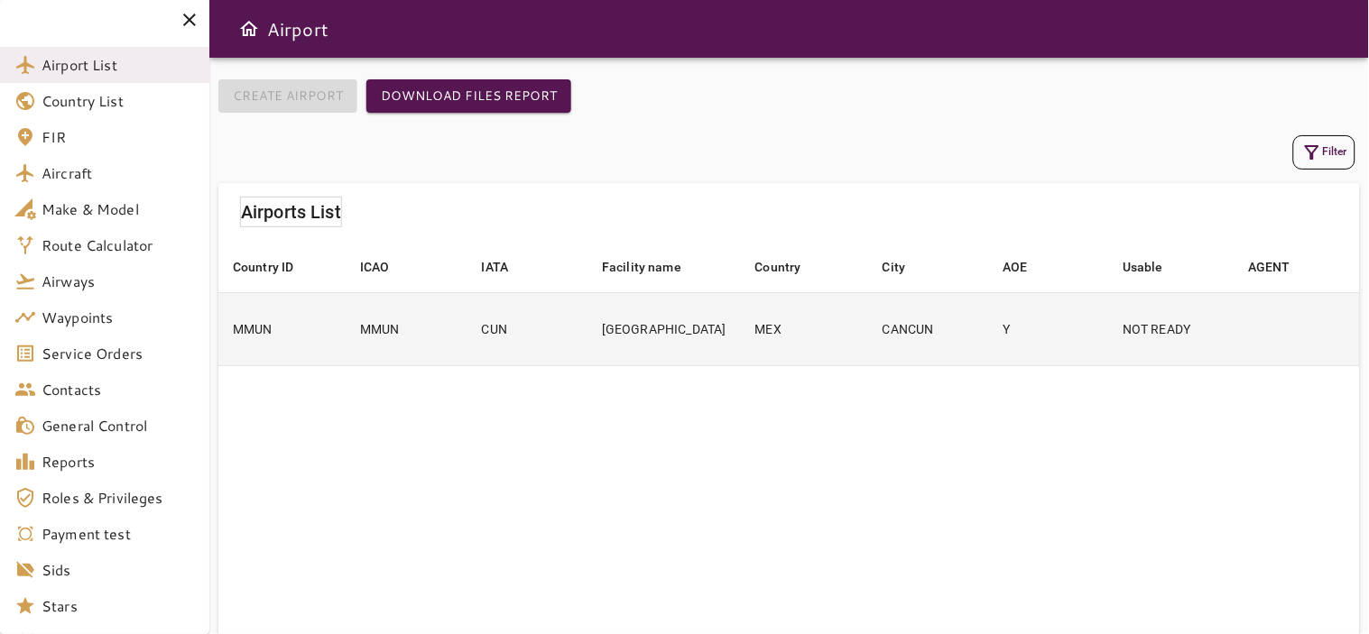
click at [724, 352] on td "[GEOGRAPHIC_DATA]" at bounding box center [663, 328] width 153 height 73
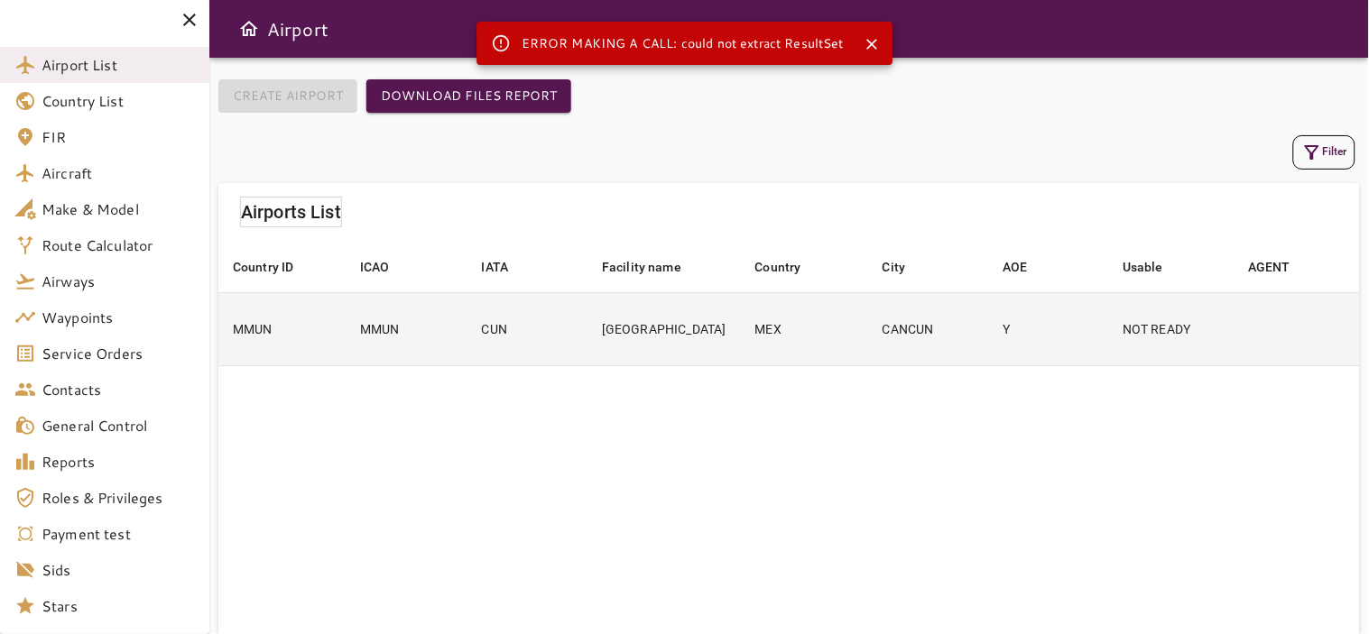
click at [724, 352] on td "[GEOGRAPHIC_DATA]" at bounding box center [663, 328] width 153 height 73
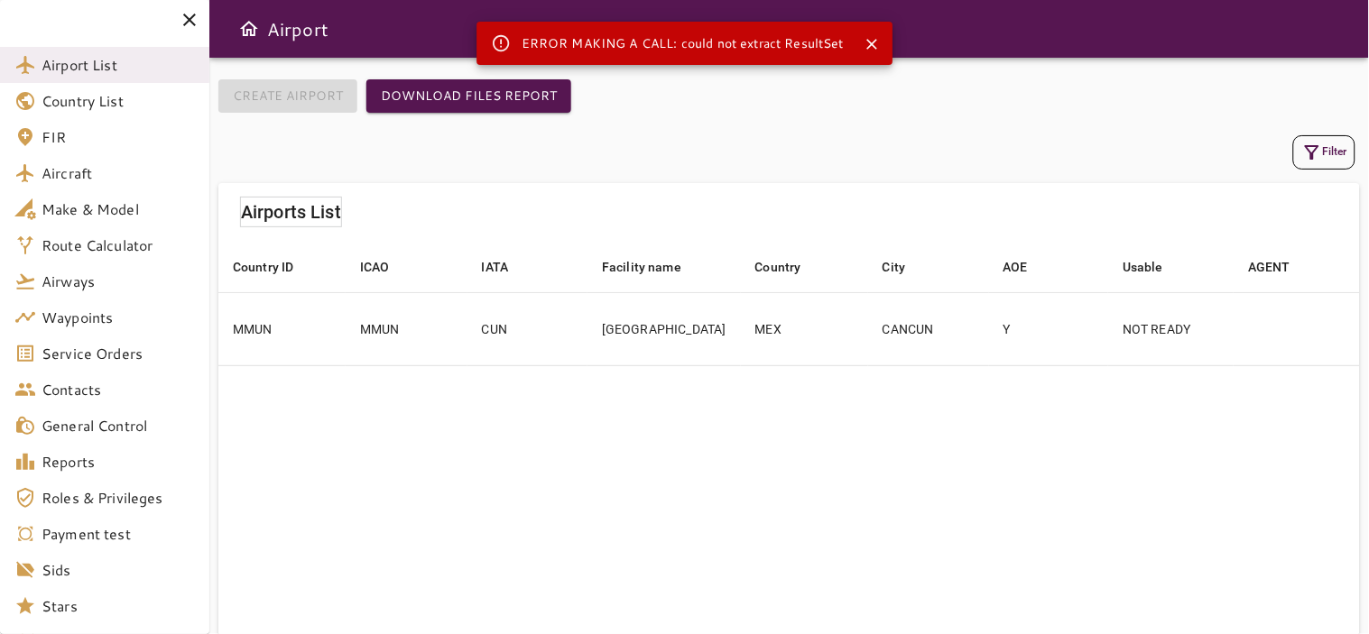
scroll to position [76, 0]
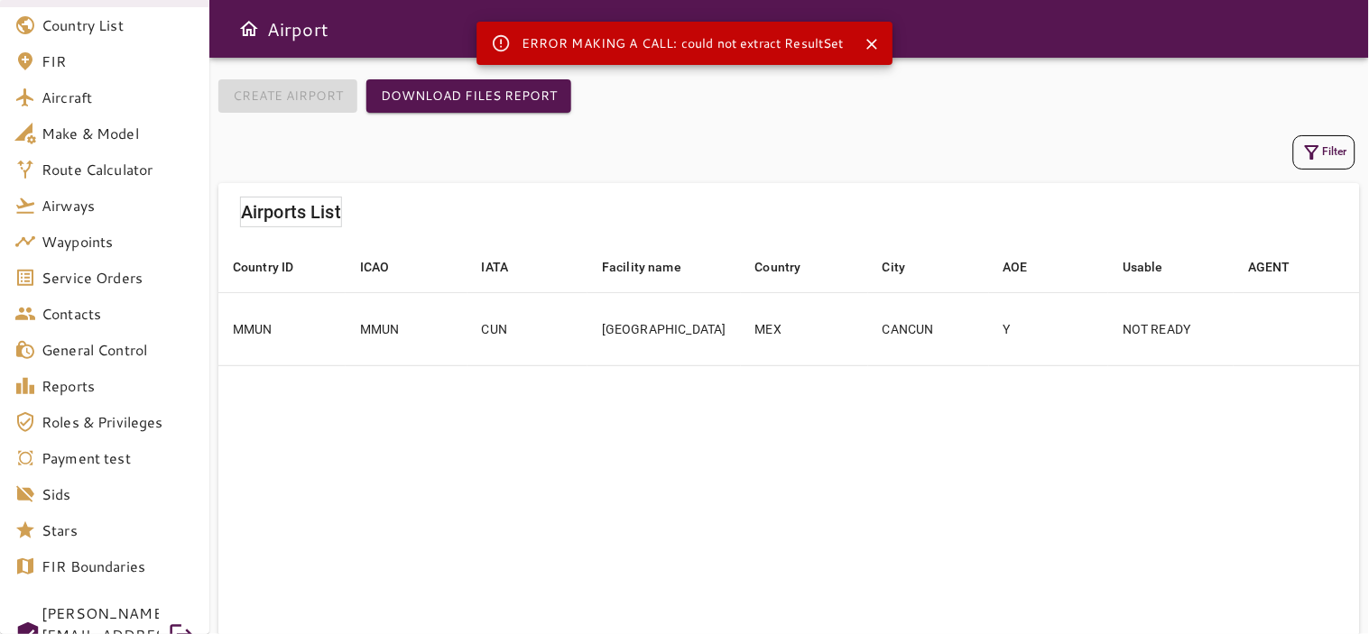
click at [61, 599] on div "[PERSON_NAME][EMAIL_ADDRESS][DOMAIN_NAME]" at bounding box center [99, 635] width 117 height 72
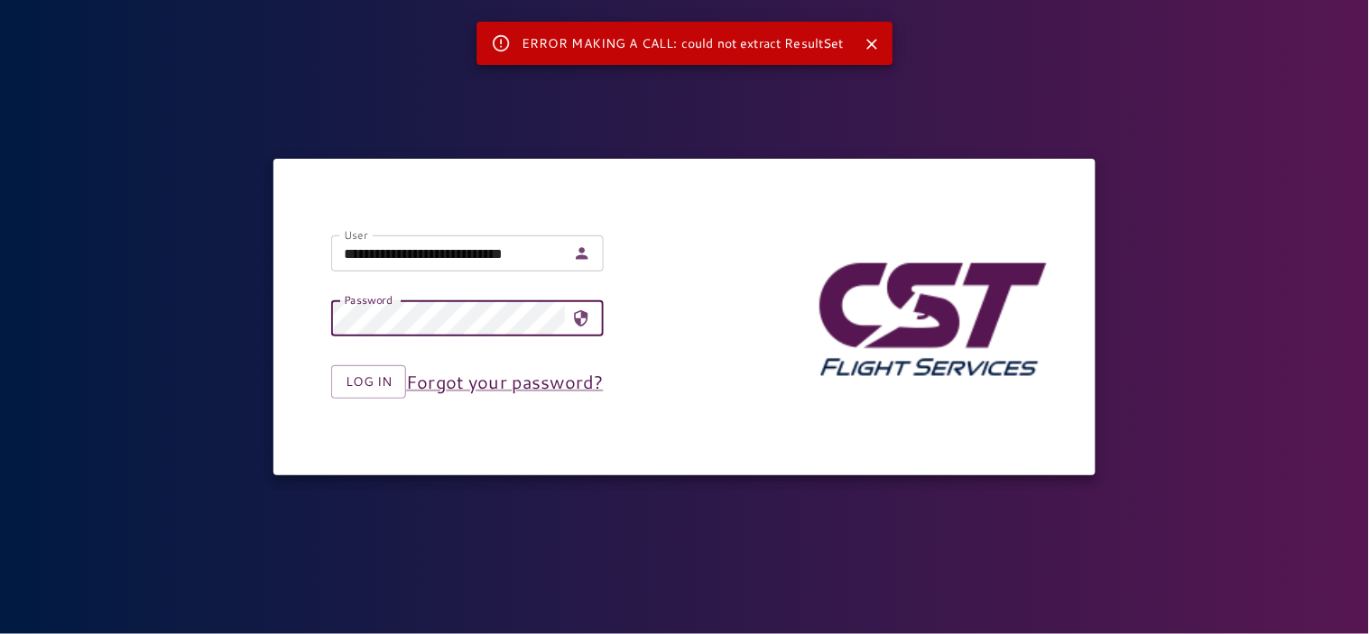
click at [393, 244] on input "**********" at bounding box center [448, 253] width 234 height 36
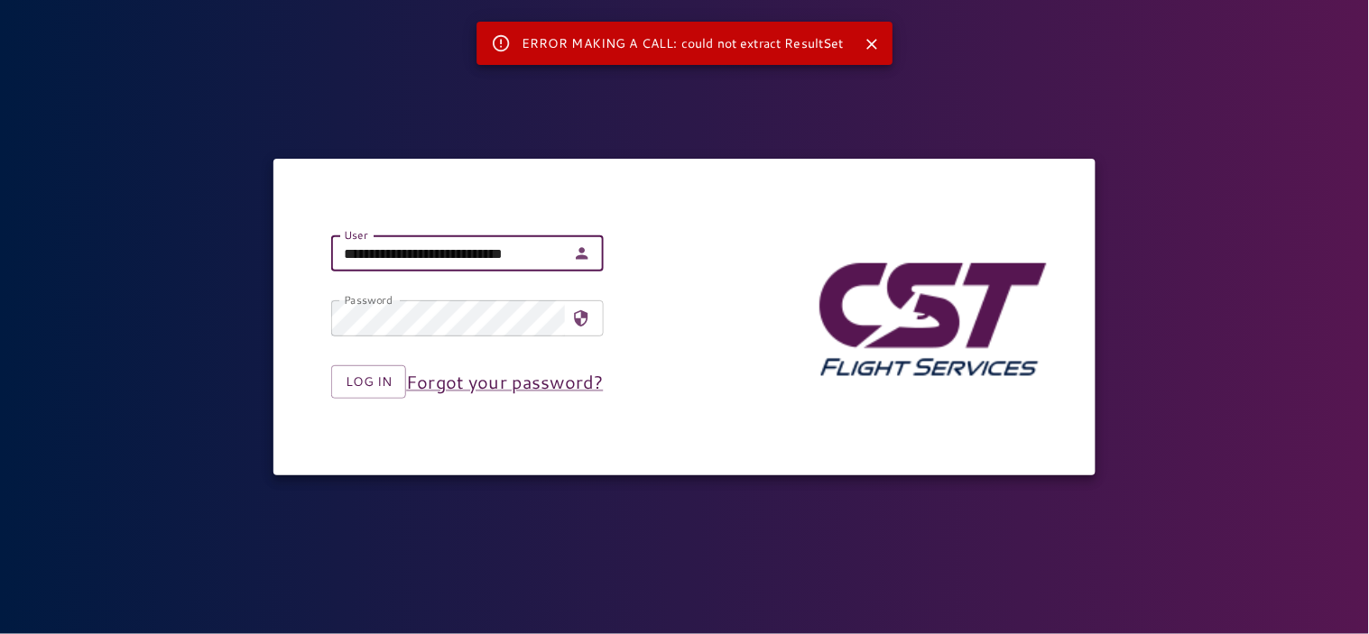
type input "**********"
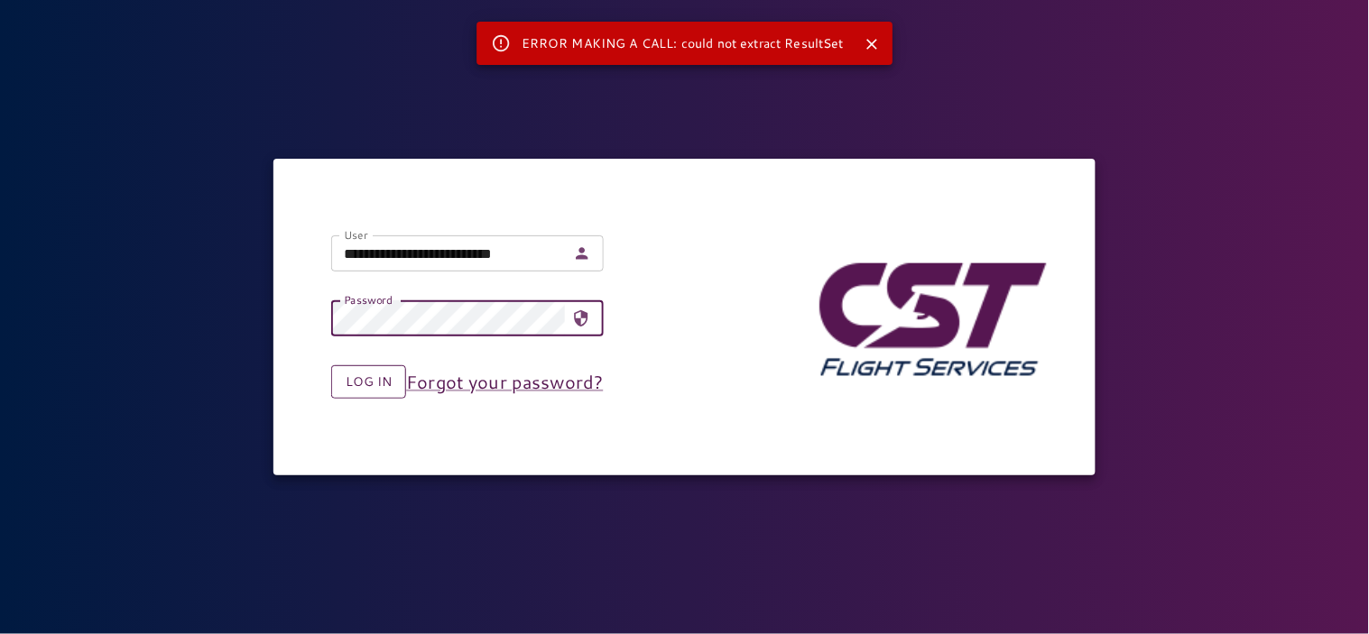
drag, startPoint x: 356, startPoint y: 357, endPoint x: 343, endPoint y: 390, distance: 35.2
click at [354, 362] on div "Log in Forgot your password?" at bounding box center [452, 368] width 300 height 62
click at [343, 390] on button "Log in" at bounding box center [368, 381] width 75 height 33
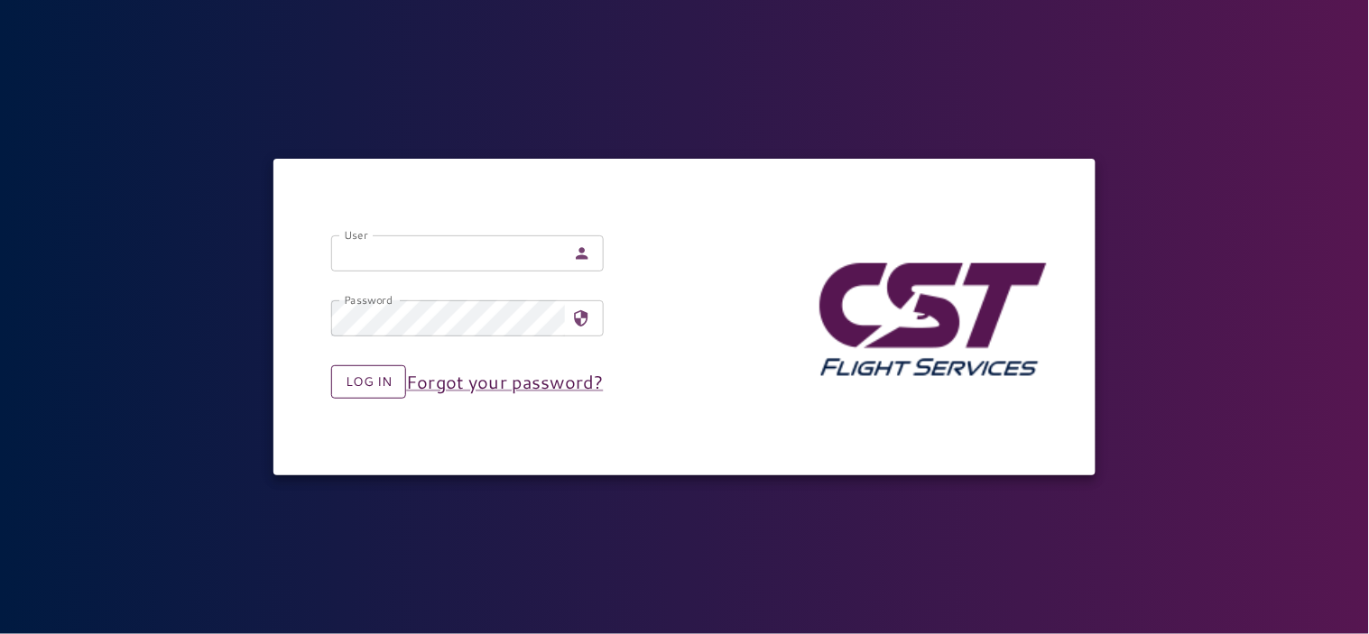
type input "**********"
click at [374, 388] on button "Log in" at bounding box center [368, 381] width 75 height 33
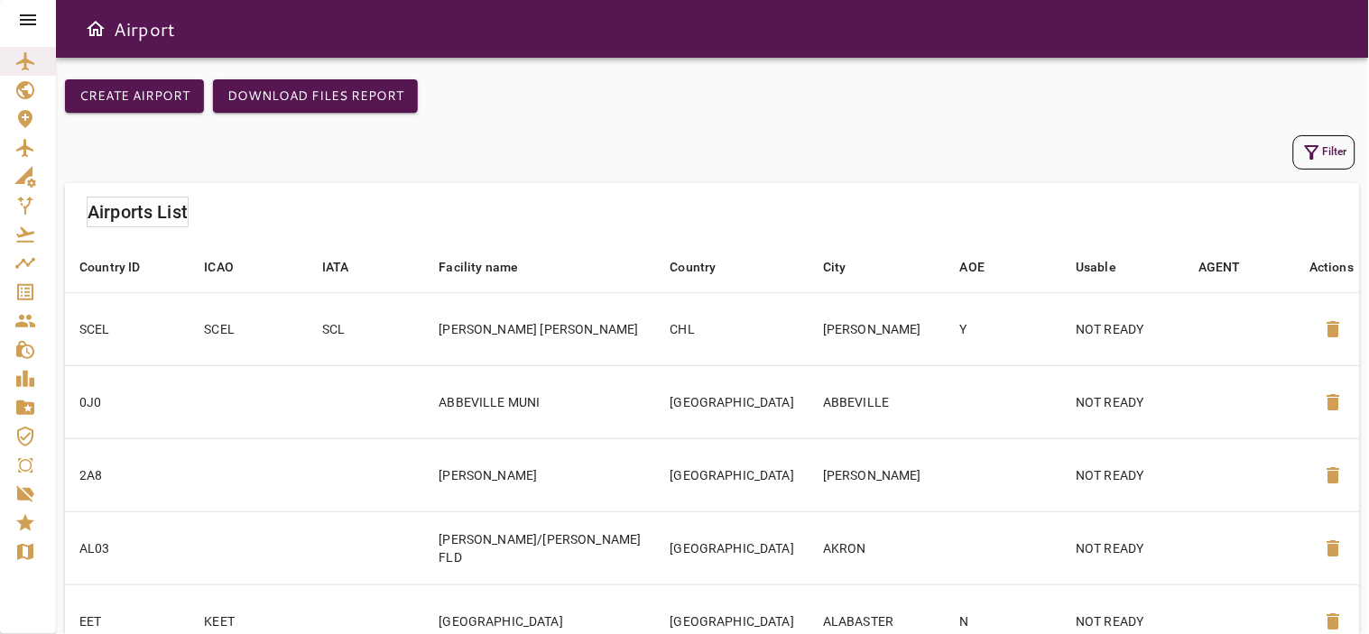
click at [1321, 149] on icon "button" at bounding box center [1312, 153] width 22 height 22
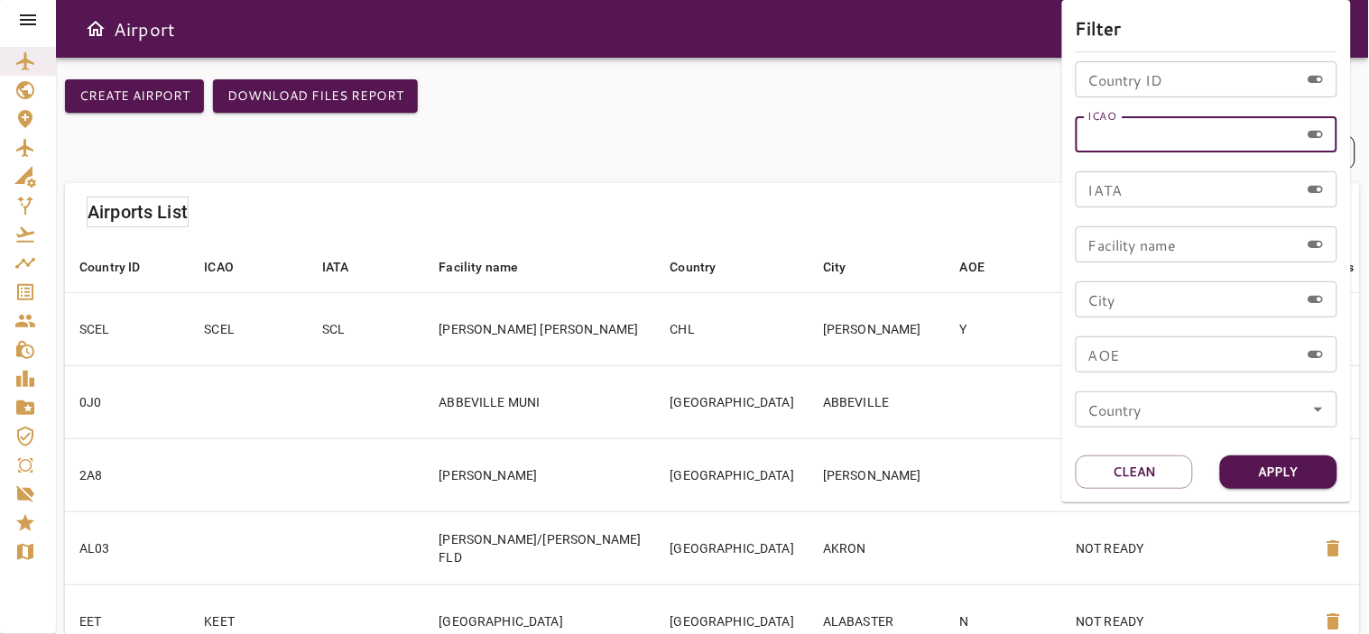
click at [1146, 128] on input "ICAO" at bounding box center [1187, 134] width 224 height 36
type input "****"
click at [1285, 467] on button "Apply" at bounding box center [1278, 472] width 117 height 33
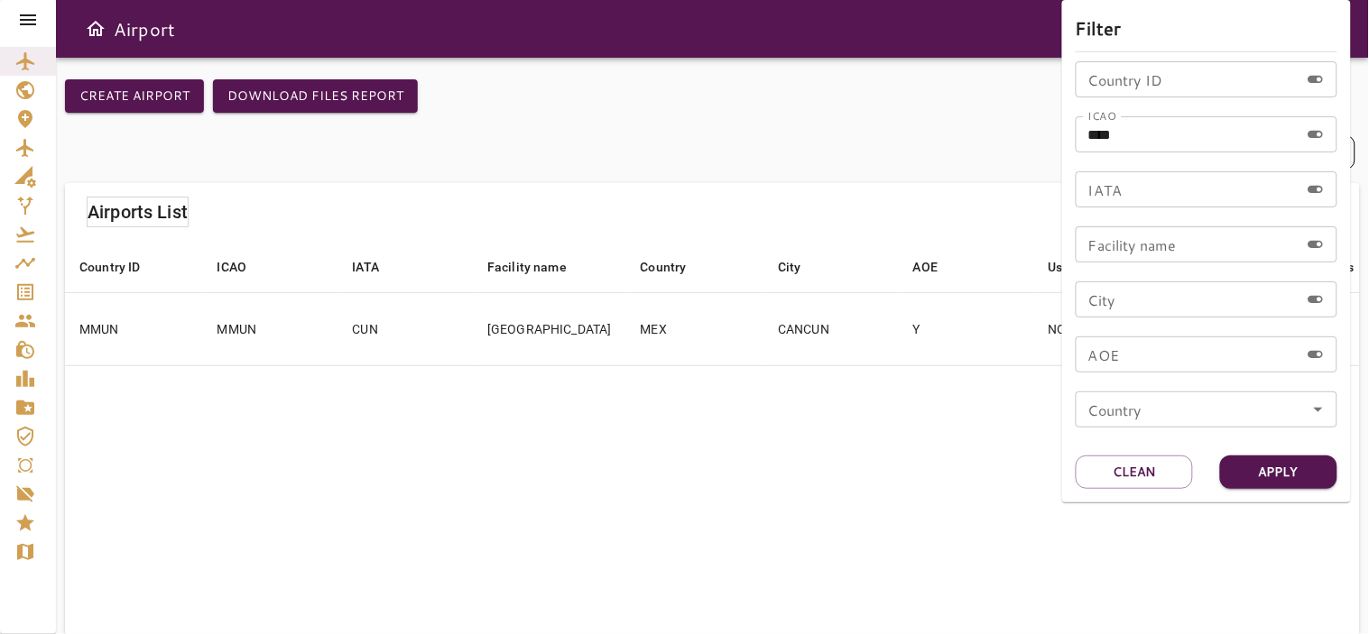
click at [520, 347] on div at bounding box center [684, 317] width 1369 height 634
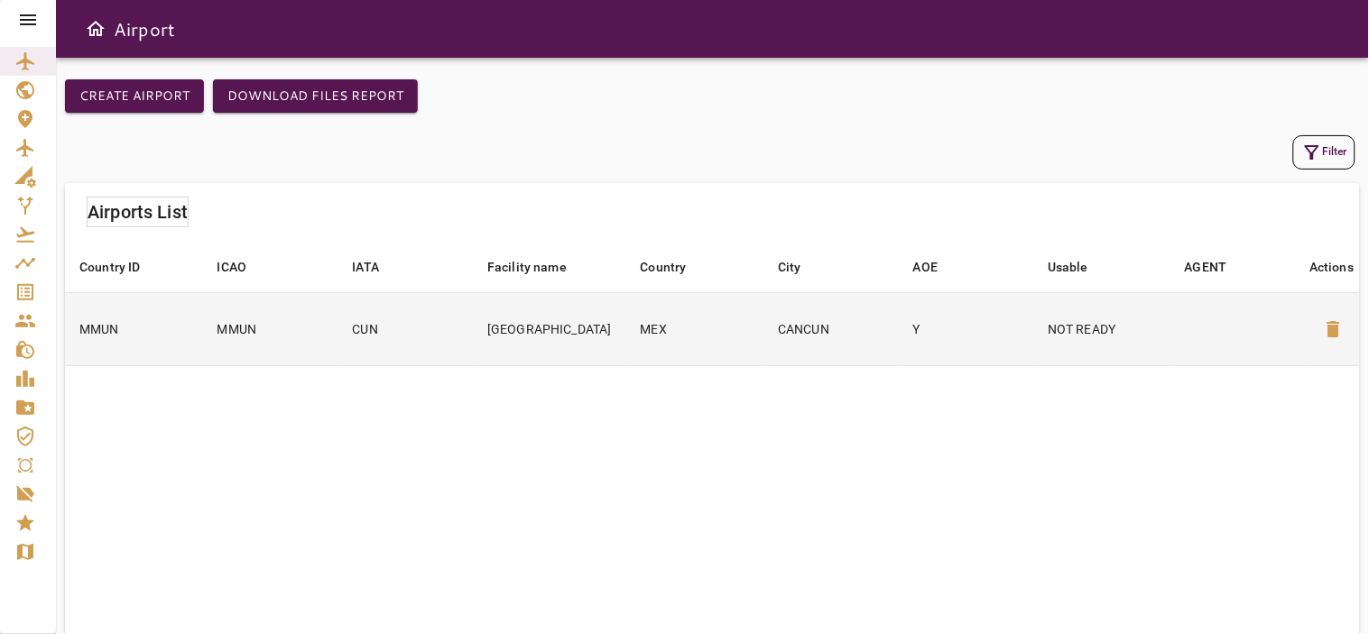
click at [474, 334] on td "CUN" at bounding box center [405, 328] width 135 height 73
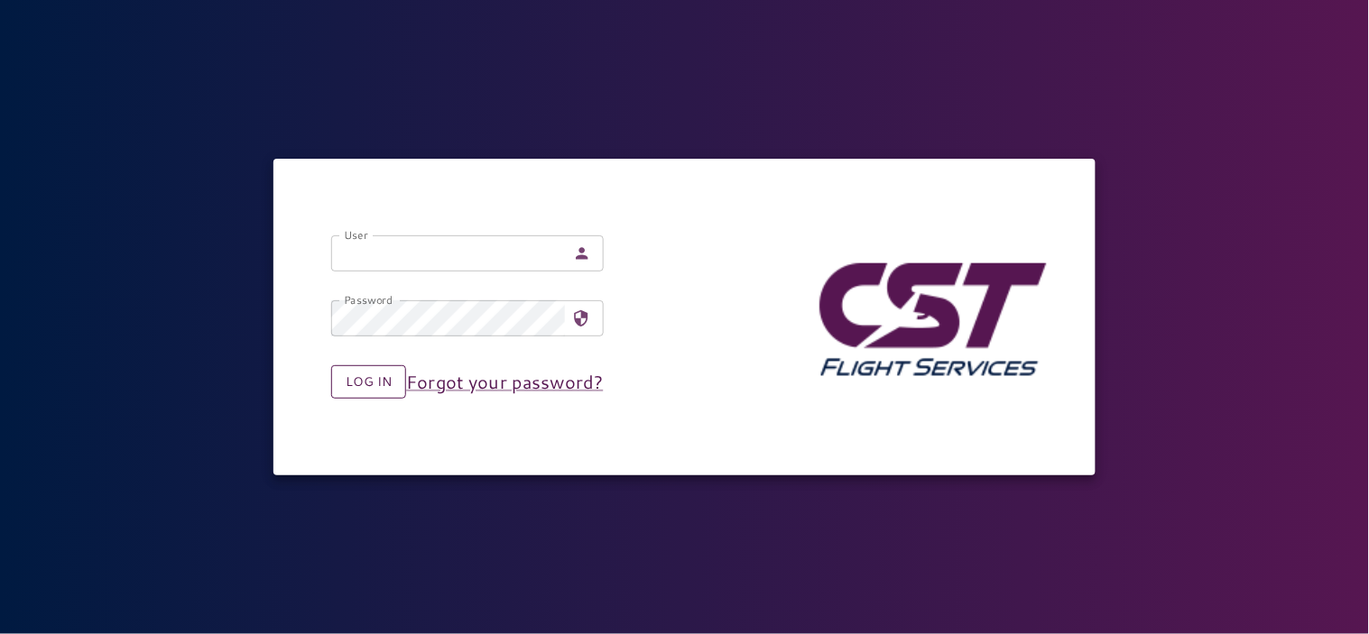
type input "**********"
click at [355, 388] on button "Log in" at bounding box center [368, 381] width 75 height 33
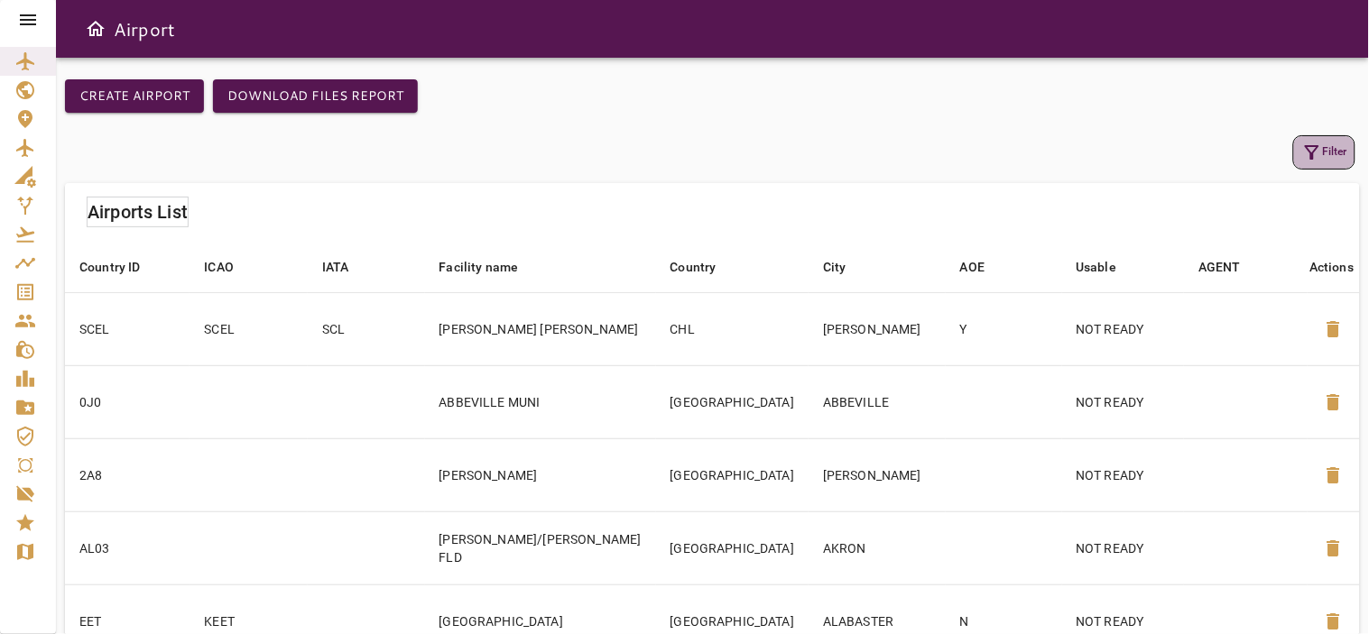
click at [1313, 148] on icon "button" at bounding box center [1312, 153] width 22 height 22
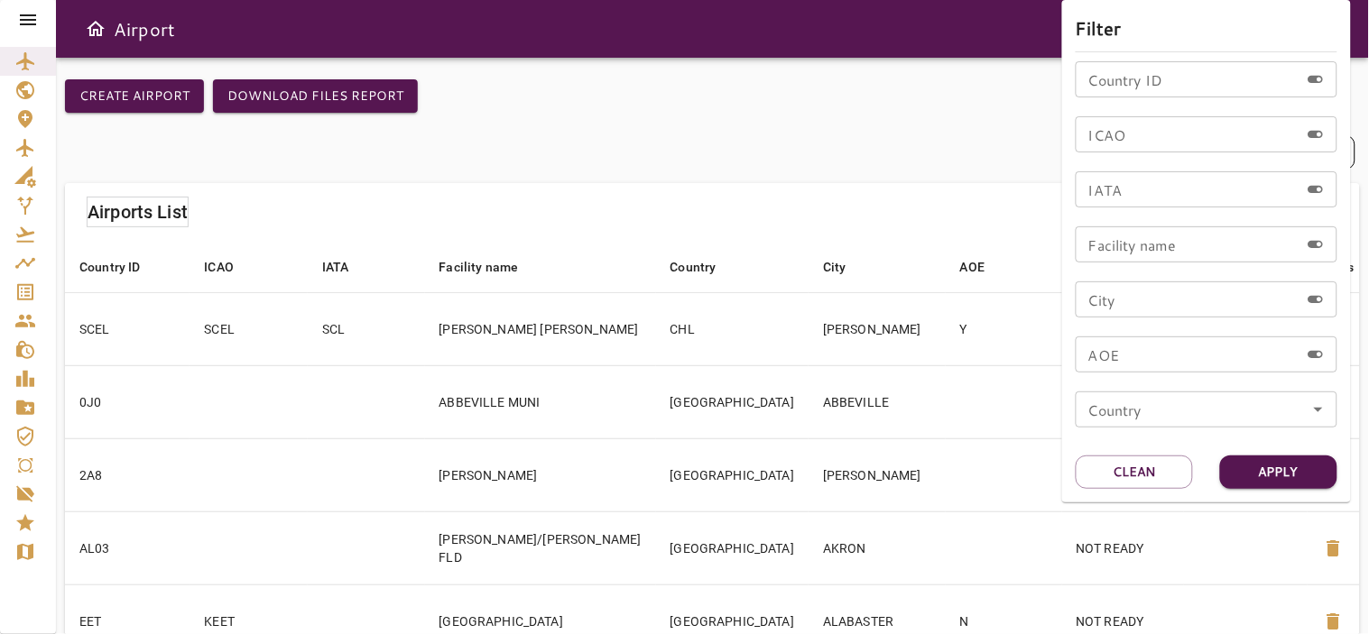
click at [1151, 140] on input "ICAO" at bounding box center [1187, 134] width 224 height 36
type input "****"
click at [1255, 467] on button "Apply" at bounding box center [1278, 472] width 117 height 33
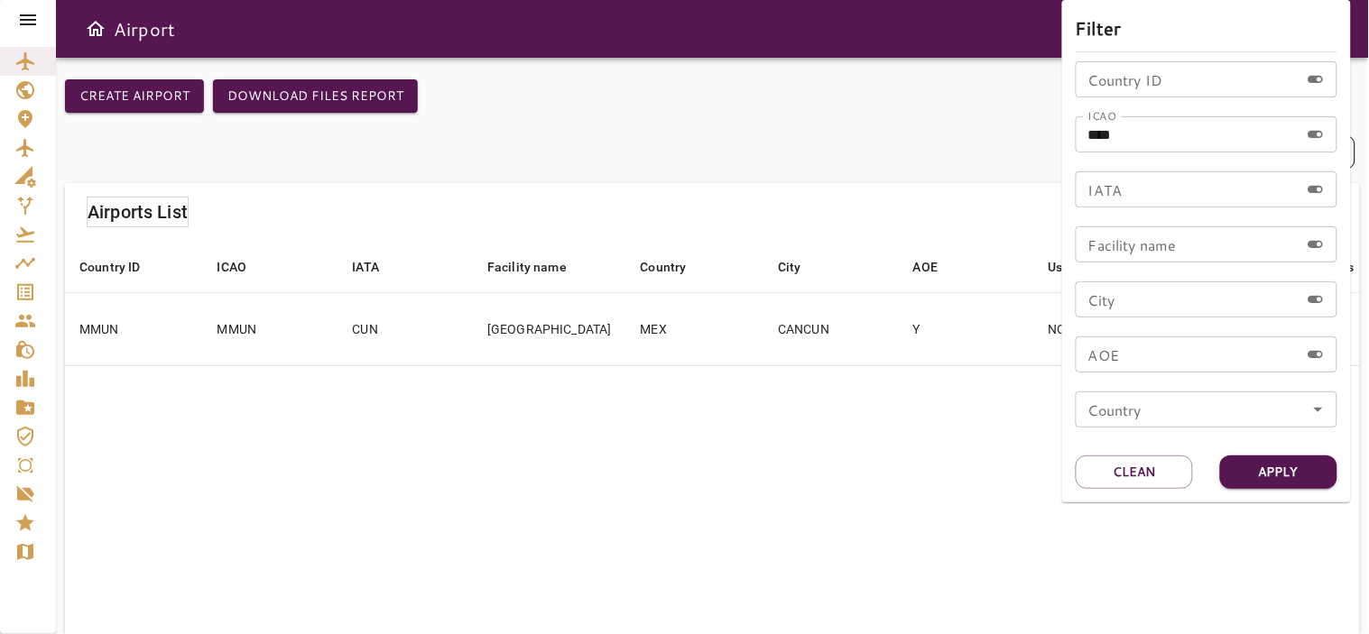
click at [466, 358] on div at bounding box center [684, 317] width 1369 height 634
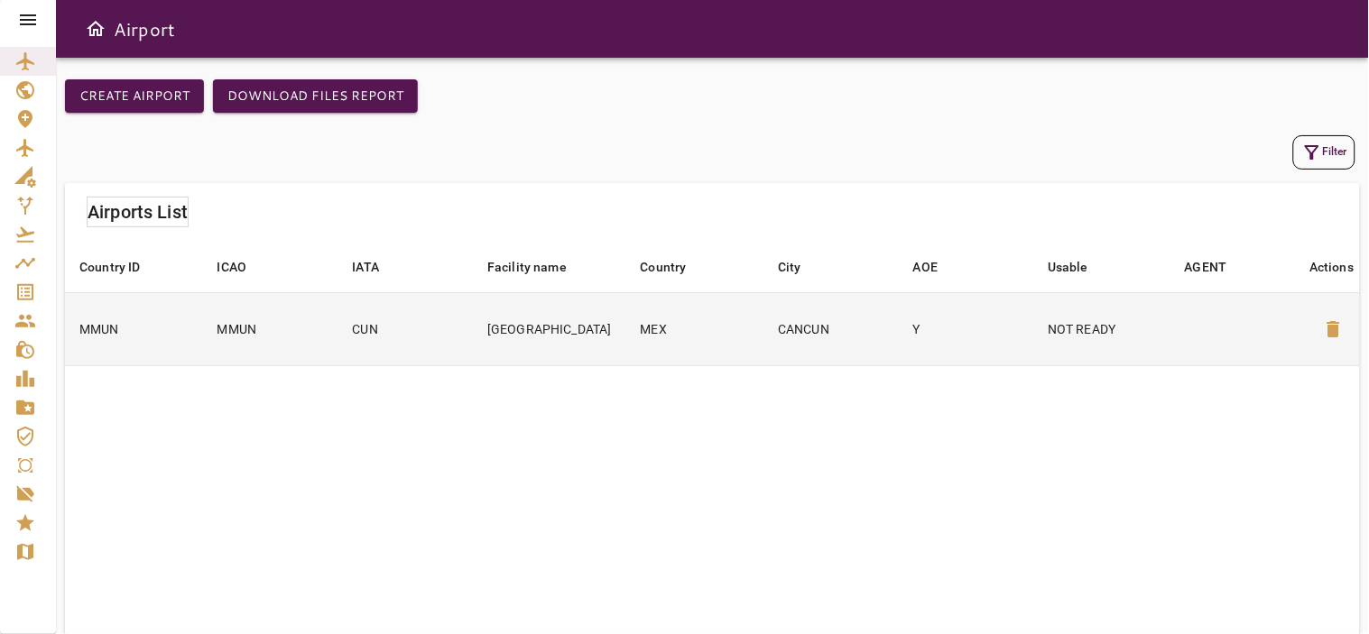
click at [388, 341] on td "CUN" at bounding box center [405, 328] width 135 height 73
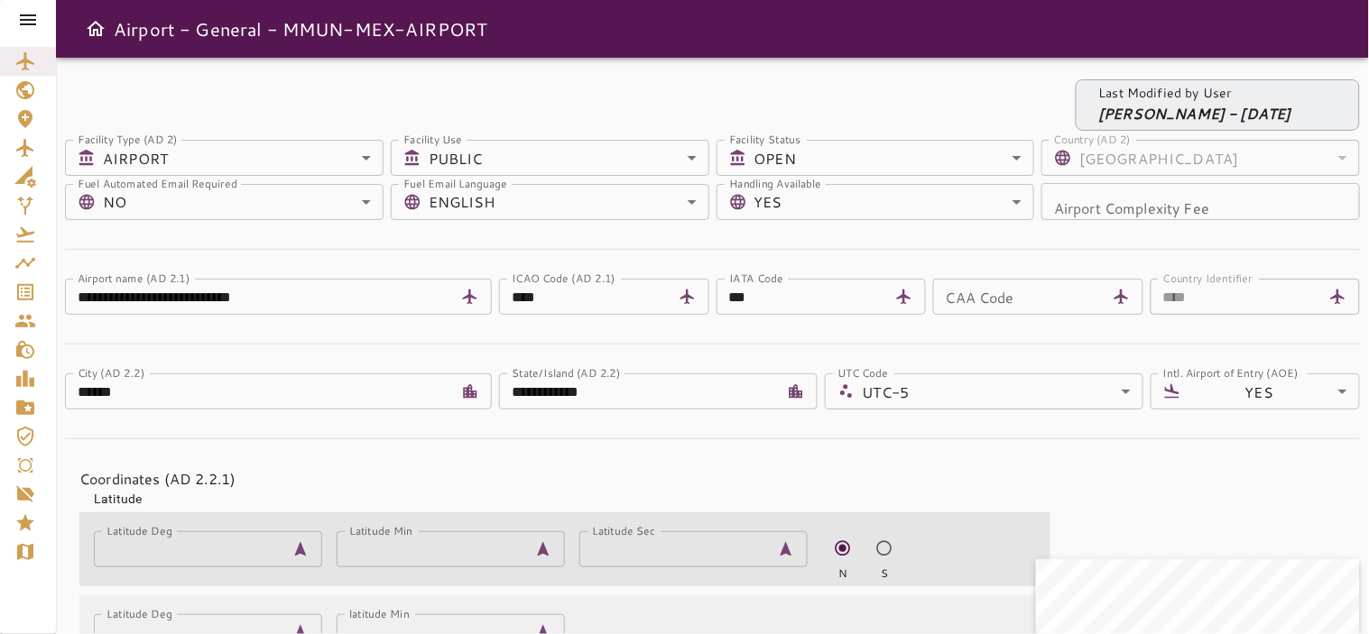
click at [14, 25] on div at bounding box center [28, 20] width 56 height 40
click at [23, 22] on icon at bounding box center [28, 20] width 22 height 22
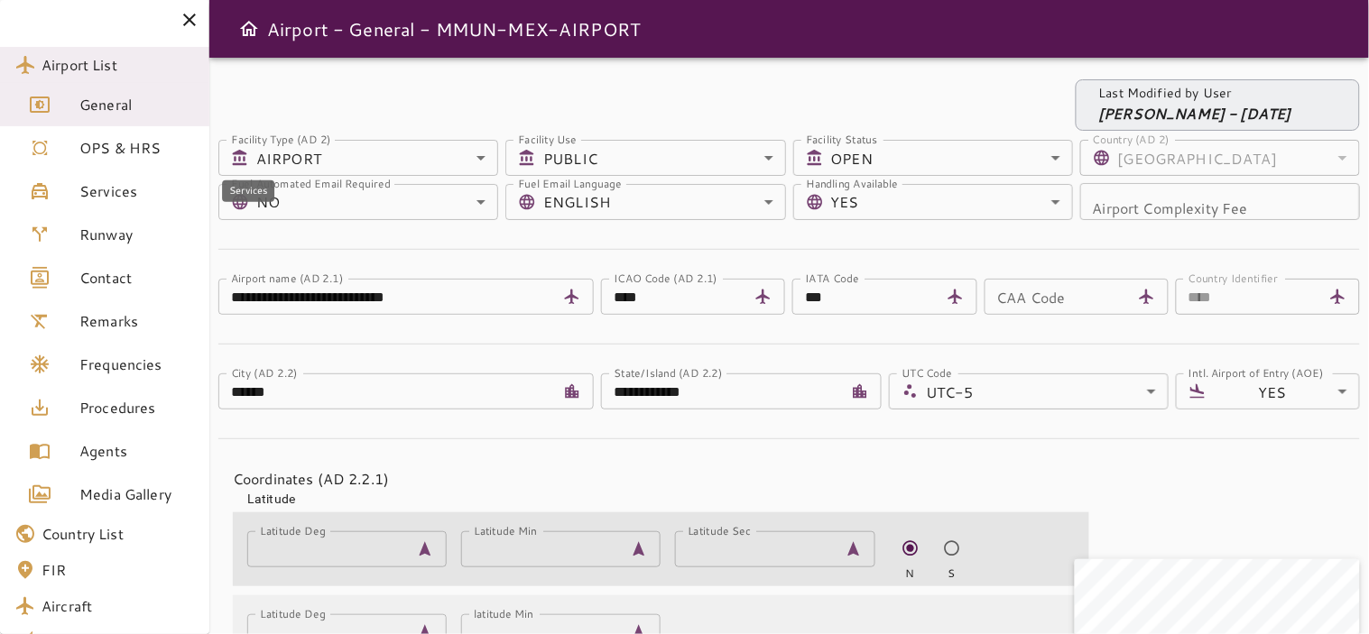
click at [97, 202] on link "Services" at bounding box center [104, 191] width 209 height 43
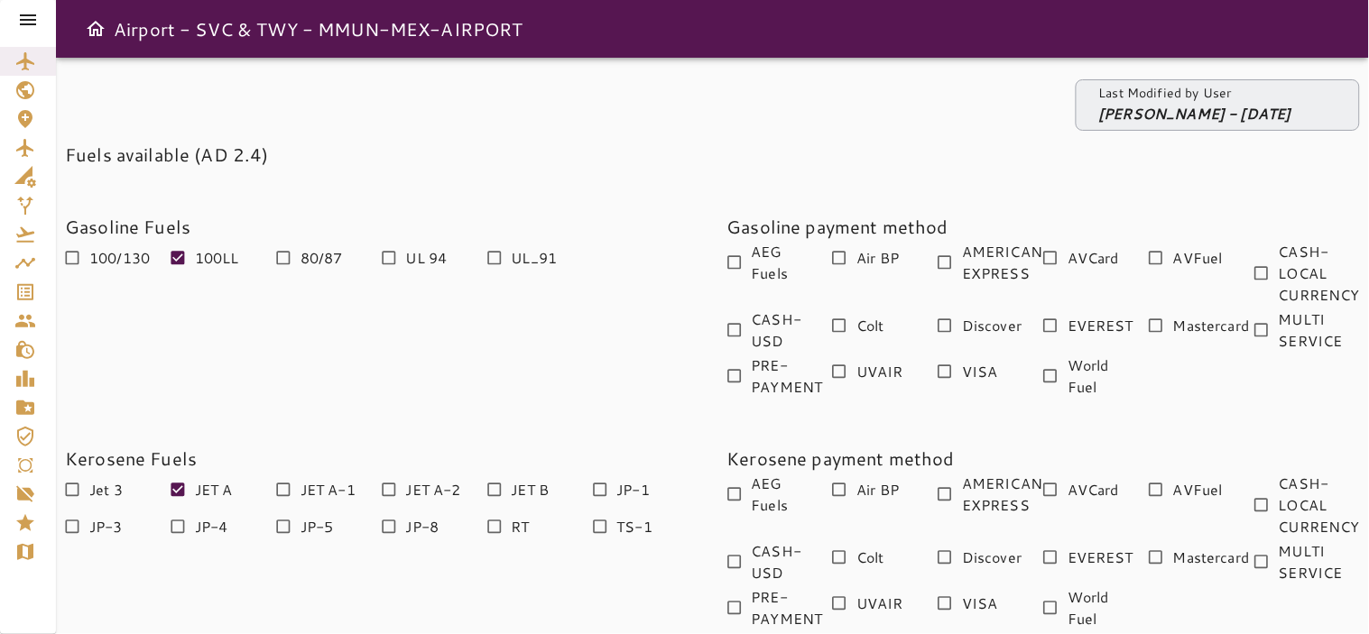
scroll to position [100, 0]
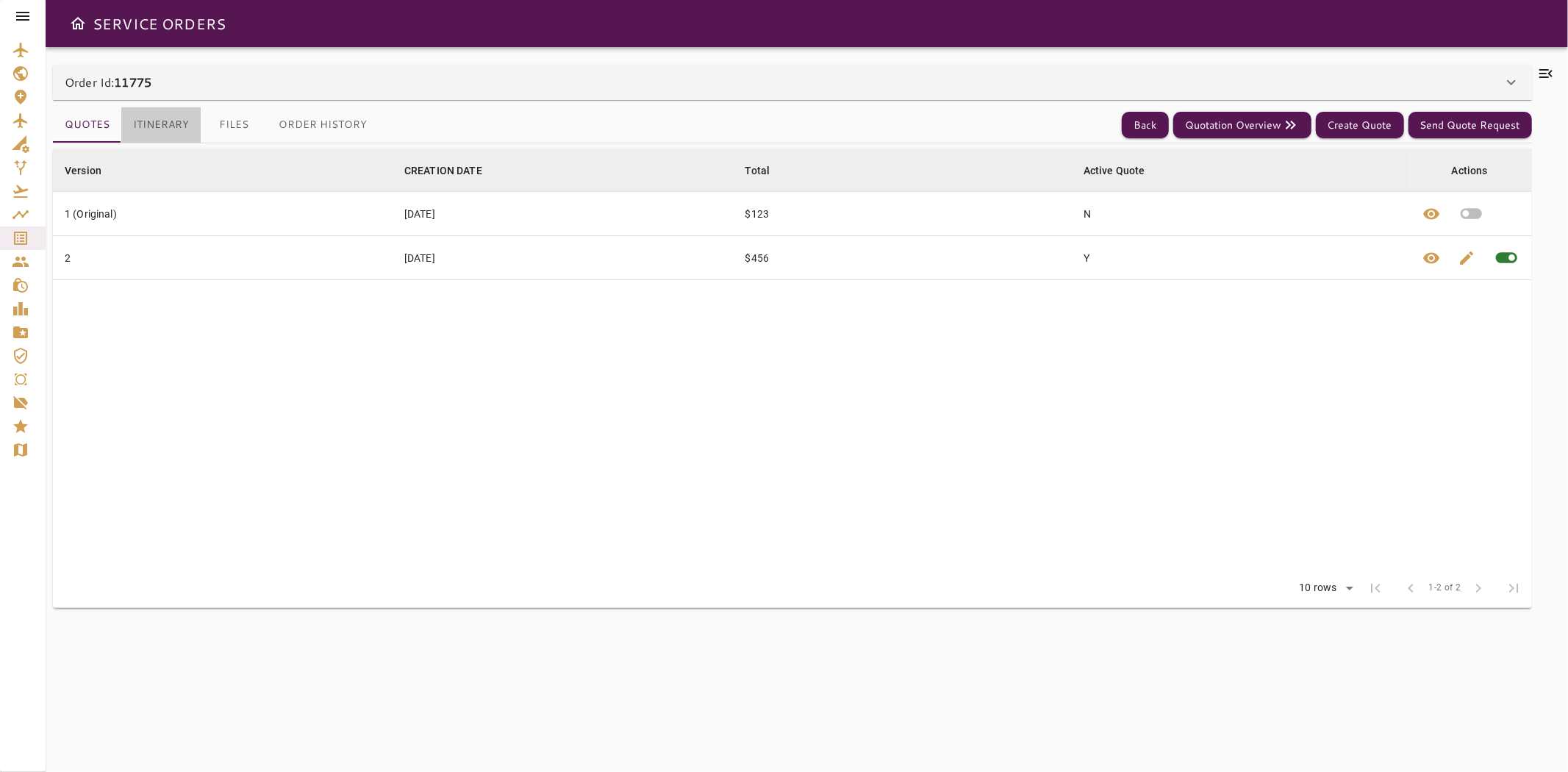
click at [148, 120] on button "Itinerary" at bounding box center [161, 125] width 79 height 35
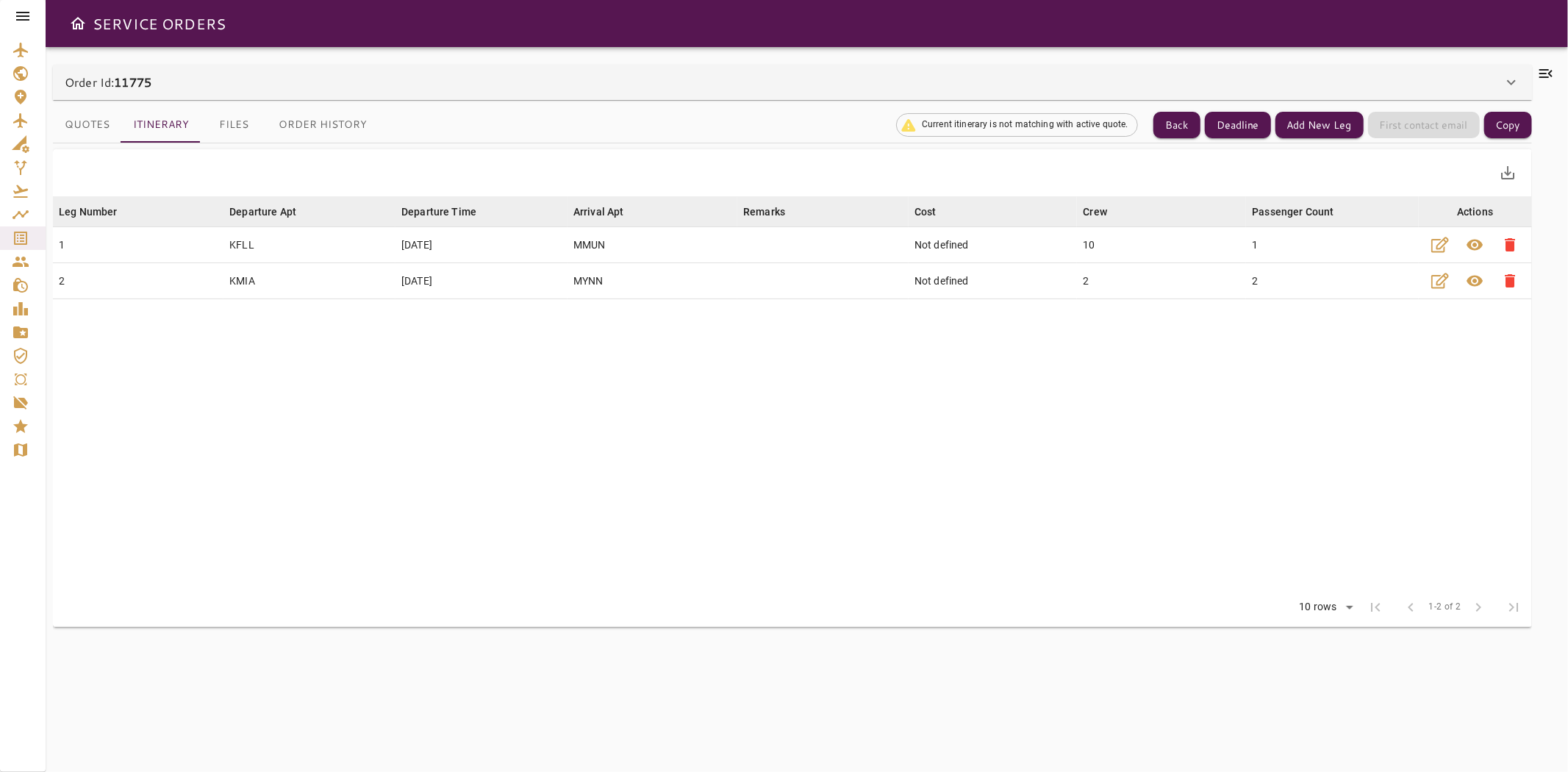
click at [26, 10] on icon at bounding box center [23, 16] width 18 height 18
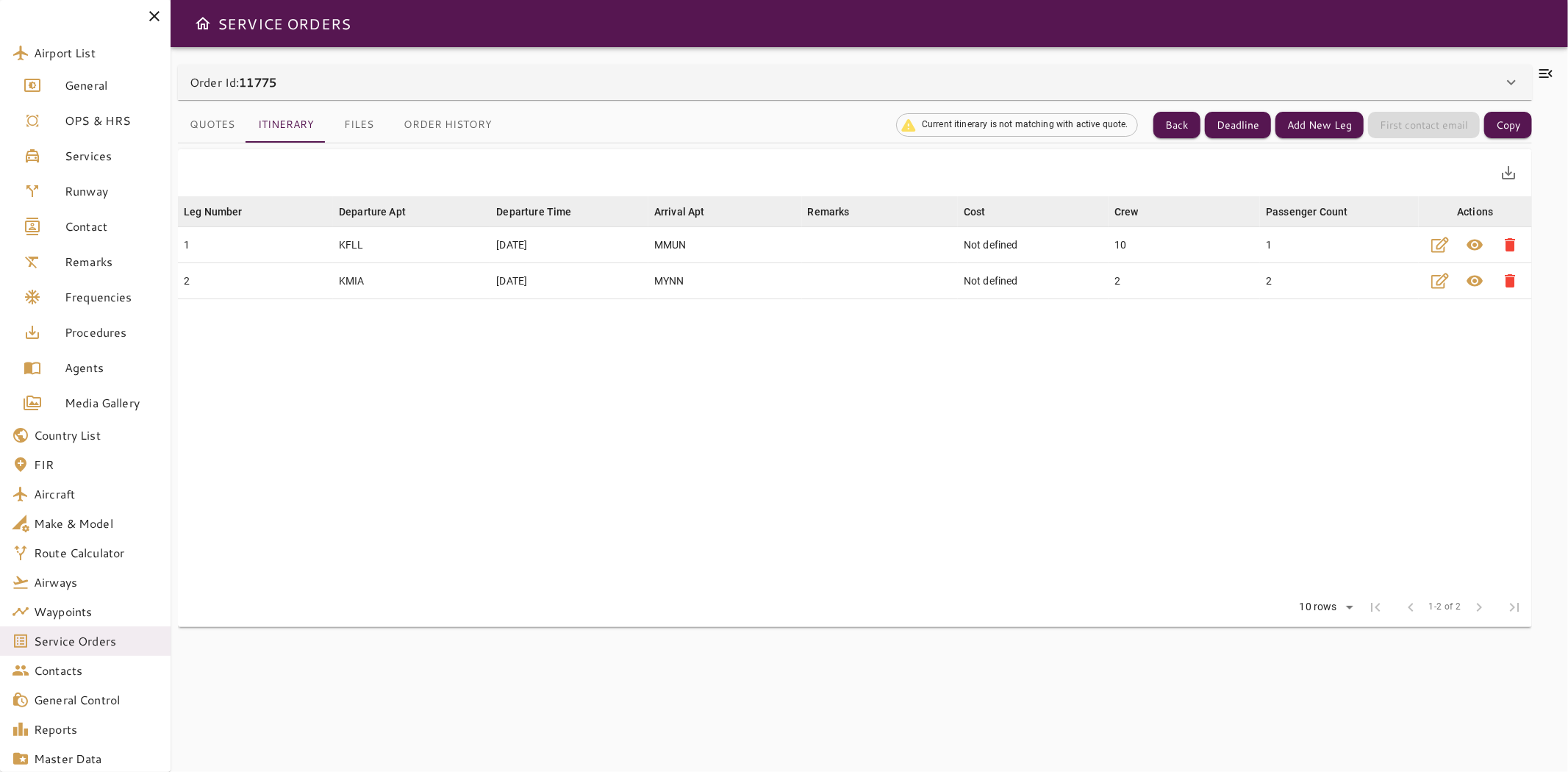
scroll to position [189, 0]
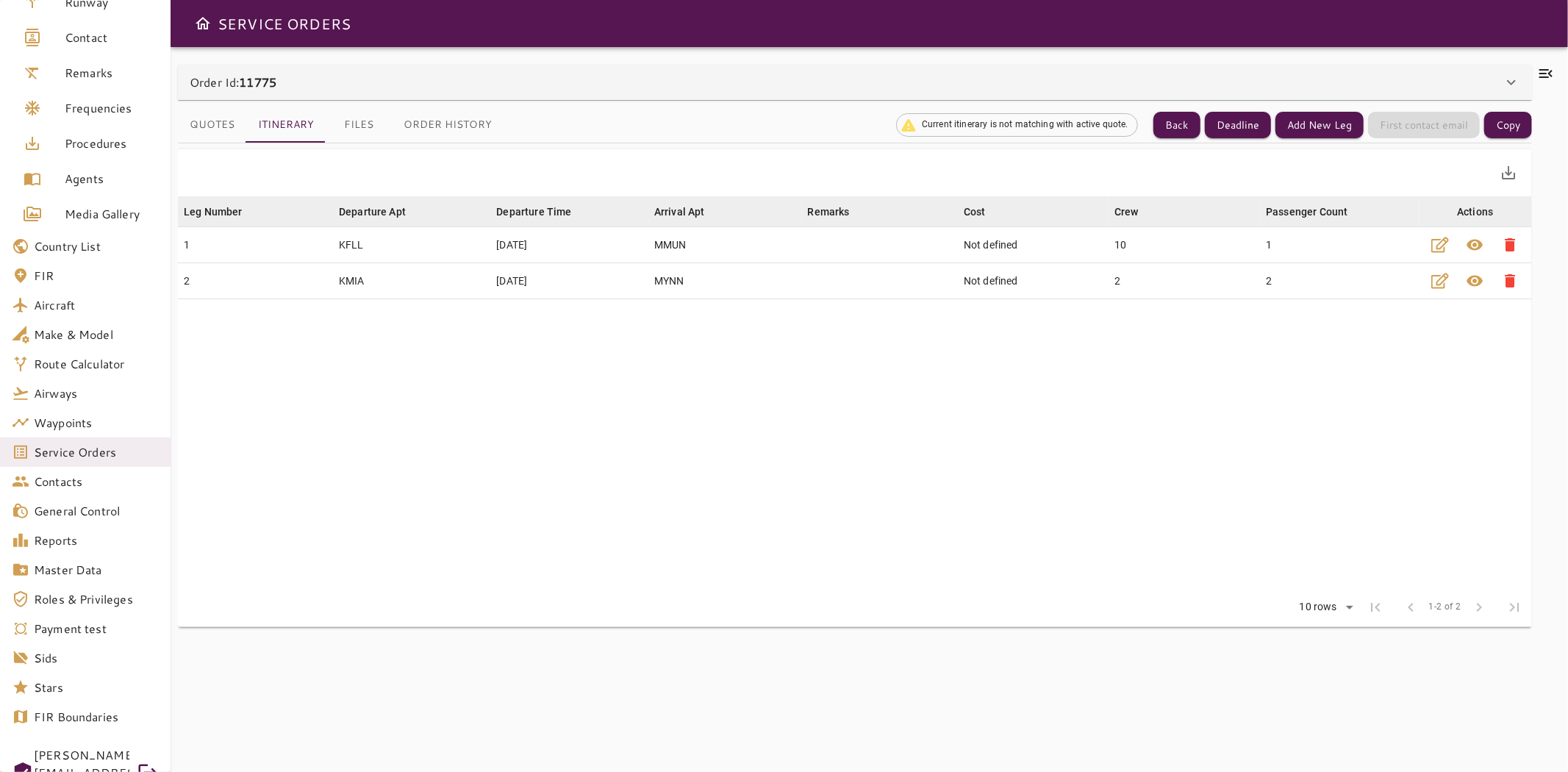
click at [105, 754] on span "[PERSON_NAME][EMAIL_ADDRESS][DOMAIN_NAME]" at bounding box center [81, 773] width 95 height 53
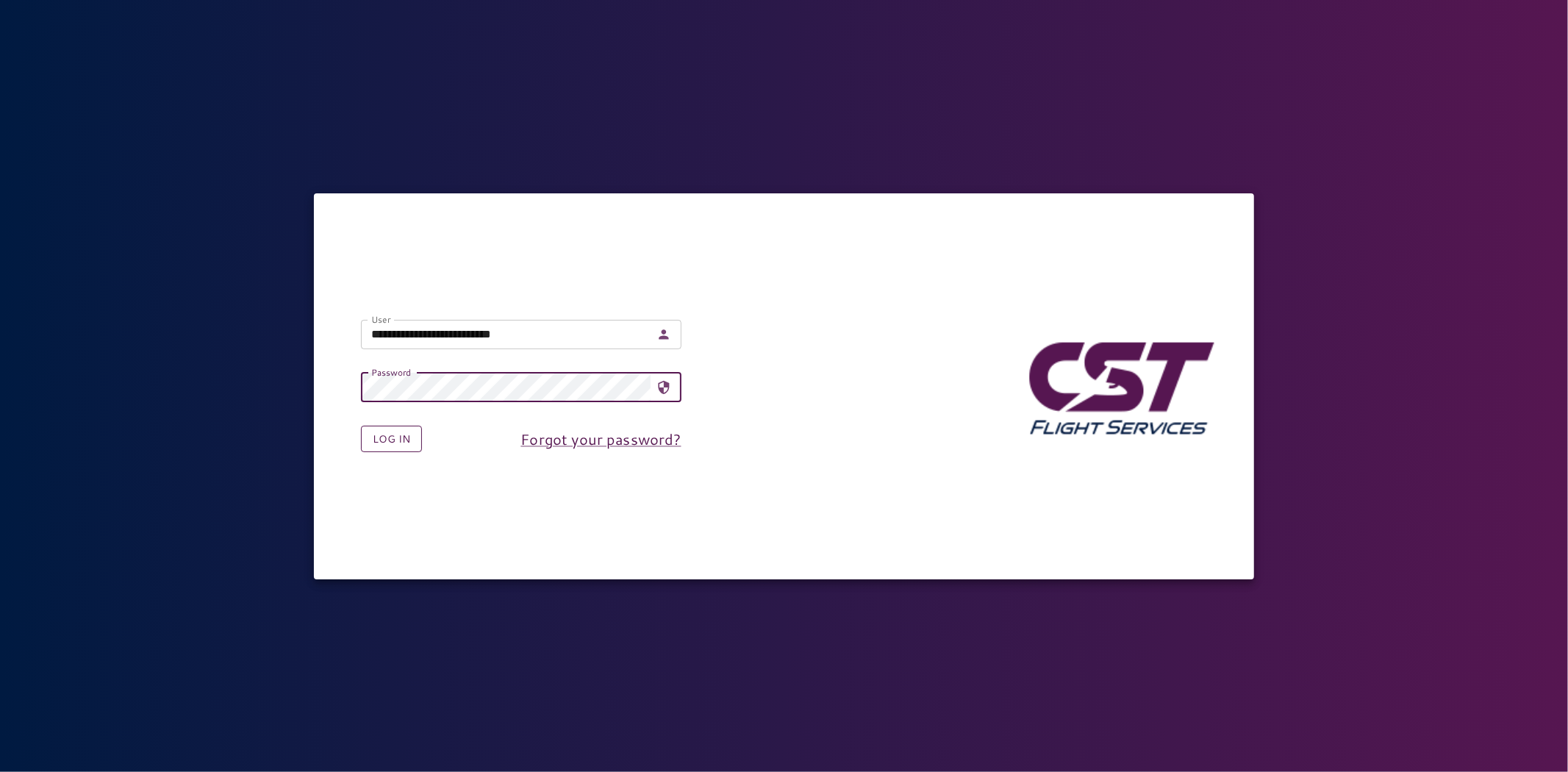
click at [384, 435] on button "Log in" at bounding box center [391, 439] width 61 height 27
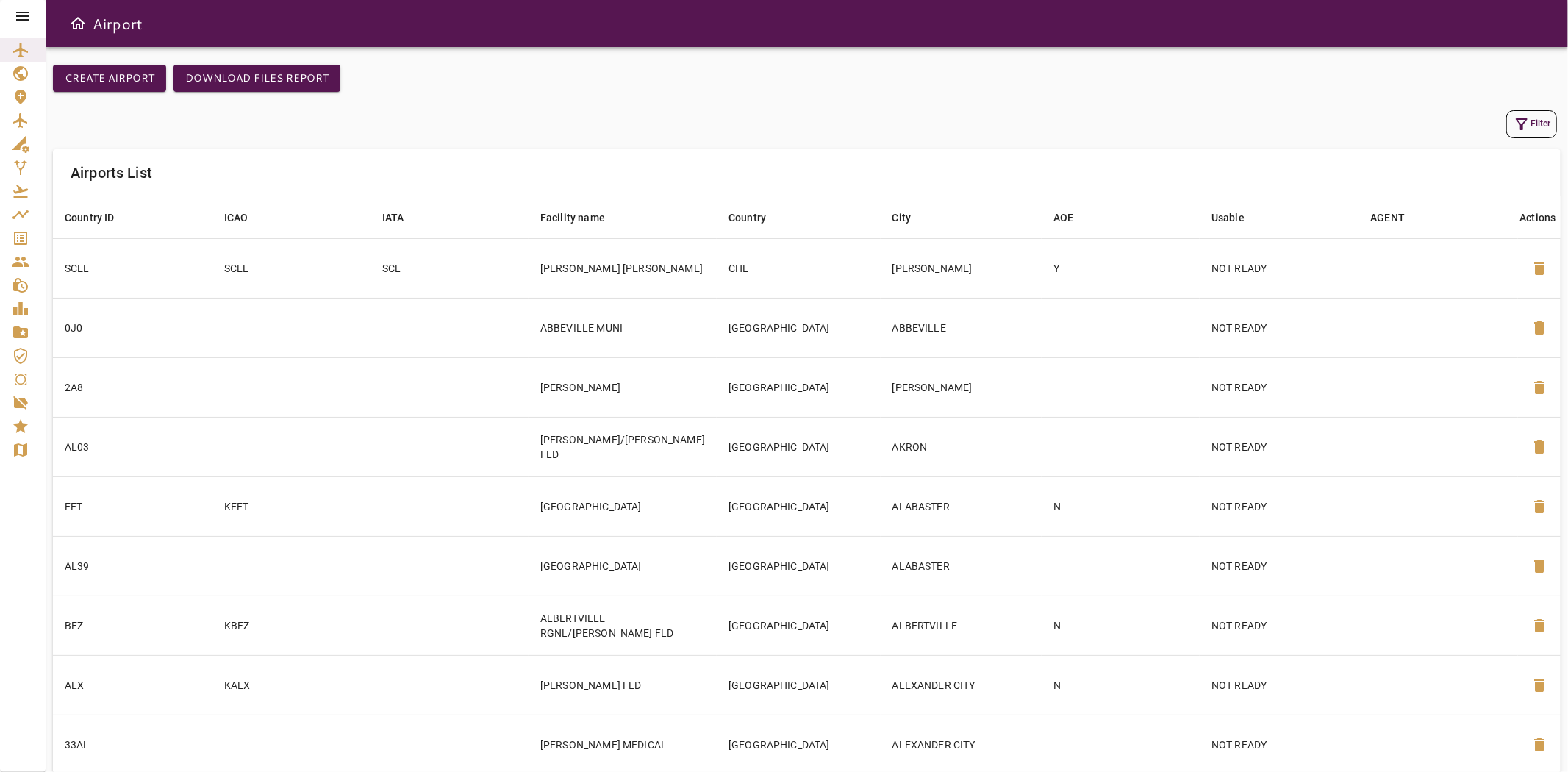
click at [20, 13] on icon at bounding box center [23, 16] width 18 height 18
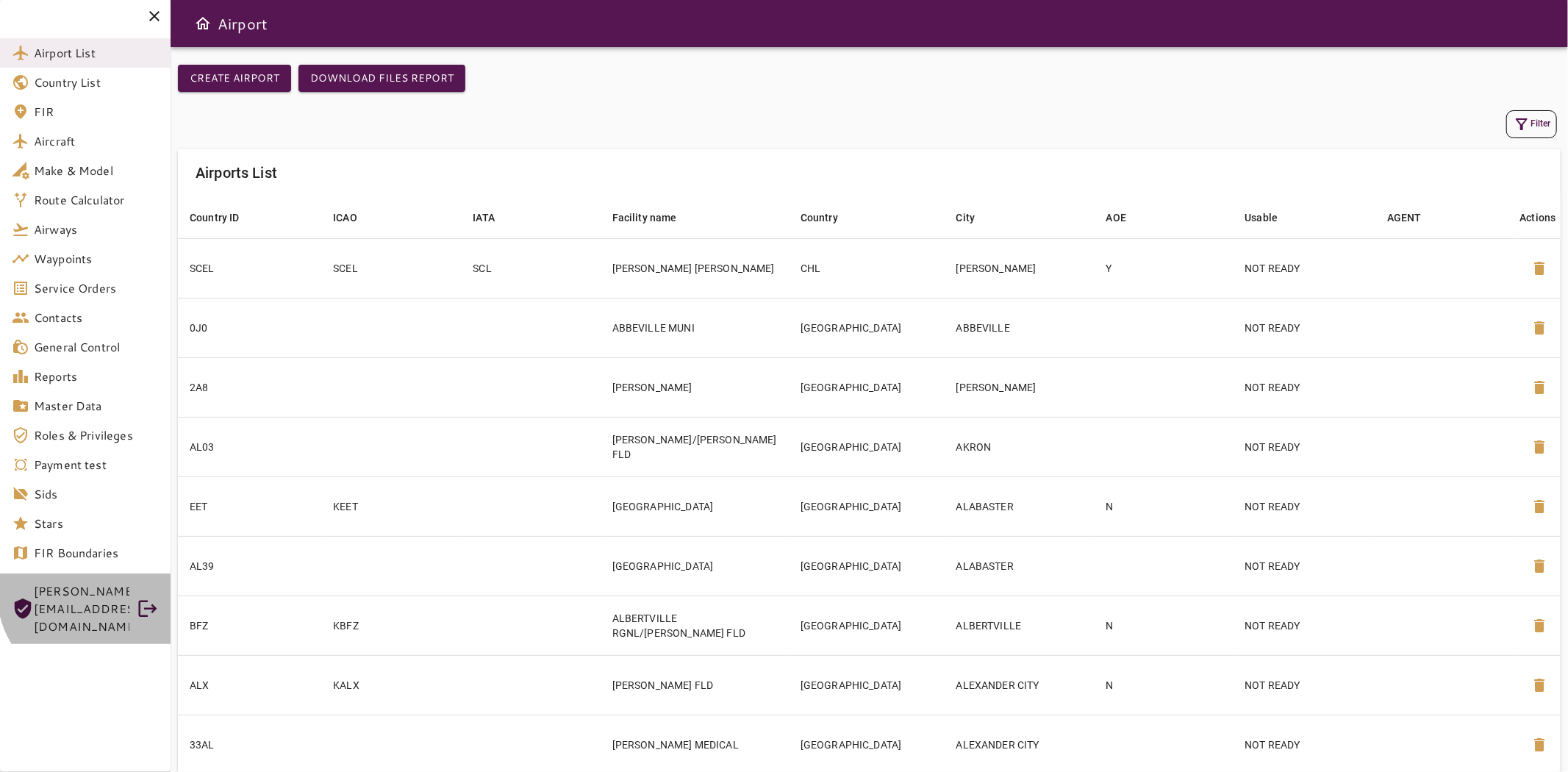
click at [95, 593] on span "[PERSON_NAME][EMAIL_ADDRESS][DOMAIN_NAME]" at bounding box center [81, 609] width 95 height 53
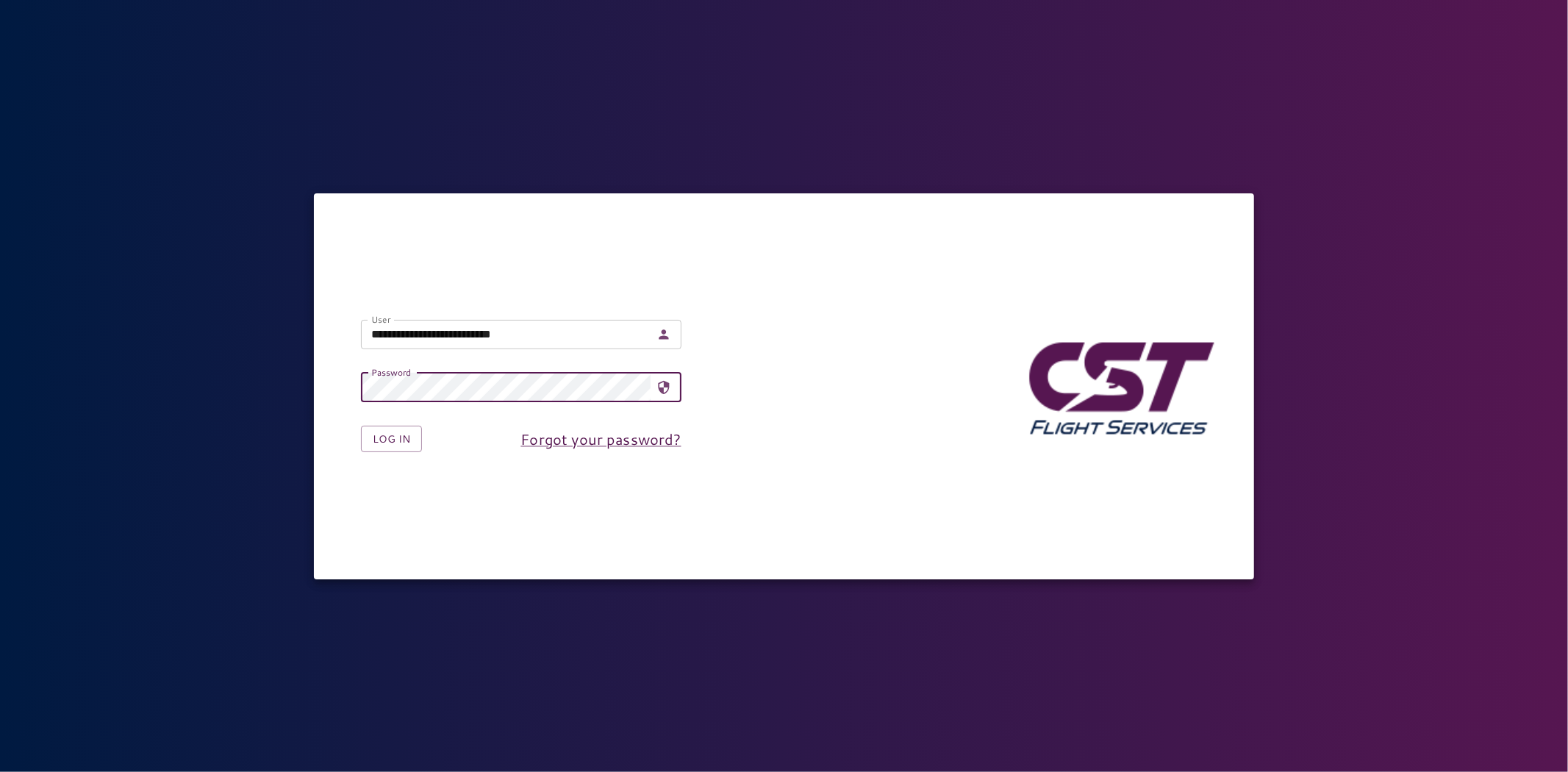
click at [436, 346] on input "**********" at bounding box center [505, 334] width 289 height 29
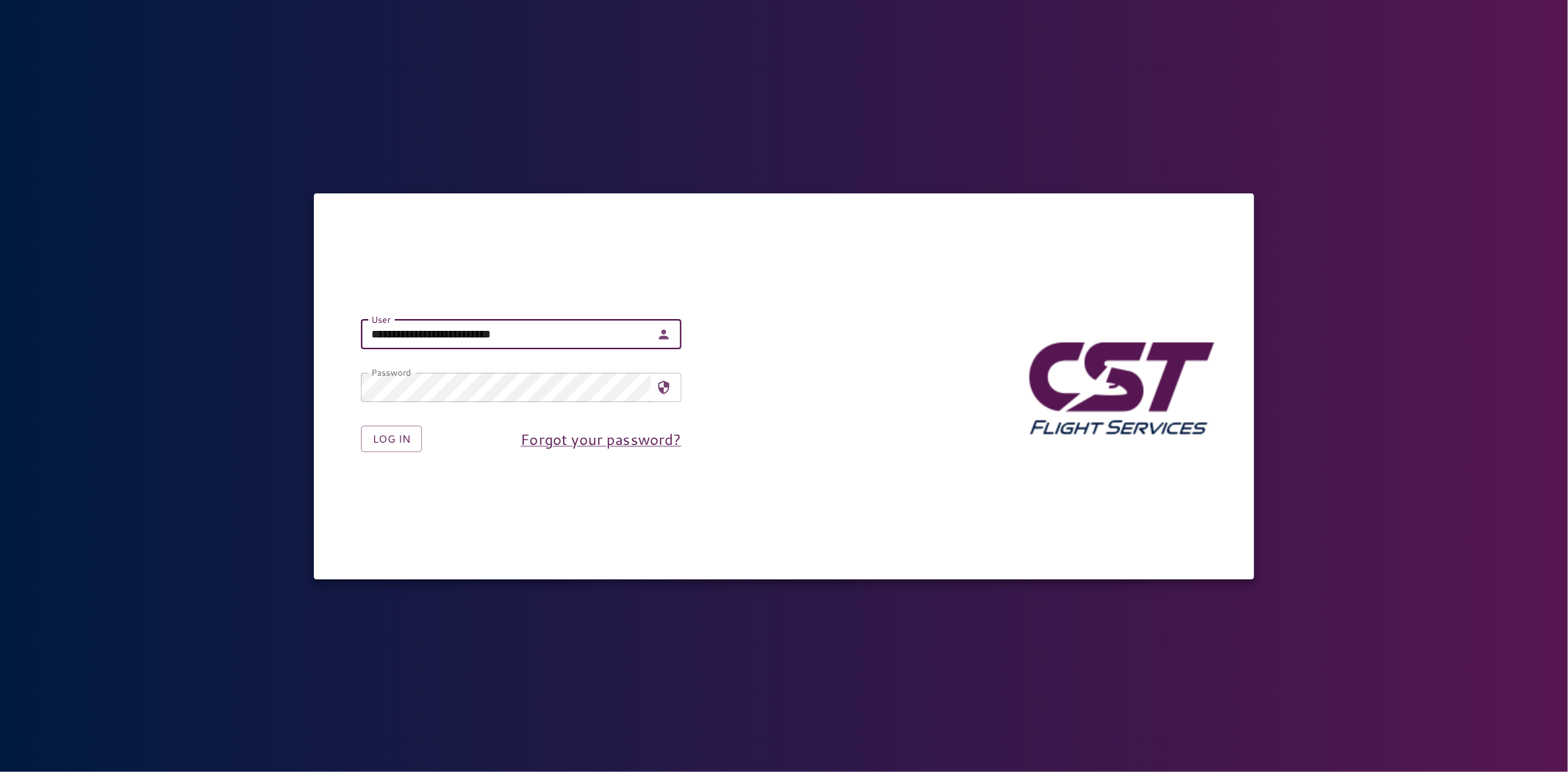
type input "**********"
click at [394, 453] on form "**********" at bounding box center [521, 386] width 368 height 179
click at [391, 446] on button "Log in" at bounding box center [391, 439] width 61 height 27
type input "**********"
click at [405, 444] on button "Log in" at bounding box center [391, 439] width 61 height 27
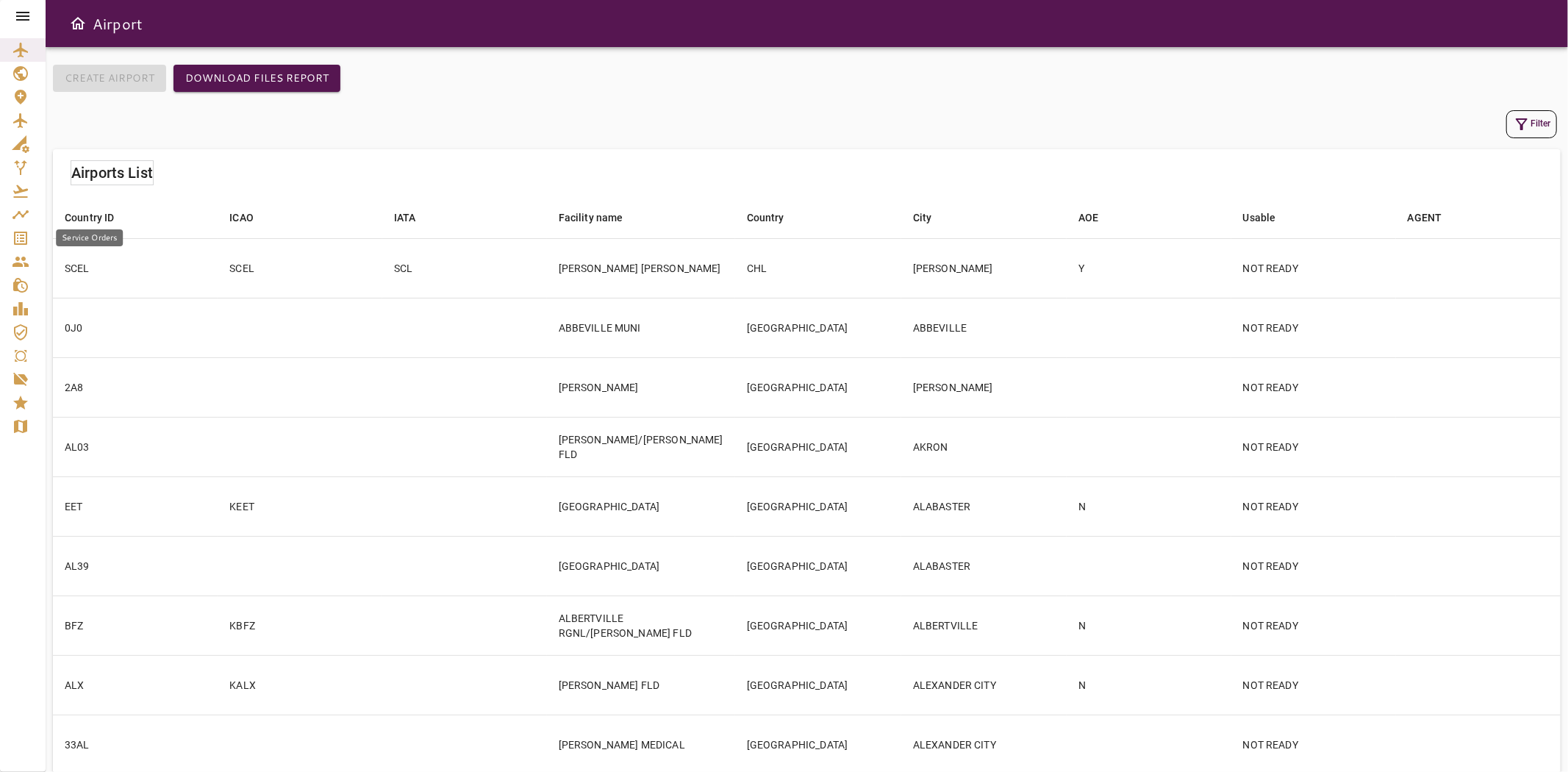
click at [25, 244] on icon "Service Orders" at bounding box center [20, 238] width 13 height 13
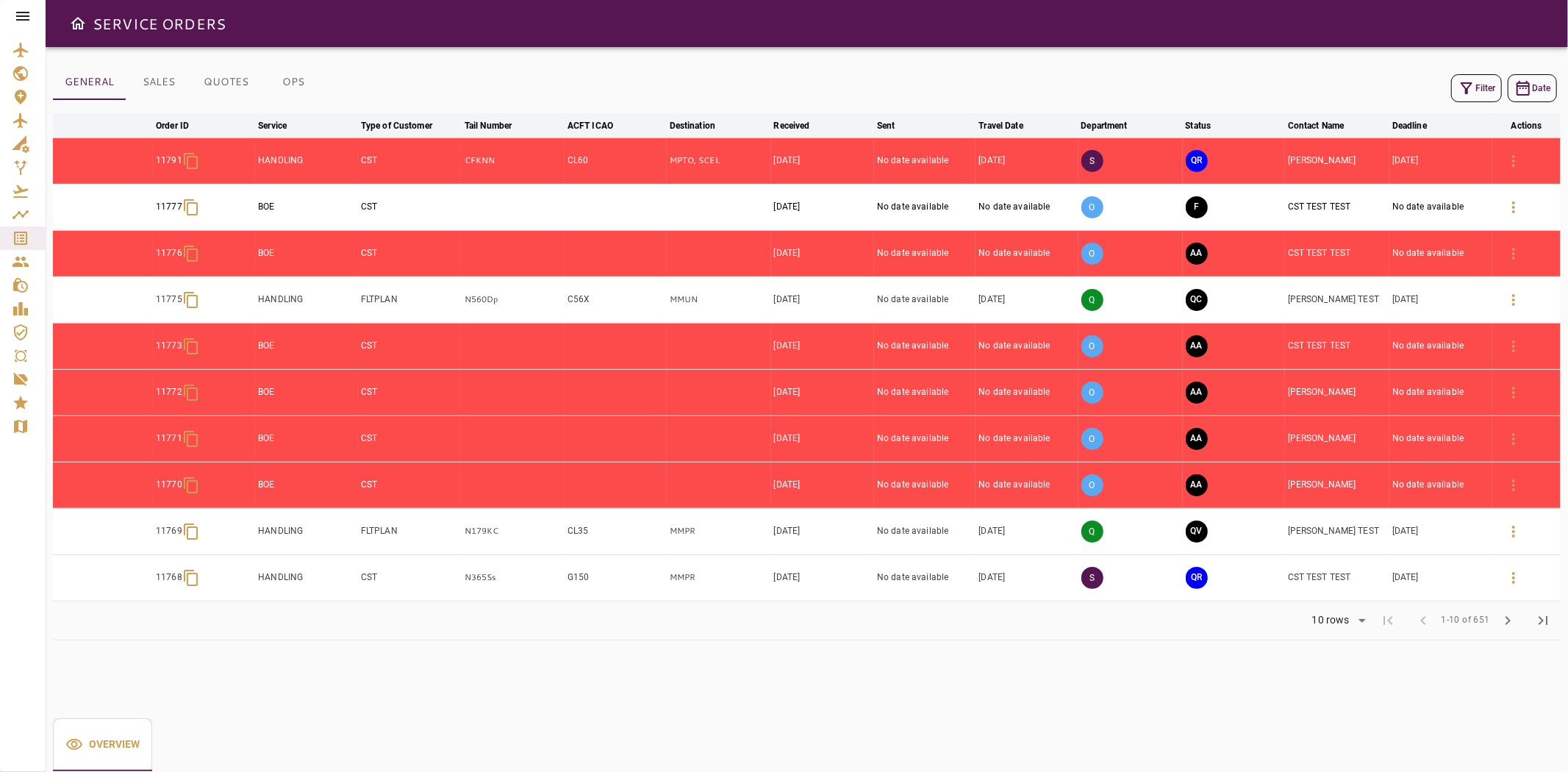
click at [1186, 532] on td "QV" at bounding box center [1234, 531] width 102 height 46
click at [1194, 521] on button "QV" at bounding box center [1196, 532] width 22 height 22
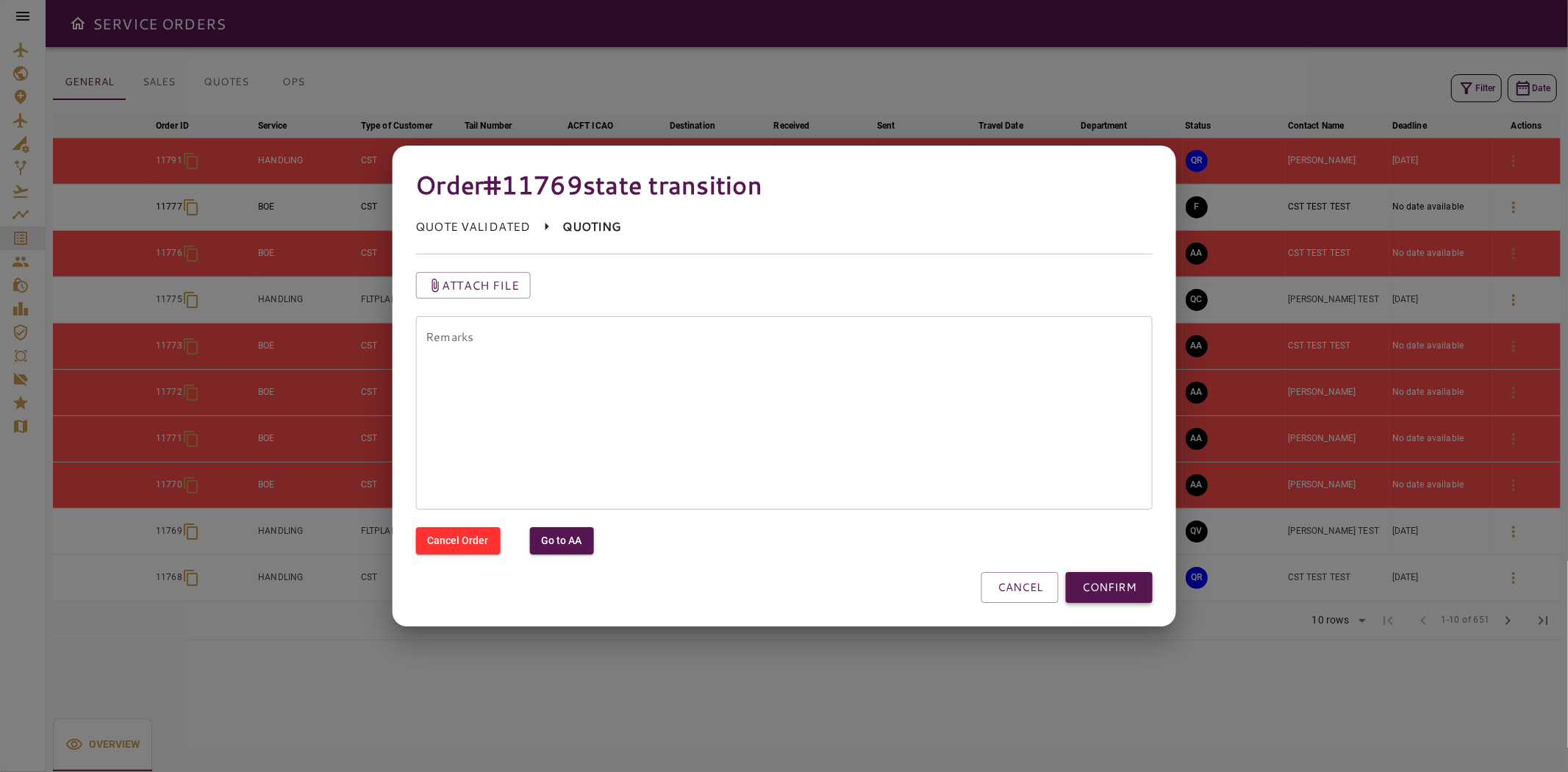
click at [1104, 585] on button "CONFIRM" at bounding box center [1109, 588] width 86 height 31
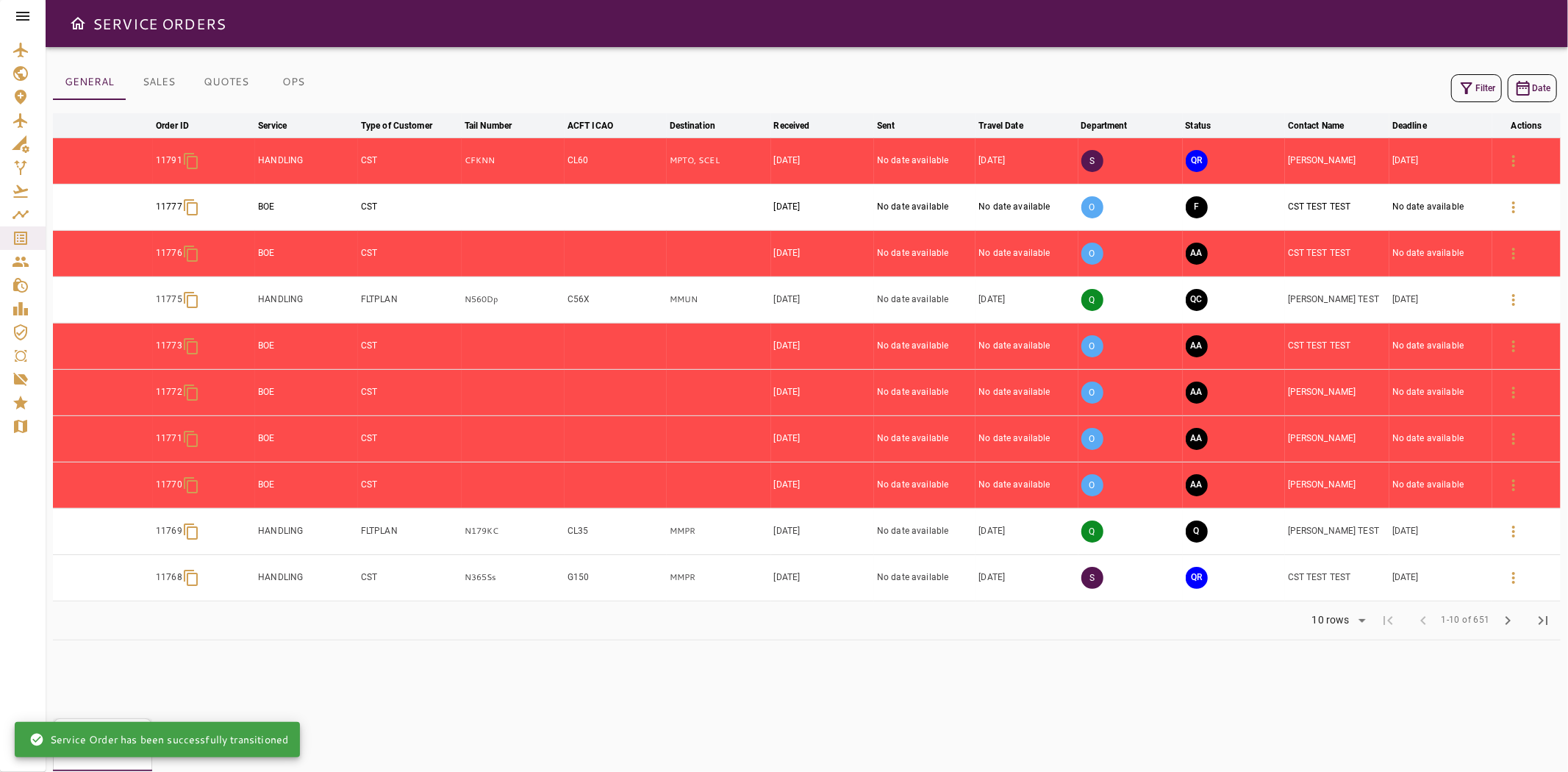
click at [1189, 532] on button "Q" at bounding box center [1196, 532] width 22 height 22
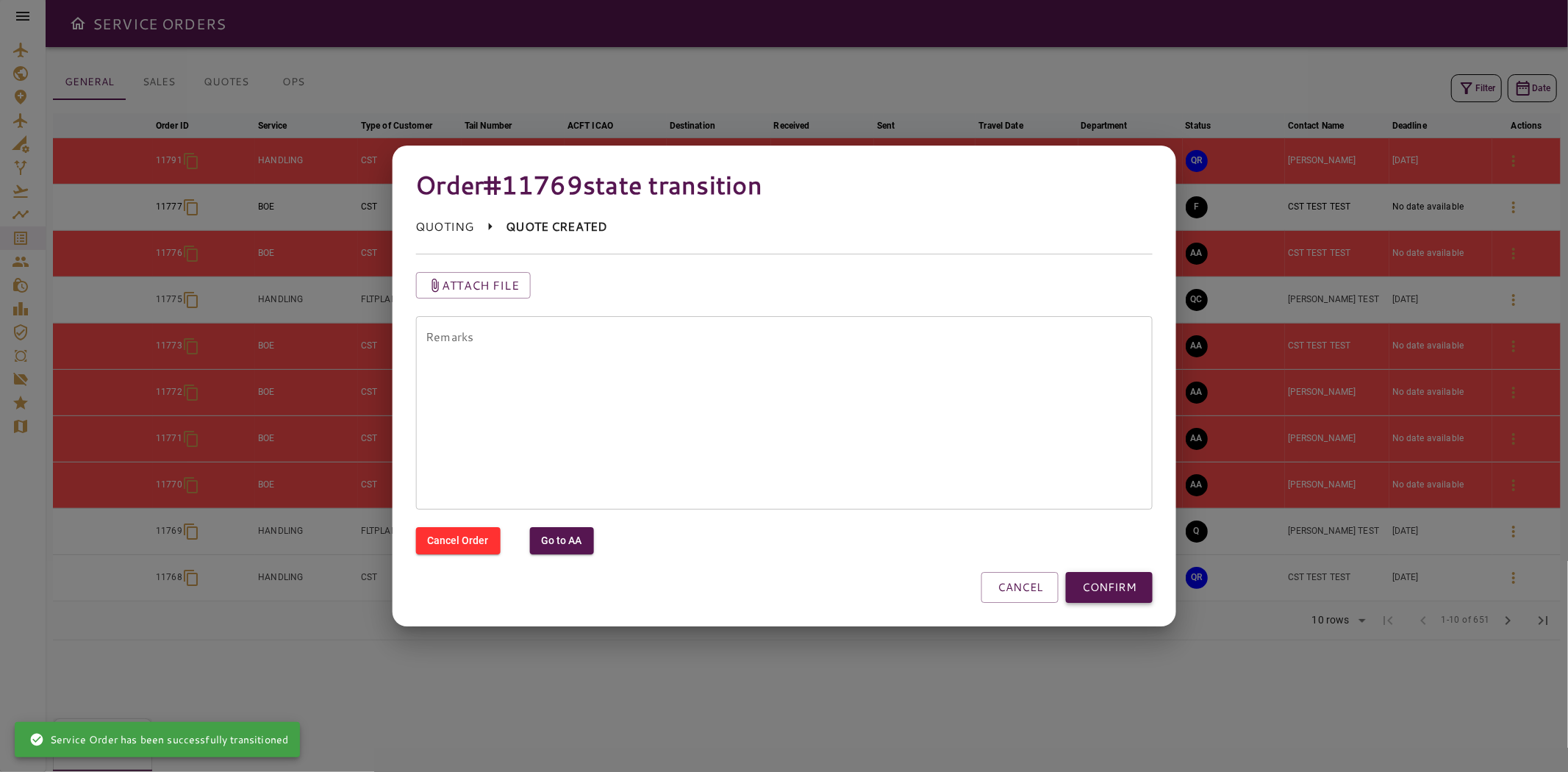
click at [1096, 583] on button "CONFIRM" at bounding box center [1109, 588] width 86 height 31
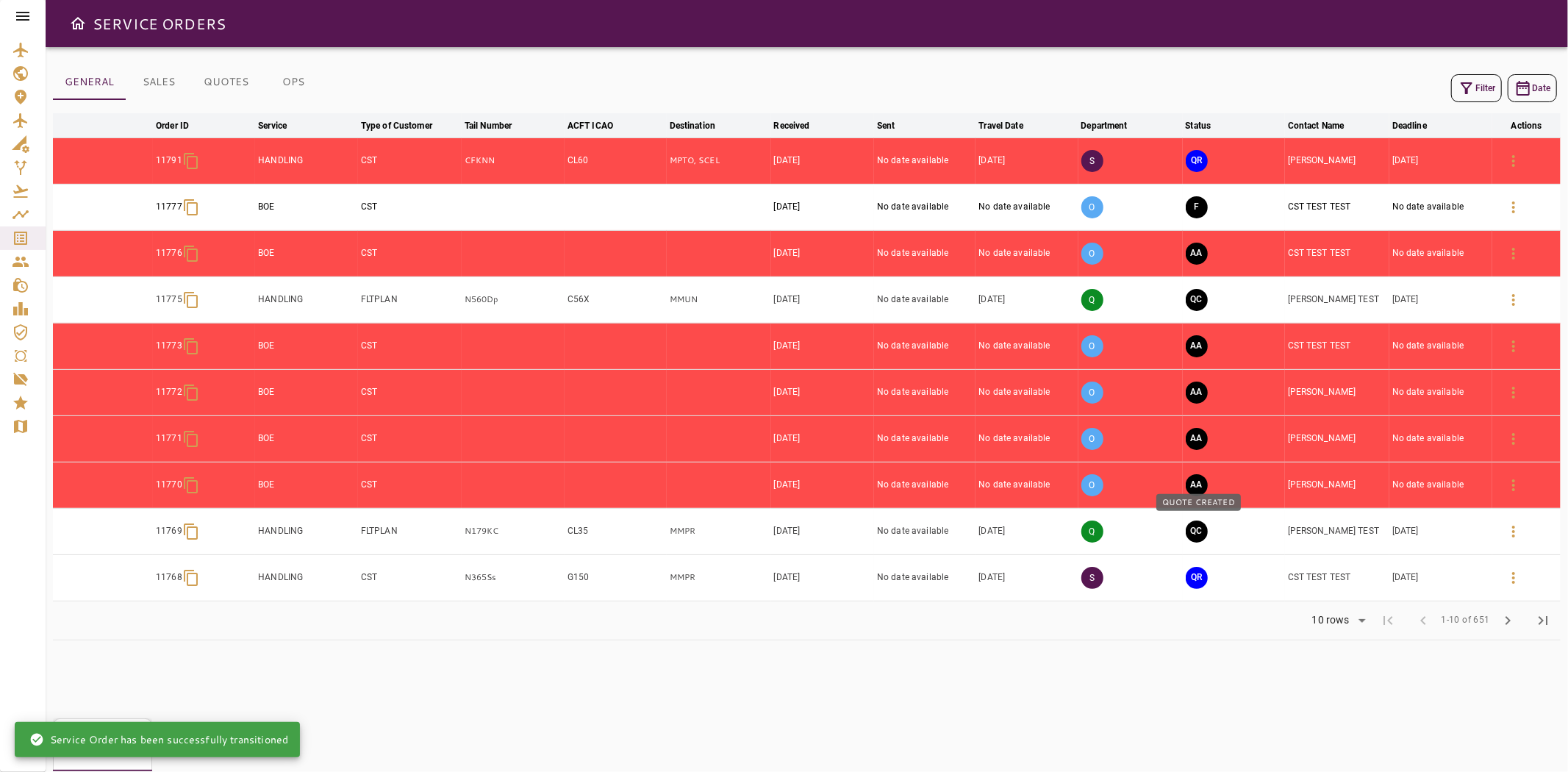
click at [1191, 537] on button "QC" at bounding box center [1196, 532] width 22 height 22
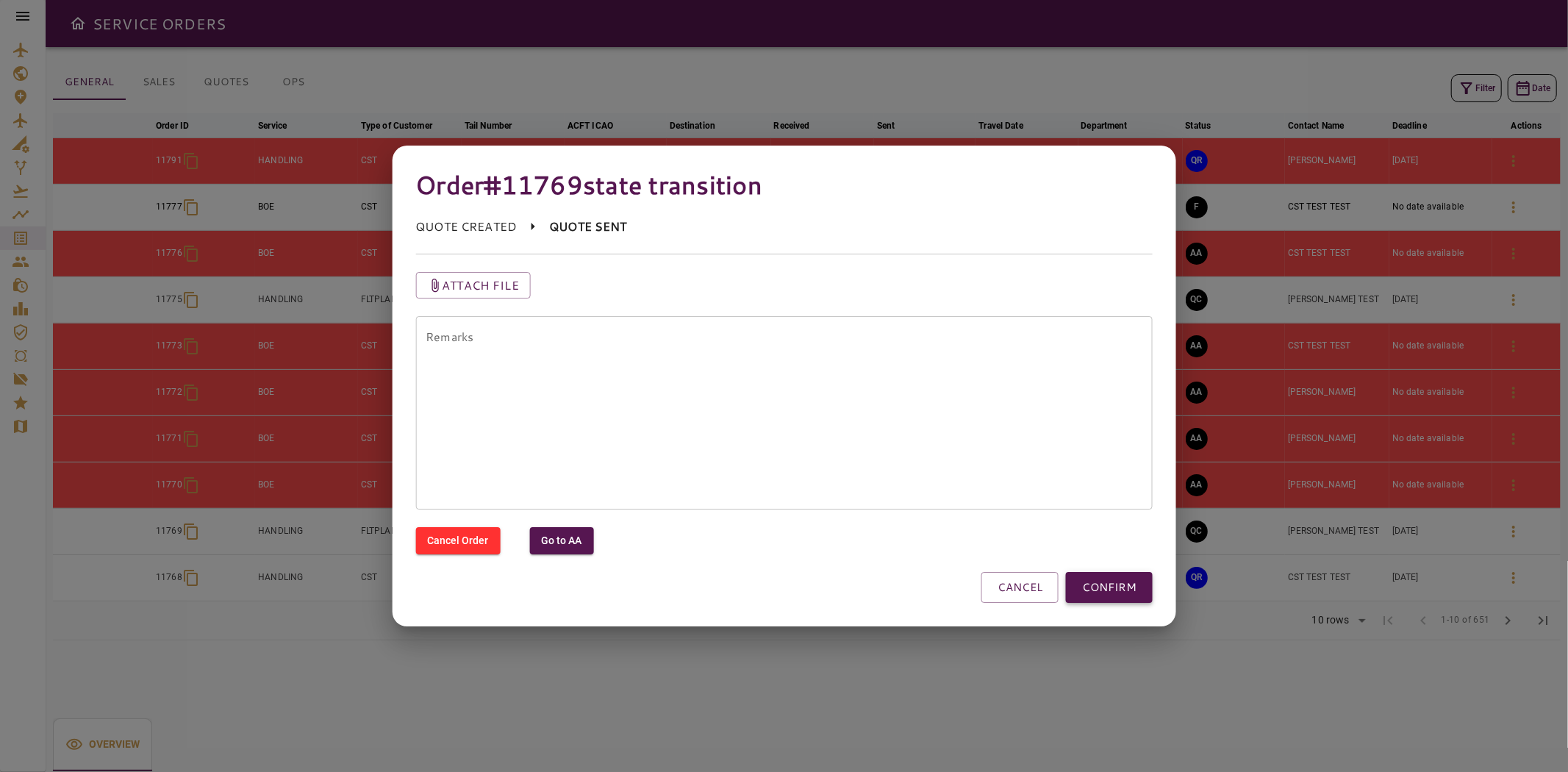
click at [1113, 575] on button "CONFIRM" at bounding box center [1109, 588] width 86 height 31
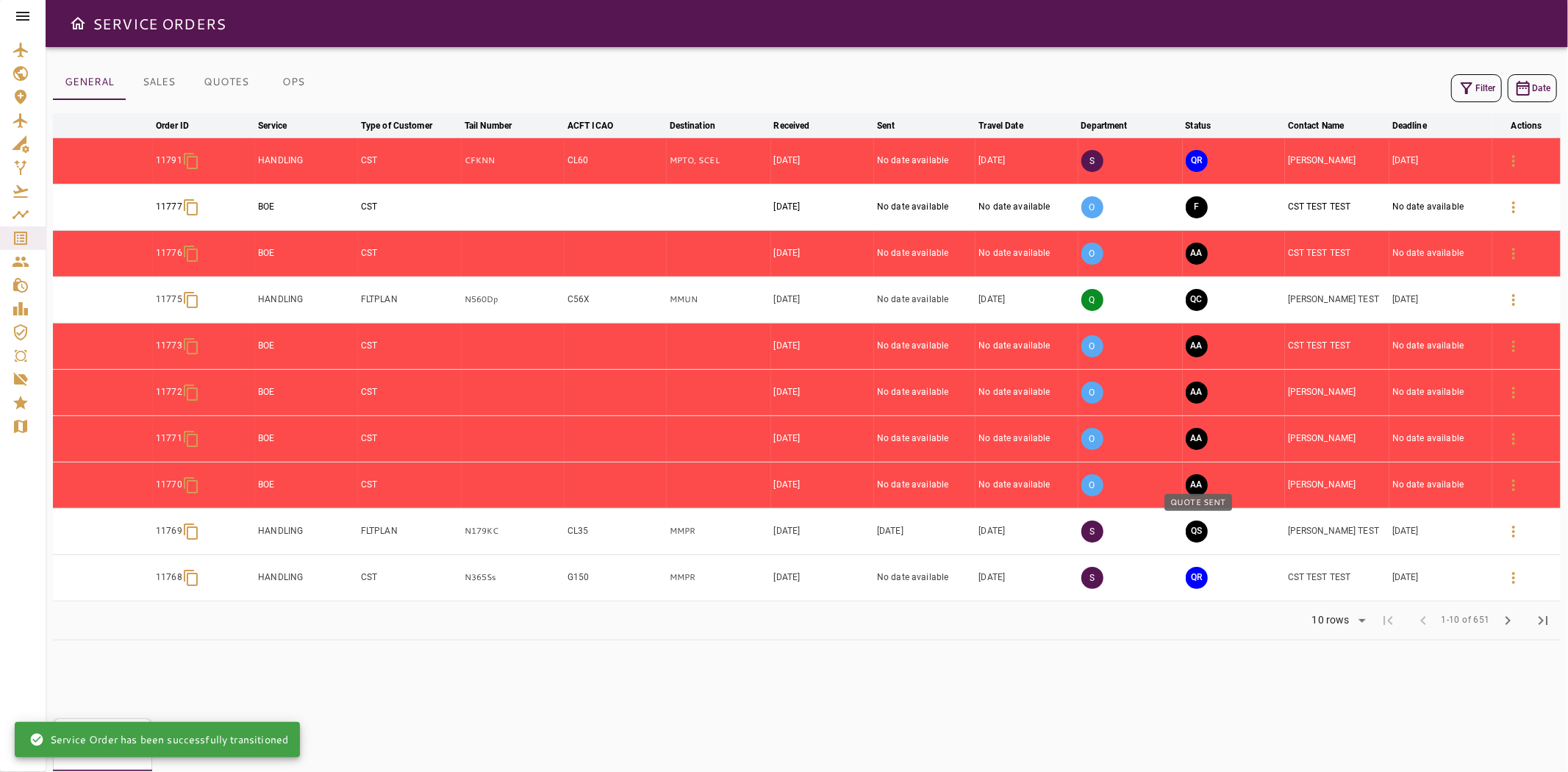
click at [1199, 534] on button "QS" at bounding box center [1196, 532] width 22 height 22
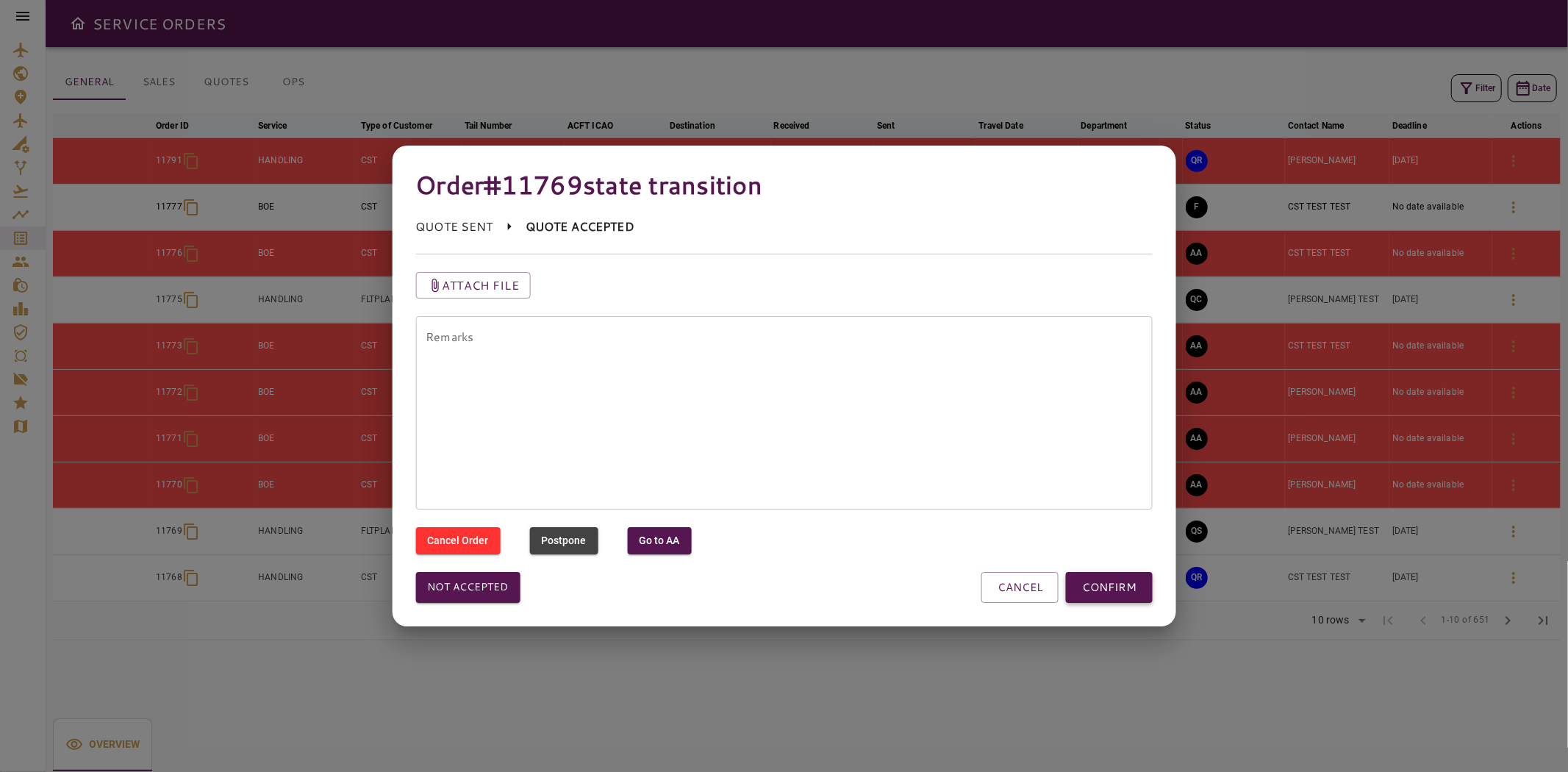
click at [1127, 587] on button "CONFIRM" at bounding box center [1109, 588] width 86 height 31
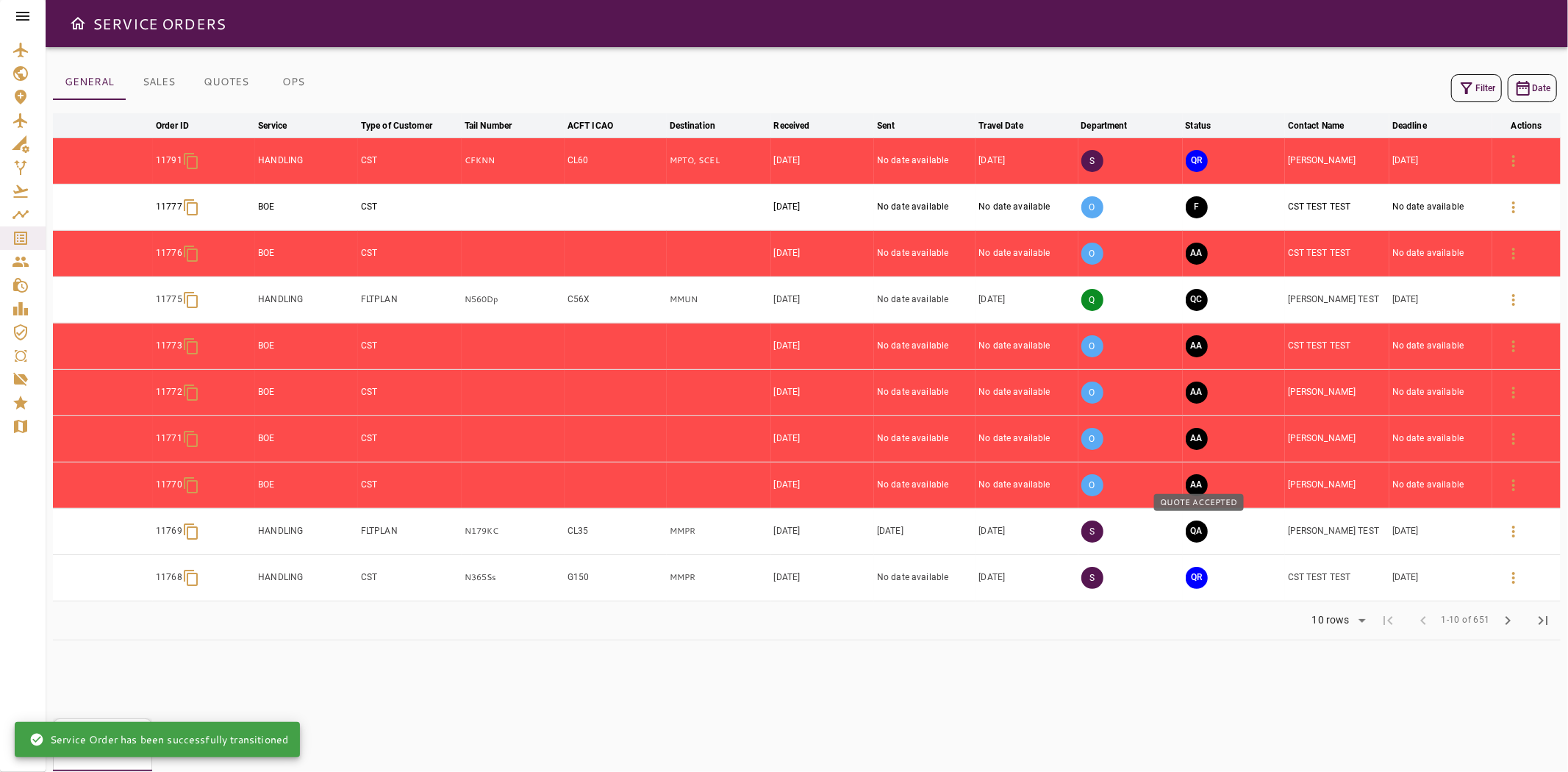
click at [1194, 534] on button "QA" at bounding box center [1196, 532] width 22 height 22
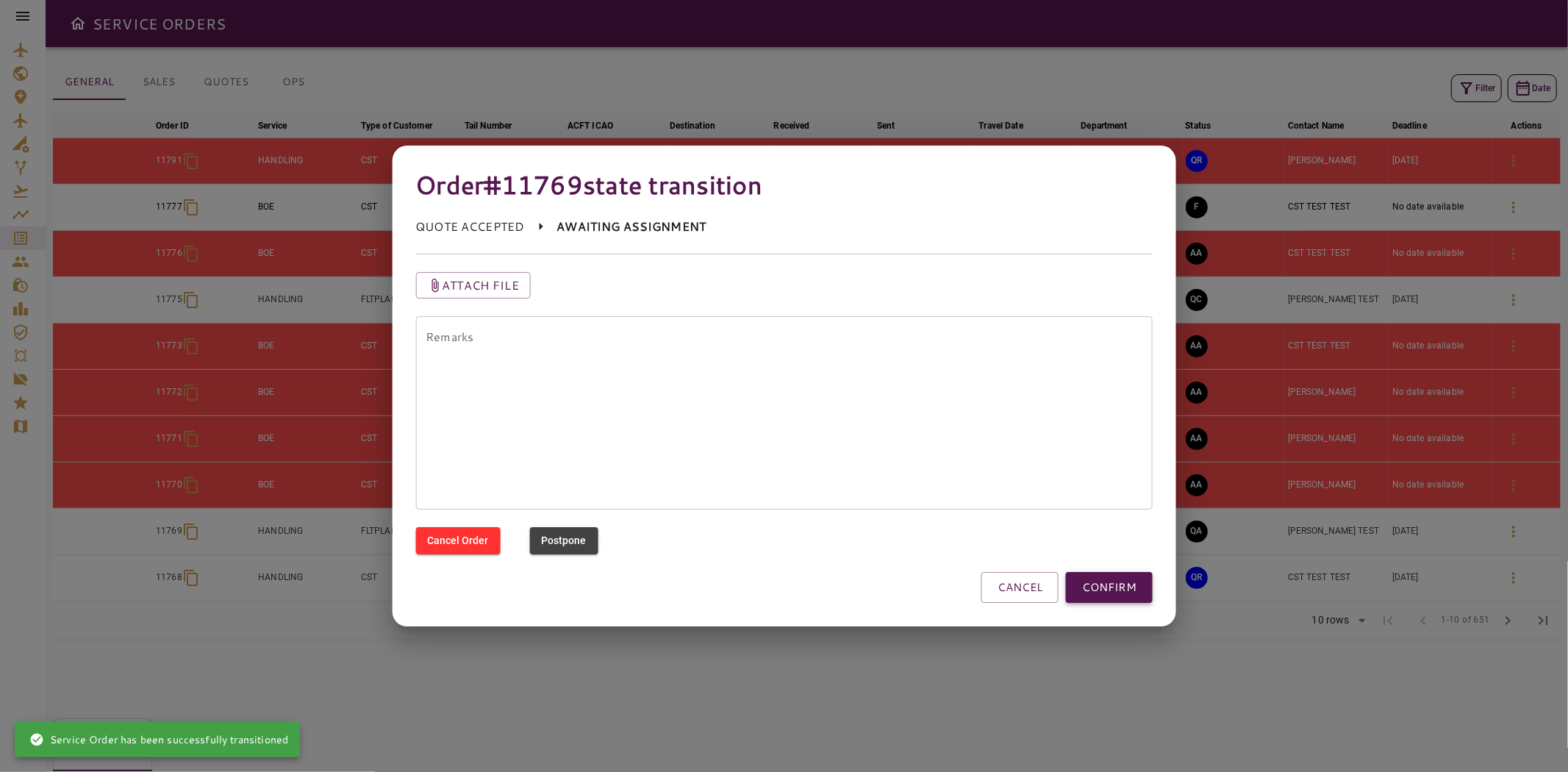
click at [1126, 591] on button "CONFIRM" at bounding box center [1109, 588] width 86 height 31
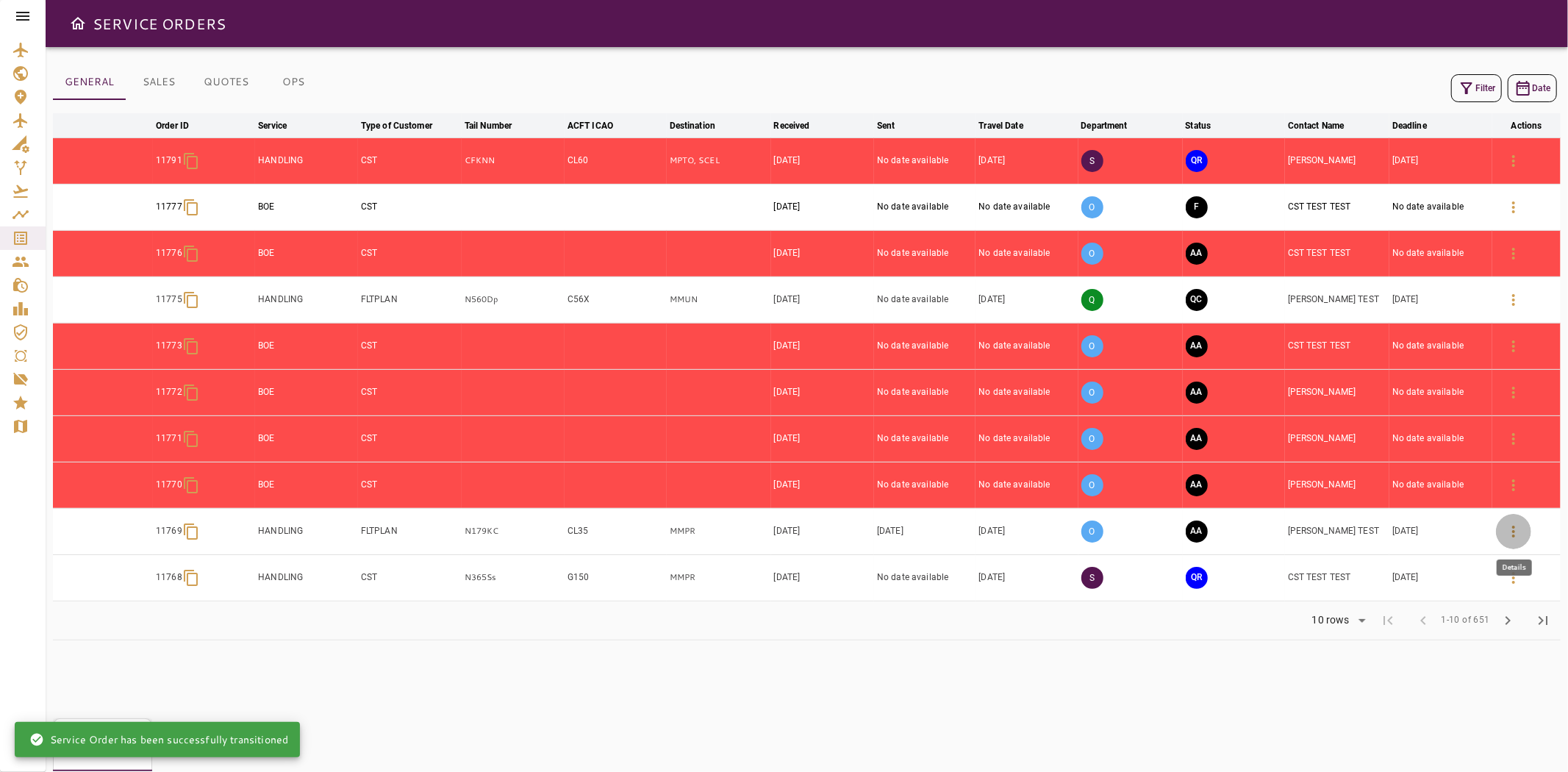
click at [1507, 537] on icon "button" at bounding box center [1514, 532] width 18 height 18
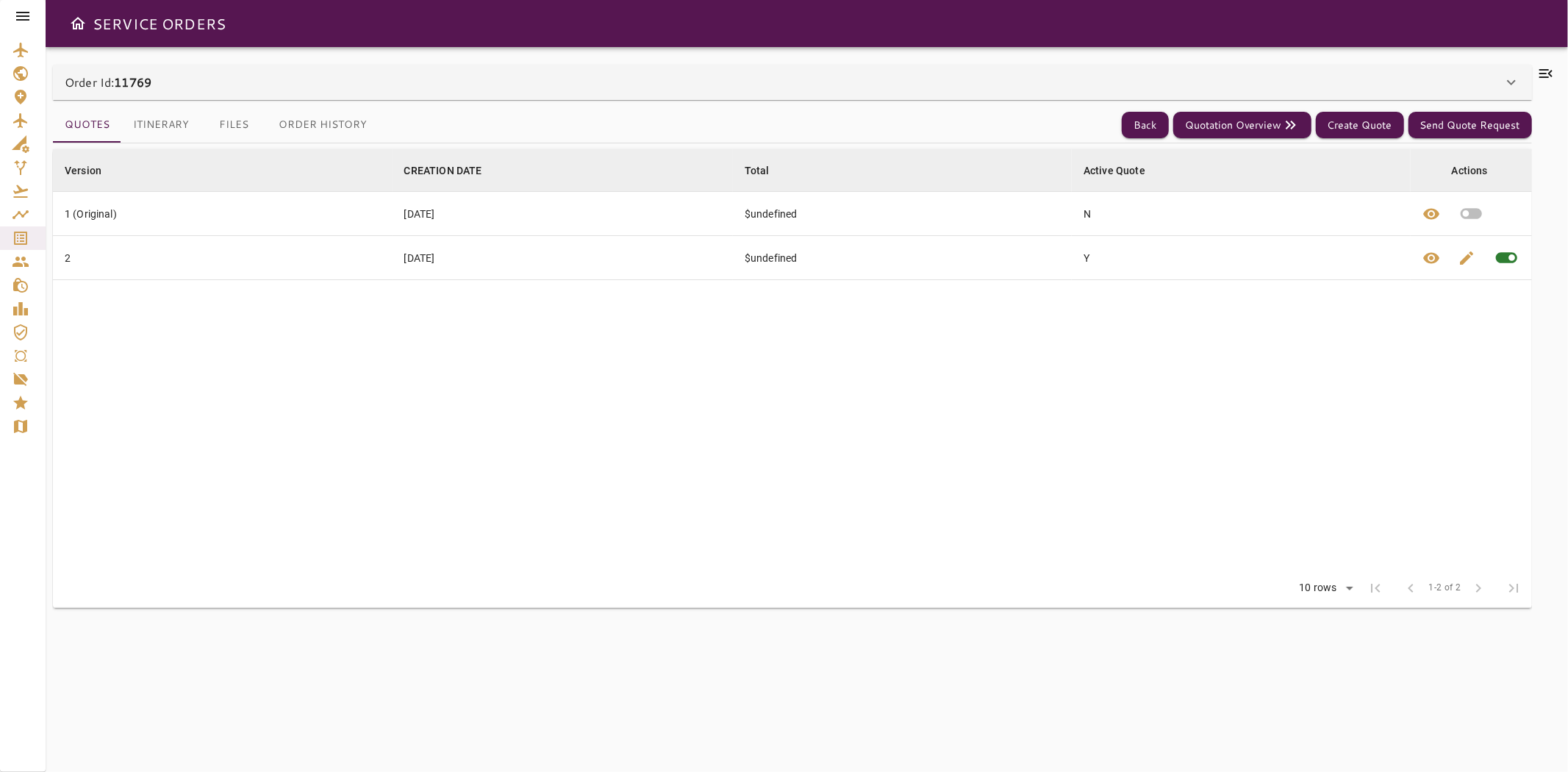
click at [177, 119] on button "Itinerary" at bounding box center [161, 125] width 79 height 35
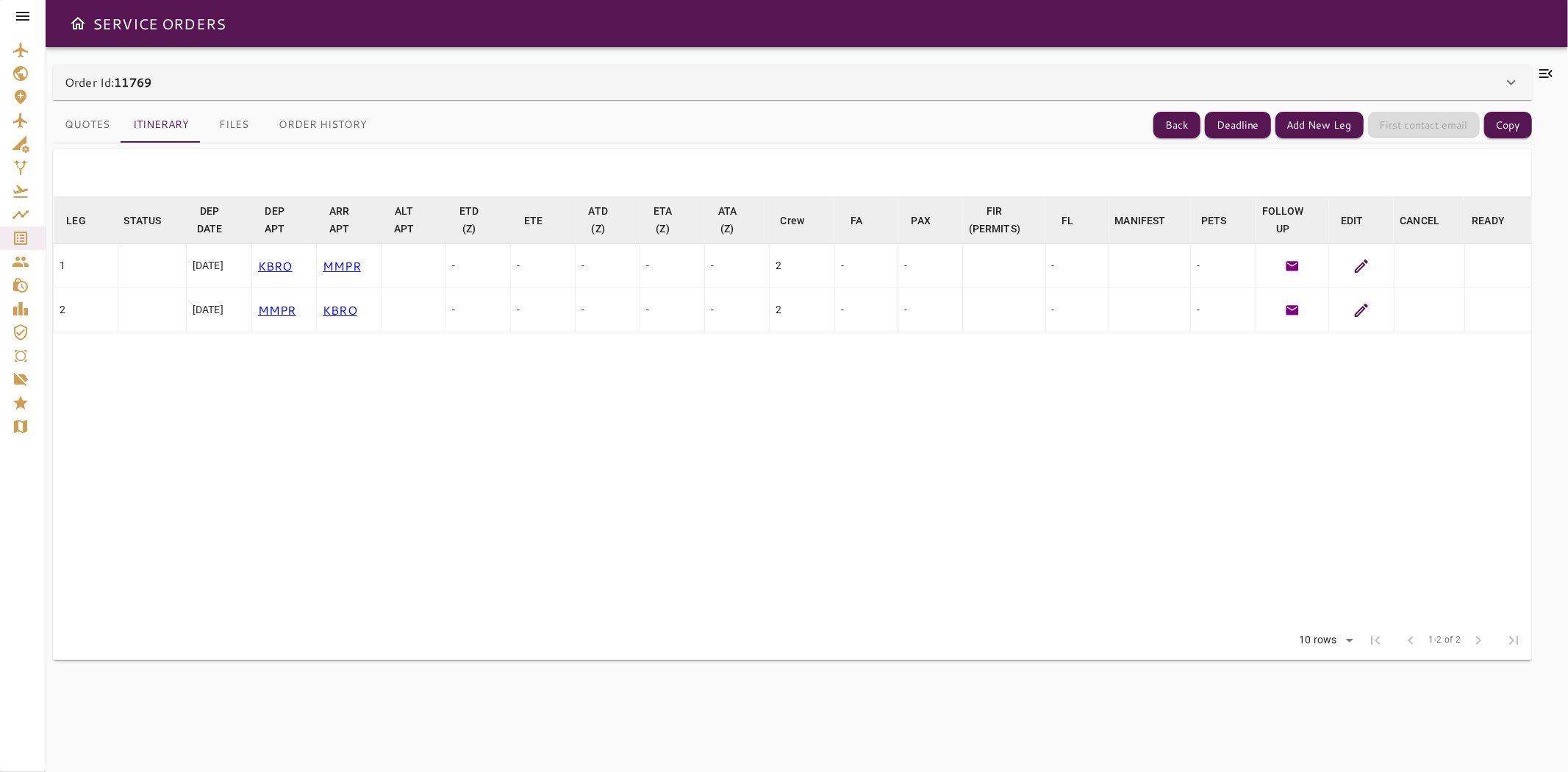
click at [192, 88] on div "Order Id: 11769" at bounding box center [783, 82] width 1438 height 18
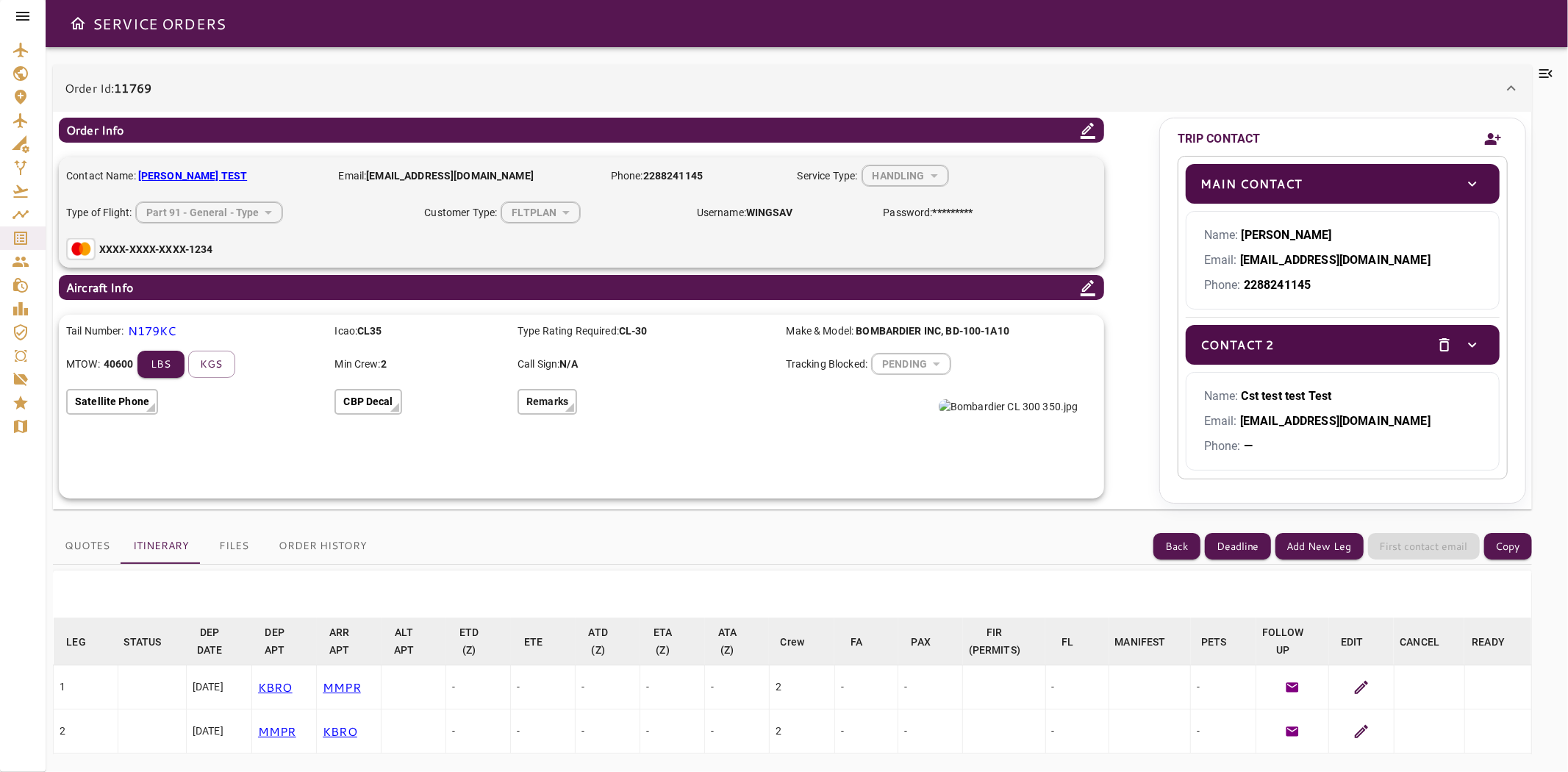
click at [192, 88] on div "Order Id: 11769" at bounding box center [783, 88] width 1438 height 18
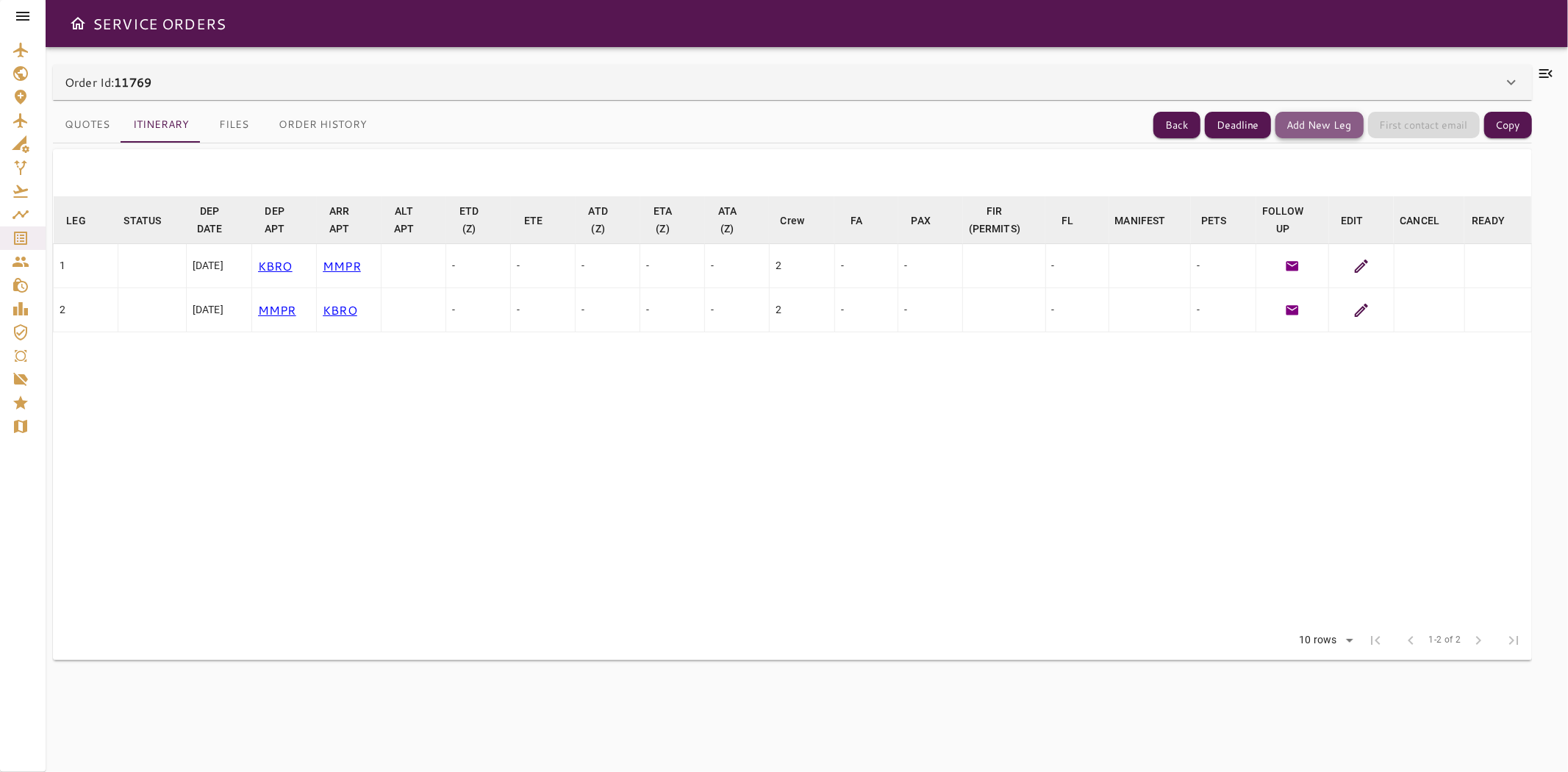
click at [1302, 128] on button "Add New Leg" at bounding box center [1319, 125] width 88 height 27
click at [1361, 259] on icon at bounding box center [1362, 267] width 18 height 18
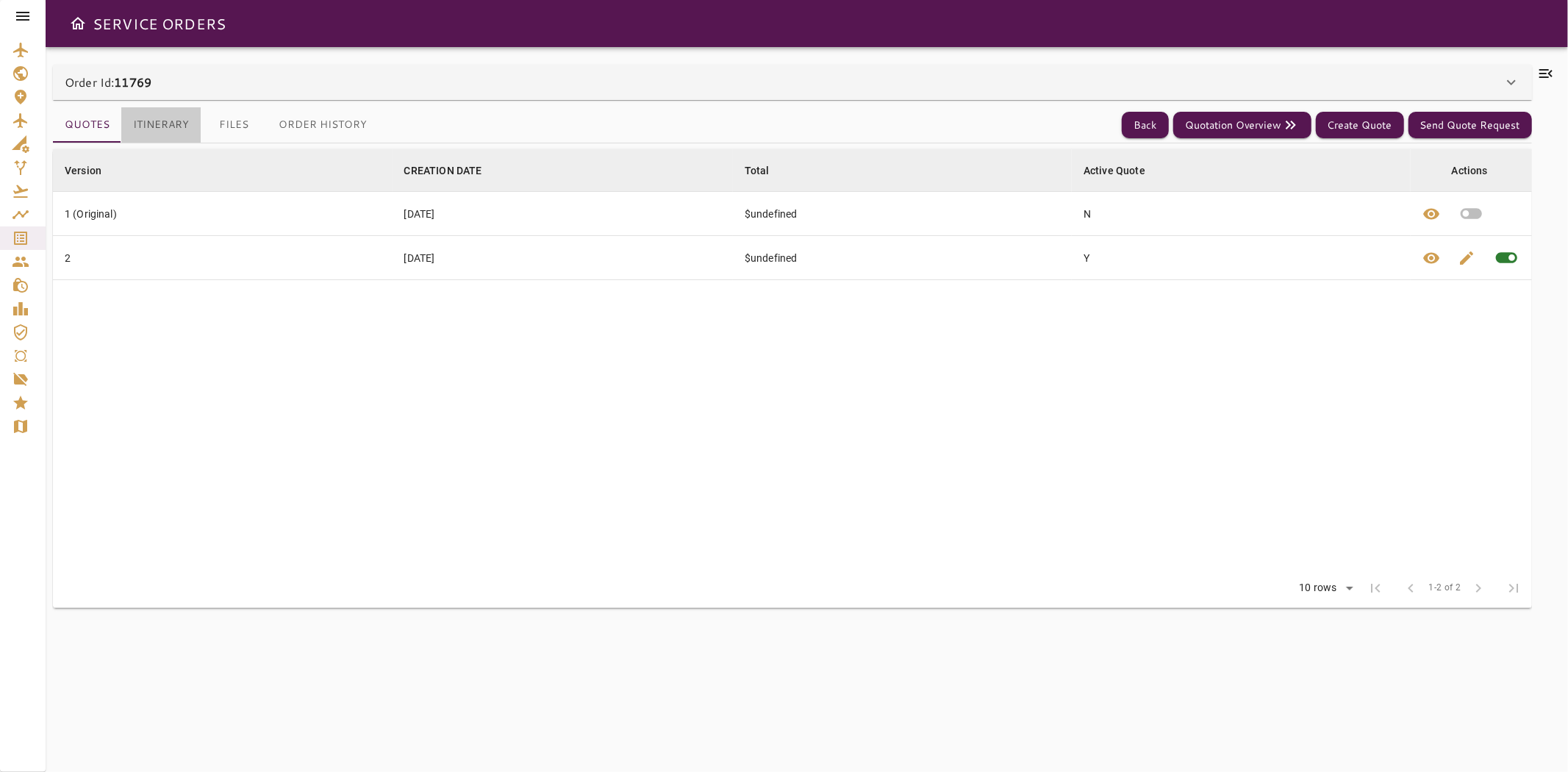
click at [148, 118] on button "Itinerary" at bounding box center [161, 125] width 79 height 35
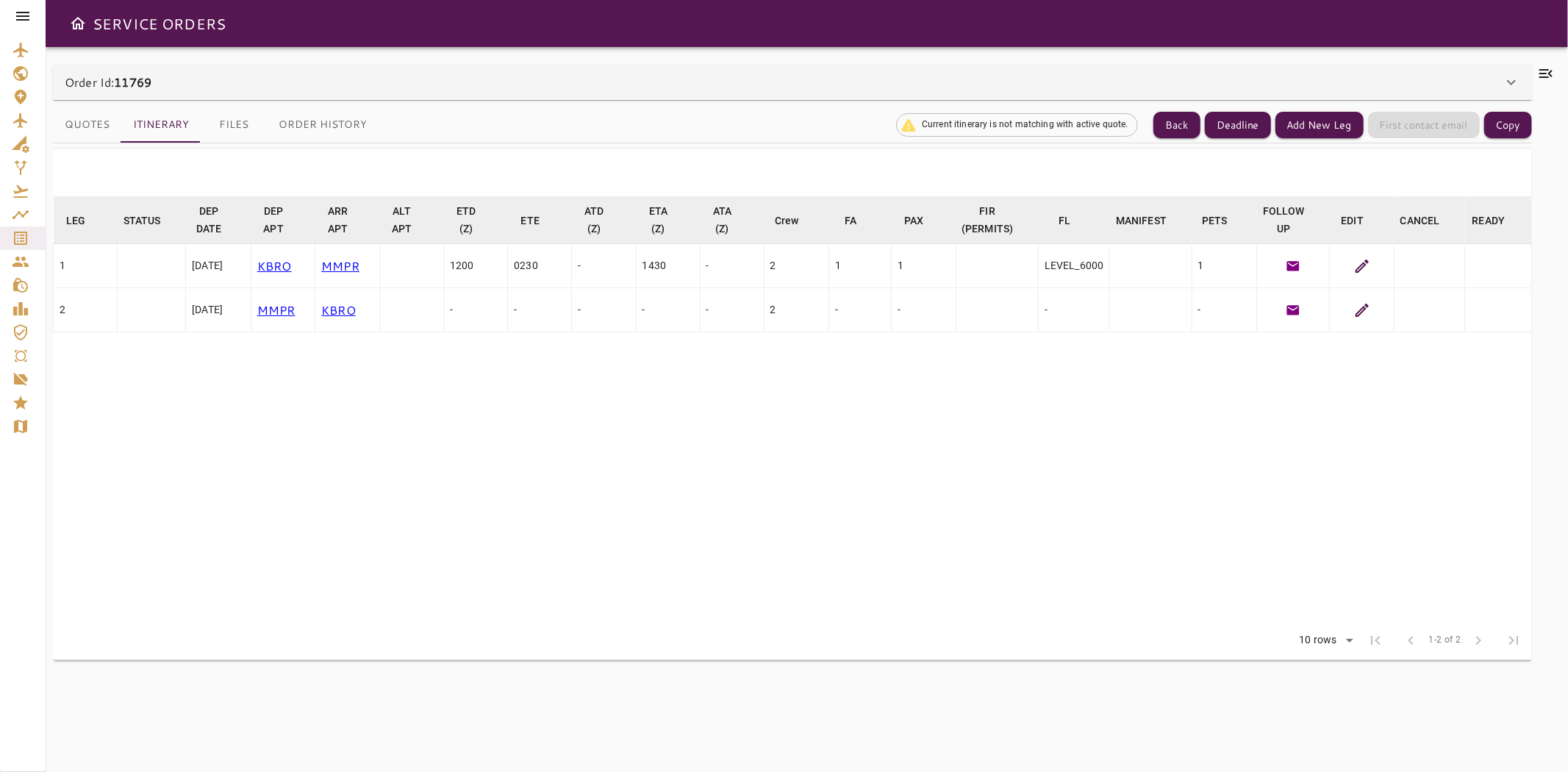
click at [229, 260] on div "[DATE]" at bounding box center [218, 266] width 53 height 15
click at [275, 267] on p "KBRO" at bounding box center [283, 267] width 51 height 18
click at [534, 265] on div "0230" at bounding box center [540, 266] width 51 height 15
click at [1432, 252] on td at bounding box center [1429, 267] width 71 height 44
click at [1419, 265] on td at bounding box center [1429, 267] width 71 height 44
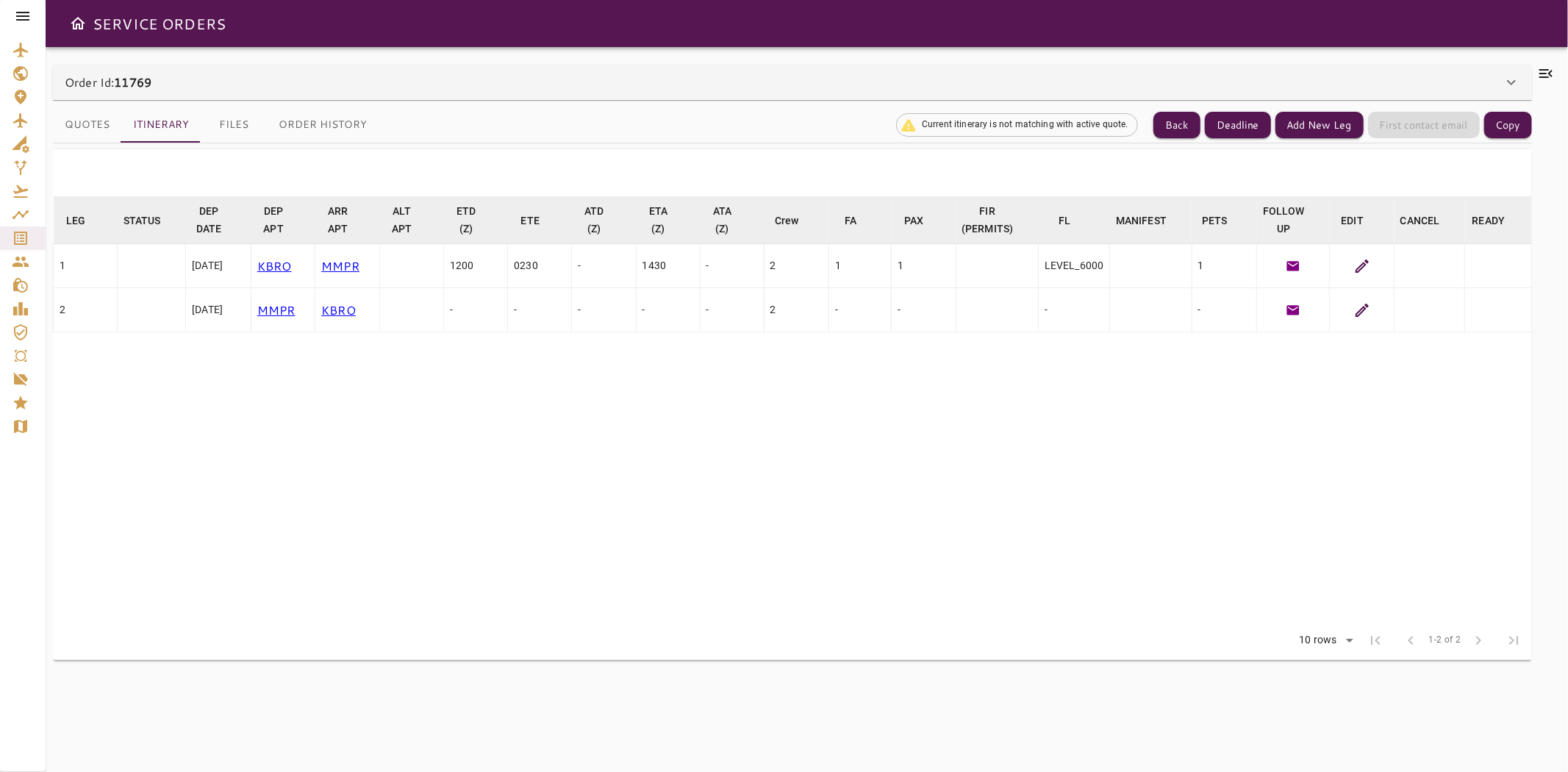
click at [1419, 265] on td at bounding box center [1429, 267] width 71 height 44
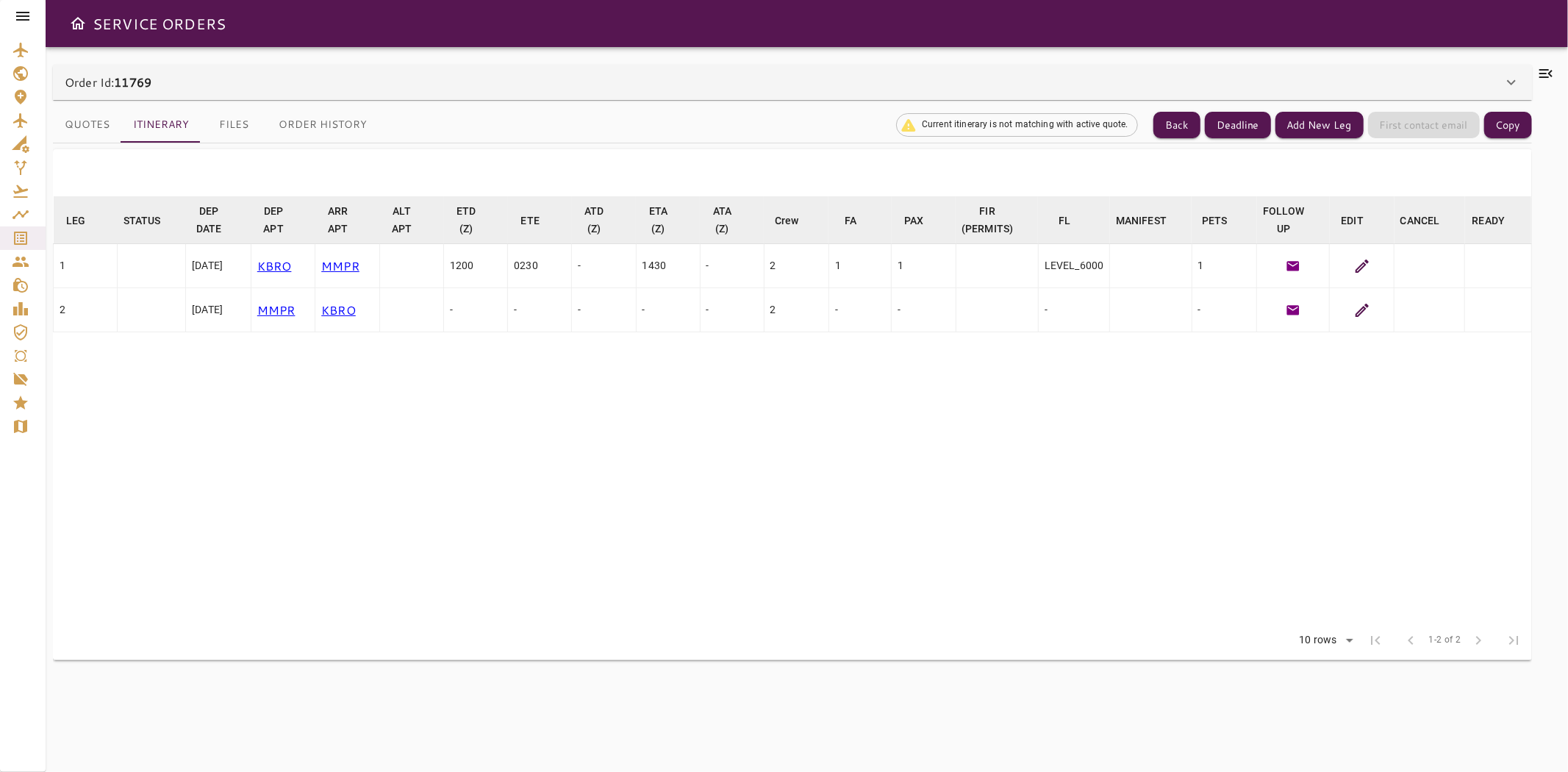
click at [1419, 265] on td at bounding box center [1429, 267] width 71 height 44
click at [1420, 260] on td at bounding box center [1429, 267] width 71 height 44
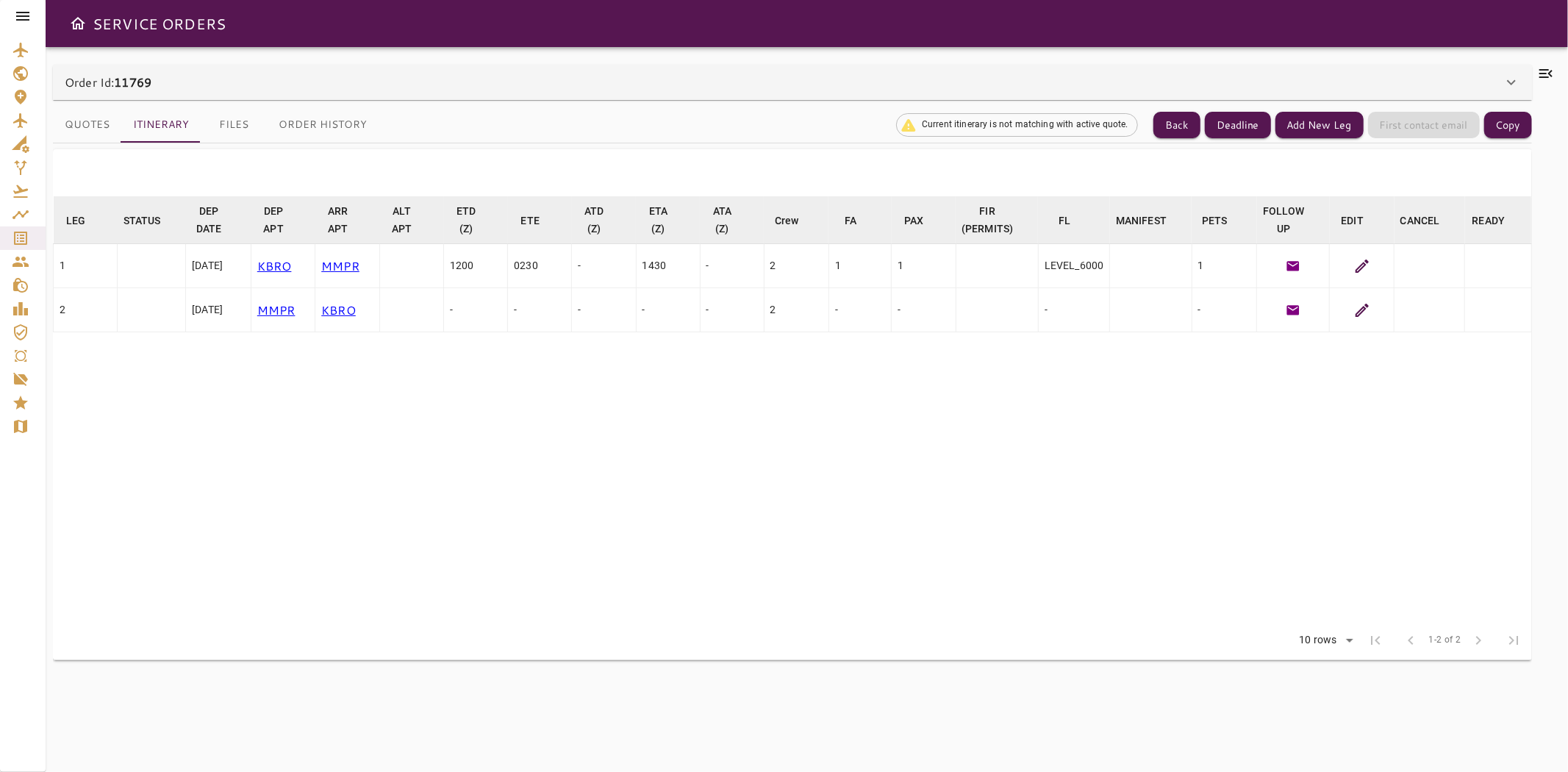
click at [1432, 324] on td at bounding box center [1429, 311] width 71 height 44
click at [1496, 265] on td at bounding box center [1499, 267] width 67 height 44
click at [985, 275] on td at bounding box center [997, 267] width 82 height 44
click at [1370, 387] on table "LEG arrow_downward STATUS arrow_downward DEP DATE arrow_downward DEP APT arrow_…" at bounding box center [792, 408] width 1479 height 425
click at [1449, 275] on td at bounding box center [1429, 267] width 71 height 44
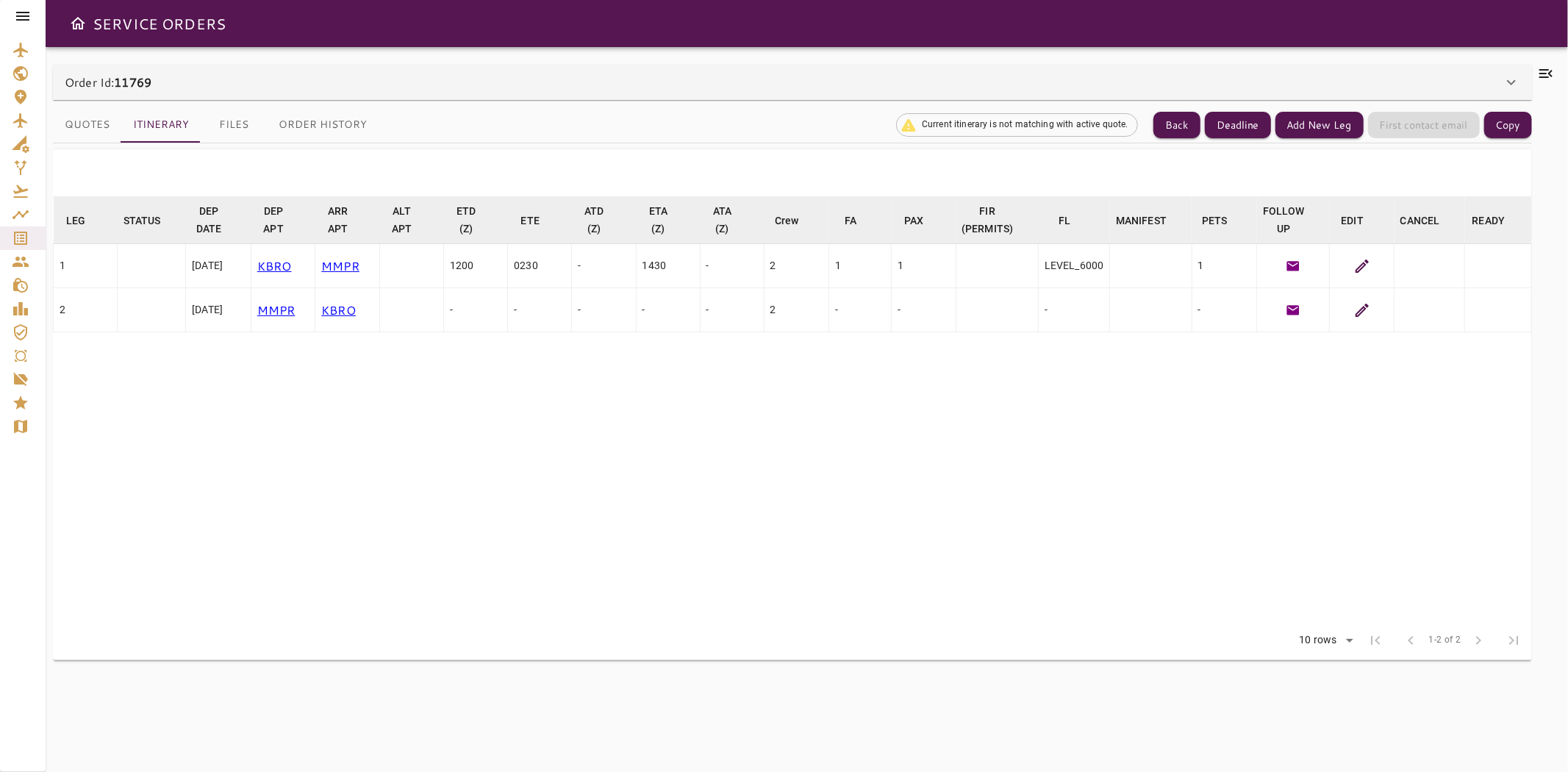
click at [1442, 272] on td at bounding box center [1429, 267] width 71 height 44
click at [1442, 271] on td at bounding box center [1429, 267] width 71 height 44
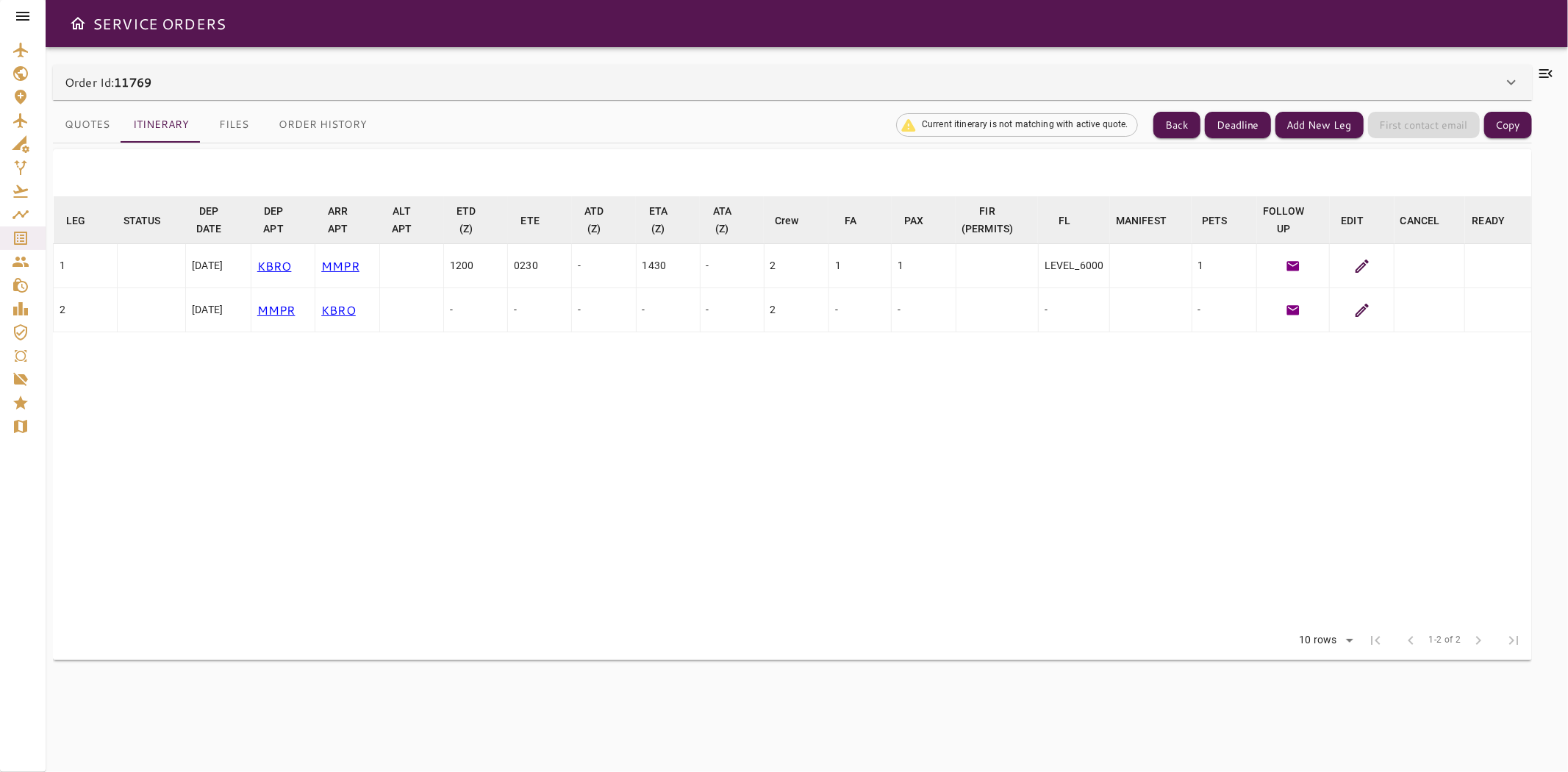
click at [1442, 271] on td at bounding box center [1429, 267] width 71 height 44
click at [1500, 275] on td at bounding box center [1499, 267] width 67 height 44
click at [1413, 267] on td at bounding box center [1429, 267] width 71 height 44
click at [1472, 267] on td at bounding box center [1499, 267] width 67 height 44
click at [1420, 270] on td at bounding box center [1429, 267] width 71 height 44
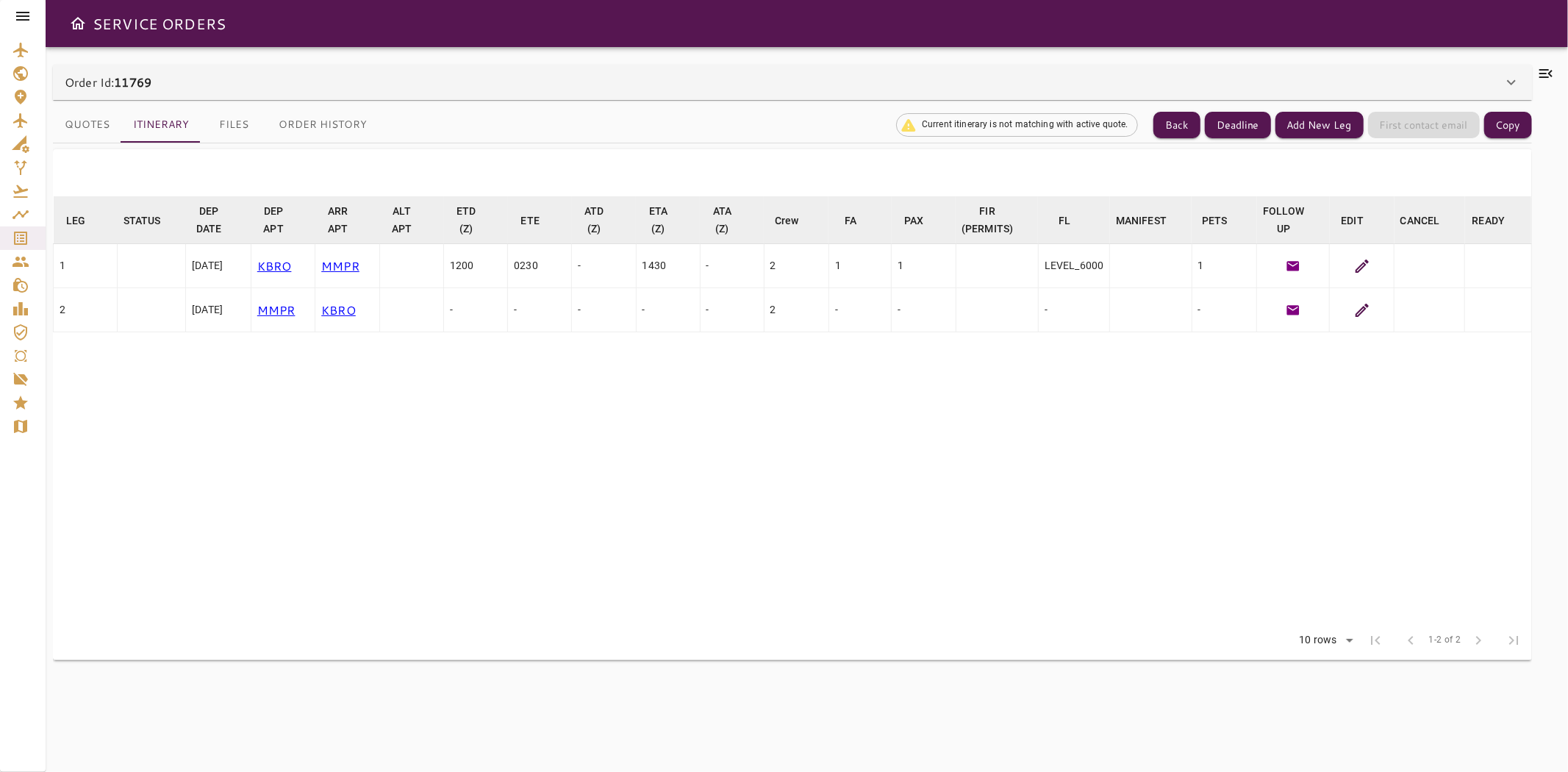
click at [1420, 306] on td at bounding box center [1429, 311] width 71 height 44
click at [1482, 329] on td at bounding box center [1499, 311] width 67 height 44
click at [1491, 307] on td at bounding box center [1499, 311] width 67 height 44
click at [1486, 276] on td at bounding box center [1499, 267] width 67 height 44
click at [1360, 265] on icon at bounding box center [1363, 267] width 18 height 18
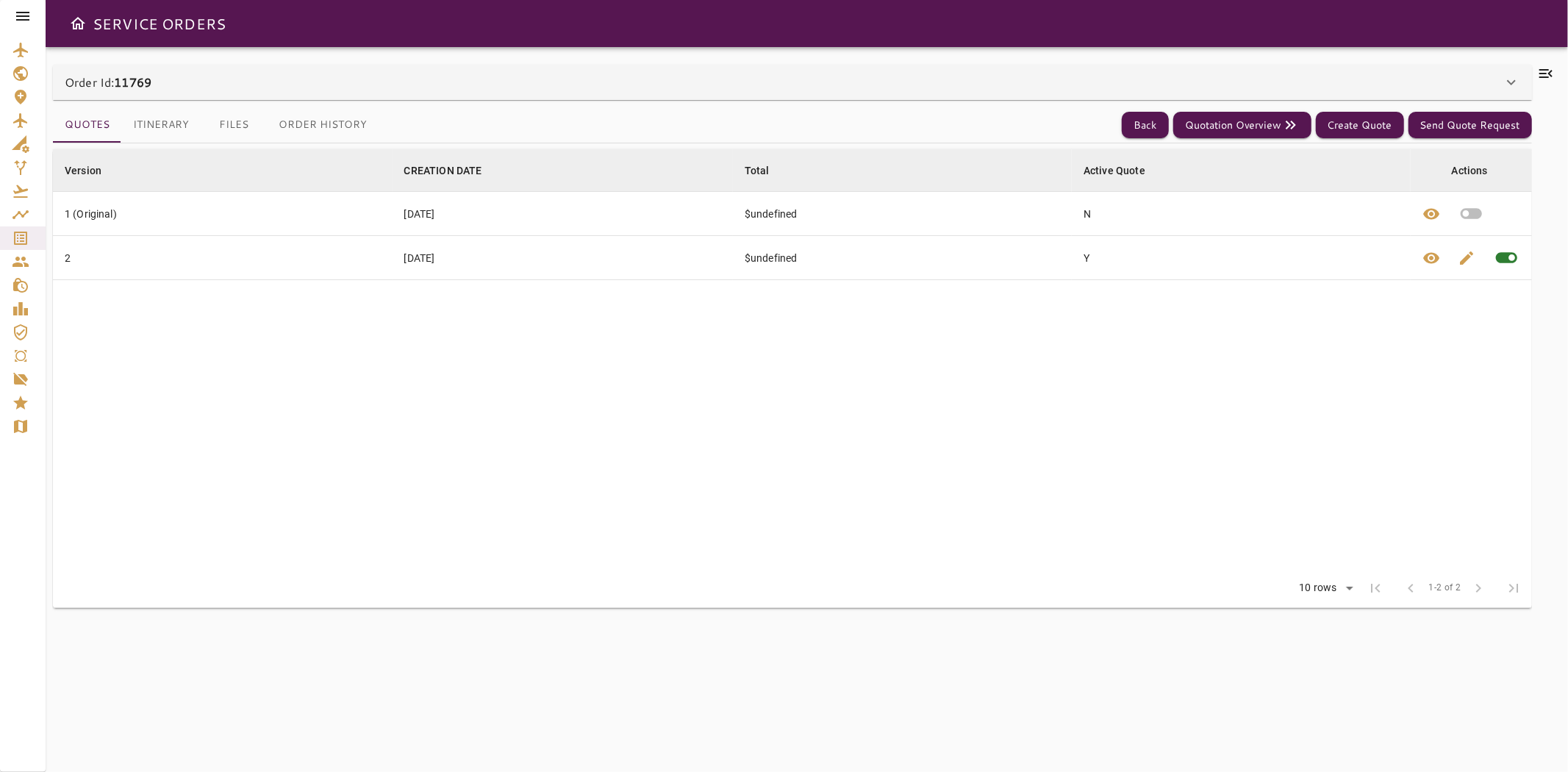
click at [193, 122] on button "Itinerary" at bounding box center [161, 125] width 79 height 35
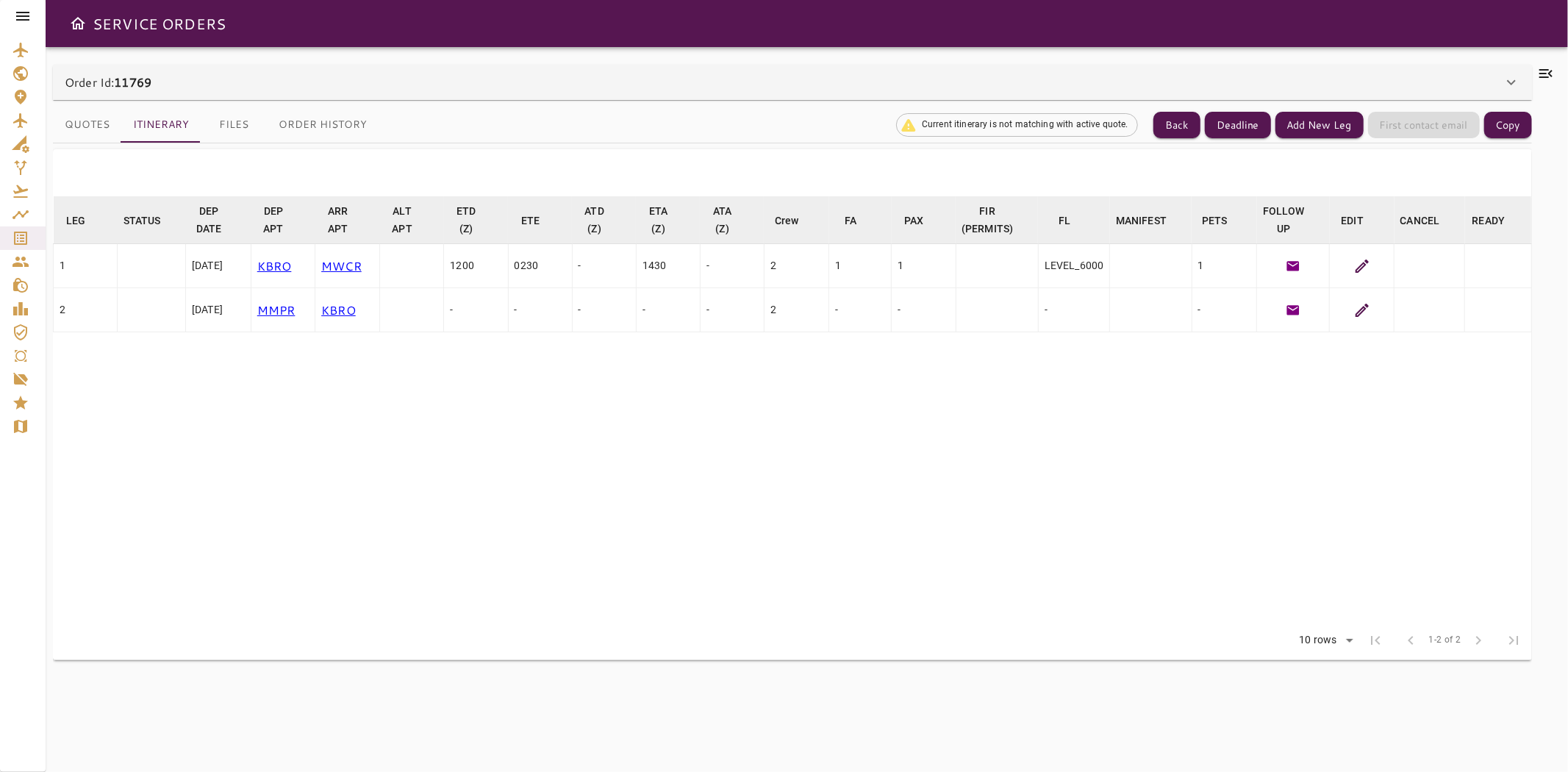
click at [974, 268] on td at bounding box center [997, 267] width 82 height 44
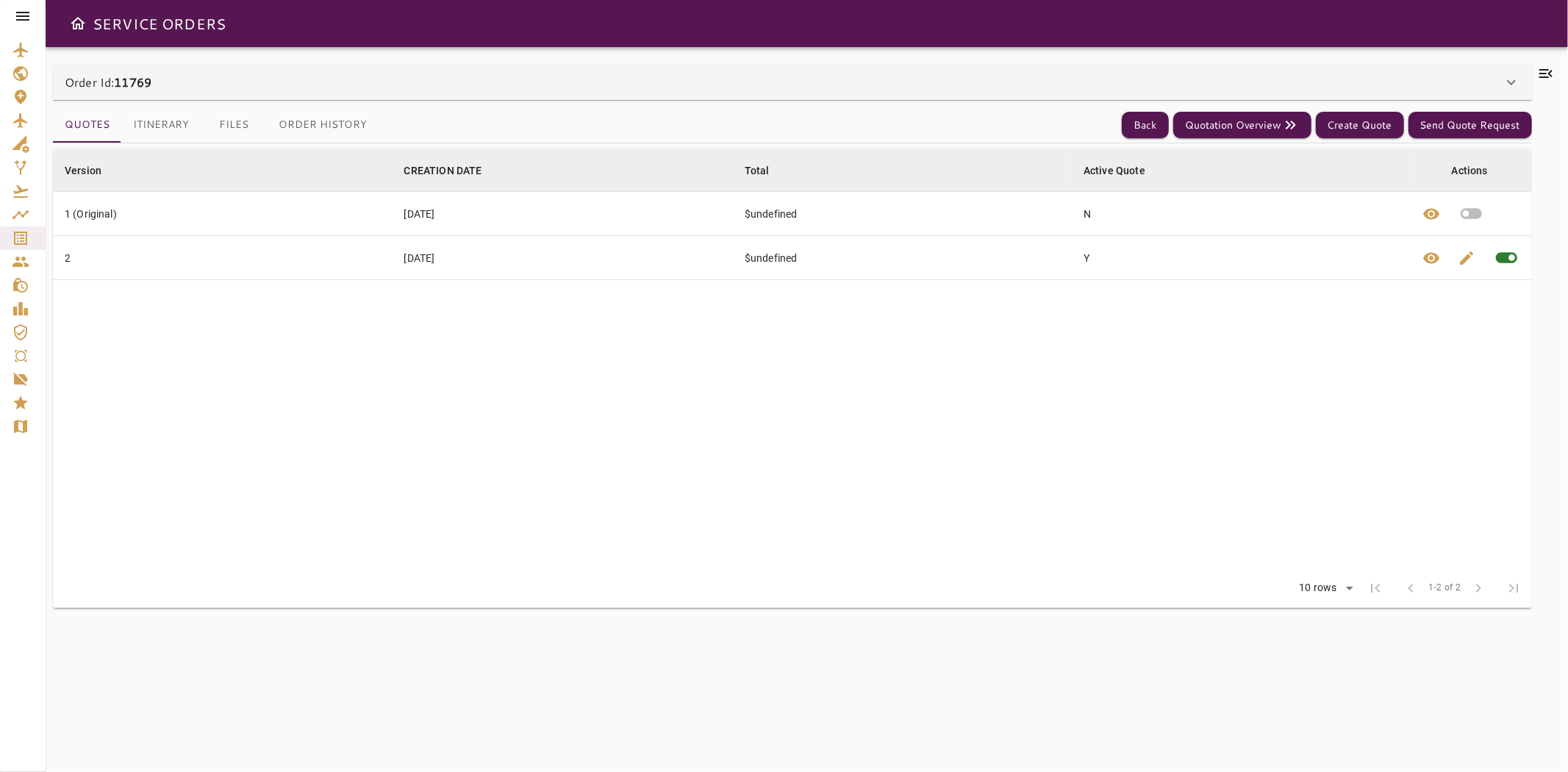
click at [358, 100] on div "Quotes Itinerary Files Order History Back Quotation Overview Create Quote Send …" at bounding box center [792, 427] width 1479 height 655
click at [416, 82] on div "Order Id: 11769" at bounding box center [783, 82] width 1438 height 18
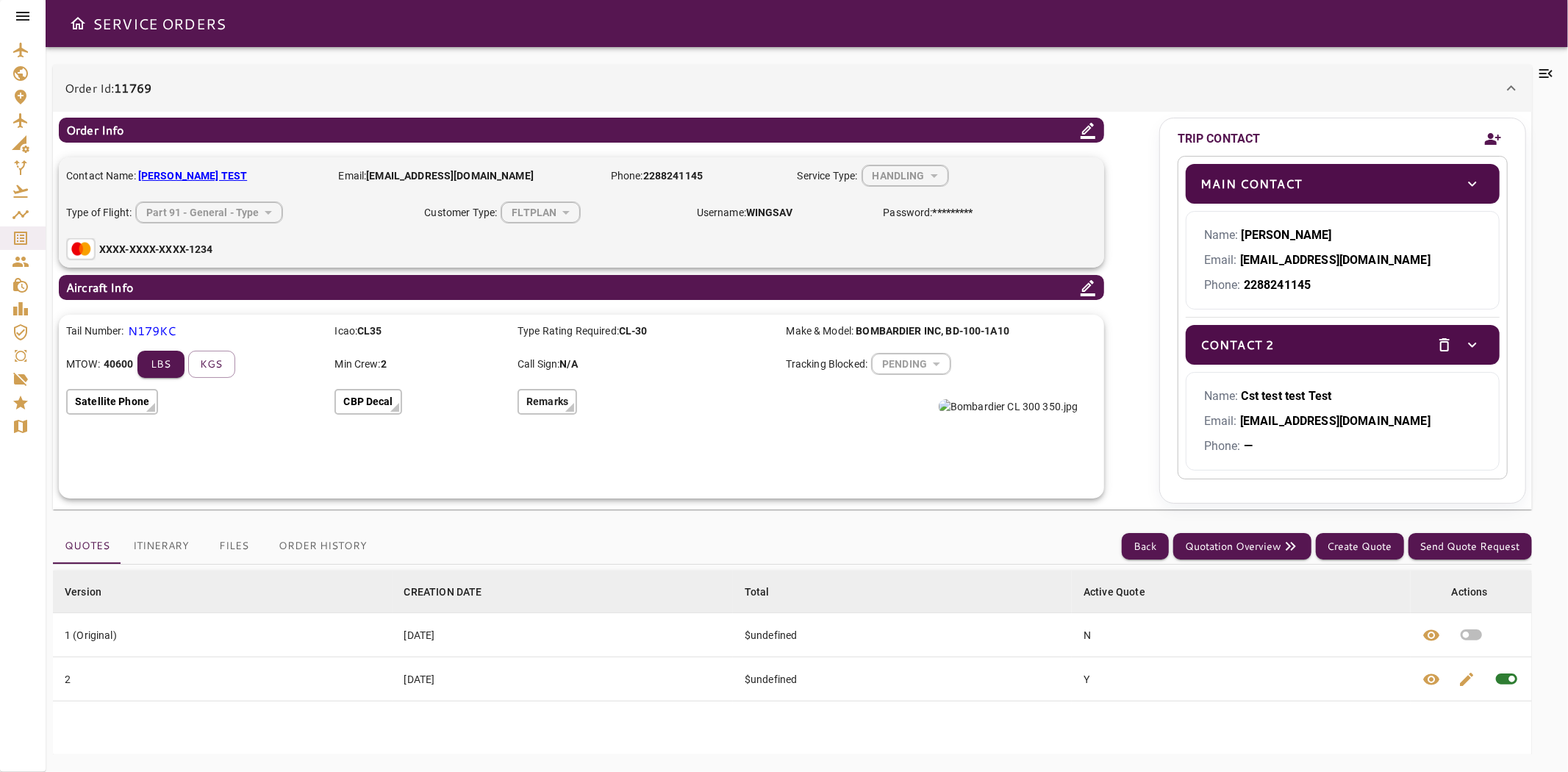
click at [192, 538] on button "Itinerary" at bounding box center [161, 546] width 79 height 35
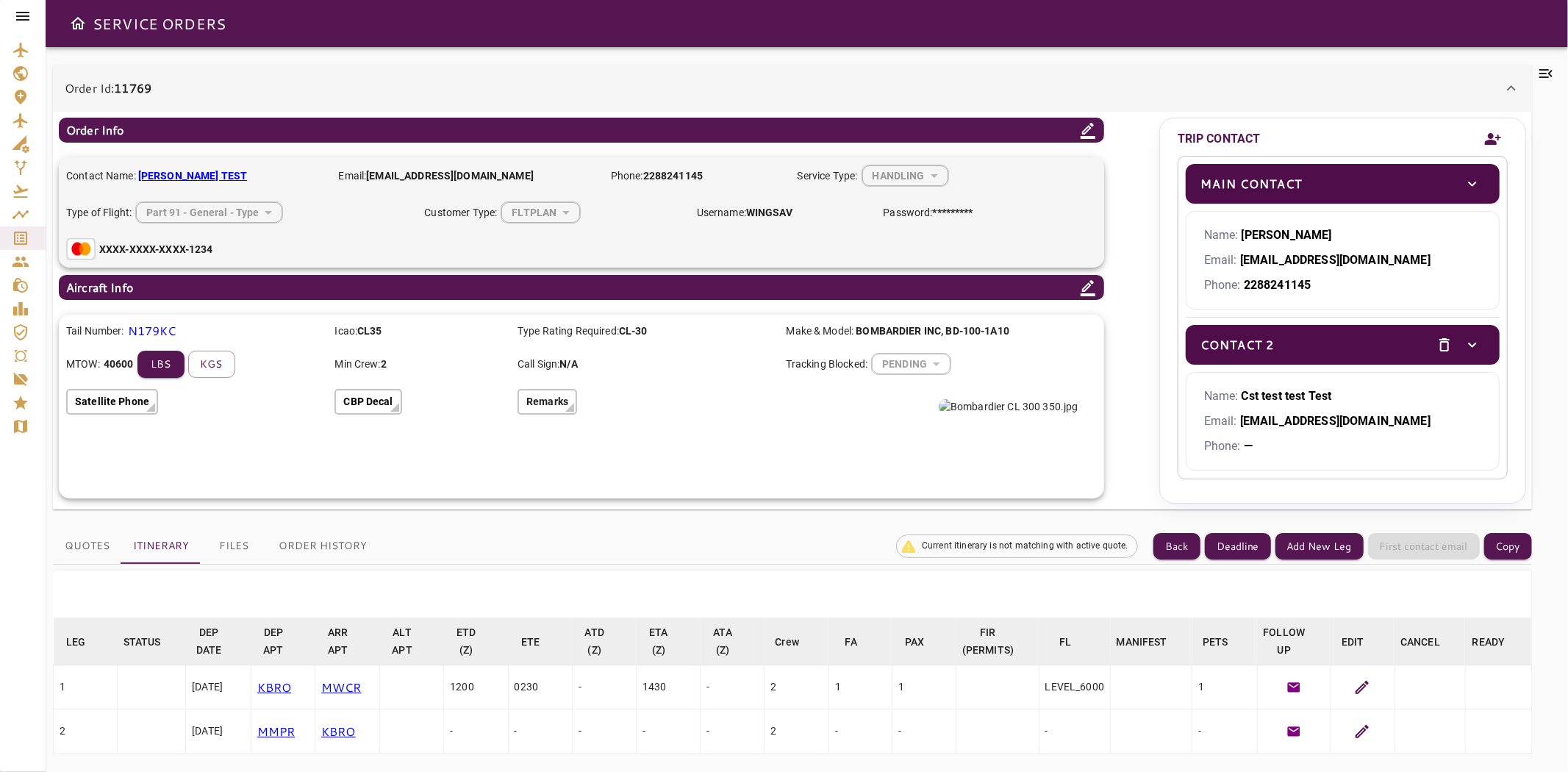
click at [1355, 688] on icon at bounding box center [1363, 688] width 18 height 18
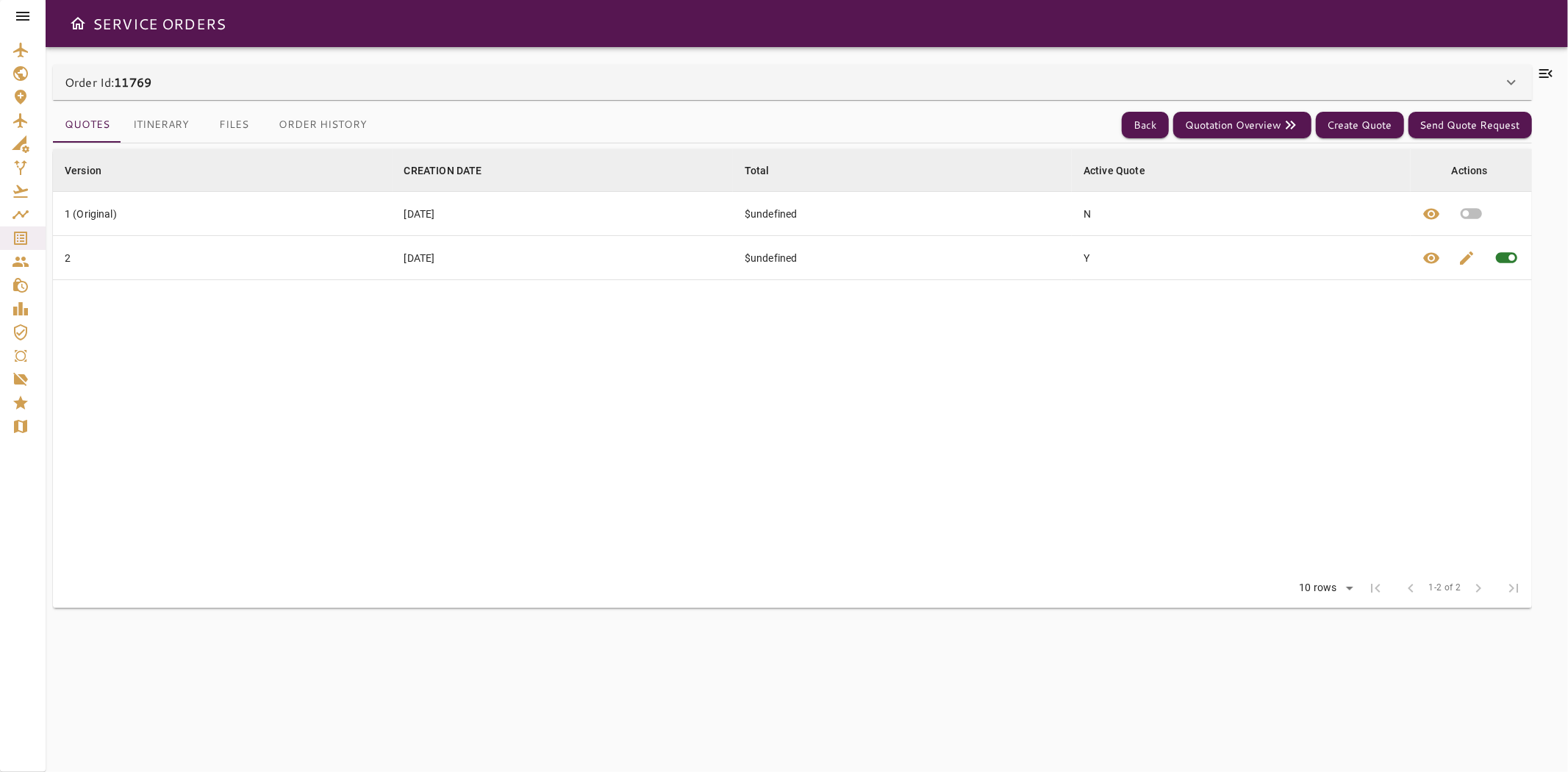
click at [151, 125] on button "Itinerary" at bounding box center [161, 125] width 79 height 35
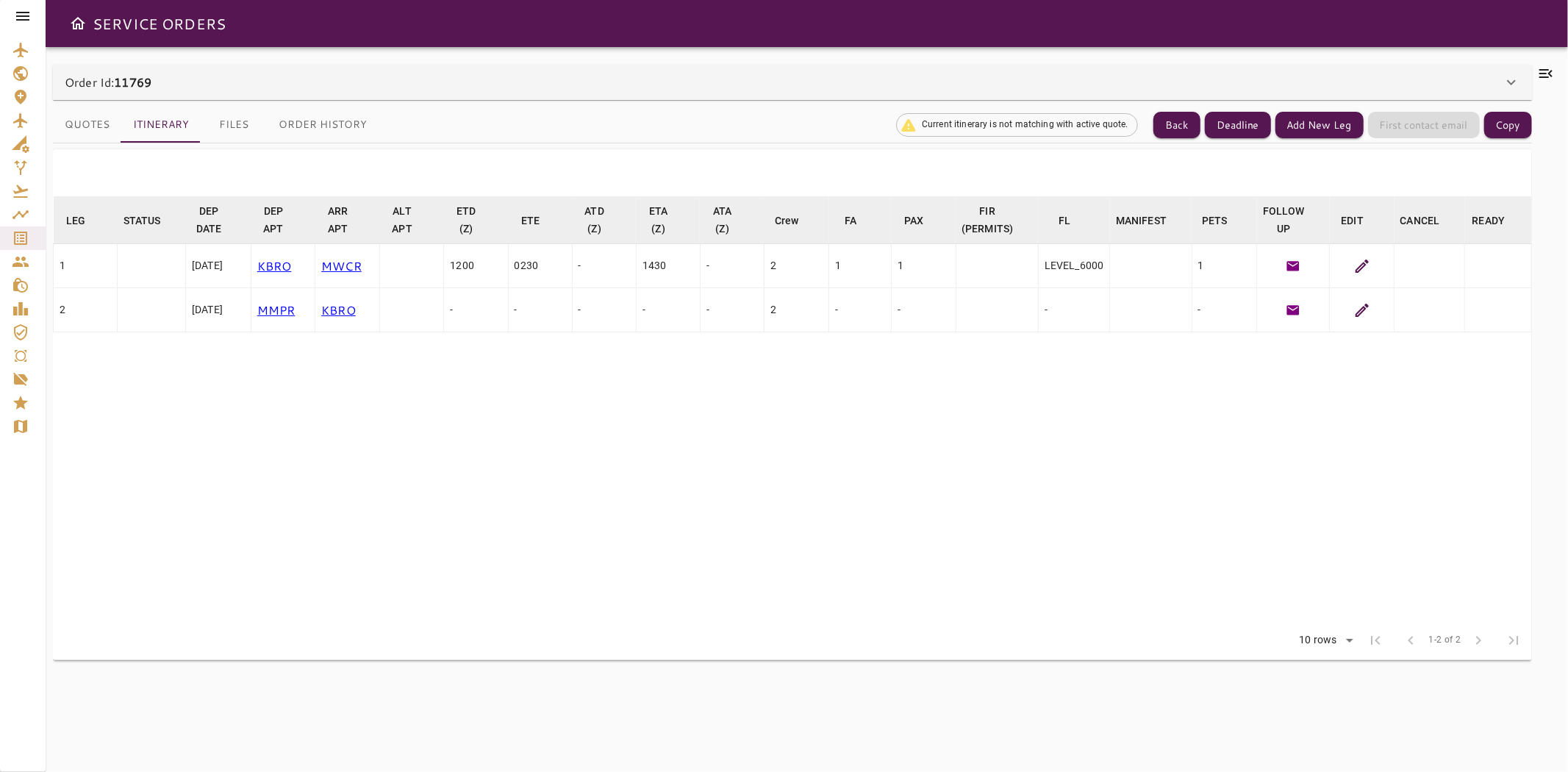
drag, startPoint x: 1004, startPoint y: 455, endPoint x: 1013, endPoint y: 453, distance: 9.2
click at [1004, 455] on table "LEG arrow_downward STATUS arrow_downward DEP DATE arrow_downward DEP APT arrow_…" at bounding box center [792, 408] width 1479 height 425
